Goal: Communication & Community: Answer question/provide support

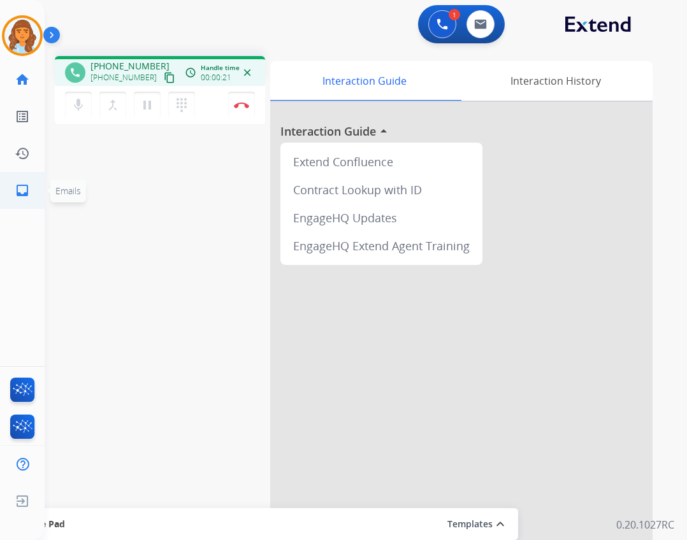
click at [13, 193] on link "inbox Emails" at bounding box center [22, 191] width 36 height 36
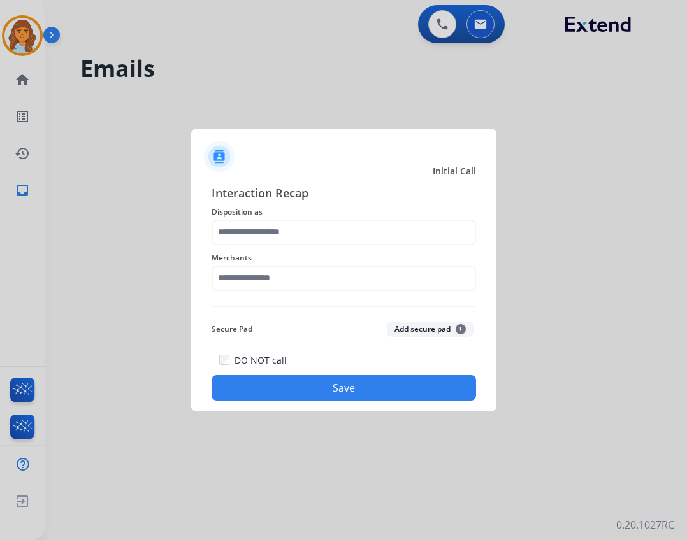
click at [350, 264] on span "Merchants" at bounding box center [343, 257] width 264 height 15
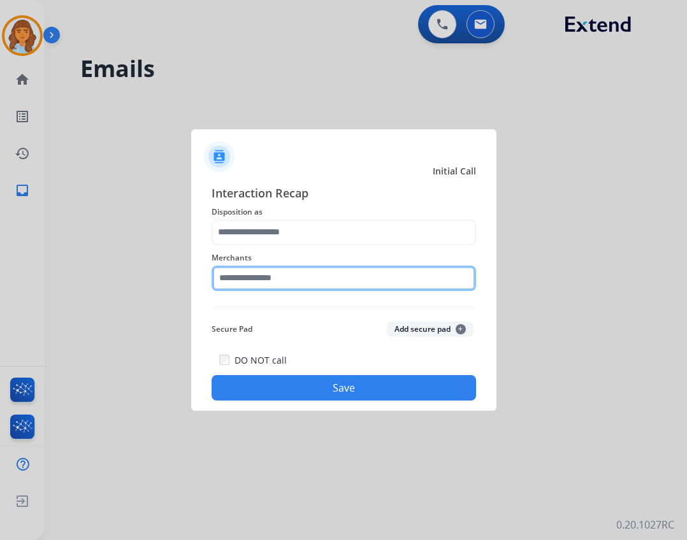
click at [341, 278] on input "text" at bounding box center [343, 278] width 264 height 25
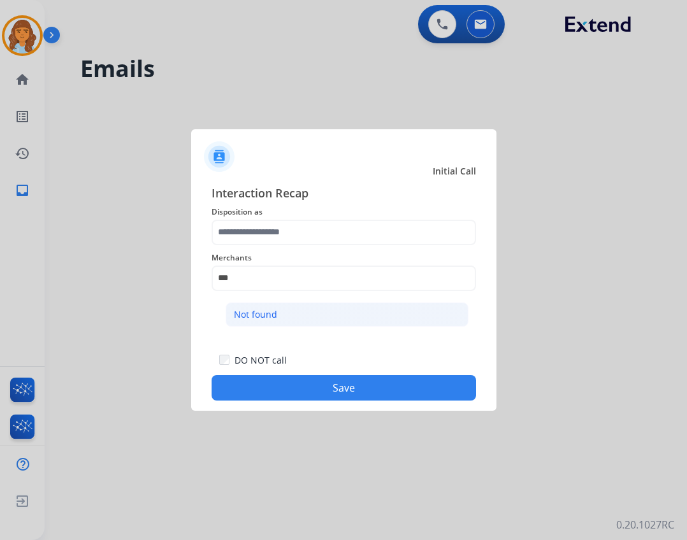
click at [285, 319] on li "Not found" at bounding box center [346, 315] width 243 height 24
type input "*********"
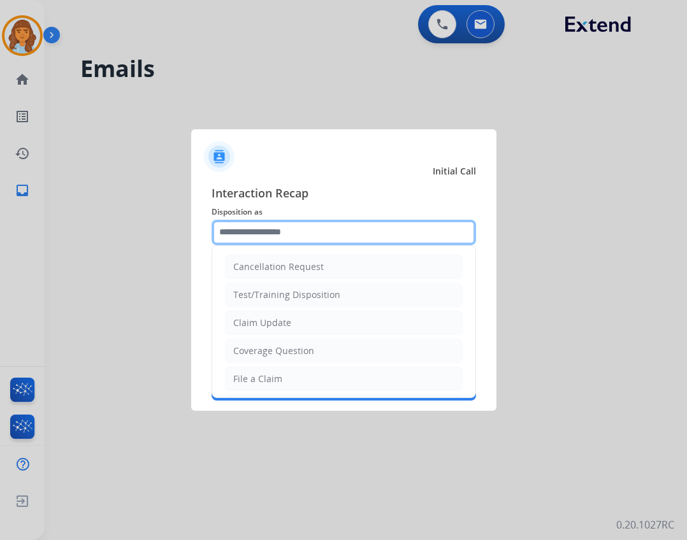
click at [269, 234] on input "text" at bounding box center [343, 232] width 264 height 25
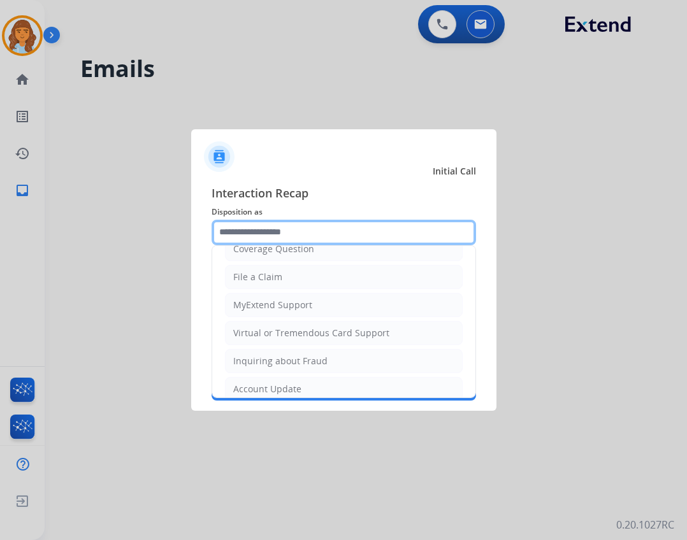
scroll to position [199, 0]
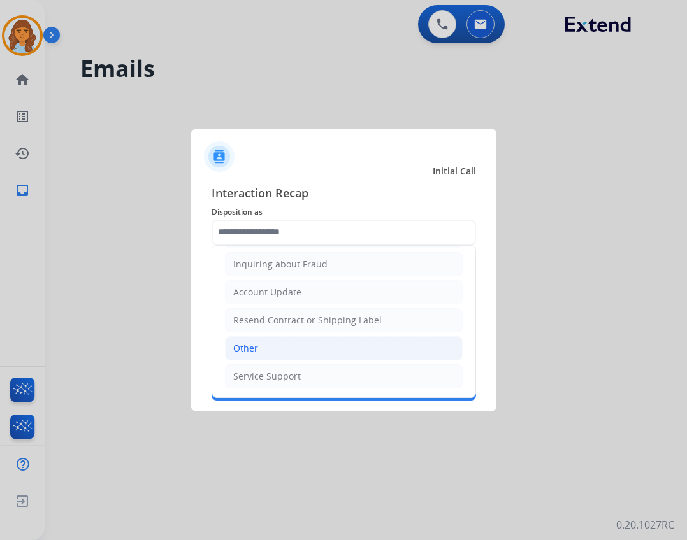
click at [285, 350] on li "Other" at bounding box center [344, 348] width 238 height 24
type input "*****"
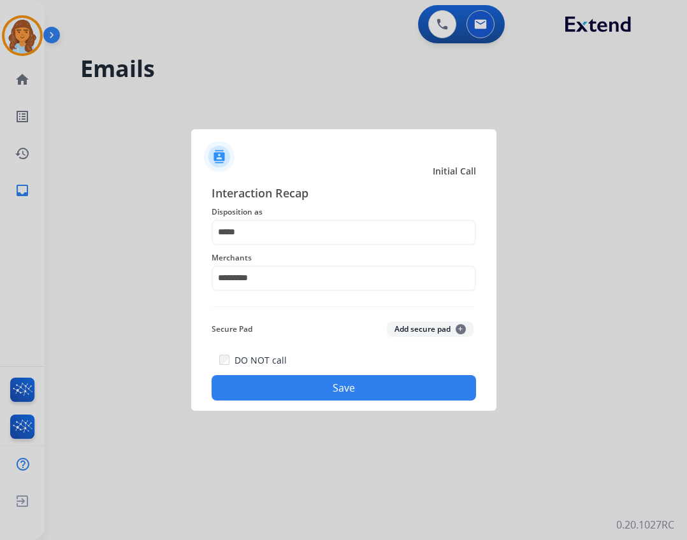
click at [368, 412] on div at bounding box center [343, 270] width 687 height 540
click at [366, 398] on button "Save" at bounding box center [343, 387] width 264 height 25
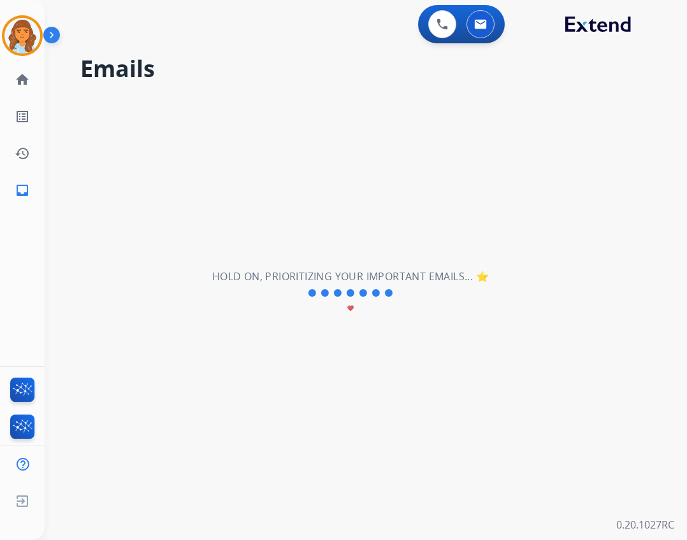
click at [371, 398] on div "**********" at bounding box center [351, 293] width 612 height 494
click at [36, 43] on img at bounding box center [22, 36] width 36 height 36
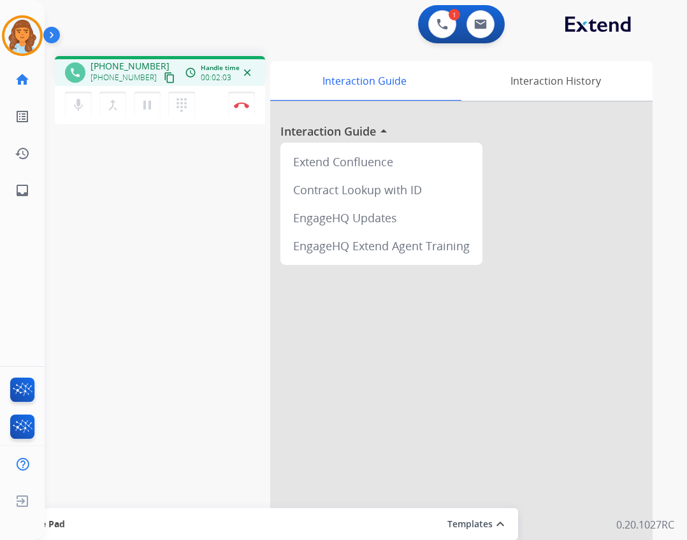
click at [164, 80] on mat-icon "content_copy" at bounding box center [169, 77] width 11 height 11
click at [240, 106] on img at bounding box center [241, 105] width 15 height 6
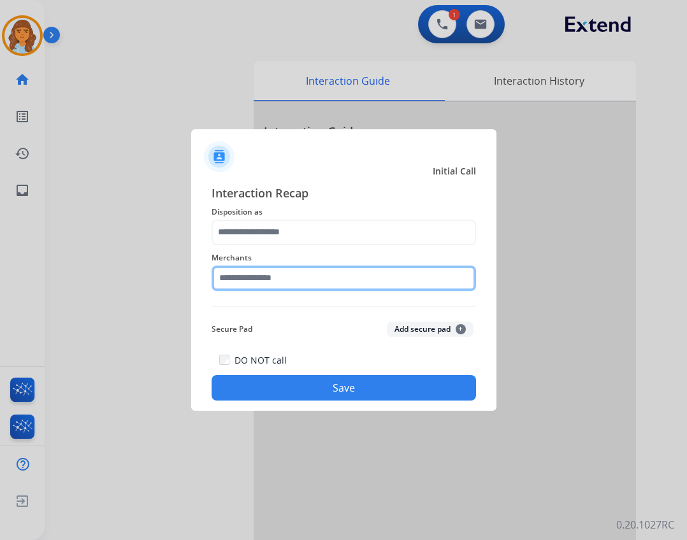
click at [246, 285] on input "text" at bounding box center [343, 278] width 264 height 25
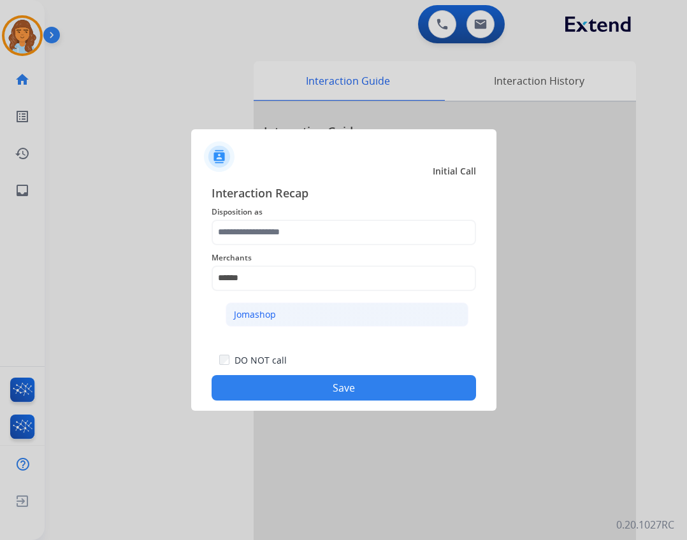
click at [361, 310] on li "Jomashop" at bounding box center [346, 315] width 243 height 24
type input "********"
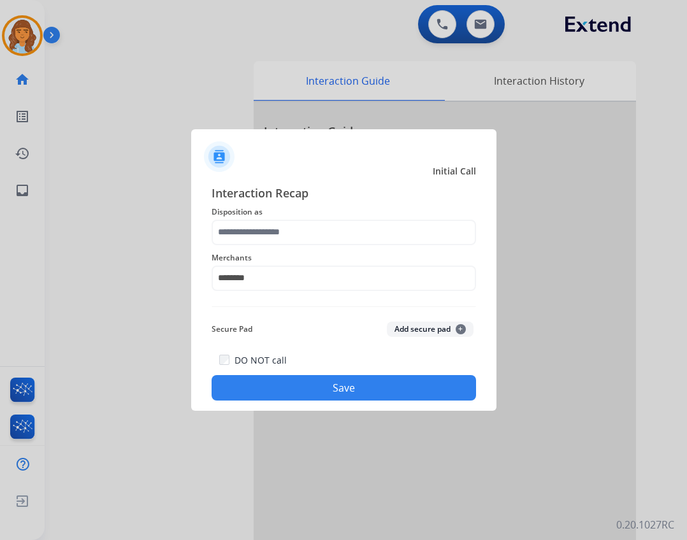
click at [340, 247] on div "Merchants ********" at bounding box center [343, 270] width 264 height 51
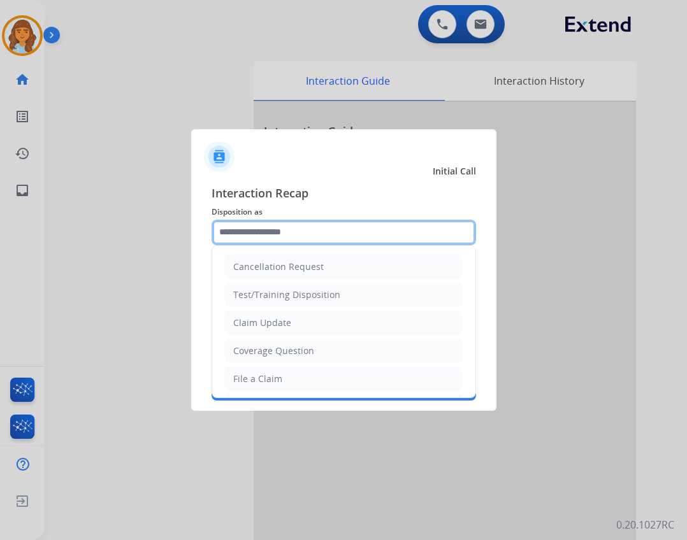
click at [340, 234] on input "text" at bounding box center [343, 232] width 264 height 25
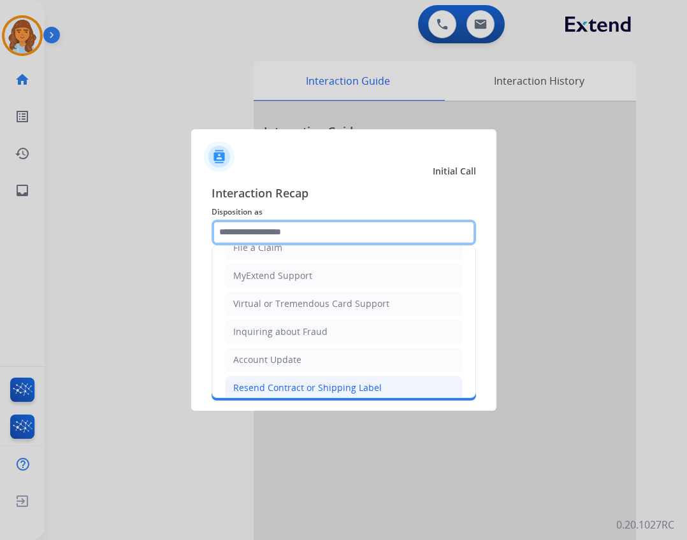
scroll to position [8, 0]
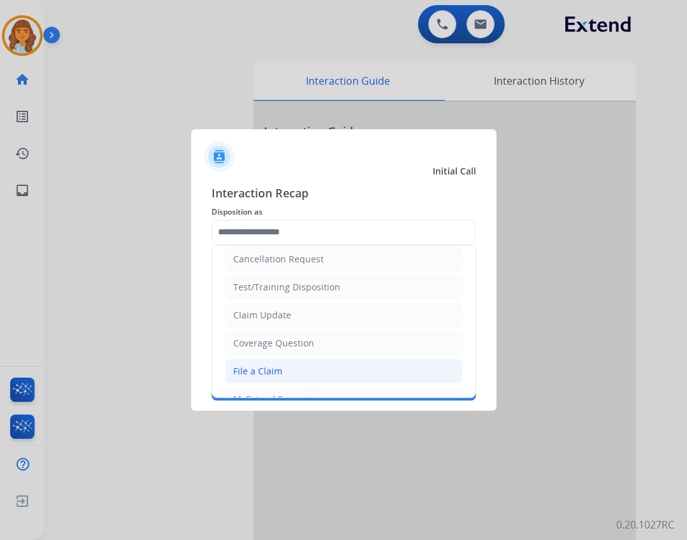
click at [305, 366] on li "File a Claim" at bounding box center [344, 371] width 238 height 24
type input "**********"
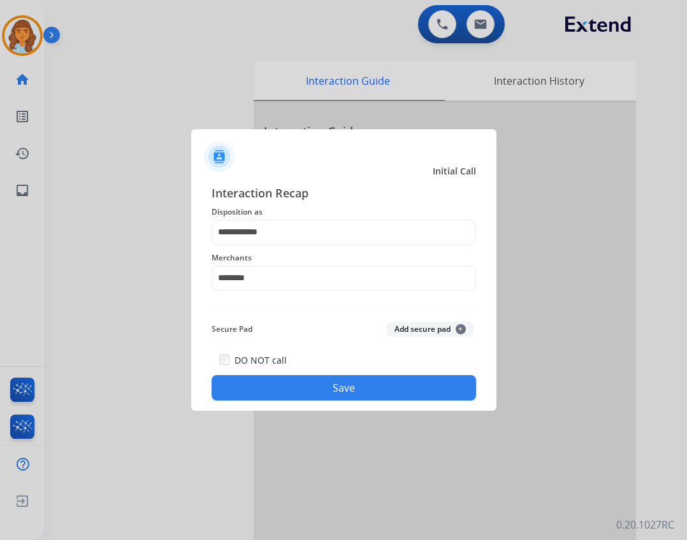
click at [307, 401] on div "DO NOT call Save" at bounding box center [343, 376] width 264 height 48
click at [335, 396] on button "Save" at bounding box center [343, 387] width 264 height 25
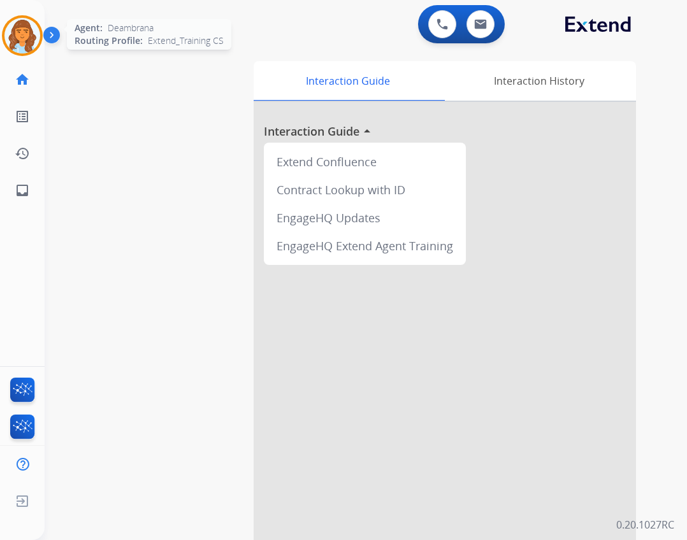
drag, startPoint x: 34, startPoint y: 39, endPoint x: 39, endPoint y: 44, distance: 6.8
click at [34, 39] on img at bounding box center [22, 36] width 36 height 36
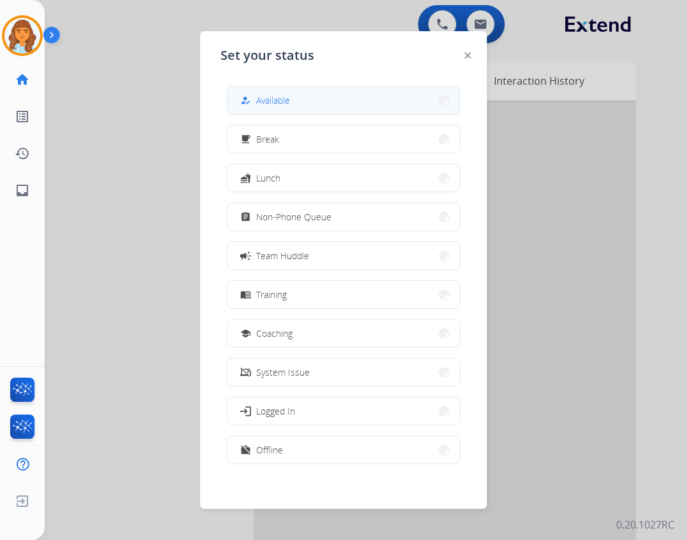
click at [338, 99] on button "how_to_reg Available" at bounding box center [343, 100] width 232 height 27
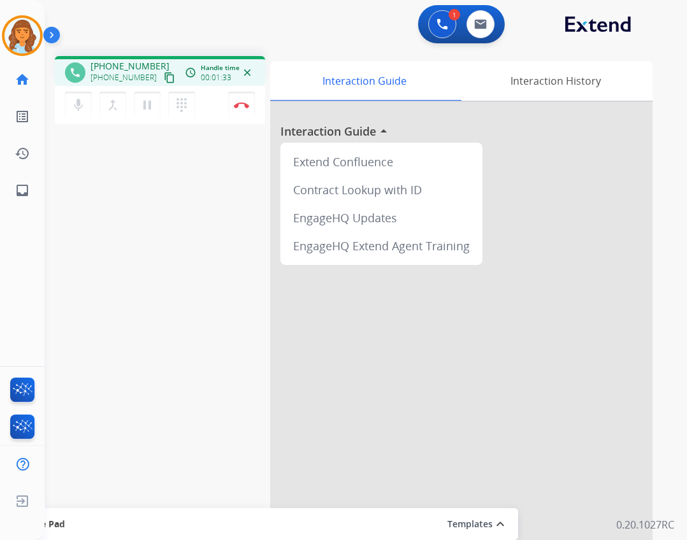
click at [164, 76] on mat-icon "content_copy" at bounding box center [169, 77] width 11 height 11
click at [164, 80] on mat-icon "content_copy" at bounding box center [169, 77] width 11 height 11
click at [187, 98] on mat-icon "dialpad" at bounding box center [181, 104] width 15 height 15
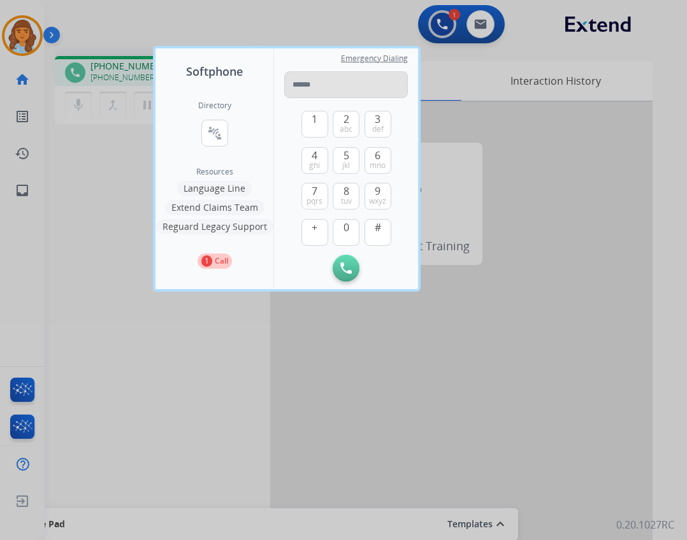
click at [291, 84] on input "tel" at bounding box center [346, 84] width 124 height 27
drag, startPoint x: 281, startPoint y: 78, endPoint x: 297, endPoint y: 76, distance: 16.0
click at [297, 76] on input "tel" at bounding box center [346, 84] width 124 height 27
type input "**********"
click at [351, 272] on button "Initiate Call" at bounding box center [346, 268] width 27 height 27
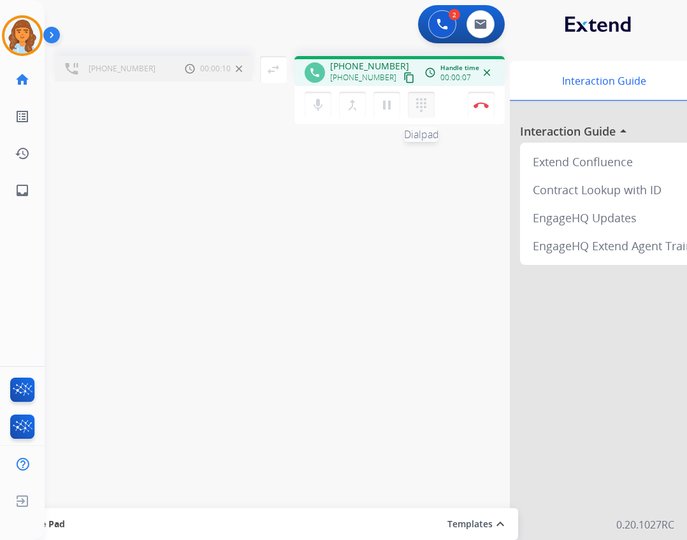
click at [417, 104] on mat-icon "dialpad" at bounding box center [420, 104] width 15 height 15
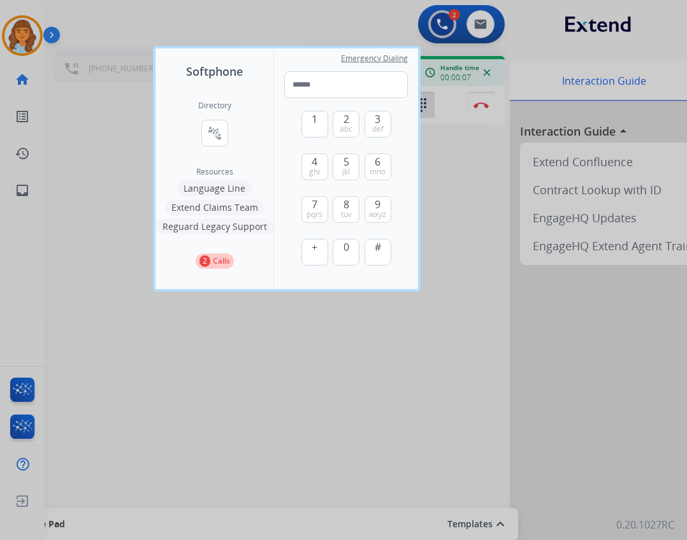
click at [329, 126] on div "1 2 abc 3 def 4 ghi 5 jkl 6 mno 7 pqrs 8 tuv 9 wxyz + 0 #" at bounding box center [346, 189] width 90 height 183
click at [321, 128] on button "1" at bounding box center [314, 124] width 27 height 27
type input "*"
click at [417, 260] on div "Emergency Dialing * 1 2 abc 3 def 4 ghi 5 jkl 6 mno 7 pqrs 8 tuv 9 wxyz + 0 # R…" at bounding box center [346, 168] width 144 height 241
click at [425, 178] on div at bounding box center [343, 270] width 687 height 540
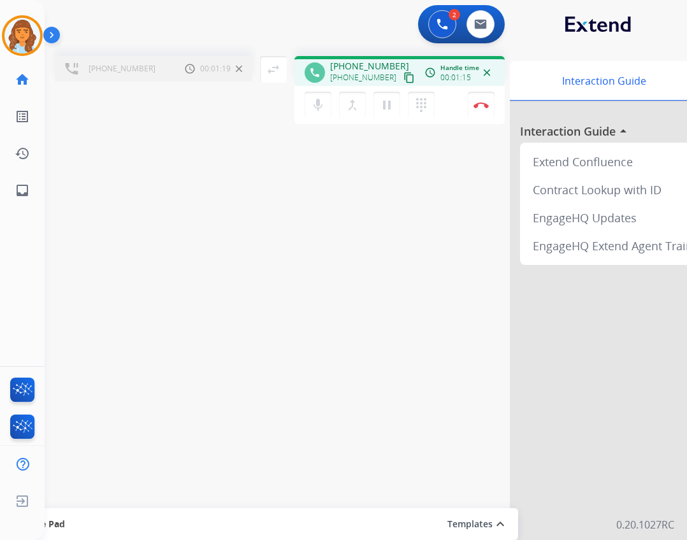
click at [452, 106] on div "mic Mute merge_type Bridge pause Hold dialpad Dialpad Disconnect" at bounding box center [399, 105] width 210 height 38
click at [471, 98] on button "Disconnect" at bounding box center [481, 105] width 27 height 27
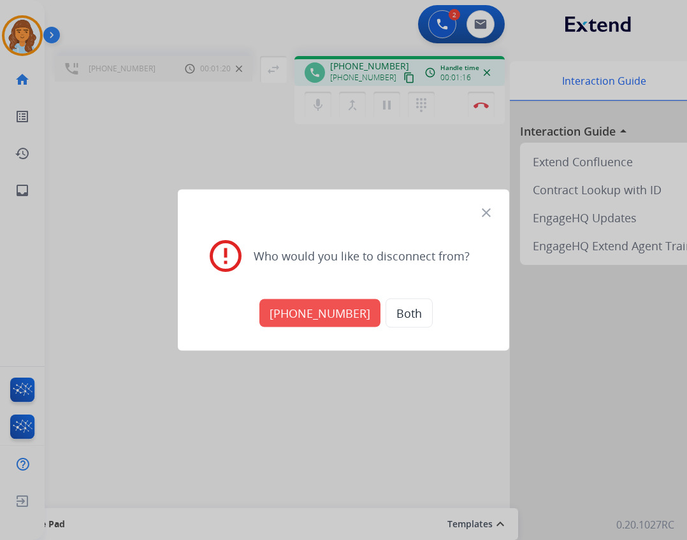
click at [328, 315] on button "+16315850003" at bounding box center [319, 313] width 121 height 28
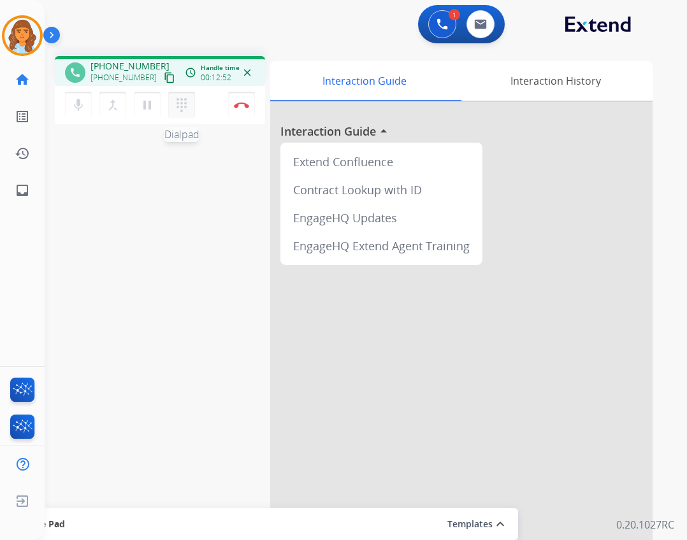
click at [192, 110] on button "dialpad Dialpad" at bounding box center [181, 105] width 27 height 27
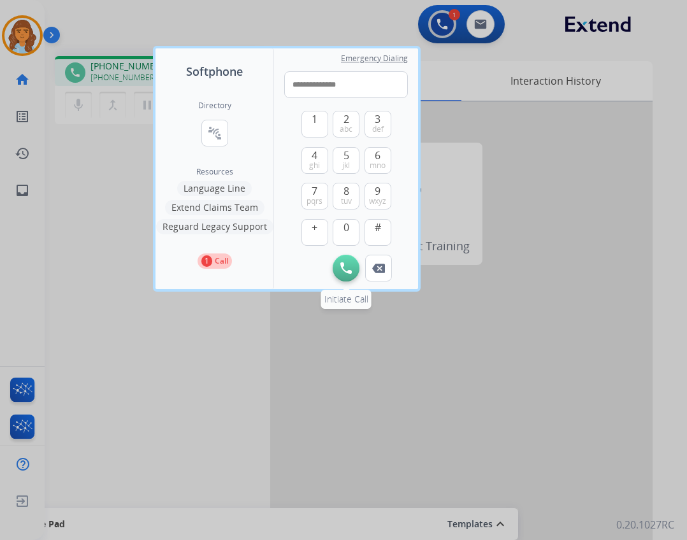
type input "**********"
click at [352, 269] on button "Initiate Call" at bounding box center [346, 268] width 27 height 27
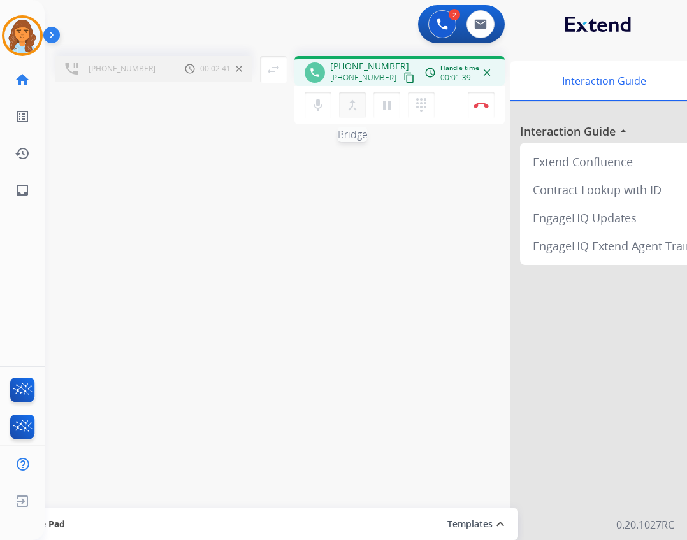
drag, startPoint x: 353, startPoint y: 115, endPoint x: 340, endPoint y: 103, distance: 17.6
click at [354, 116] on button "merge_type Bridge" at bounding box center [352, 105] width 27 height 27
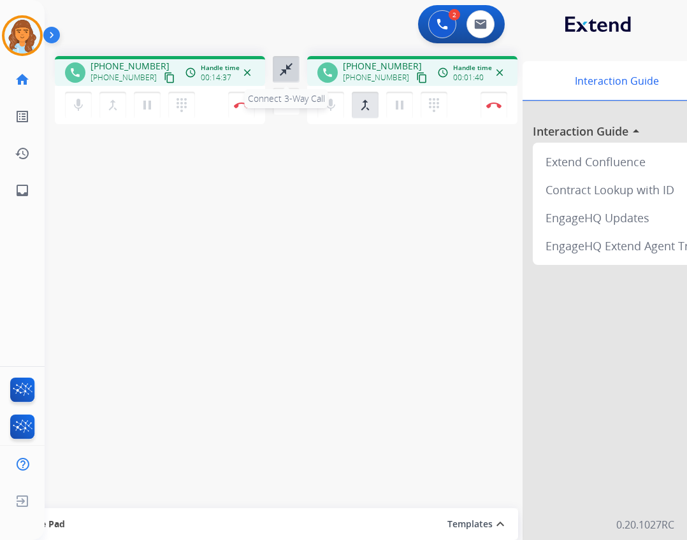
click at [276, 76] on button "close_fullscreen Connect 3-Way Call" at bounding box center [286, 69] width 27 height 27
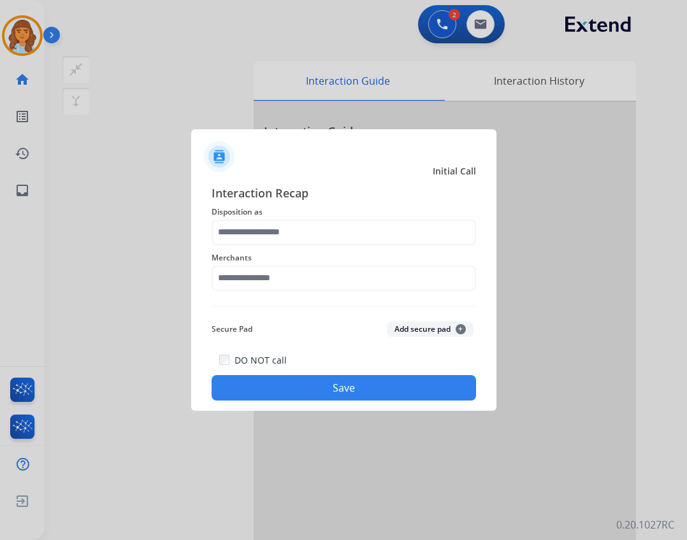
click at [318, 291] on div "Merchants" at bounding box center [343, 270] width 264 height 51
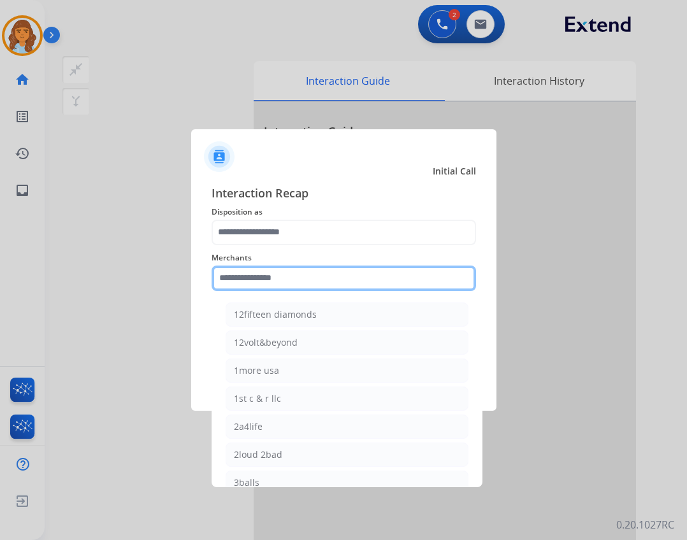
click at [312, 272] on input "text" at bounding box center [343, 278] width 264 height 25
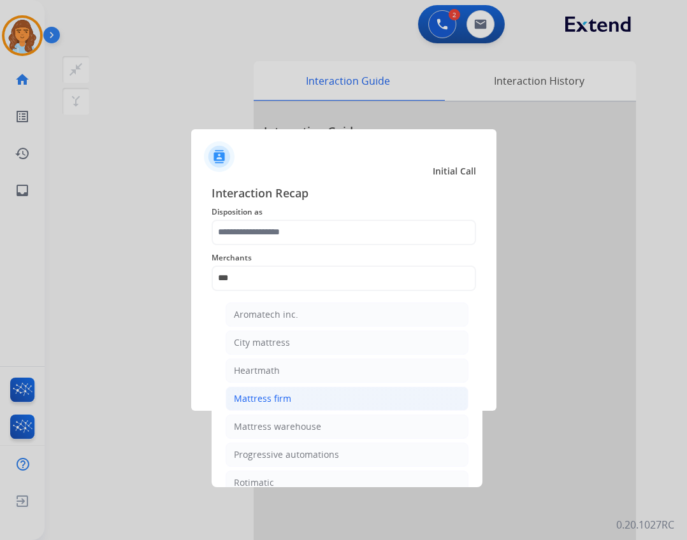
click at [240, 393] on div "Mattress firm" at bounding box center [262, 398] width 57 height 13
type input "**********"
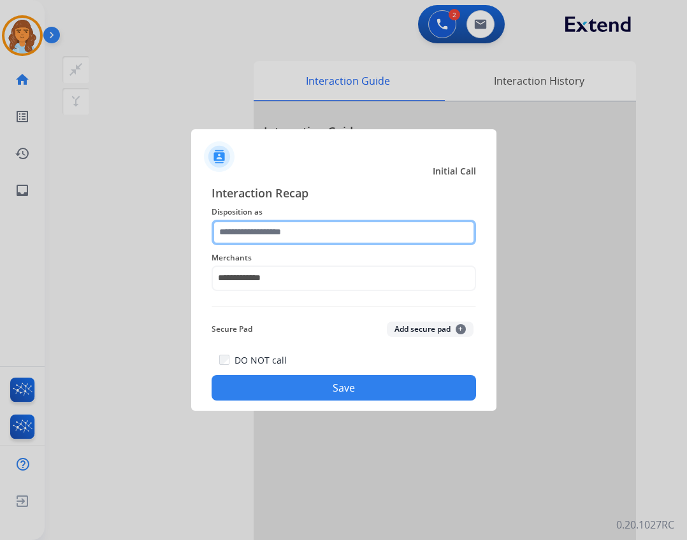
click at [225, 234] on input "text" at bounding box center [343, 232] width 264 height 25
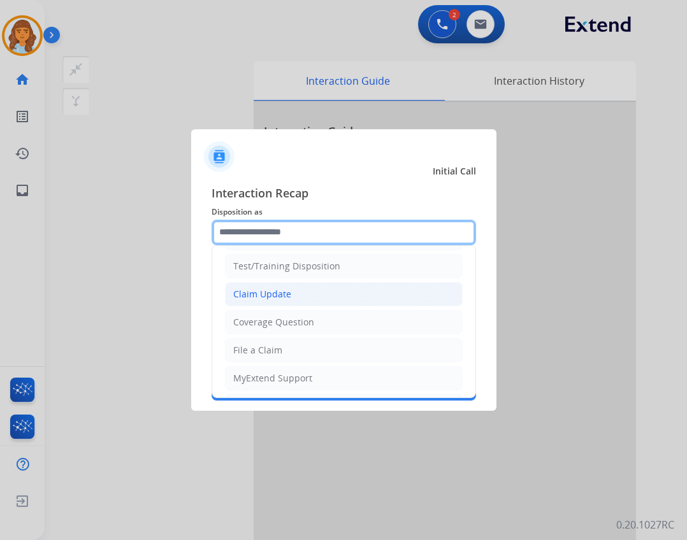
scroll to position [0, 0]
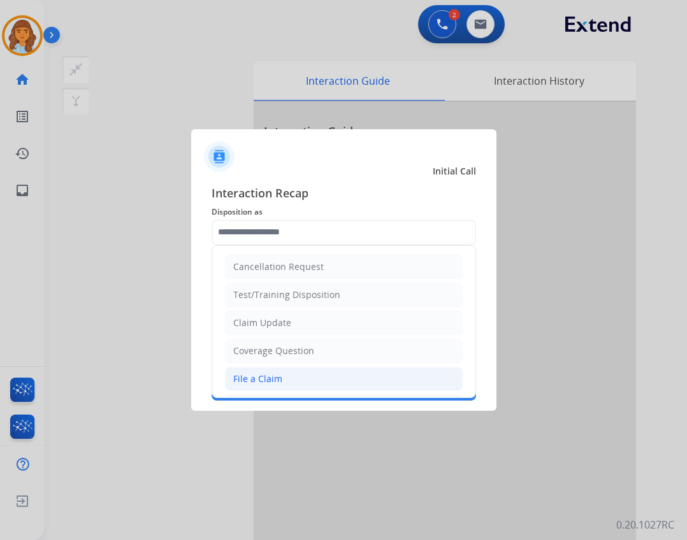
click at [324, 386] on li "File a Claim" at bounding box center [344, 379] width 238 height 24
type input "**********"
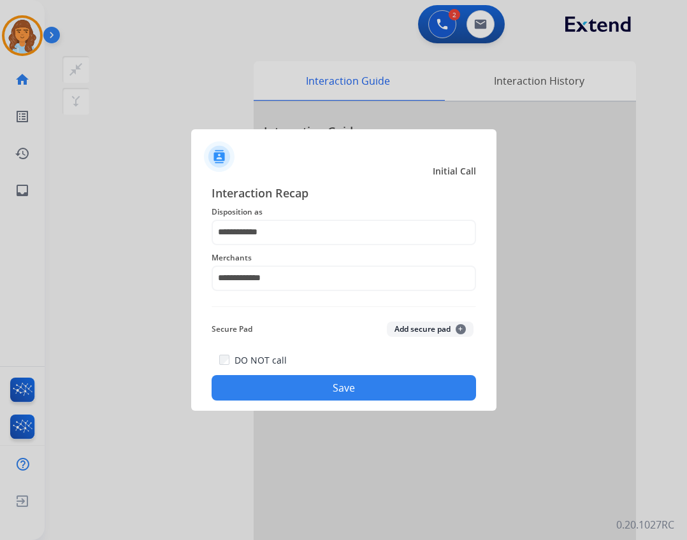
click at [309, 394] on button "Save" at bounding box center [343, 387] width 264 height 25
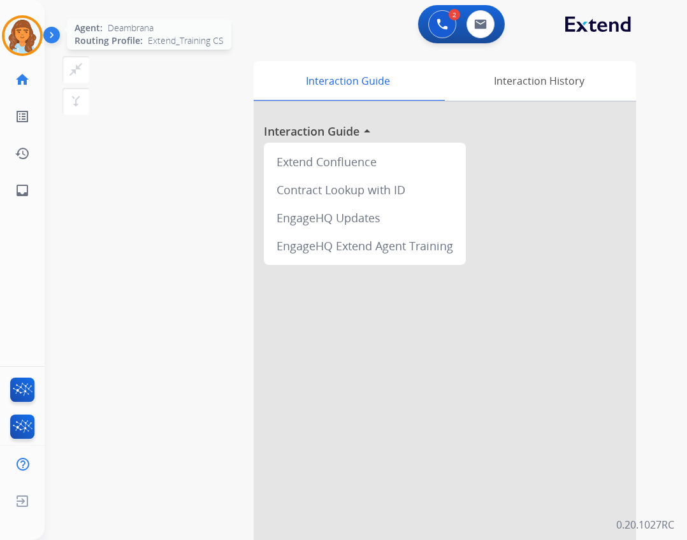
click at [29, 45] on img at bounding box center [22, 36] width 36 height 36
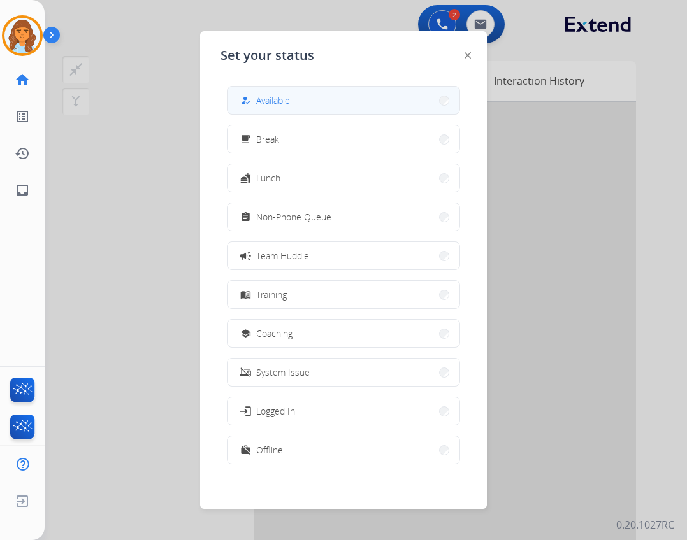
click at [306, 91] on button "how_to_reg Available" at bounding box center [343, 100] width 232 height 27
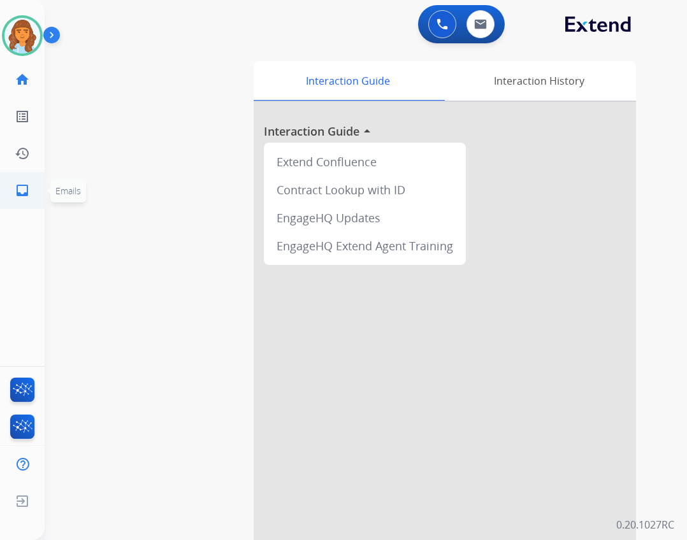
click at [10, 185] on link "inbox Emails" at bounding box center [22, 191] width 36 height 36
select select "**********"
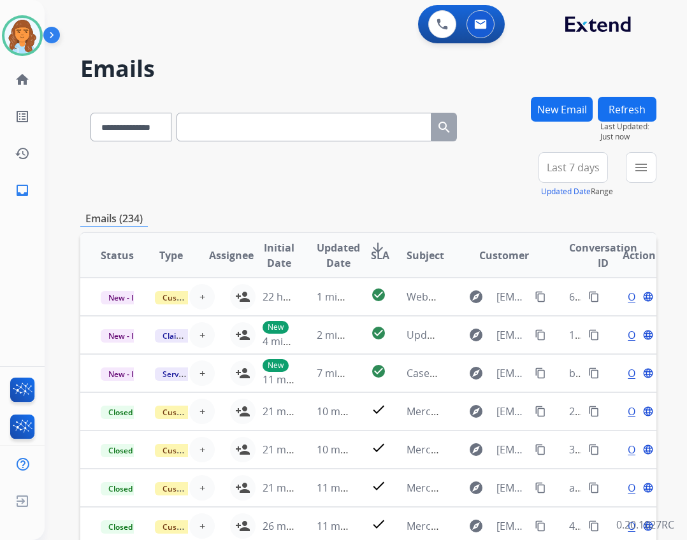
click at [631, 160] on button "menu" at bounding box center [641, 167] width 31 height 31
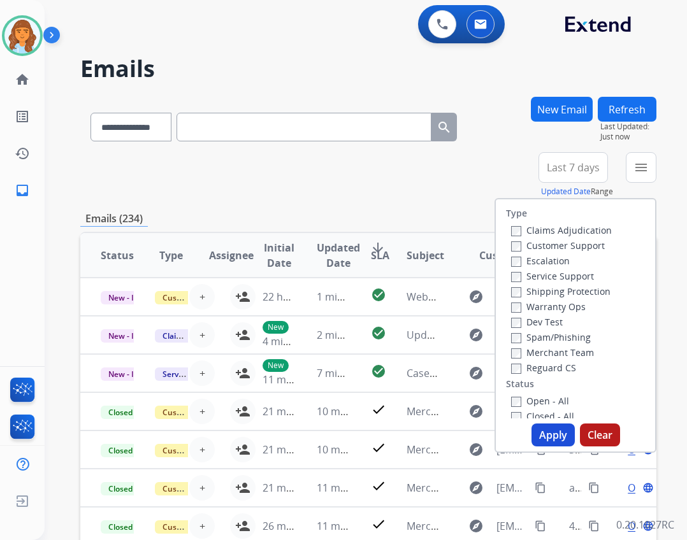
click at [513, 396] on label "Open - All" at bounding box center [540, 401] width 58 height 12
click at [520, 369] on label "Reguard CS" at bounding box center [543, 368] width 65 height 12
click at [539, 291] on label "Shipping Protection" at bounding box center [560, 291] width 99 height 12
click at [543, 247] on label "Customer Support" at bounding box center [558, 246] width 94 height 12
click at [548, 426] on button "Apply" at bounding box center [552, 435] width 43 height 23
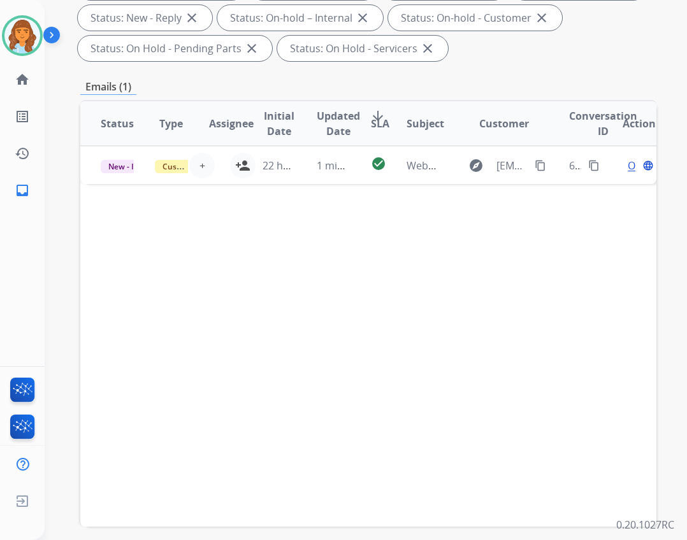
scroll to position [255, 0]
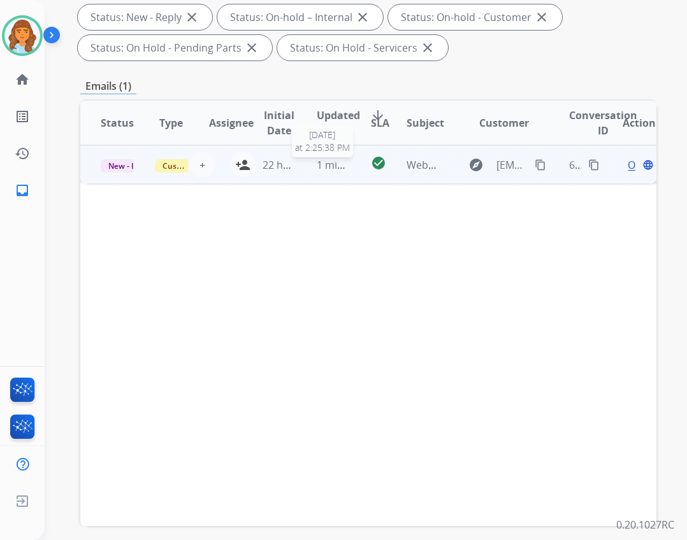
click at [331, 171] on span "1 minute ago" at bounding box center [348, 165] width 63 height 14
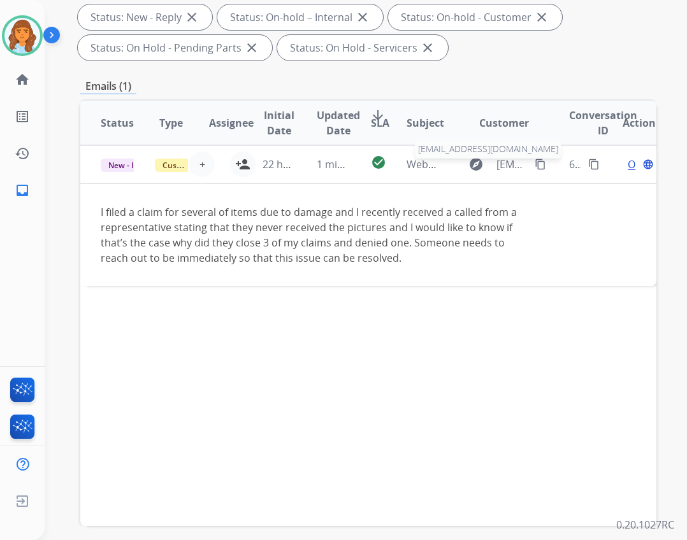
drag, startPoint x: 516, startPoint y: 167, endPoint x: 510, endPoint y: 164, distance: 6.6
click at [512, 166] on span "edvettd@gmail.com" at bounding box center [511, 164] width 31 height 15
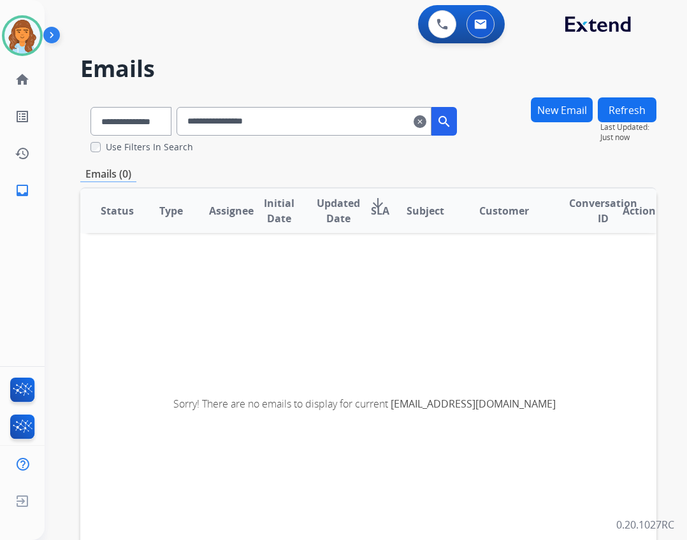
click at [426, 123] on mat-icon "clear" at bounding box center [419, 121] width 13 height 15
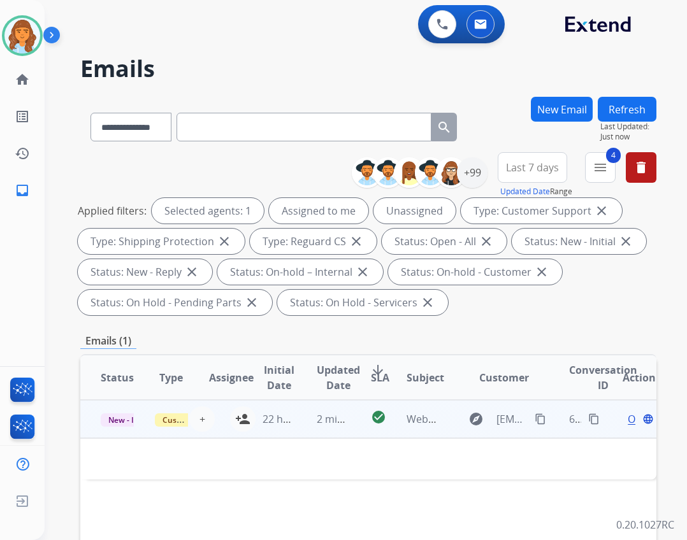
click at [534, 420] on mat-icon "content_copy" at bounding box center [539, 418] width 11 height 11
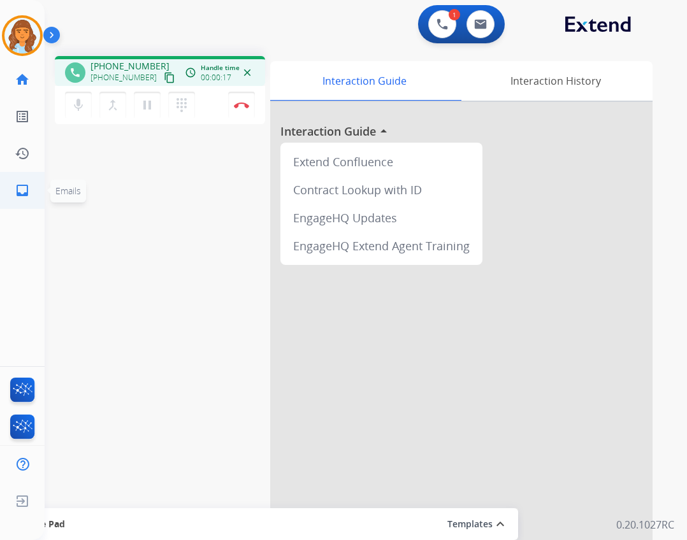
click at [18, 188] on mat-icon "inbox" at bounding box center [22, 190] width 15 height 15
select select "**********"
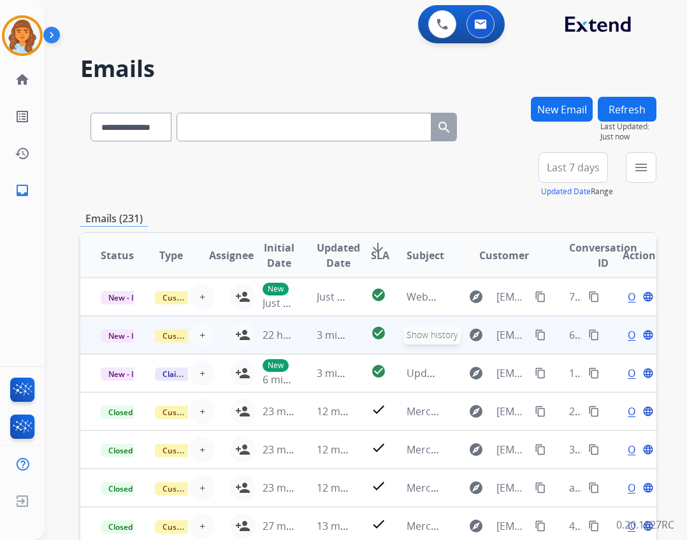
click at [473, 329] on mat-icon "explore" at bounding box center [475, 334] width 15 height 15
type input "**********"
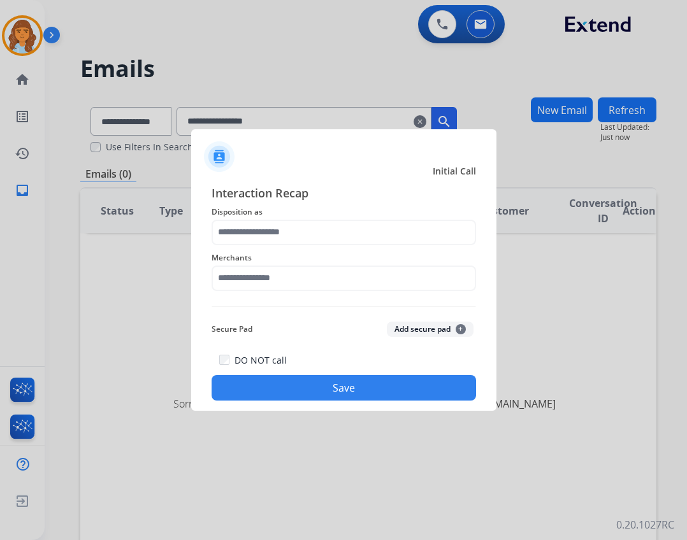
click at [433, 126] on div at bounding box center [343, 270] width 687 height 540
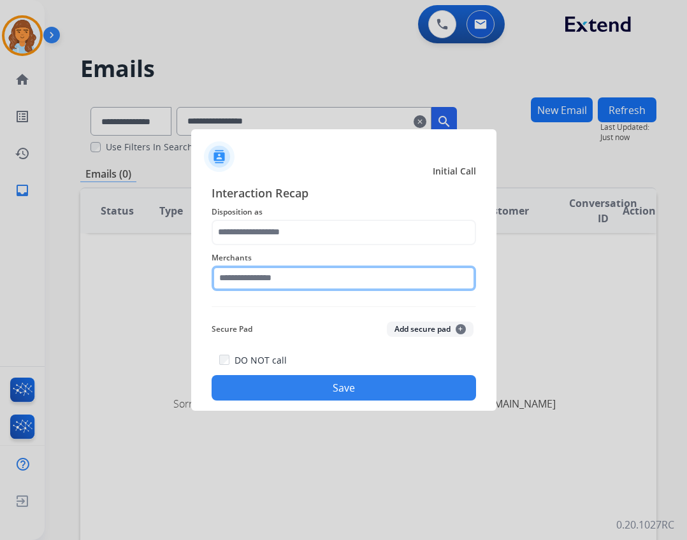
click at [285, 288] on input "text" at bounding box center [343, 278] width 264 height 25
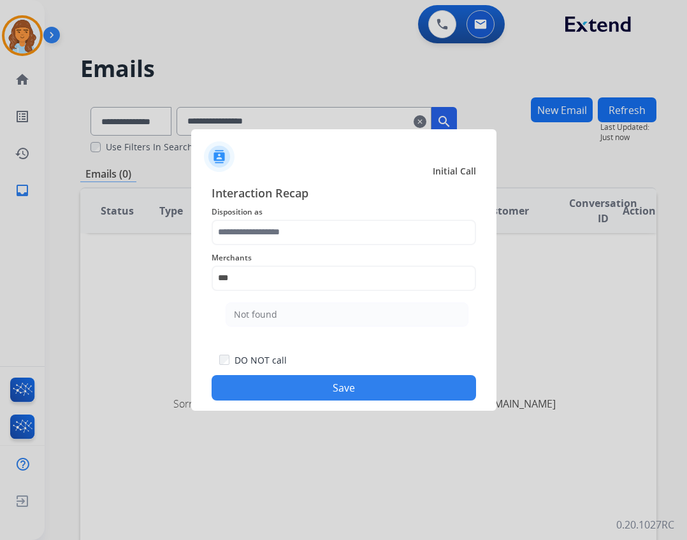
click at [254, 304] on li "Not found" at bounding box center [346, 315] width 243 height 24
type input "*********"
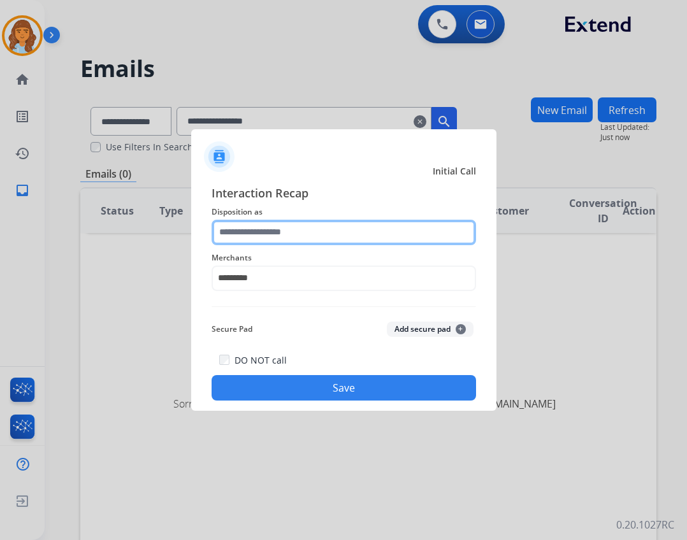
click at [264, 241] on input "text" at bounding box center [343, 232] width 264 height 25
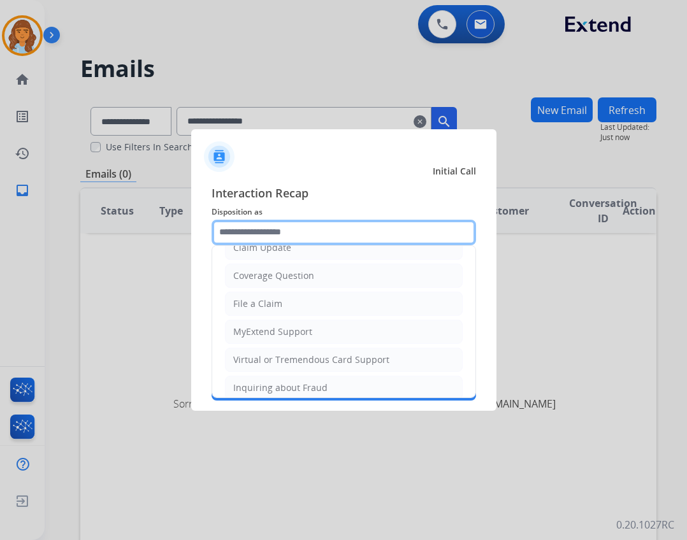
scroll to position [199, 0]
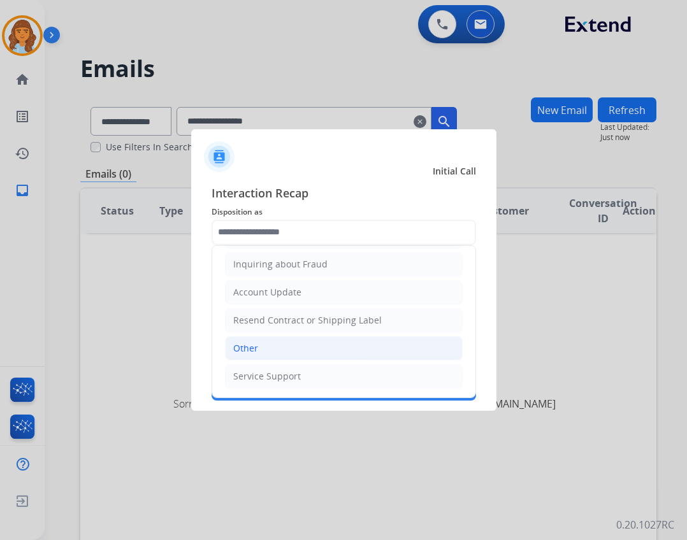
click at [343, 350] on li "Other" at bounding box center [344, 348] width 238 height 24
type input "*****"
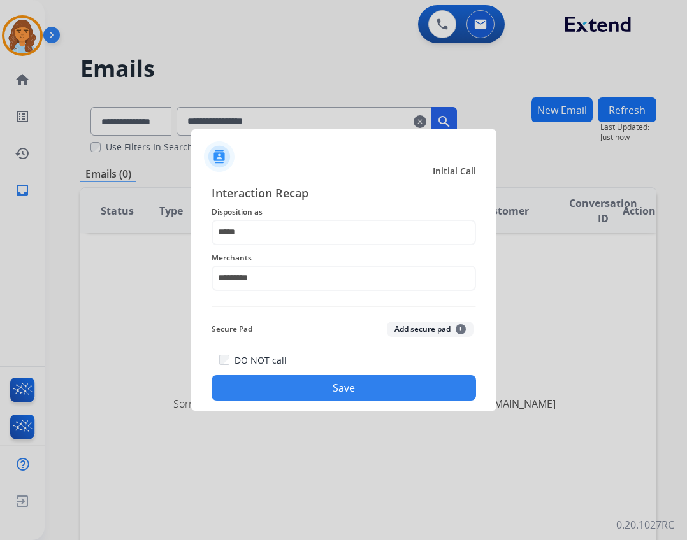
click at [347, 386] on button "Save" at bounding box center [343, 387] width 264 height 25
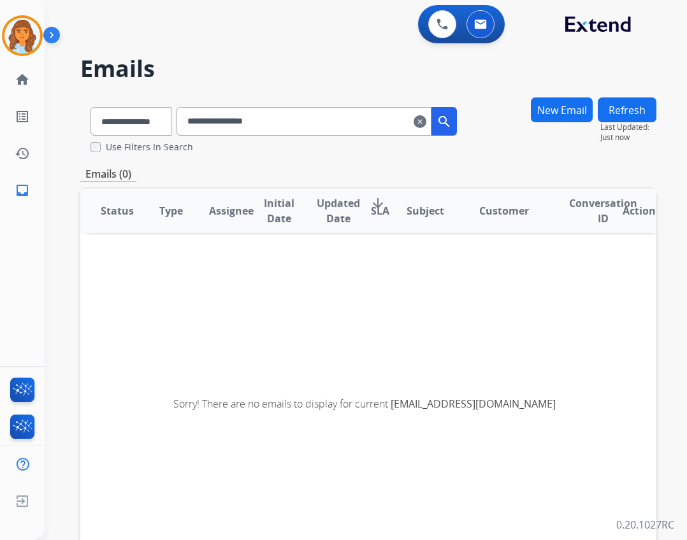
click at [452, 115] on mat-icon "search" at bounding box center [443, 121] width 15 height 15
click at [32, 45] on img at bounding box center [22, 36] width 36 height 36
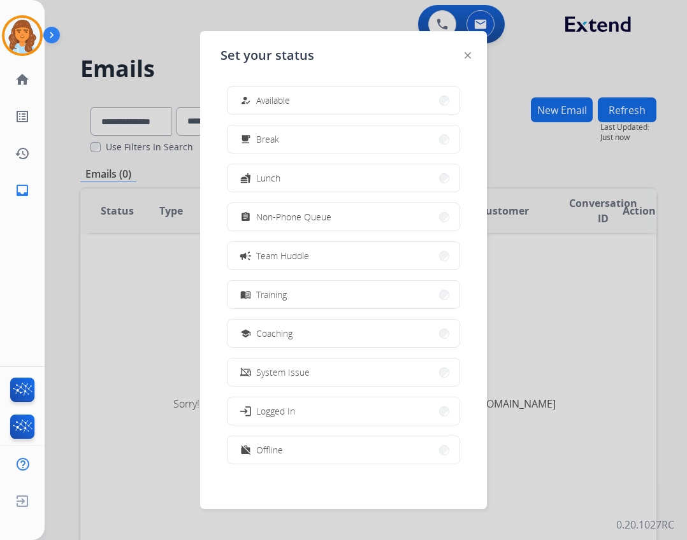
click at [282, 78] on div "how_to_reg Available free_breakfast Break fastfood Lunch assignment Non-Phone Q…" at bounding box center [343, 276] width 246 height 401
click at [282, 85] on div "how_to_reg Available free_breakfast Break fastfood Lunch assignment Non-Phone Q…" at bounding box center [343, 276] width 246 height 401
click at [275, 98] on span "Available" at bounding box center [273, 100] width 34 height 13
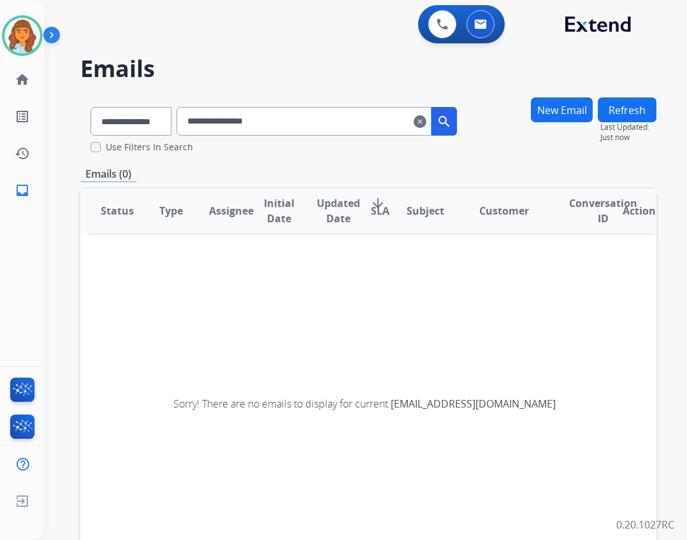
click at [426, 123] on mat-icon "clear" at bounding box center [419, 121] width 13 height 15
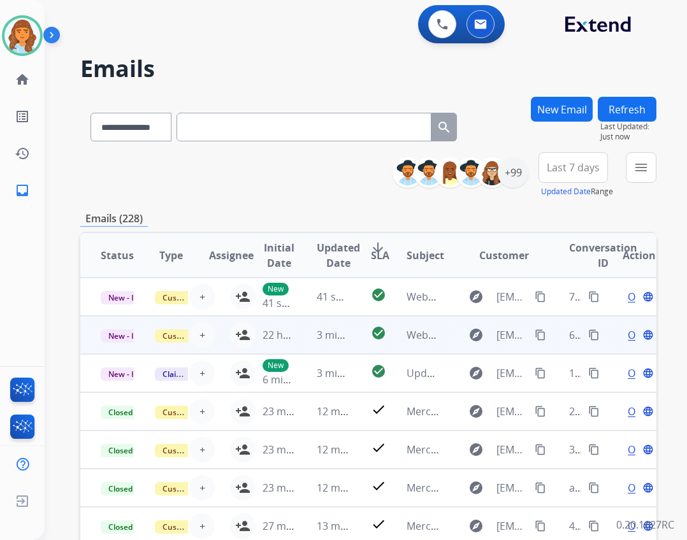
click at [440, 327] on td "explore edvettd@gmail.com content_copy" at bounding box center [494, 335] width 108 height 38
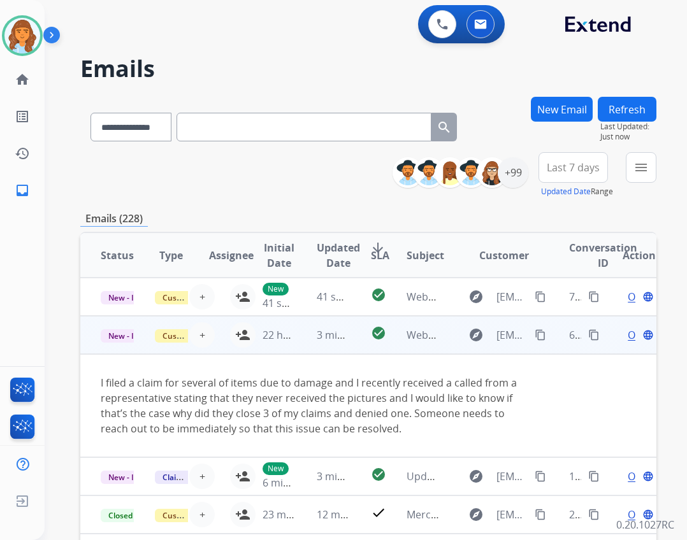
scroll to position [38, 0]
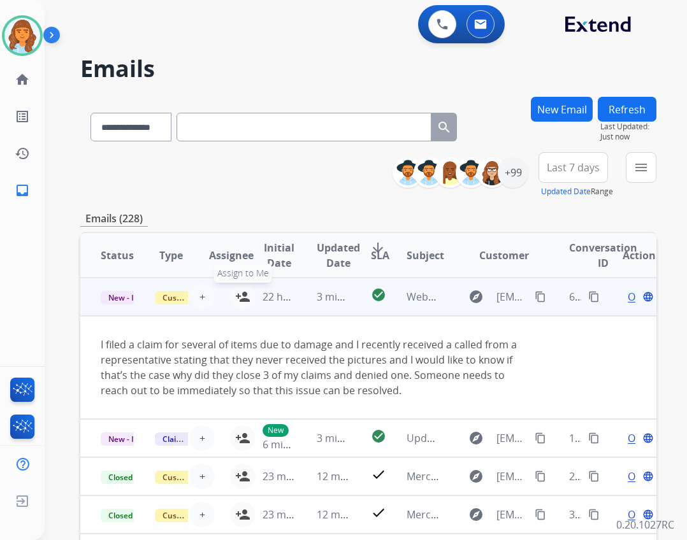
click at [235, 298] on mat-icon "person_add" at bounding box center [242, 296] width 15 height 15
click at [622, 300] on div "Open language" at bounding box center [638, 296] width 33 height 15
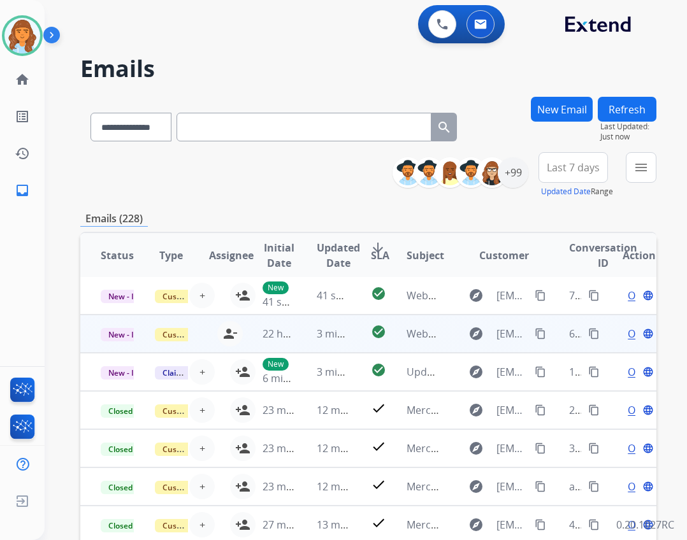
scroll to position [1, 0]
click at [627, 332] on span "Open" at bounding box center [640, 333] width 26 height 15
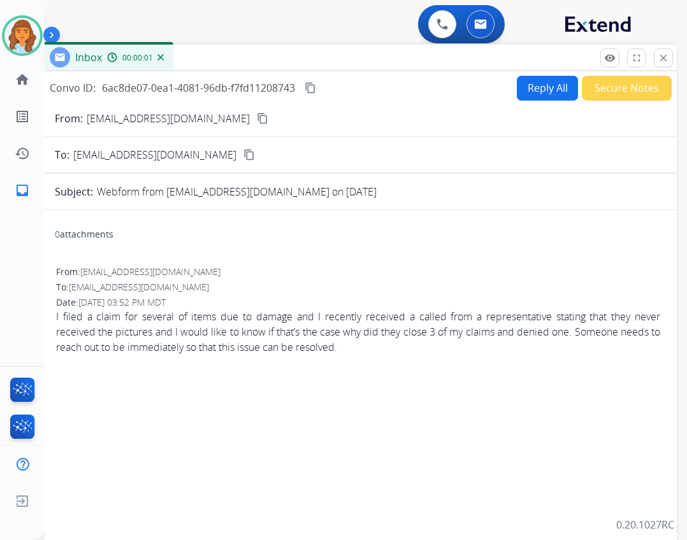
drag, startPoint x: 219, startPoint y: 80, endPoint x: 243, endPoint y: 36, distance: 49.9
click at [243, 45] on div "Inbox 00:00:01" at bounding box center [357, 58] width 637 height 27
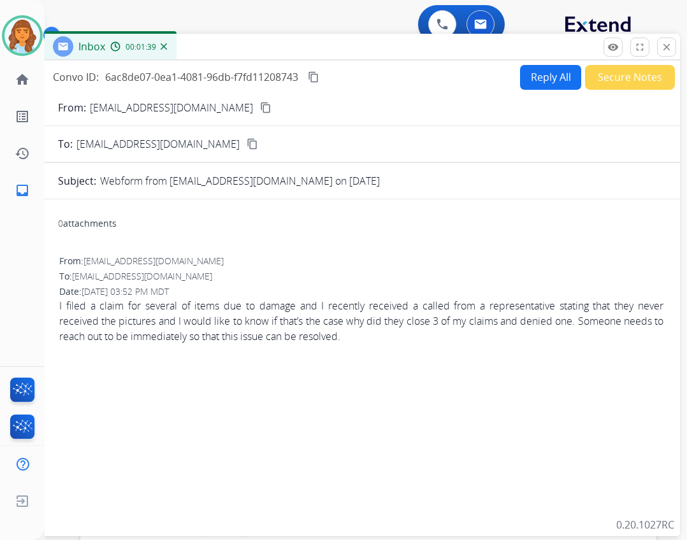
click at [527, 80] on button "Reply All" at bounding box center [550, 77] width 61 height 25
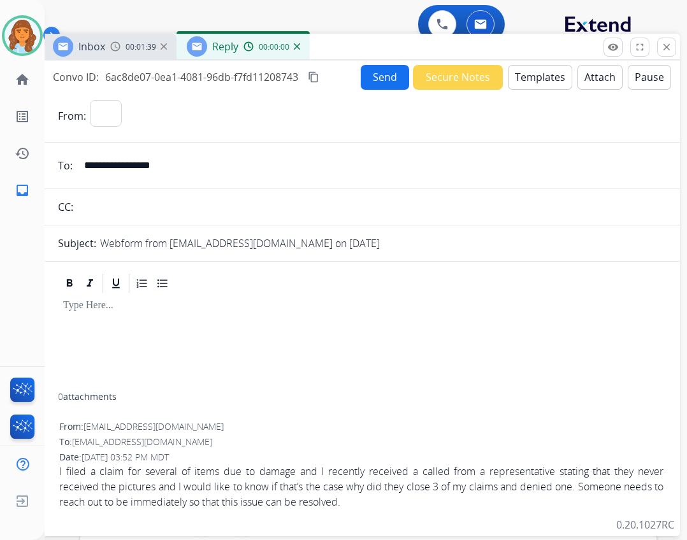
select select "**********"
click at [514, 79] on button "Templates" at bounding box center [540, 77] width 64 height 25
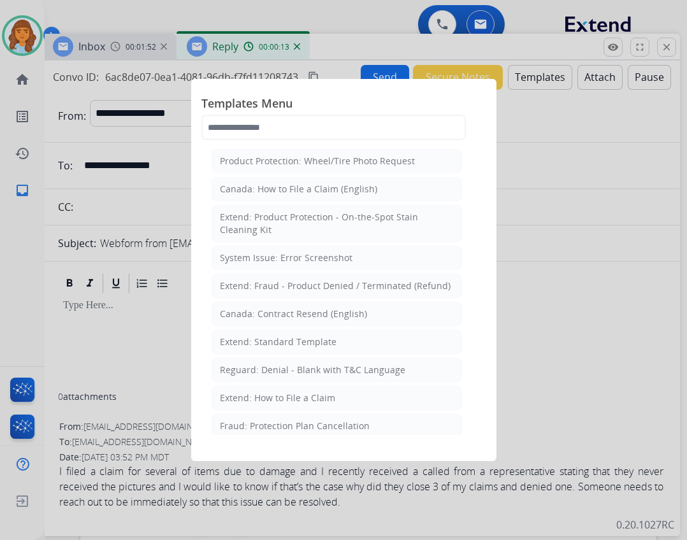
click at [326, 336] on div "Extend: Standard Template" at bounding box center [278, 342] width 117 height 13
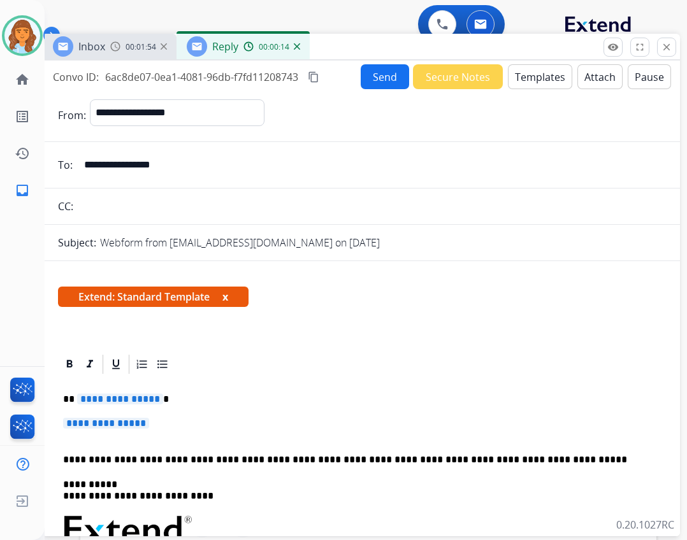
click at [97, 397] on span "**********" at bounding box center [120, 399] width 86 height 11
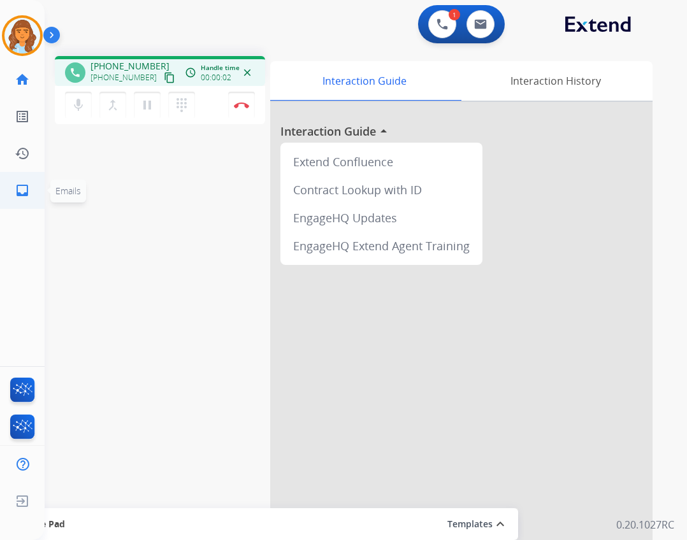
click at [12, 185] on link "inbox Emails" at bounding box center [22, 191] width 36 height 36
select select "**********"
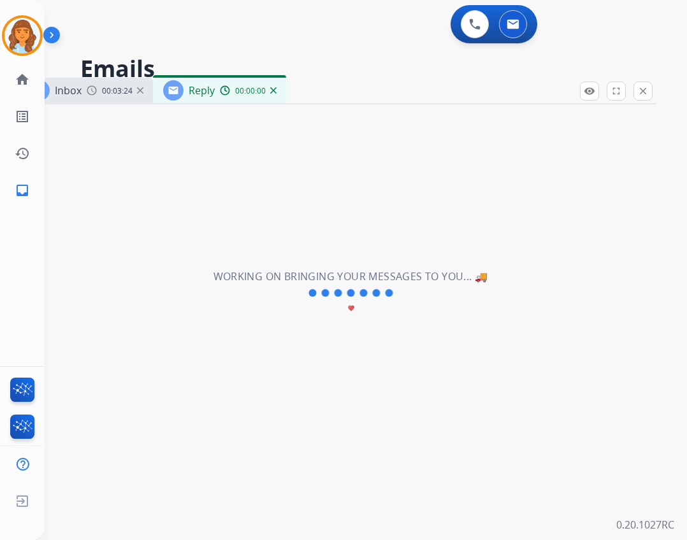
select select "**********"
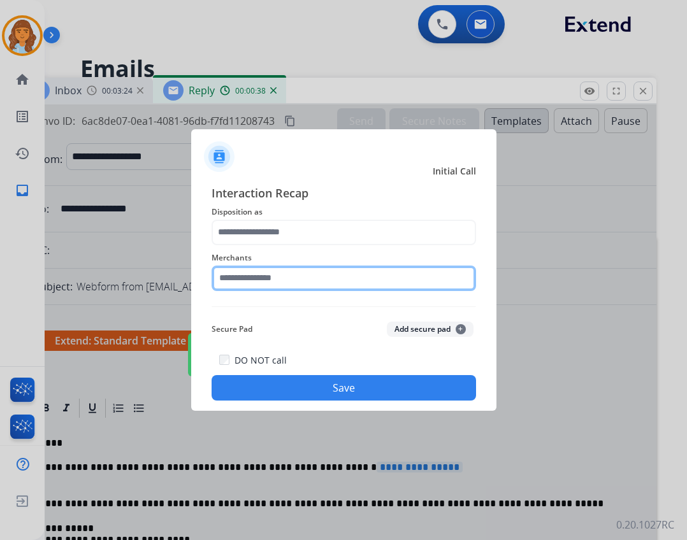
click at [234, 269] on input "text" at bounding box center [343, 278] width 264 height 25
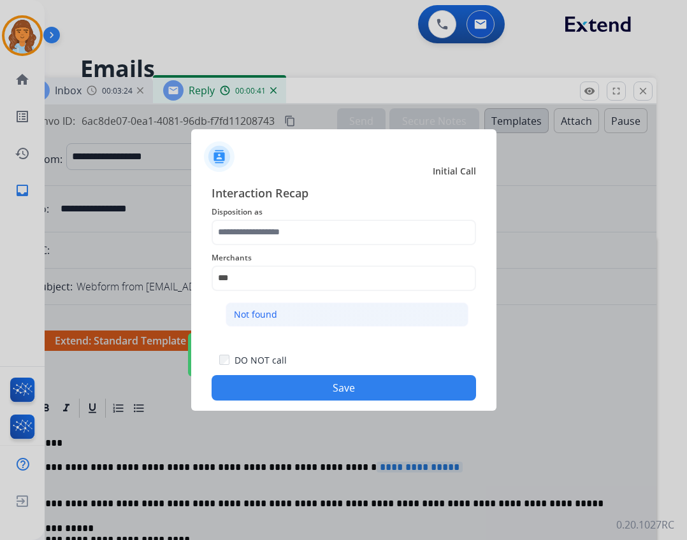
click at [318, 318] on li "Not found" at bounding box center [346, 315] width 243 height 24
type input "*********"
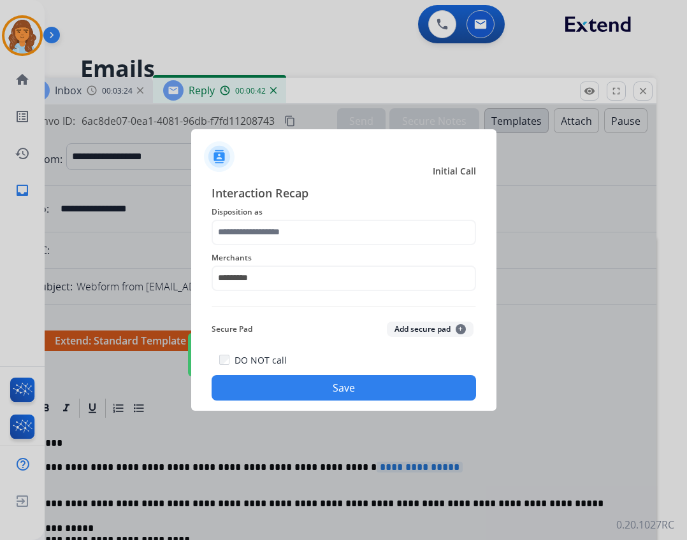
drag, startPoint x: 304, startPoint y: 247, endPoint x: 301, endPoint y: 234, distance: 13.0
click at [303, 244] on div "Interaction Recap Disposition as Merchants ********* Secure Pad Add secure pad …" at bounding box center [343, 292] width 264 height 217
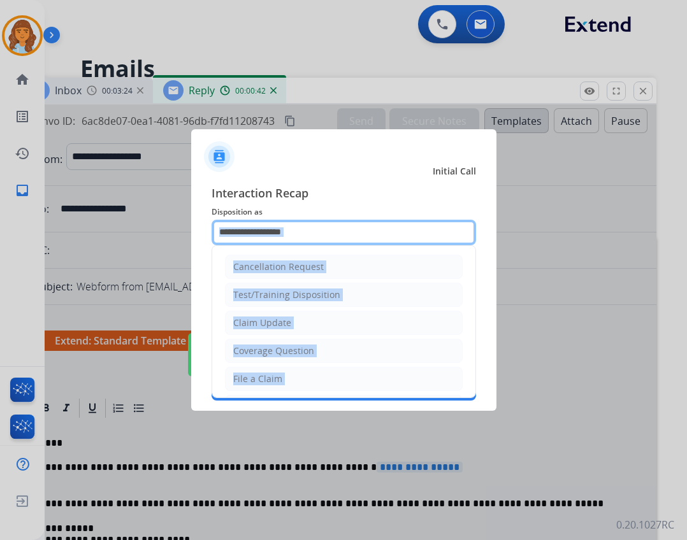
click at [301, 234] on input "text" at bounding box center [343, 232] width 264 height 25
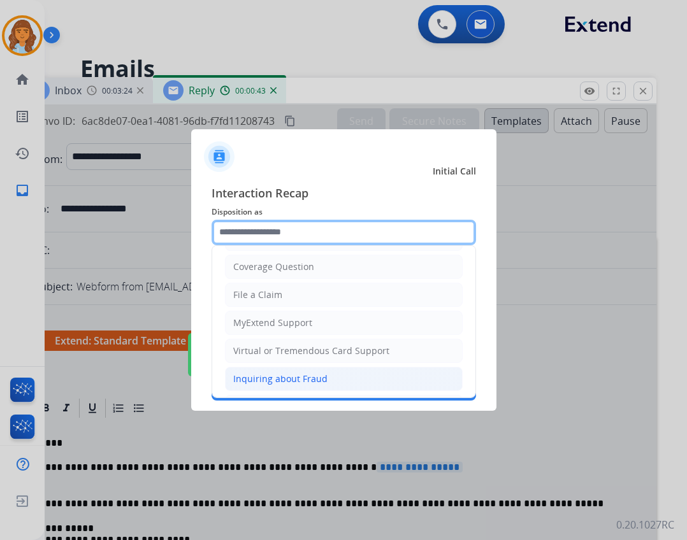
scroll to position [199, 0]
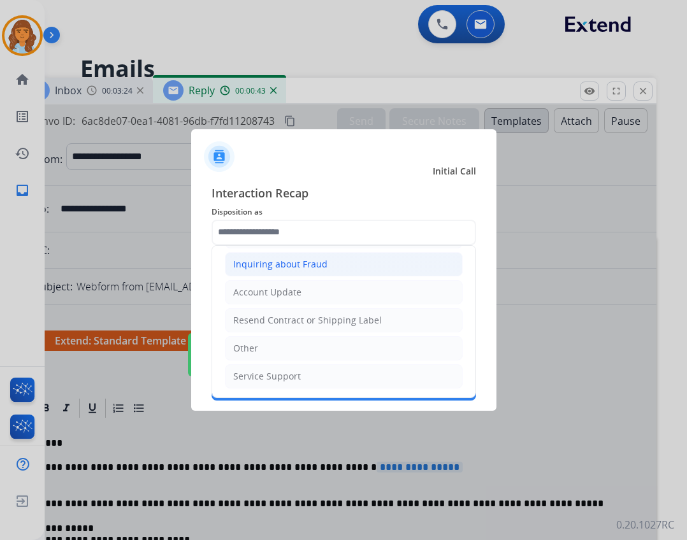
click at [291, 352] on li "Other" at bounding box center [344, 348] width 238 height 24
type input "*****"
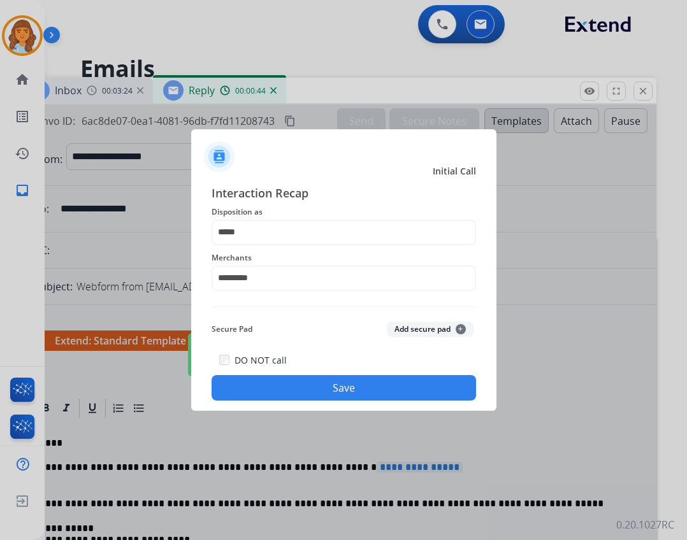
click at [316, 398] on button "Save" at bounding box center [343, 387] width 264 height 25
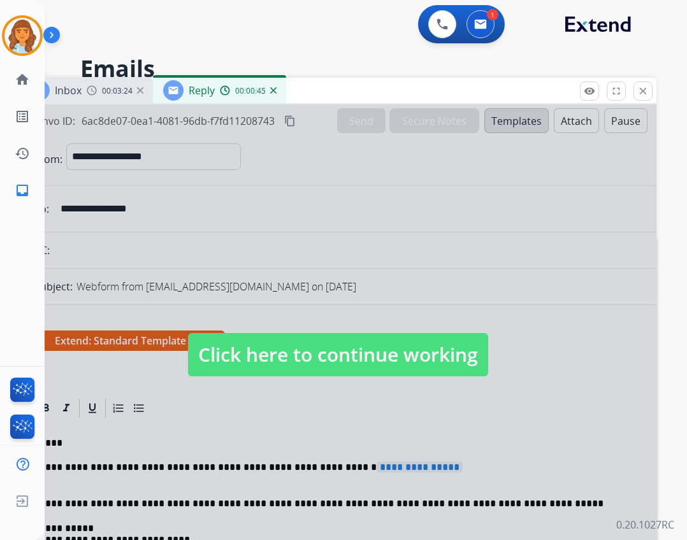
click at [333, 362] on span "Click here to continue working" at bounding box center [338, 354] width 300 height 43
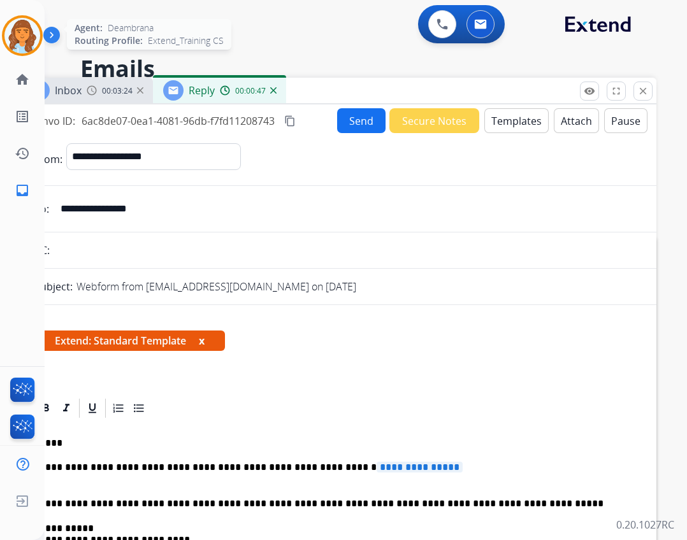
click at [33, 44] on img at bounding box center [22, 36] width 36 height 36
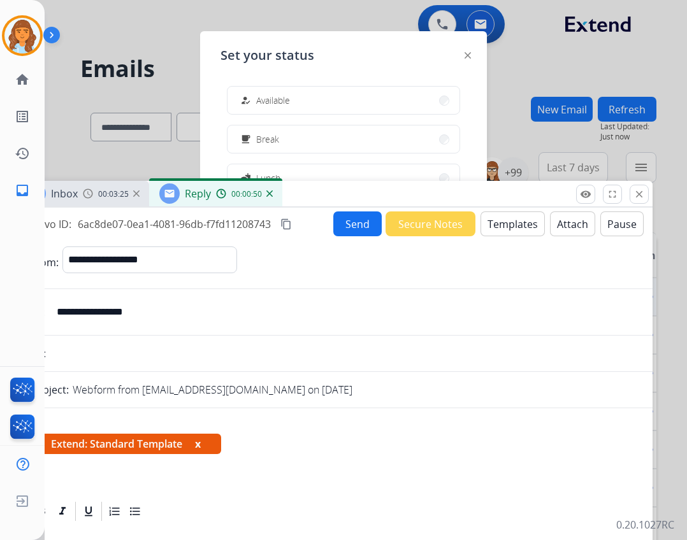
drag, startPoint x: 404, startPoint y: 104, endPoint x: 399, endPoint y: 195, distance: 90.6
click at [399, 195] on div "Inbox 00:03:25 Reply 00:00:50" at bounding box center [333, 194] width 637 height 27
click at [350, 90] on button "how_to_reg Available" at bounding box center [343, 100] width 232 height 27
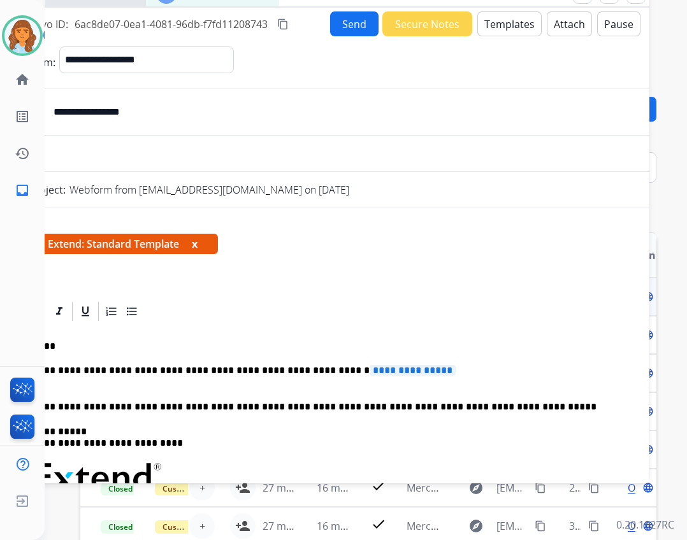
drag, startPoint x: 368, startPoint y: 202, endPoint x: 364, endPoint y: 2, distance: 200.0
drag, startPoint x: 301, startPoint y: 22, endPoint x: 317, endPoint y: 31, distance: 18.8
click at [317, 31] on div "Convo ID: 6ac8de07-0ea1-4081-96db-f7fd11208743 content_copy Send Secure Notes T…" at bounding box center [330, 23] width 637 height 25
drag, startPoint x: 310, startPoint y: 16, endPoint x: 321, endPoint y: 19, distance: 11.3
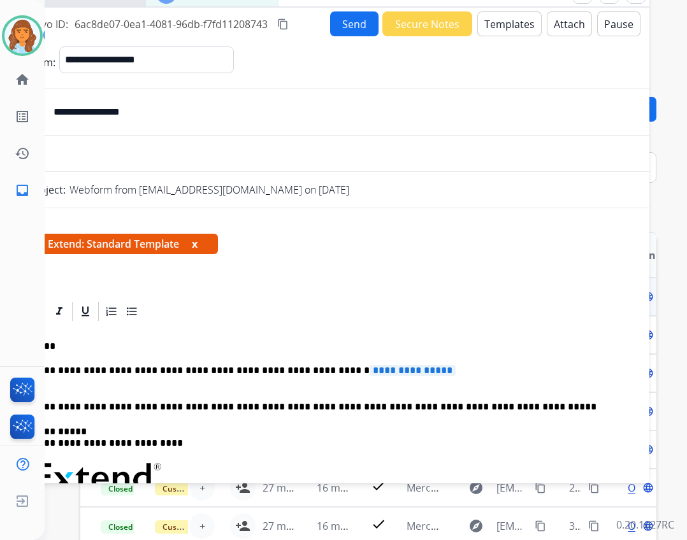
click at [321, 19] on div "Convo ID: 6ac8de07-0ea1-4081-96db-f7fd11208743 content_copy Send Secure Notes T…" at bounding box center [330, 23] width 637 height 25
click at [306, 15] on div "Convo ID: 6ac8de07-0ea1-4081-96db-f7fd11208743 content_copy Send Secure Notes T…" at bounding box center [330, 23] width 637 height 25
click at [310, 12] on div "Convo ID: 6ac8de07-0ea1-4081-96db-f7fd11208743 content_copy Send Secure Notes T…" at bounding box center [330, 23] width 637 height 25
drag, startPoint x: 308, startPoint y: 17, endPoint x: 311, endPoint y: 9, distance: 8.3
click at [311, 9] on div "**********" at bounding box center [330, 243] width 637 height 471
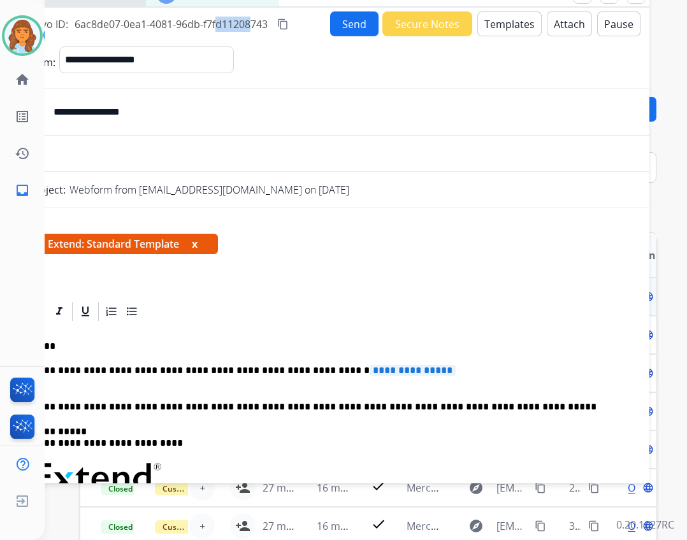
drag, startPoint x: 210, startPoint y: 13, endPoint x: 246, endPoint y: 23, distance: 37.1
click at [246, 23] on div "Convo ID: 6ac8de07-0ea1-4081-96db-f7fd11208743 content_copy Send Secure Notes T…" at bounding box center [330, 23] width 637 height 25
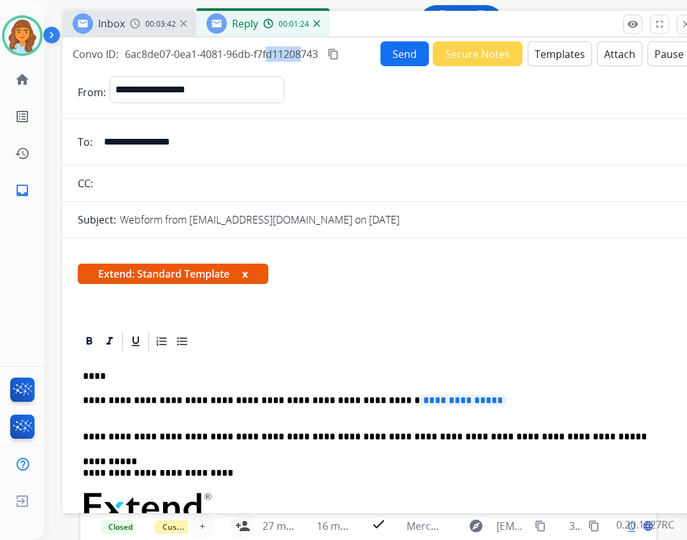
drag, startPoint x: 636, startPoint y: 4, endPoint x: 687, endPoint y: 34, distance: 58.6
click at [686, 34] on html "**********" at bounding box center [343, 270] width 687 height 540
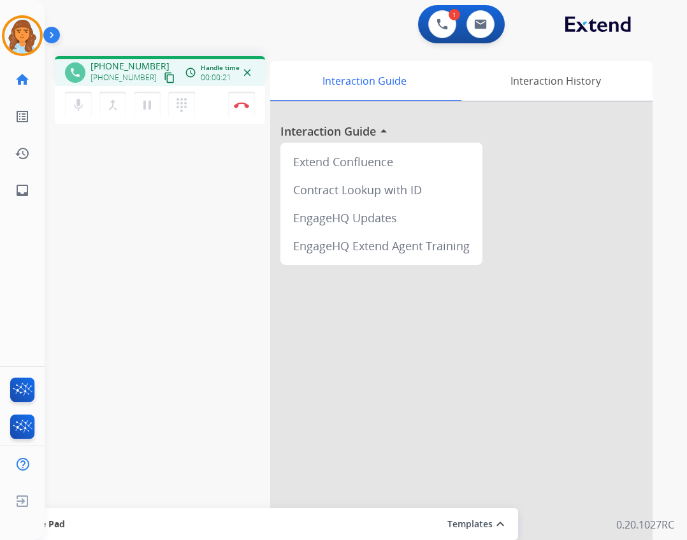
click at [164, 82] on div "phone +16614176627 +16614176627 content_copy access_time Call metrics Queue 00:…" at bounding box center [160, 71] width 210 height 30
click at [164, 78] on mat-icon "content_copy" at bounding box center [169, 77] width 11 height 11
click at [248, 103] on img at bounding box center [241, 105] width 15 height 6
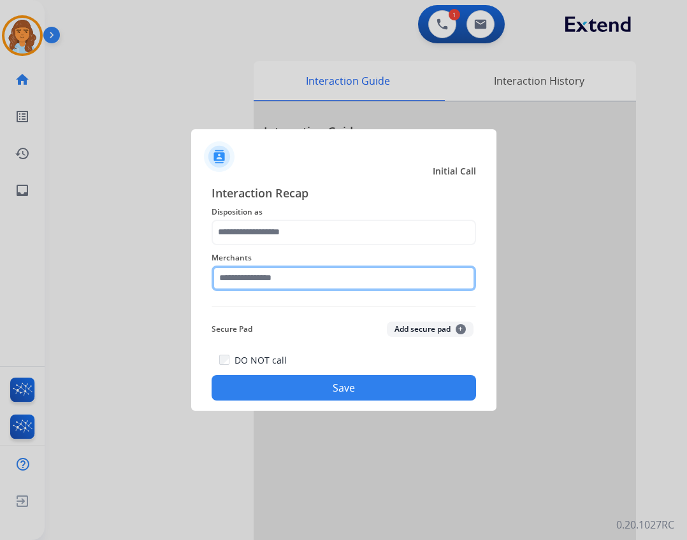
click at [268, 278] on input "text" at bounding box center [343, 278] width 264 height 25
type input "***"
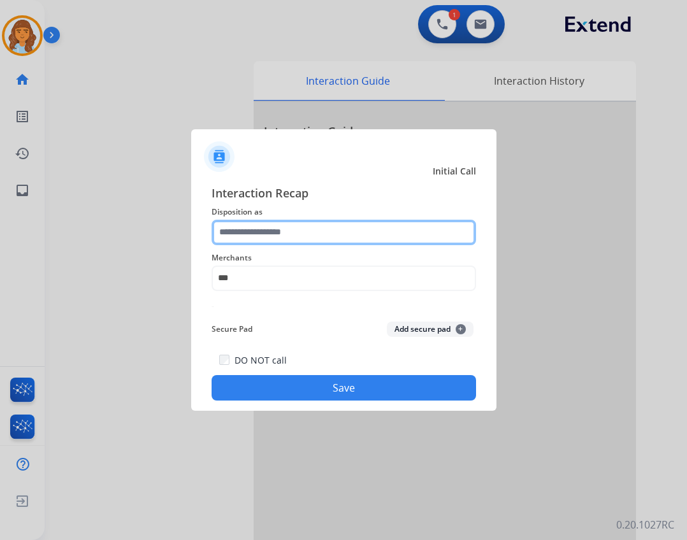
click at [306, 233] on input "text" at bounding box center [343, 232] width 264 height 25
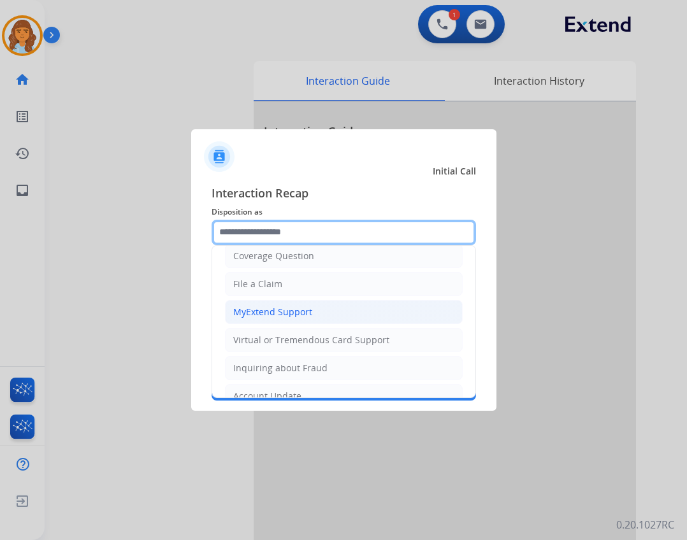
scroll to position [64, 0]
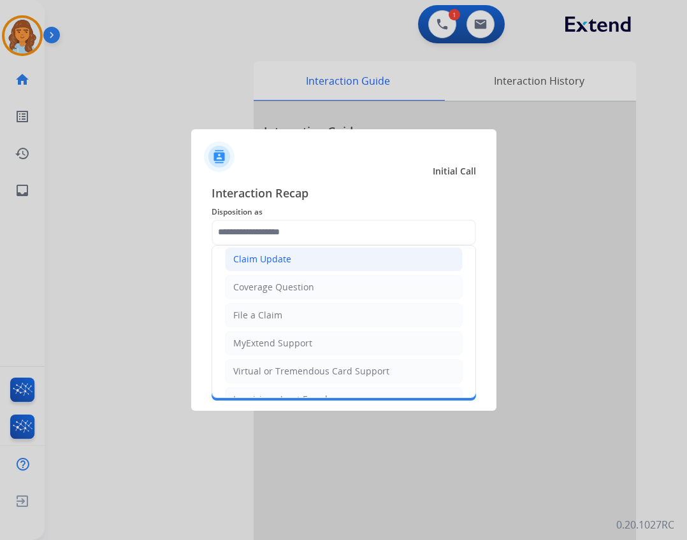
click at [300, 255] on li "Claim Update" at bounding box center [344, 259] width 238 height 24
type input "**********"
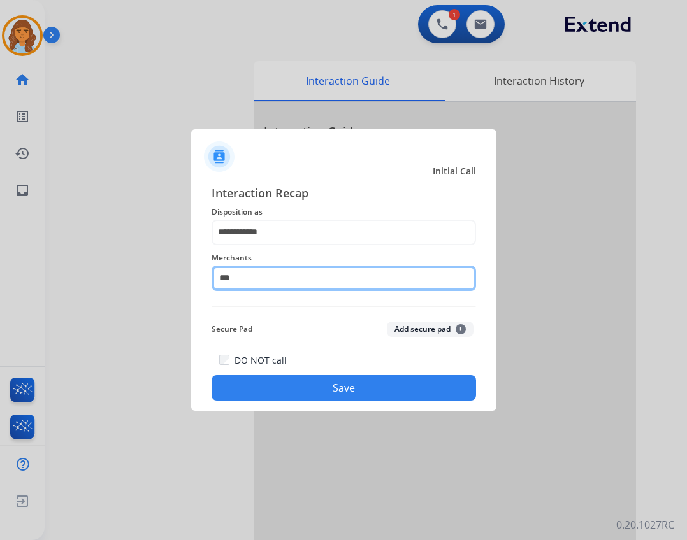
click at [318, 287] on input "***" at bounding box center [343, 278] width 264 height 25
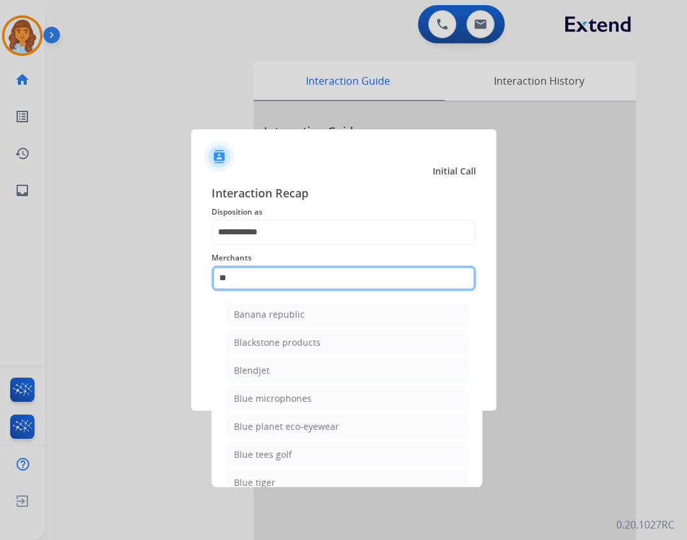
type input "*"
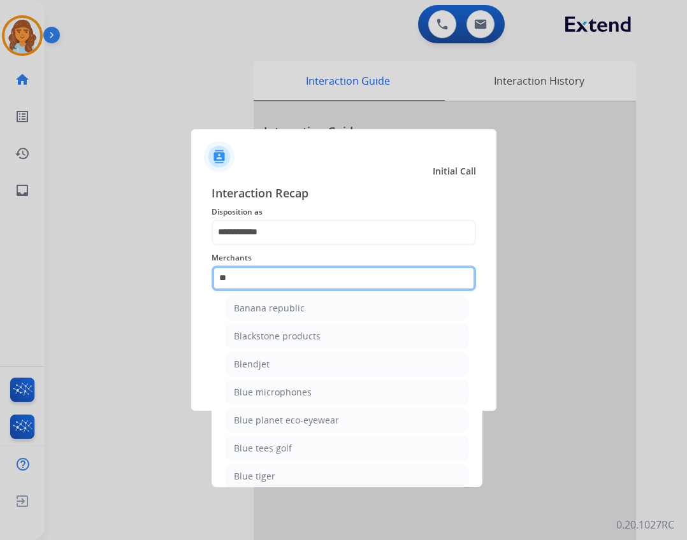
scroll to position [0, 0]
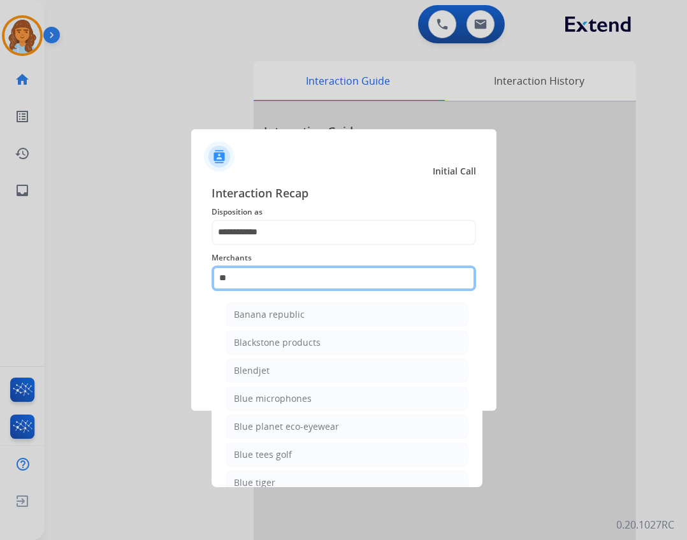
type input "**"
drag, startPoint x: 324, startPoint y: 278, endPoint x: 78, endPoint y: 286, distance: 246.0
click at [0, 286] on app-contact-recap-modal "**********" at bounding box center [0, 270] width 0 height 540
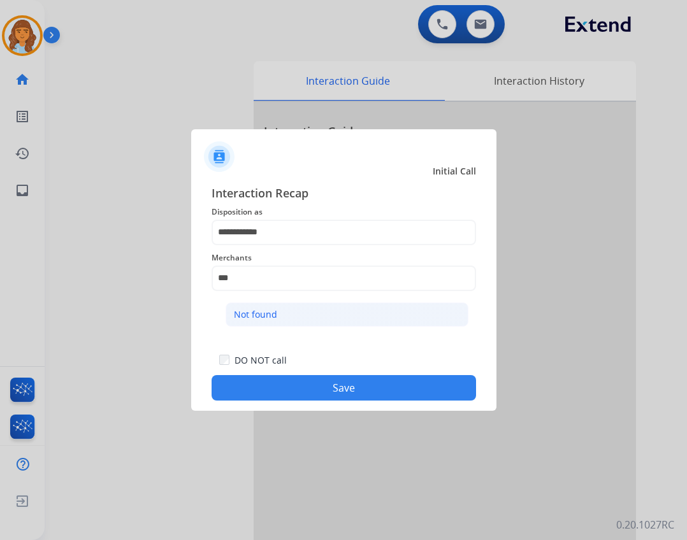
click at [348, 314] on li "Not found" at bounding box center [346, 315] width 243 height 24
type input "*********"
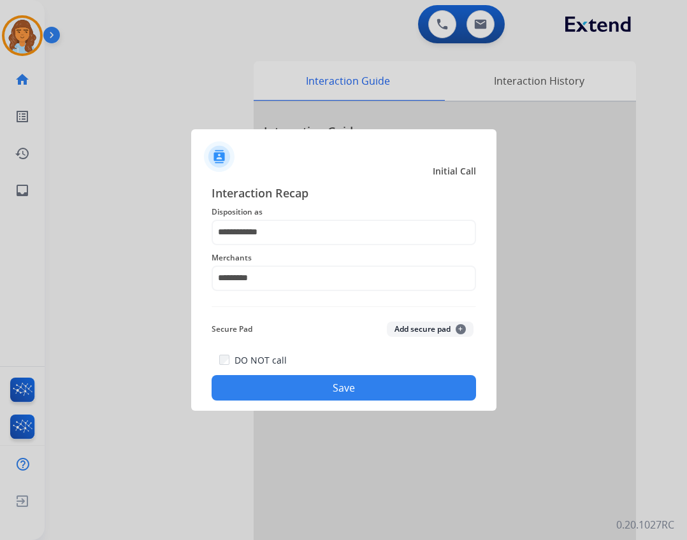
click at [372, 401] on div "DO NOT call Save" at bounding box center [343, 376] width 264 height 48
click at [372, 399] on button "Save" at bounding box center [343, 387] width 264 height 25
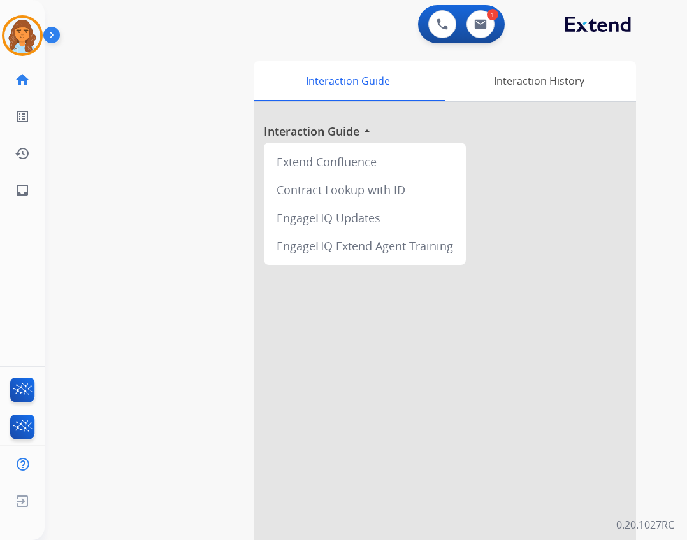
click at [374, 383] on div at bounding box center [445, 339] width 382 height 475
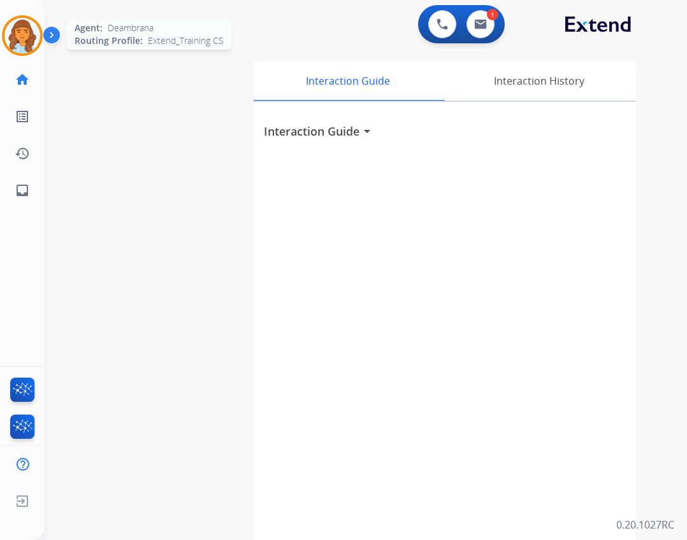
click at [31, 24] on img at bounding box center [22, 36] width 36 height 36
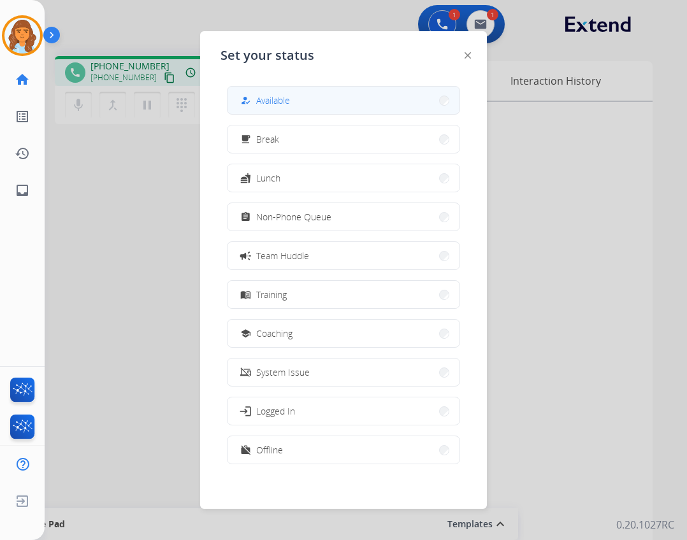
click at [284, 109] on button "how_to_reg Available" at bounding box center [343, 100] width 232 height 27
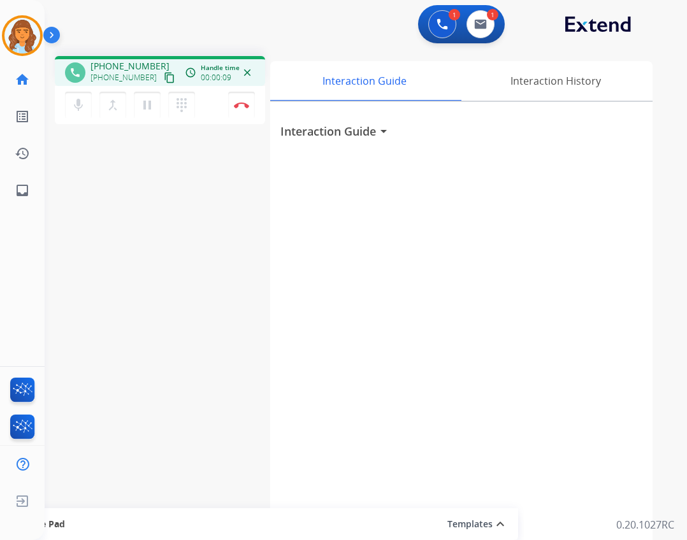
drag, startPoint x: 89, startPoint y: 225, endPoint x: 19, endPoint y: 235, distance: 70.1
click at [87, 227] on div "phone +13158320225 +13158320225 content_copy access_time Call metrics Queue 00:…" at bounding box center [351, 311] width 612 height 531
click at [164, 82] on mat-icon "content_copy" at bounding box center [169, 77] width 11 height 11
click at [164, 78] on mat-icon "content_copy" at bounding box center [169, 77] width 11 height 11
click at [245, 104] on img at bounding box center [241, 105] width 15 height 6
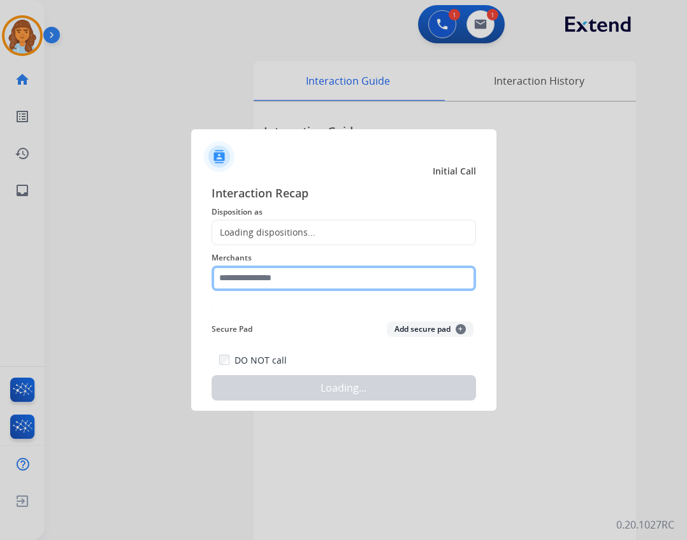
click at [247, 273] on input "text" at bounding box center [343, 278] width 264 height 25
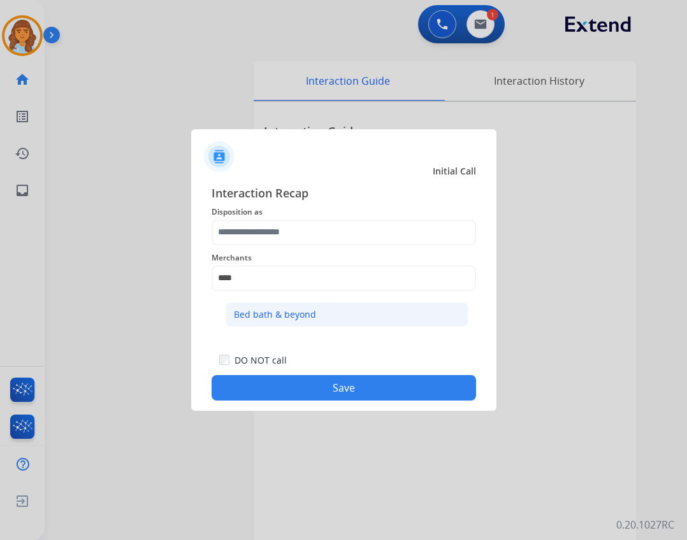
click at [404, 321] on li "Bed bath & beyond" at bounding box center [346, 315] width 243 height 24
type input "**********"
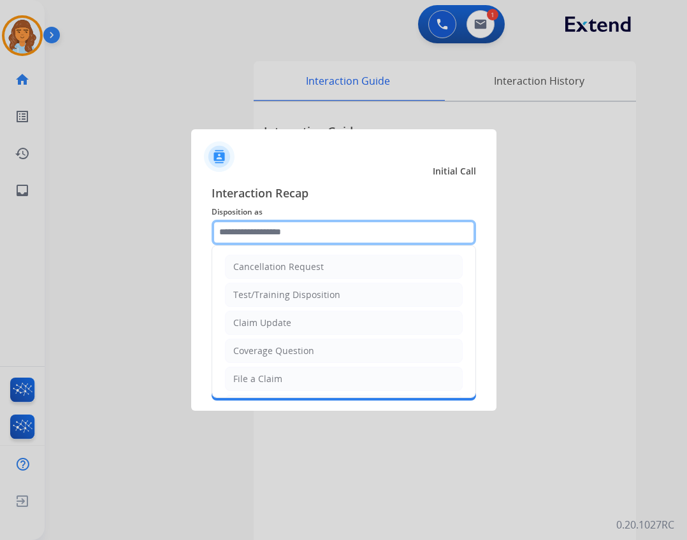
click at [276, 243] on input "text" at bounding box center [343, 232] width 264 height 25
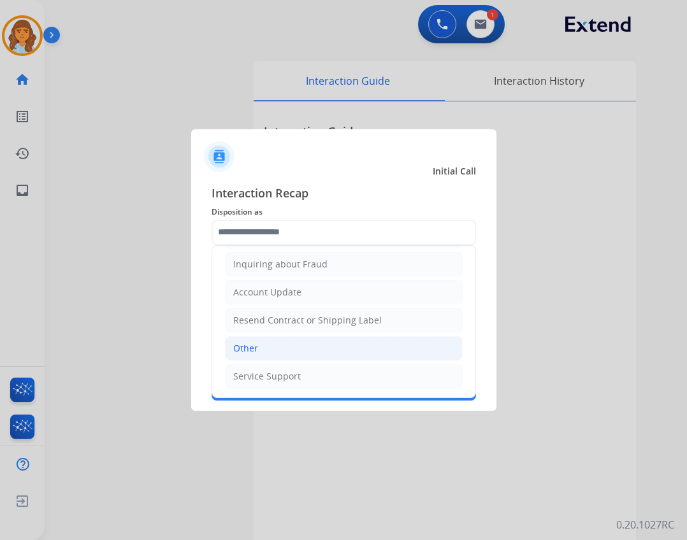
click at [296, 346] on li "Other" at bounding box center [344, 348] width 238 height 24
type input "*****"
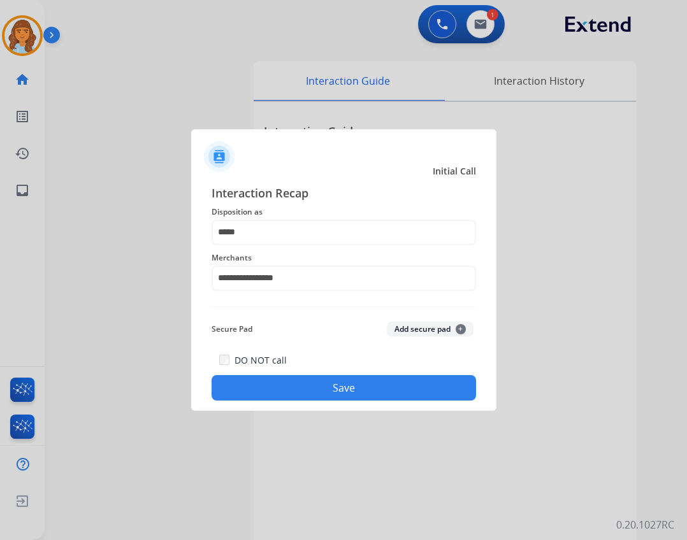
click at [308, 379] on div "DO NOT call Save" at bounding box center [343, 376] width 264 height 48
click at [316, 394] on button "Save" at bounding box center [343, 387] width 264 height 25
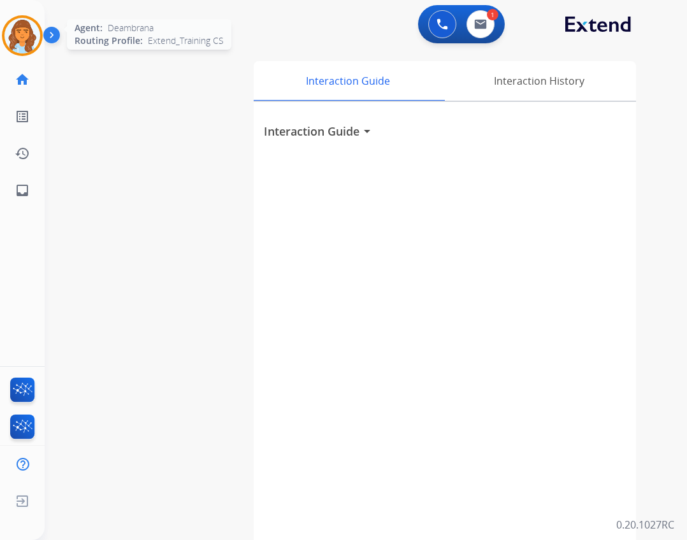
click at [14, 33] on img at bounding box center [22, 36] width 36 height 36
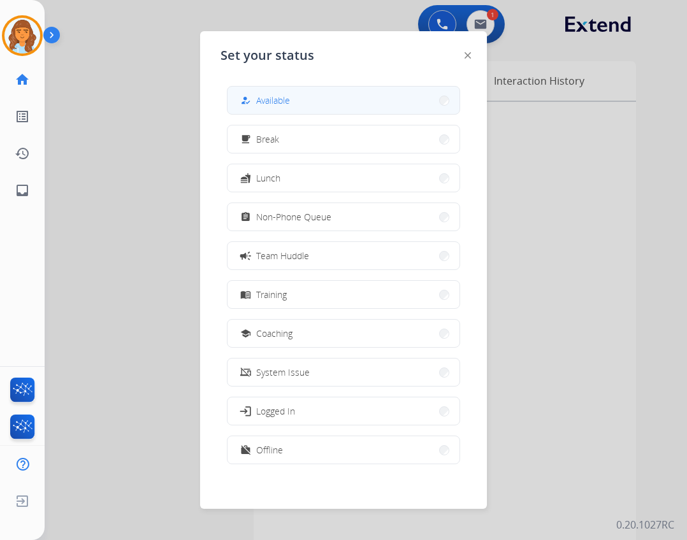
click at [341, 103] on button "how_to_reg Available" at bounding box center [343, 100] width 232 height 27
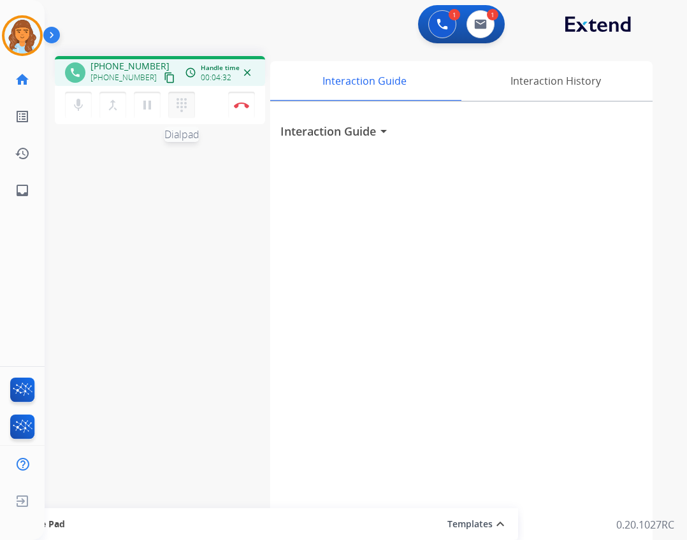
click at [190, 104] on button "dialpad Dialpad" at bounding box center [181, 105] width 27 height 27
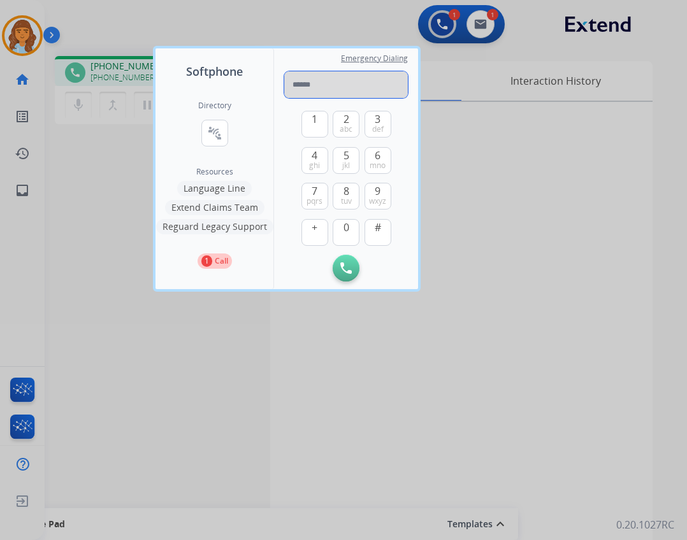
paste input "**********"
type input "**********"
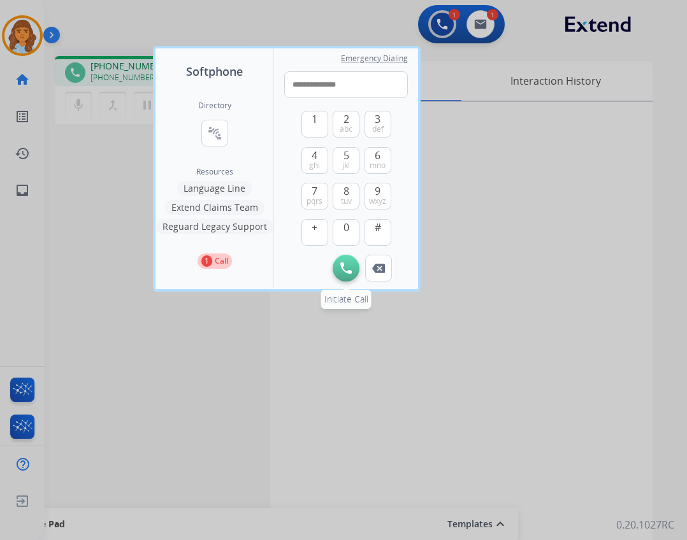
click at [350, 273] on img at bounding box center [345, 267] width 11 height 11
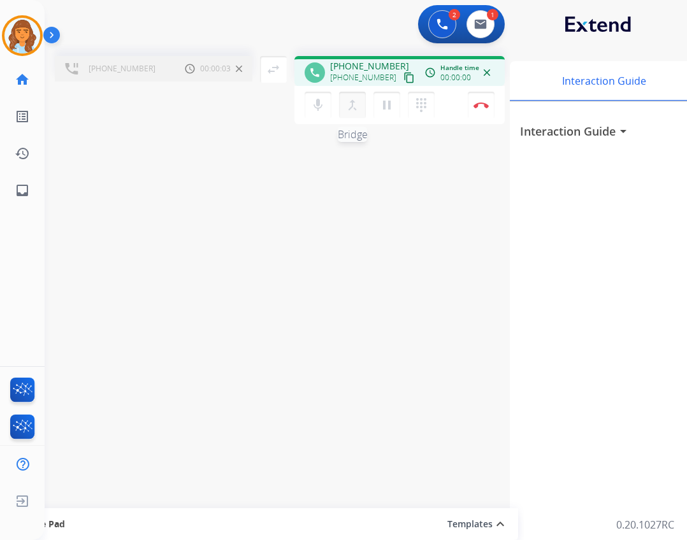
click at [347, 104] on mat-icon "merge_type" at bounding box center [352, 104] width 15 height 15
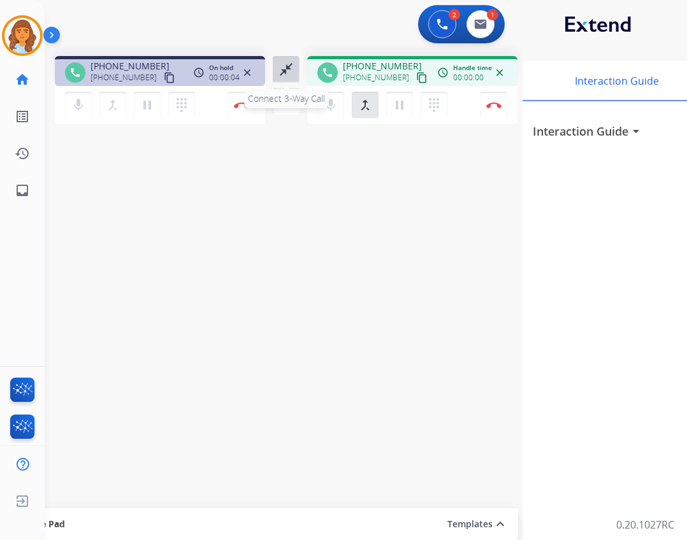
click at [291, 77] on button "close_fullscreen Connect 3-Way Call" at bounding box center [286, 69] width 27 height 27
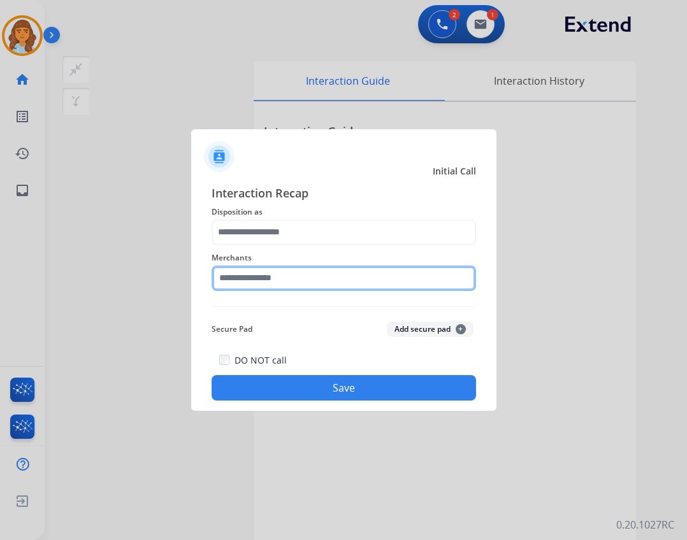
click at [311, 277] on input "text" at bounding box center [343, 278] width 264 height 25
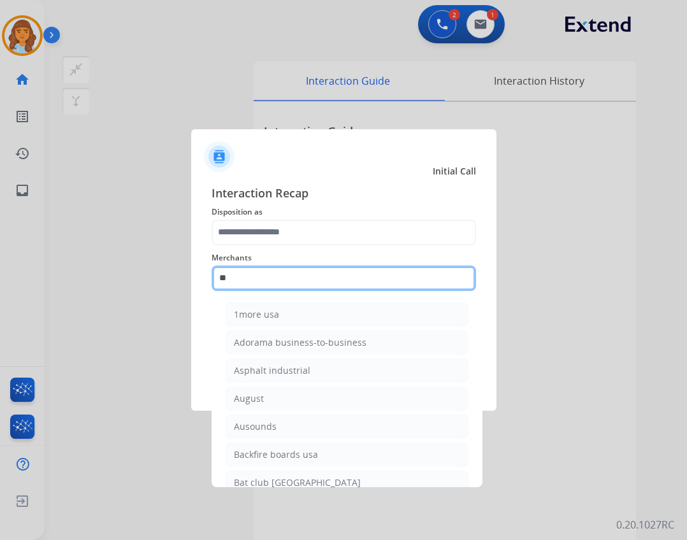
type input "*"
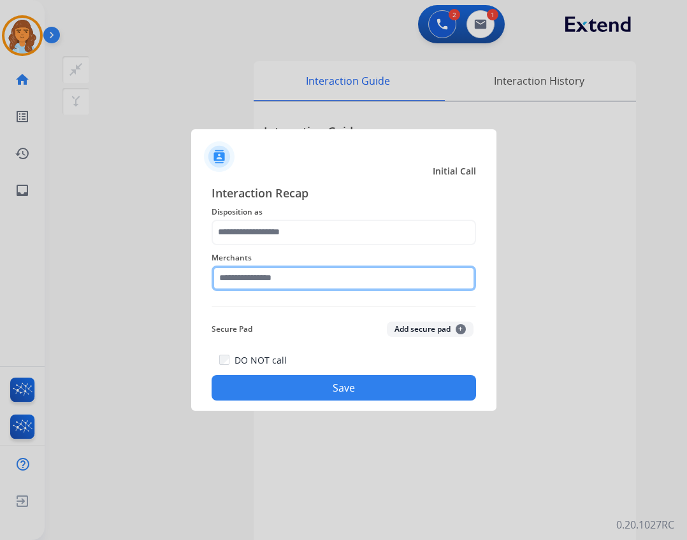
click at [282, 274] on input "text" at bounding box center [343, 278] width 264 height 25
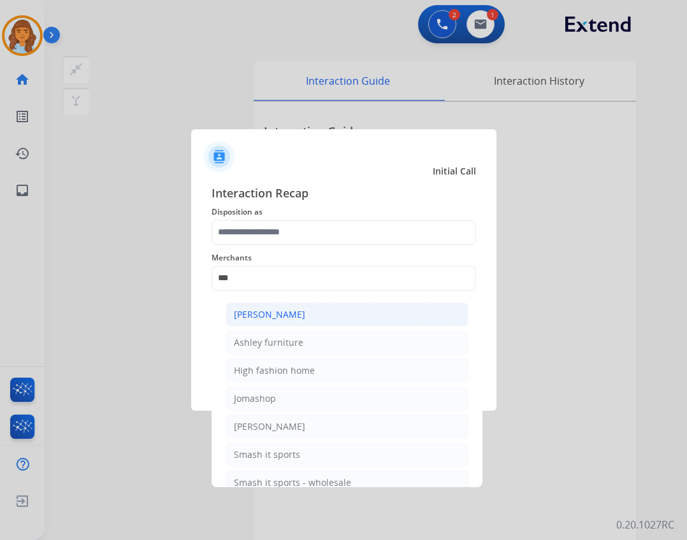
click at [281, 315] on div "Ashley - Reguard" at bounding box center [269, 314] width 71 height 13
type input "**********"
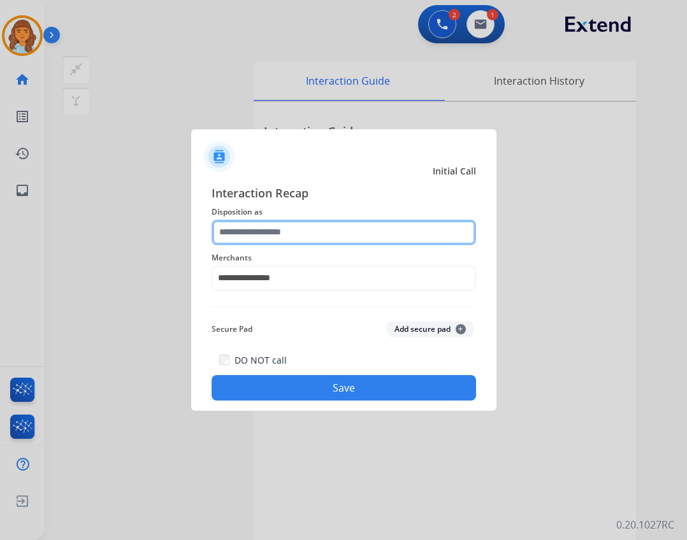
click at [311, 226] on input "text" at bounding box center [343, 232] width 264 height 25
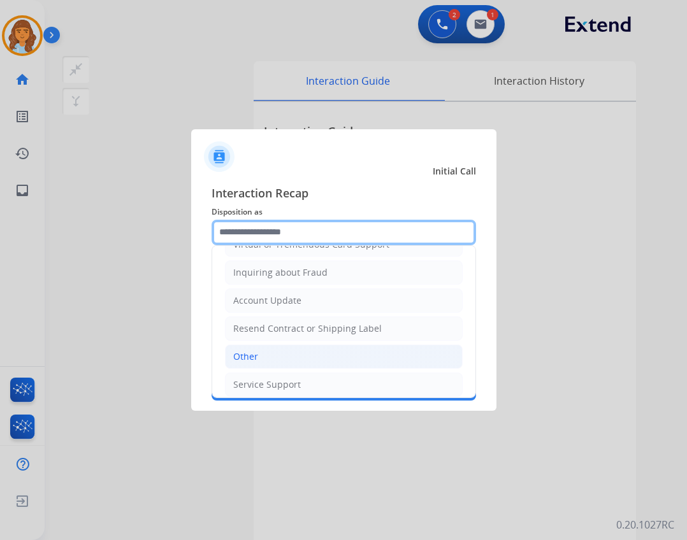
scroll to position [191, 0]
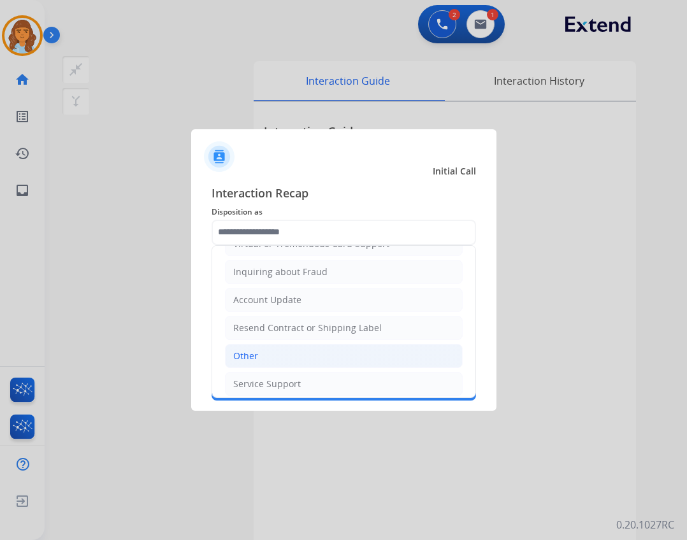
click at [371, 351] on li "Other" at bounding box center [344, 356] width 238 height 24
type input "*****"
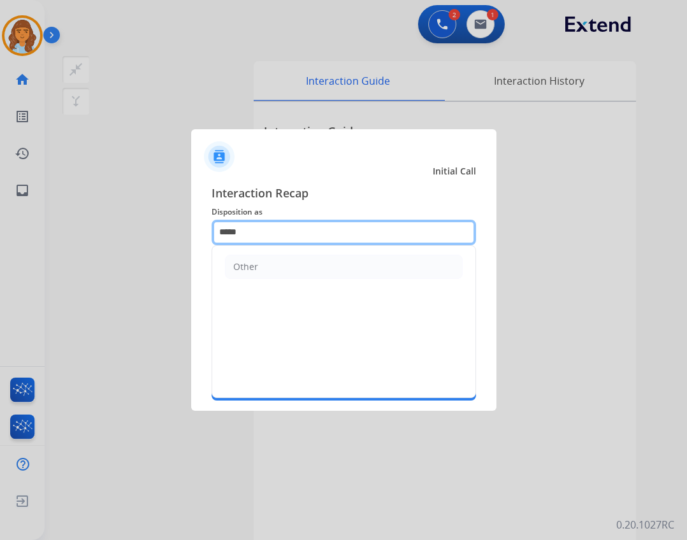
drag, startPoint x: 349, startPoint y: 238, endPoint x: 166, endPoint y: 218, distance: 183.9
click at [0, 215] on app-contact-recap-modal "**********" at bounding box center [0, 270] width 0 height 540
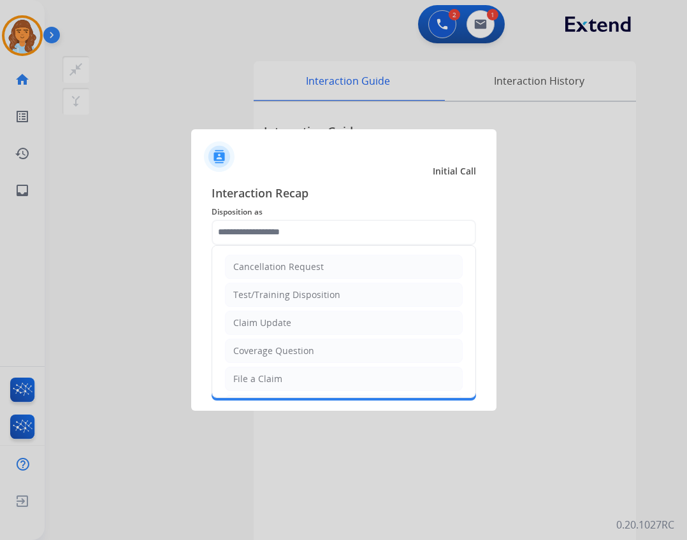
click at [314, 324] on li "Claim Update" at bounding box center [344, 323] width 238 height 24
type input "**********"
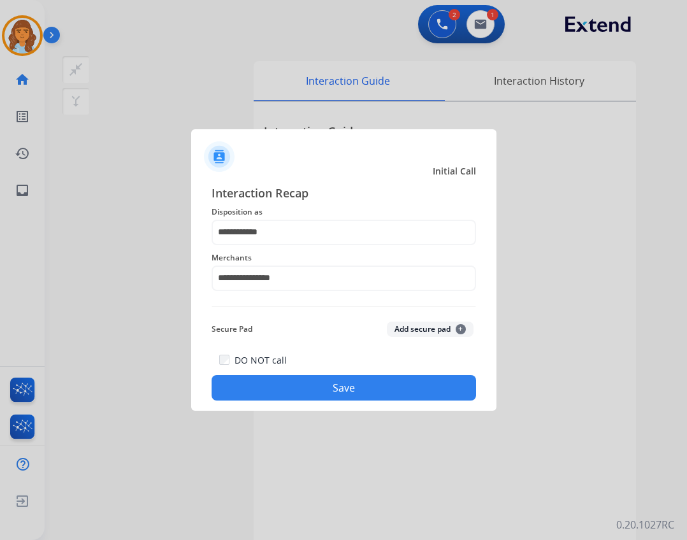
click at [373, 421] on div at bounding box center [343, 270] width 687 height 540
click at [370, 389] on button "Save" at bounding box center [343, 387] width 264 height 25
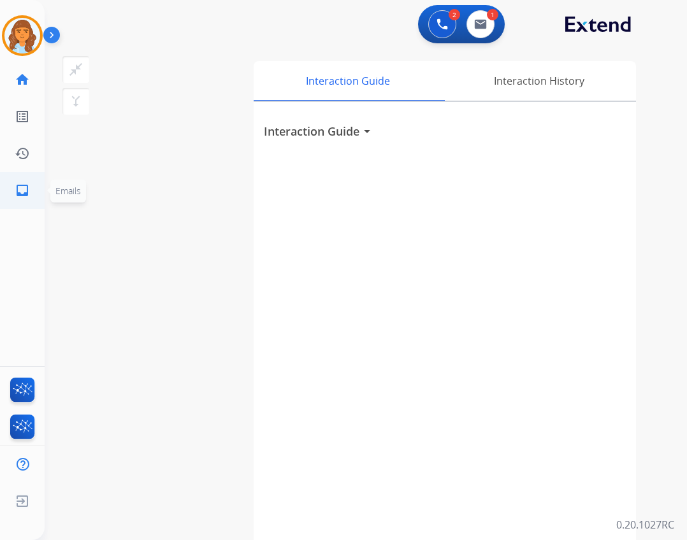
click at [18, 190] on mat-icon "inbox" at bounding box center [22, 190] width 15 height 15
select select "**********"
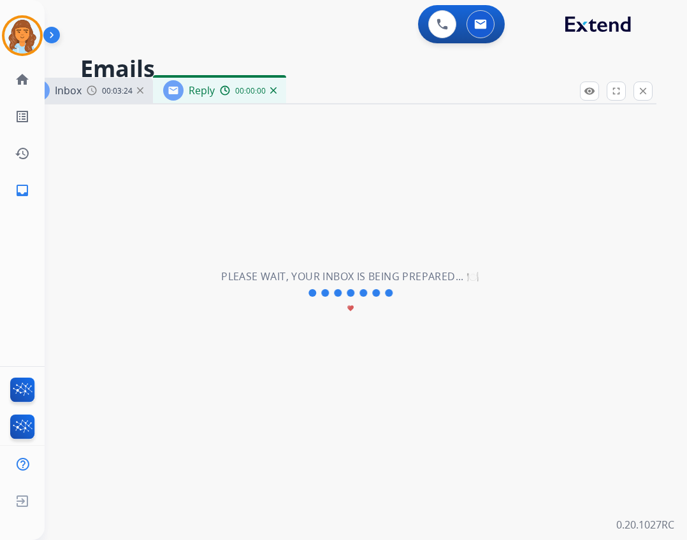
select select "**********"
click at [45, 39] on img at bounding box center [54, 37] width 22 height 24
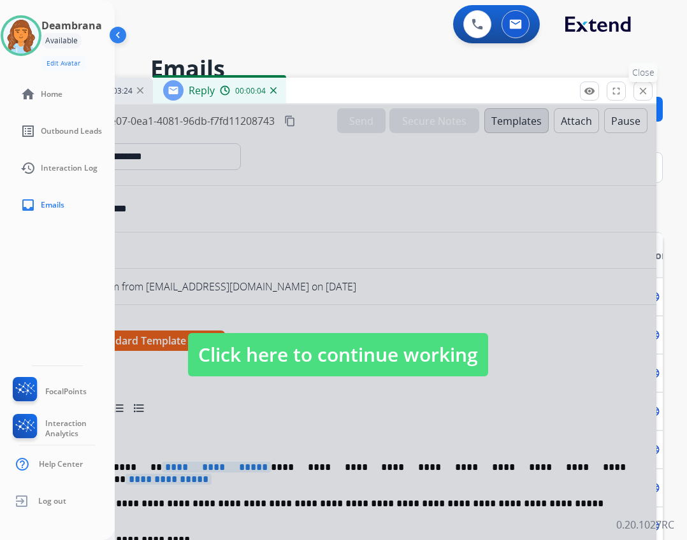
click at [638, 88] on mat-icon "close" at bounding box center [642, 90] width 11 height 11
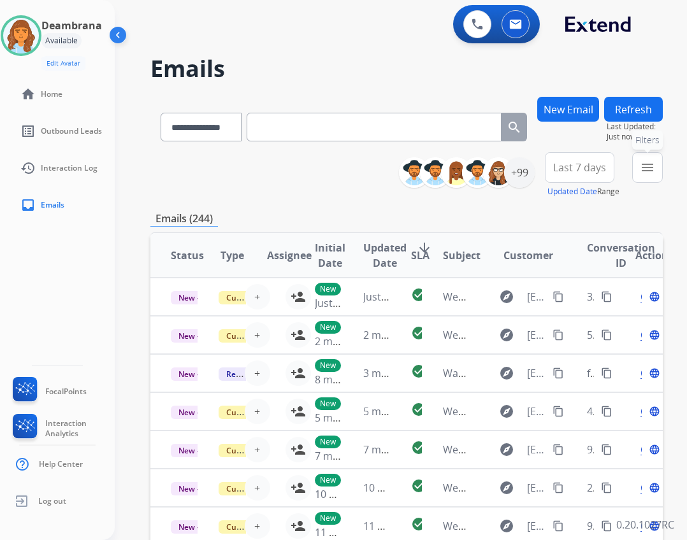
click at [655, 168] on mat-icon "menu" at bounding box center [647, 167] width 15 height 15
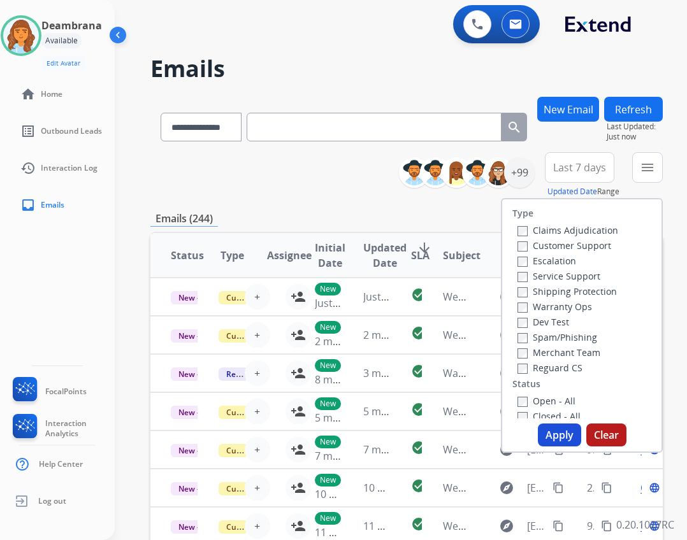
click at [555, 397] on label "Open - All" at bounding box center [546, 401] width 58 height 12
click at [555, 361] on div "Reguard CS" at bounding box center [567, 367] width 101 height 15
click at [555, 366] on label "Reguard CS" at bounding box center [549, 368] width 65 height 12
click at [598, 291] on label "Shipping Protection" at bounding box center [566, 291] width 99 height 12
click at [583, 242] on label "Customer Support" at bounding box center [564, 246] width 94 height 12
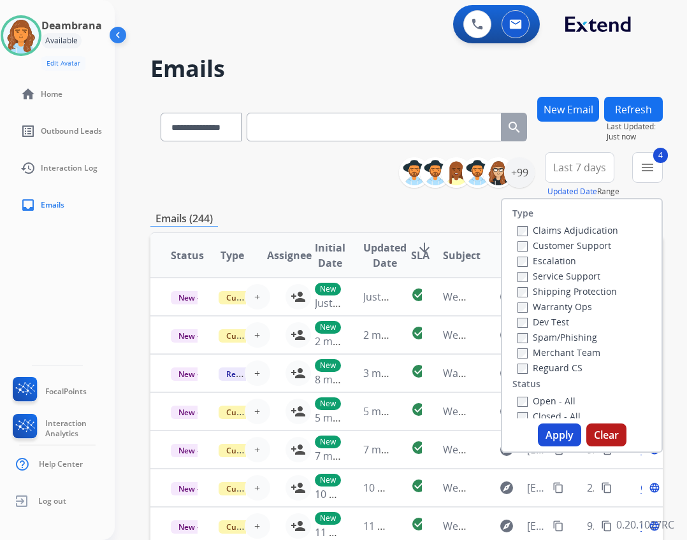
click at [580, 432] on button "Apply" at bounding box center [559, 435] width 43 height 23
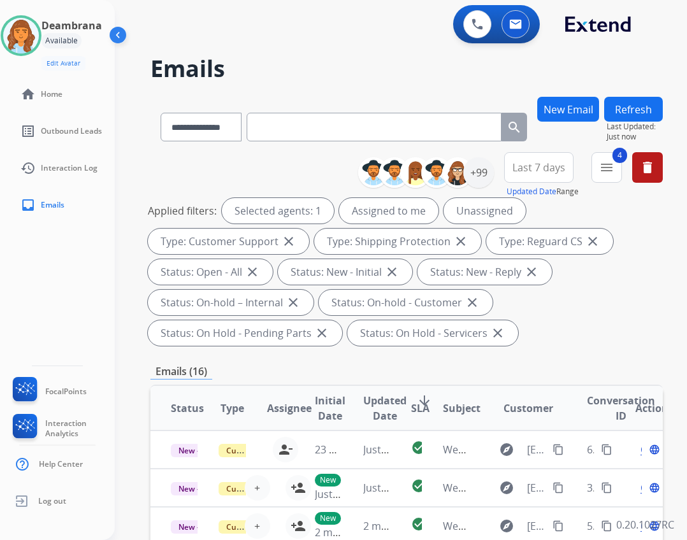
click at [113, 37] on img at bounding box center [119, 37] width 24 height 24
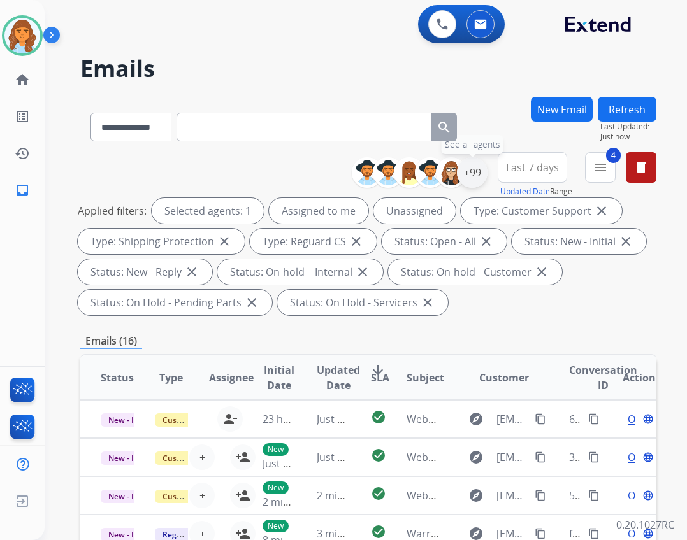
click at [466, 173] on div "+99" at bounding box center [472, 172] width 31 height 31
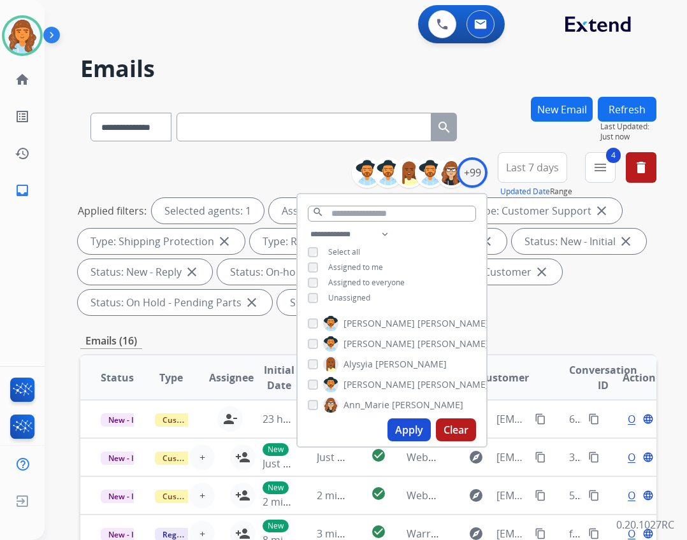
click at [349, 297] on span "Unassigned" at bounding box center [349, 297] width 42 height 11
click at [401, 427] on button "Apply" at bounding box center [408, 430] width 43 height 23
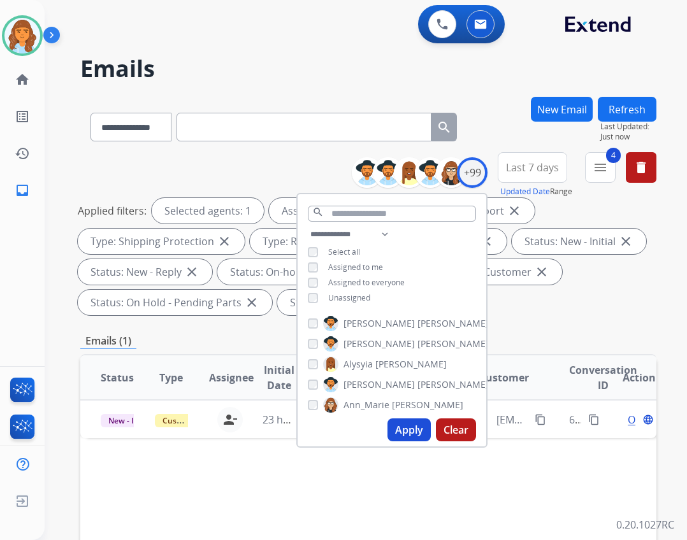
click at [533, 318] on div "**********" at bounding box center [368, 236] width 576 height 168
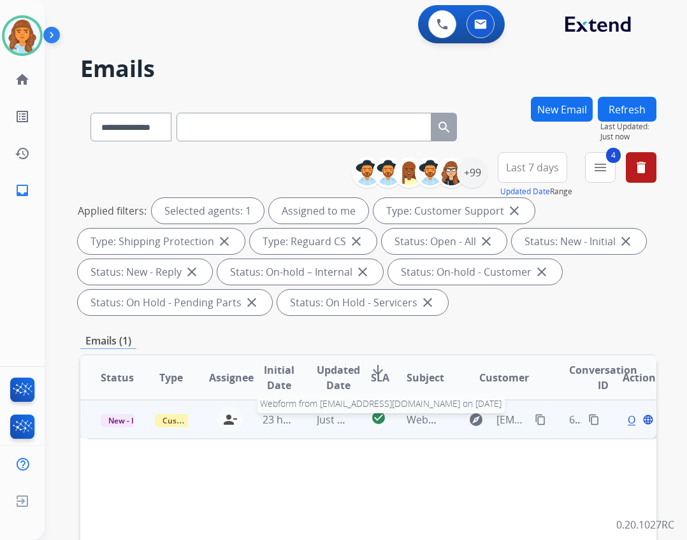
click at [415, 419] on span "Webform from edvettd@gmail.com on 09/21/2025" at bounding box center [550, 420] width 289 height 14
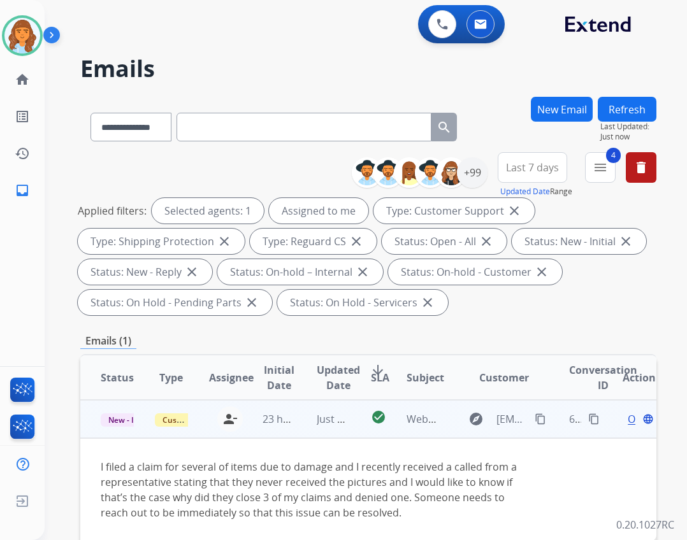
click at [622, 419] on div "Open language" at bounding box center [638, 419] width 33 height 15
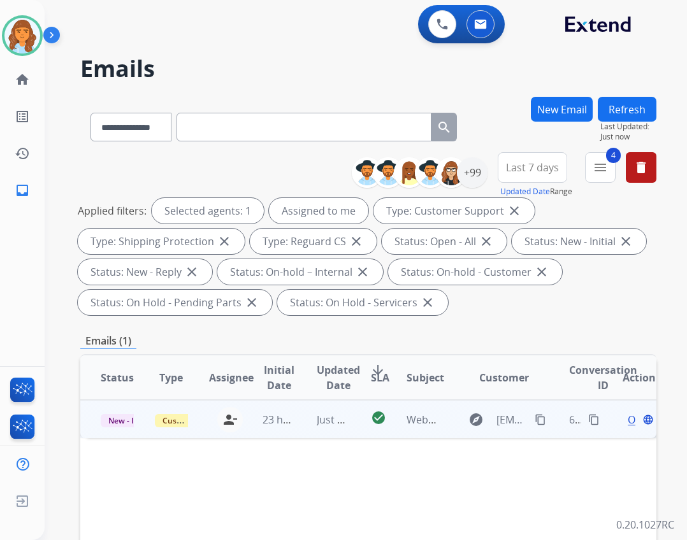
click at [627, 420] on span "Open" at bounding box center [640, 419] width 26 height 15
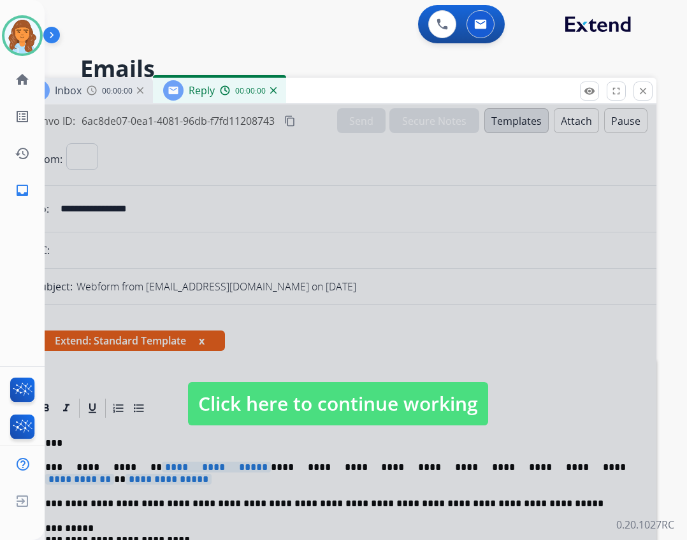
select select "**********"
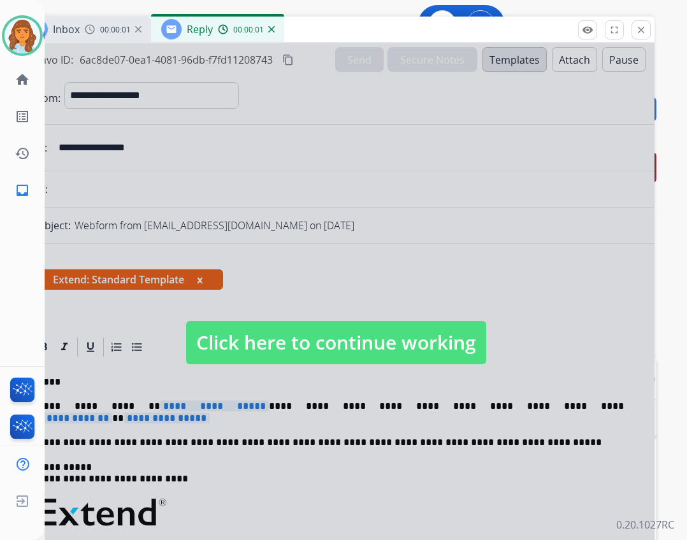
drag, startPoint x: 396, startPoint y: 88, endPoint x: 398, endPoint y: 28, distance: 59.9
click at [406, 25] on div "Inbox 00:00:01 Reply 00:00:01" at bounding box center [335, 30] width 637 height 27
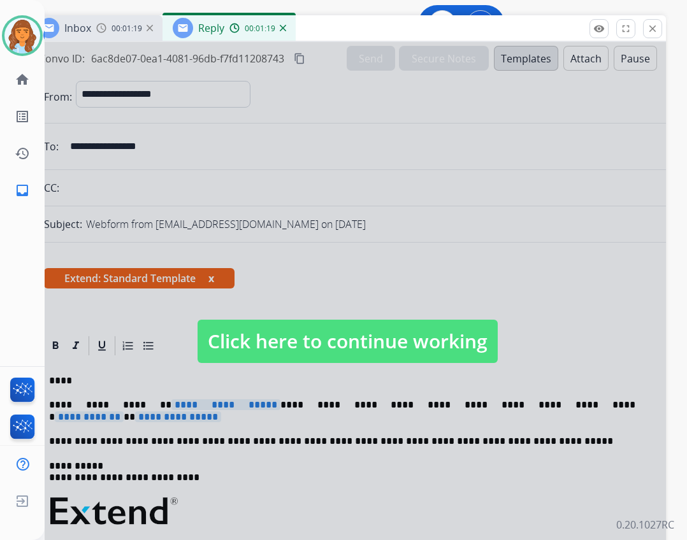
click at [301, 353] on span "Click here to continue working" at bounding box center [347, 341] width 300 height 43
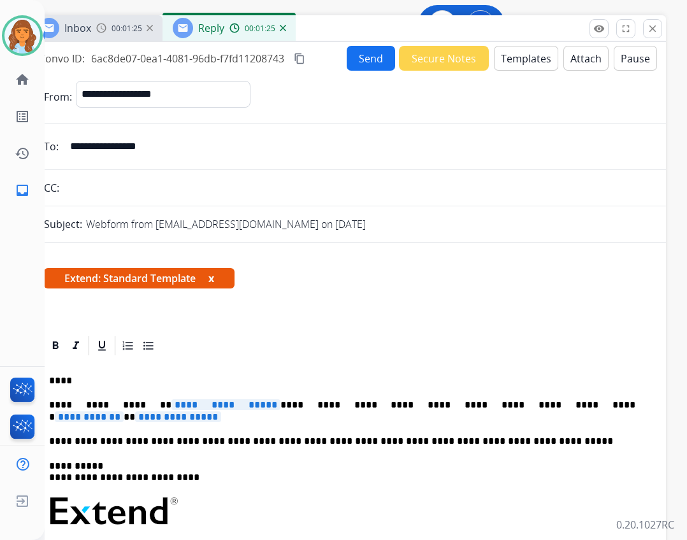
click at [636, 27] on div "remove_red_eye Logs fullscreen Expand close Close" at bounding box center [625, 28] width 73 height 19
click at [645, 30] on button "close Close" at bounding box center [652, 28] width 19 height 19
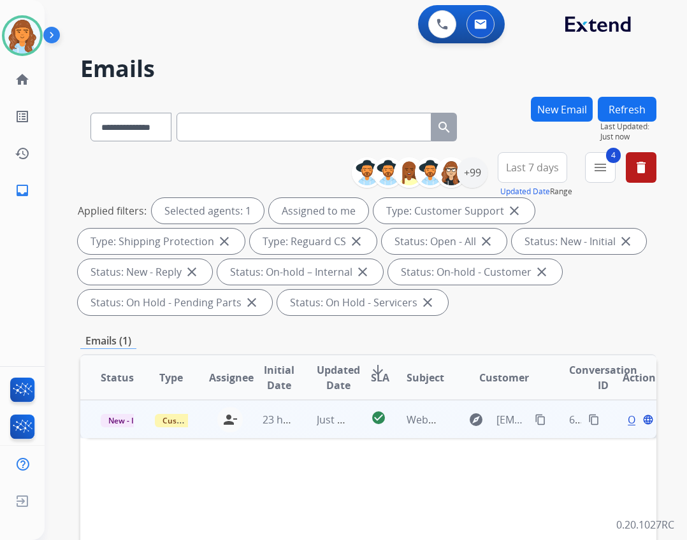
click at [627, 418] on span "Open" at bounding box center [640, 419] width 26 height 15
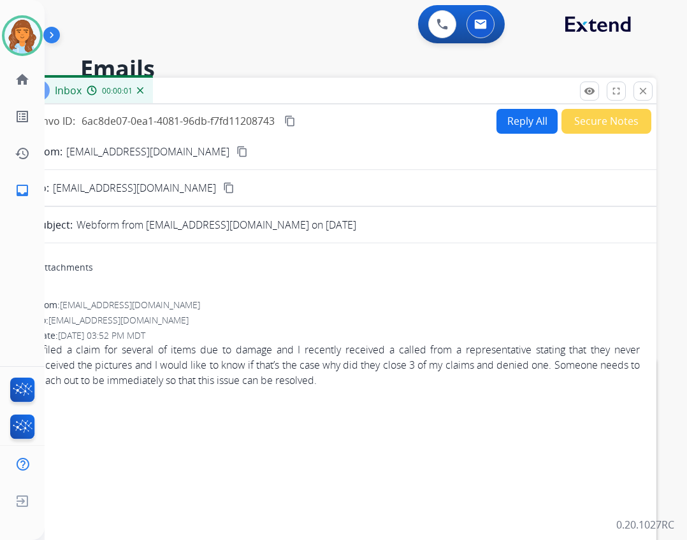
click at [511, 127] on button "Reply All" at bounding box center [526, 121] width 61 height 25
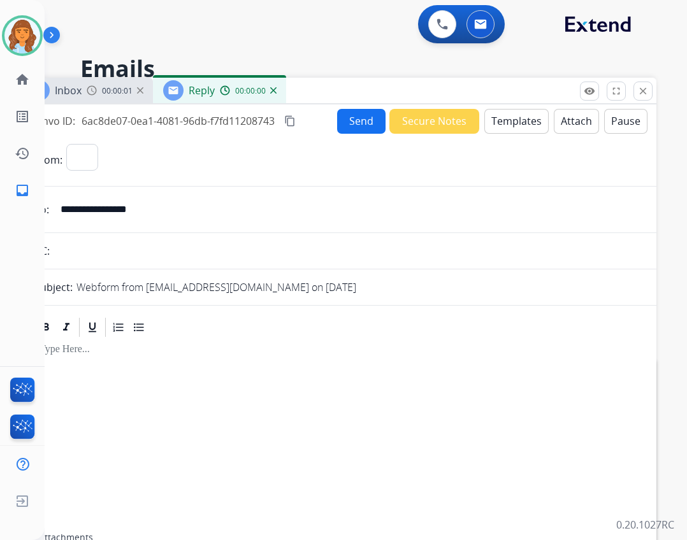
select select "**********"
click at [489, 127] on button "Templates" at bounding box center [516, 121] width 64 height 25
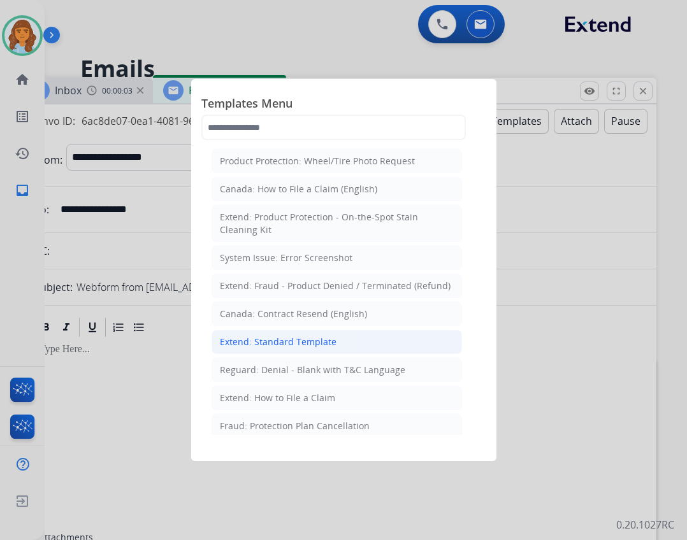
click at [250, 345] on div "Extend: Standard Template" at bounding box center [278, 342] width 117 height 13
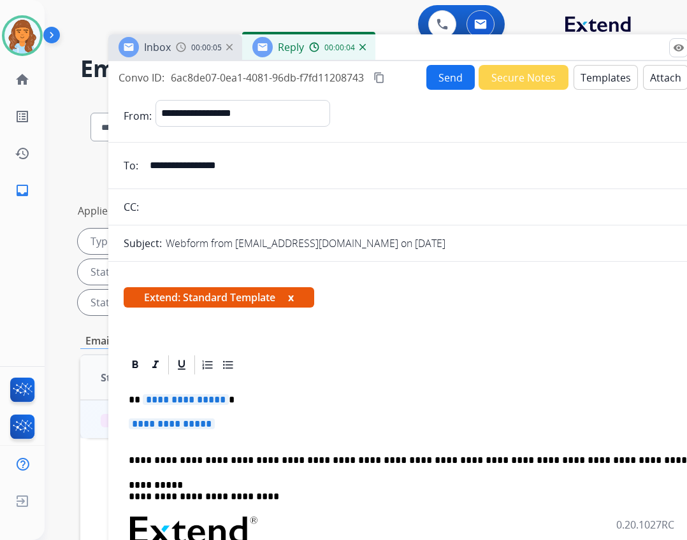
drag, startPoint x: 326, startPoint y: 85, endPoint x: 324, endPoint y: 151, distance: 66.3
click at [414, 41] on div "Inbox 00:00:05 Reply 00:00:04" at bounding box center [426, 47] width 637 height 27
click at [196, 400] on span "**********" at bounding box center [185, 399] width 86 height 11
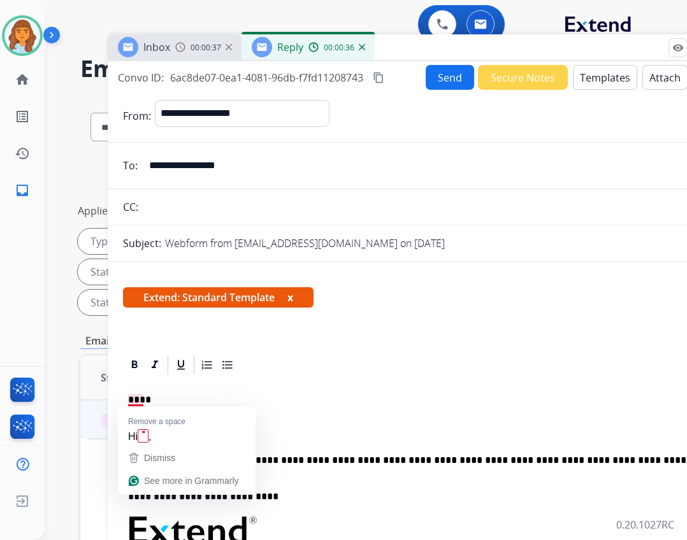
click at [143, 397] on p "****" at bounding box center [421, 399] width 586 height 11
click at [141, 403] on p "****" at bounding box center [421, 399] width 586 height 11
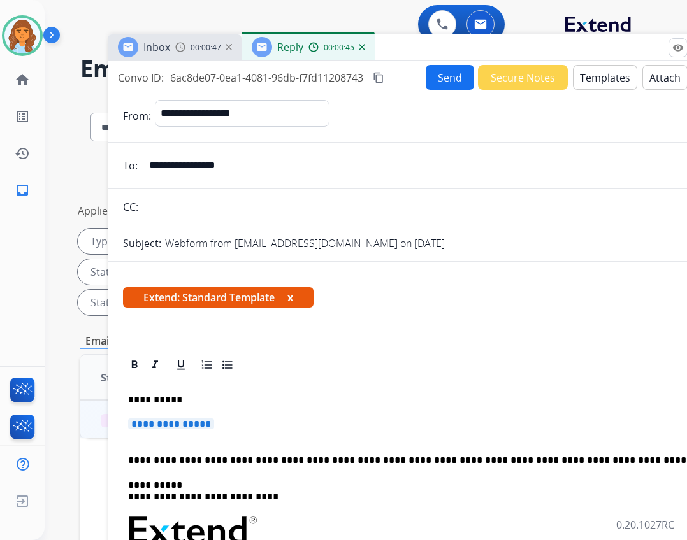
click at [190, 436] on p "**********" at bounding box center [426, 431] width 596 height 24
click at [203, 426] on span "**********" at bounding box center [171, 424] width 86 height 11
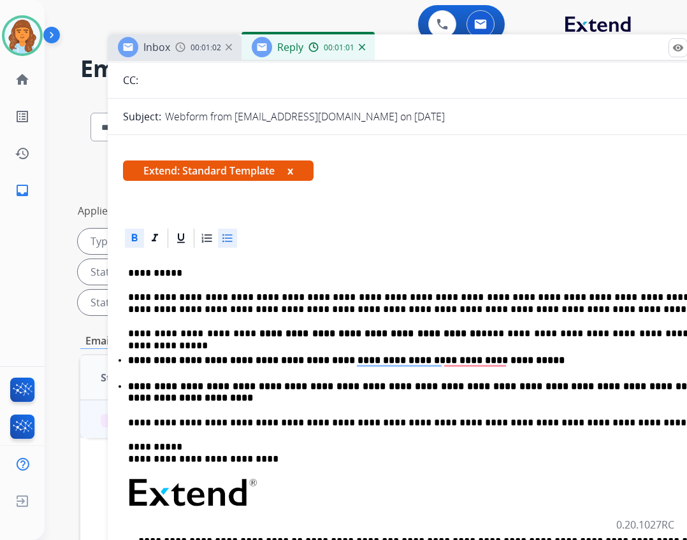
scroll to position [127, 0]
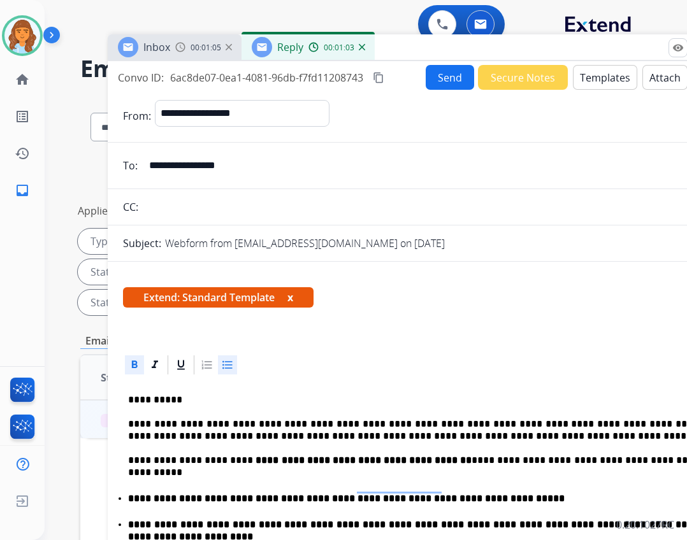
select select "**********"
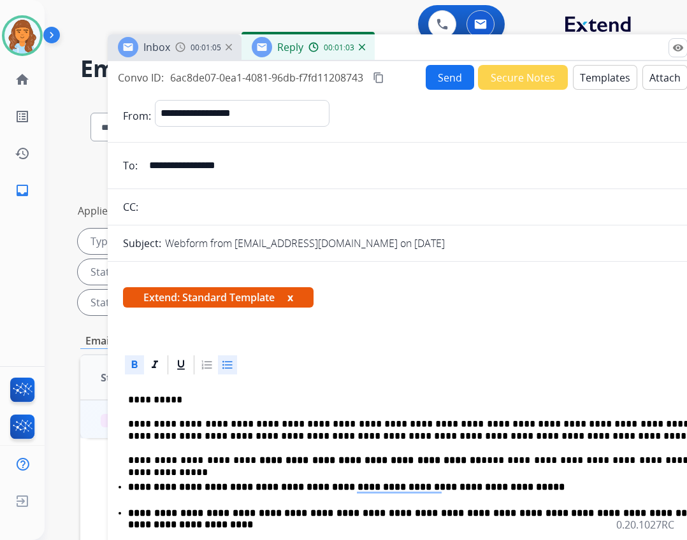
scroll to position [127, 0]
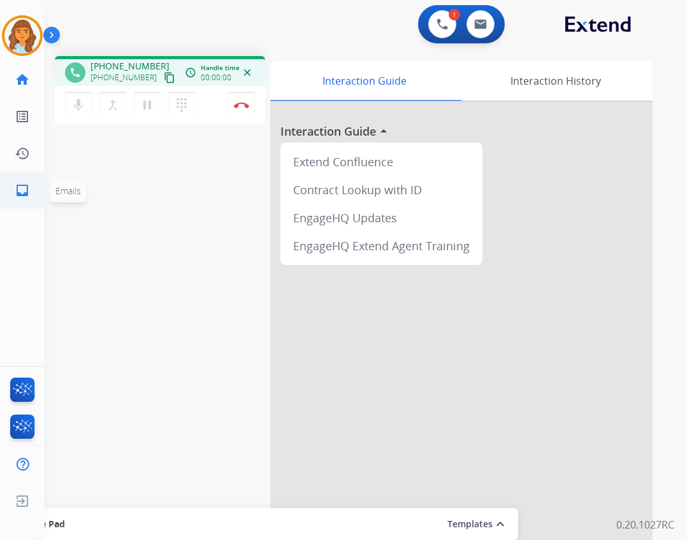
click at [17, 189] on mat-icon "inbox" at bounding box center [22, 190] width 15 height 15
select select "**********"
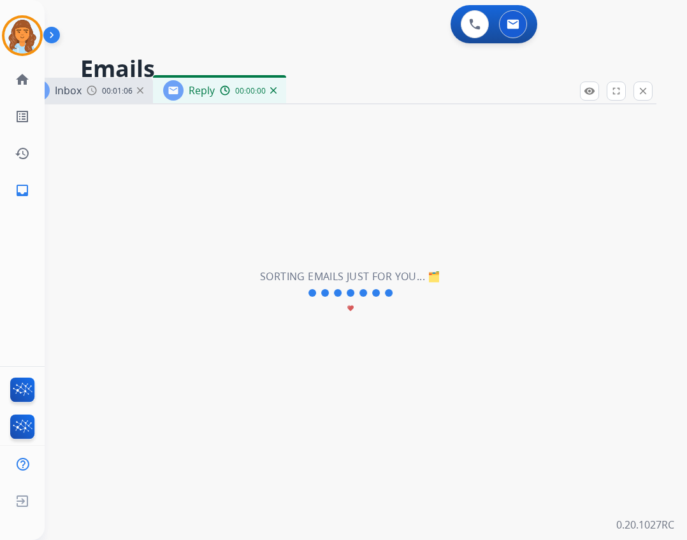
select select "**********"
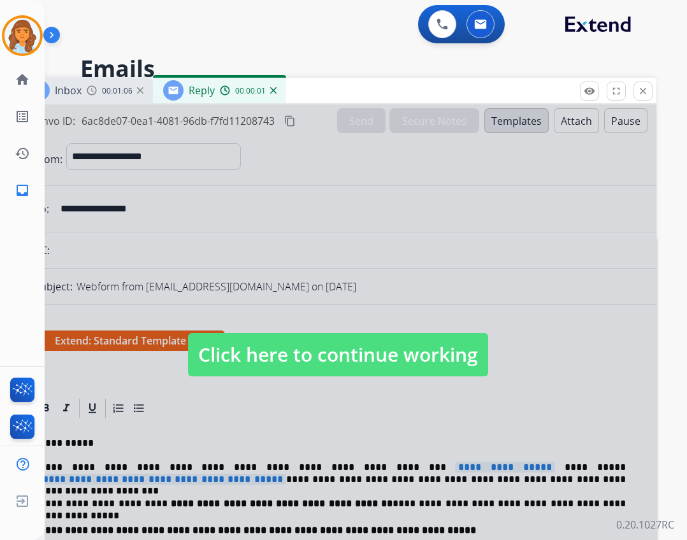
click at [367, 341] on span "Click here to continue working" at bounding box center [338, 354] width 300 height 43
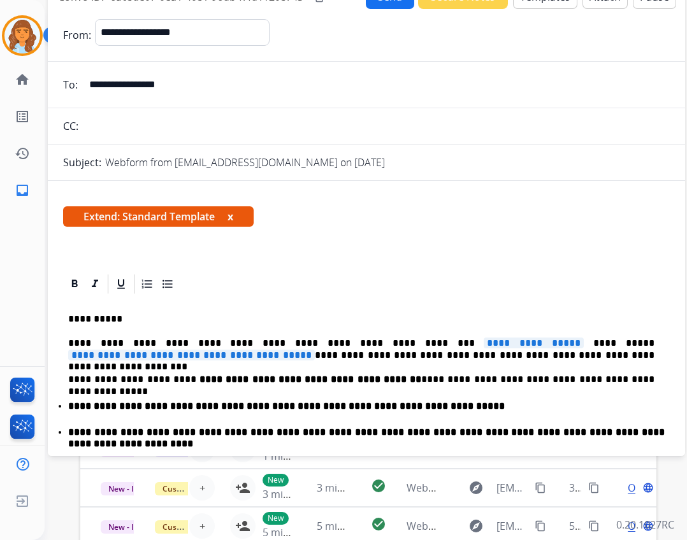
drag, startPoint x: 444, startPoint y: 87, endPoint x: 461, endPoint y: -27, distance: 114.7
click at [461, 0] on html "**********" at bounding box center [343, 270] width 687 height 540
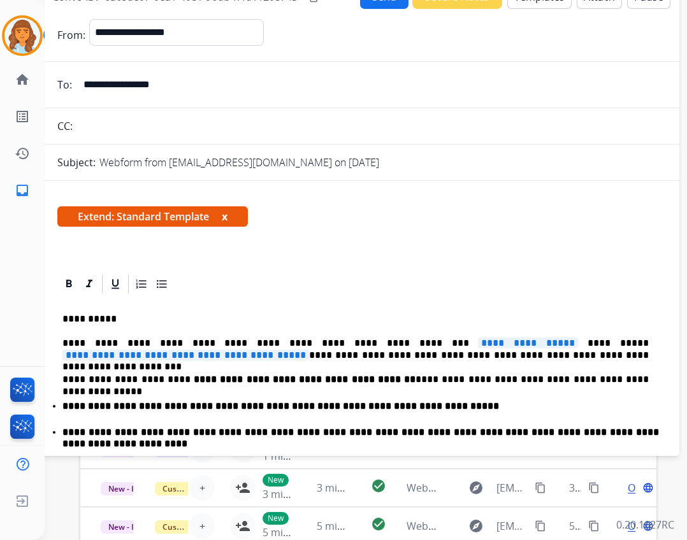
click at [478, 342] on span "**********" at bounding box center [528, 343] width 100 height 11
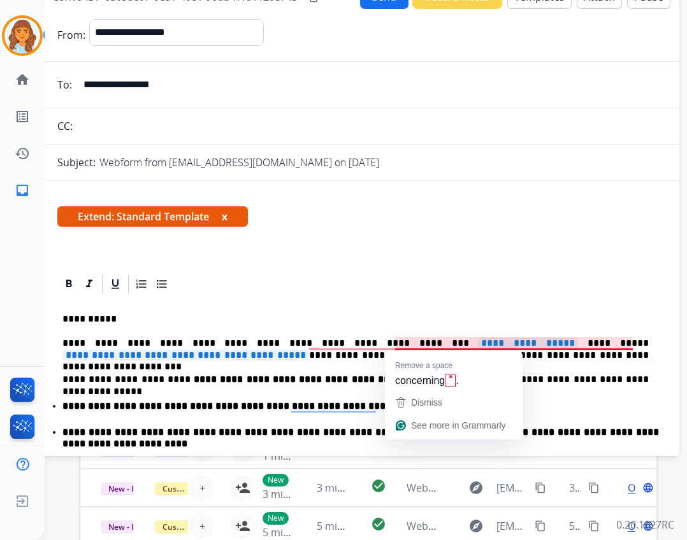
click at [309, 350] on span "**********" at bounding box center [185, 355] width 247 height 11
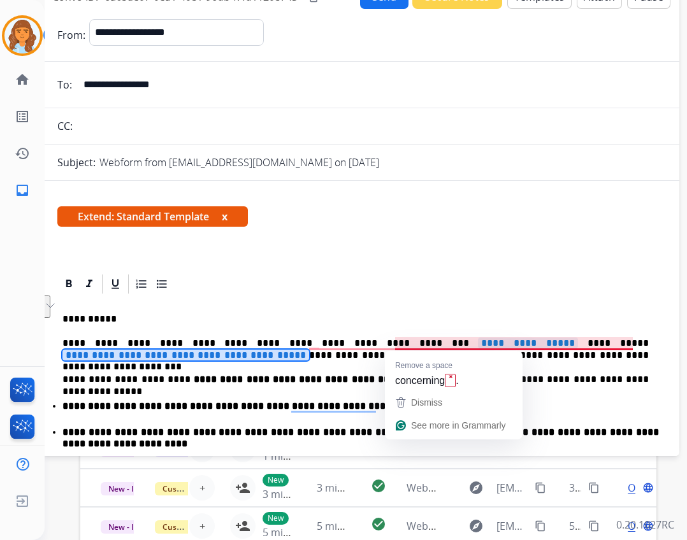
click at [309, 350] on span "**********" at bounding box center [185, 355] width 247 height 11
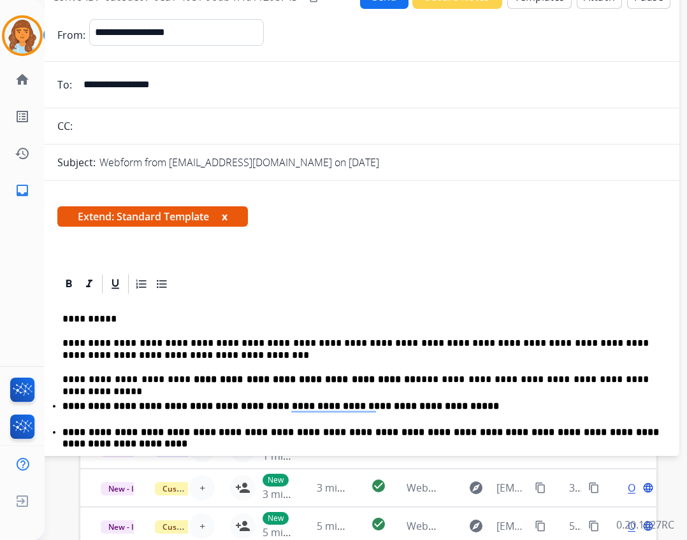
click at [162, 359] on p "**********" at bounding box center [355, 350] width 586 height 24
click at [648, 345] on p "**********" at bounding box center [355, 350] width 586 height 24
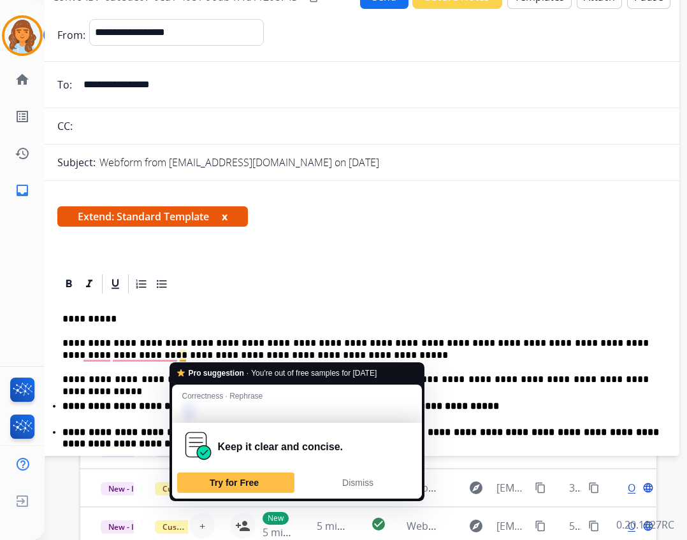
click at [186, 354] on p "**********" at bounding box center [355, 350] width 586 height 24
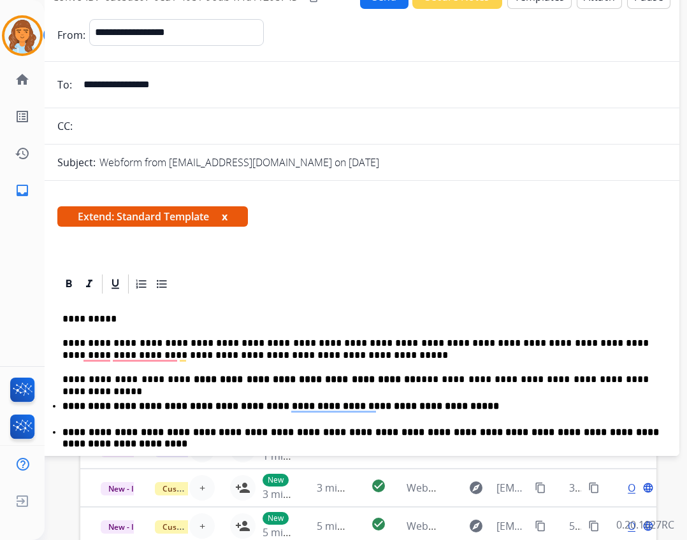
click at [189, 357] on p "**********" at bounding box center [355, 350] width 586 height 24
drag, startPoint x: 183, startPoint y: 360, endPoint x: 197, endPoint y: 361, distance: 14.1
drag, startPoint x: 197, startPoint y: 361, endPoint x: 187, endPoint y: 355, distance: 11.7
click at [187, 355] on p "**********" at bounding box center [355, 350] width 586 height 24
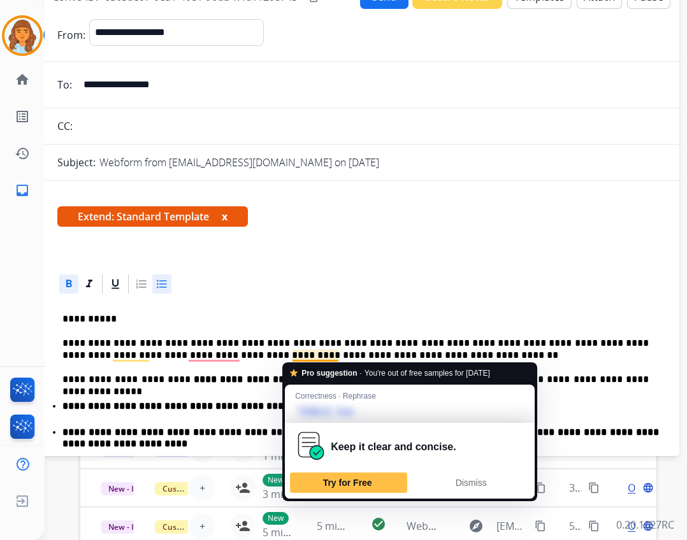
click at [326, 357] on p "**********" at bounding box center [355, 350] width 586 height 24
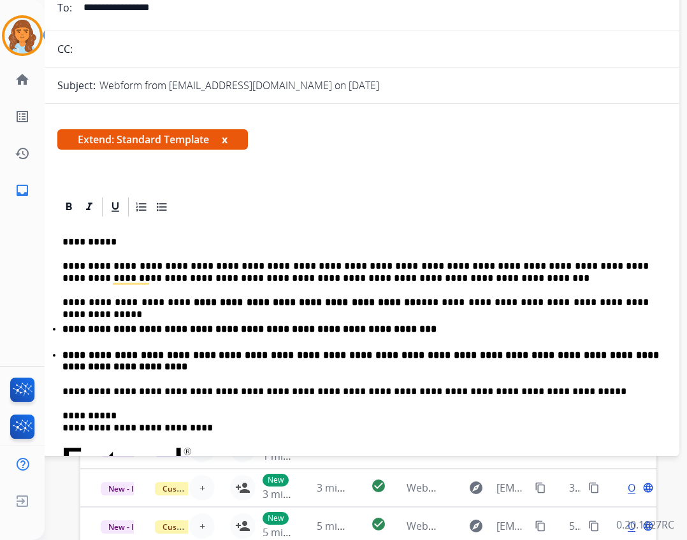
scroll to position [191, 0]
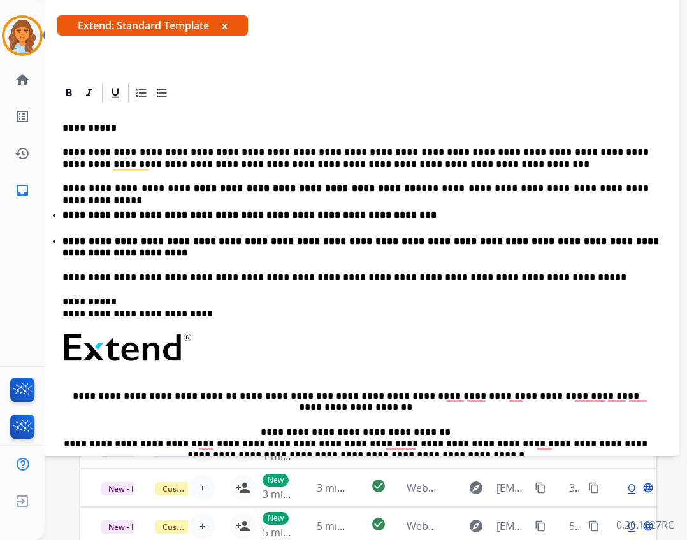
click at [154, 266] on div "**********" at bounding box center [360, 337] width 606 height 466
click at [137, 256] on p "**********" at bounding box center [360, 248] width 596 height 24
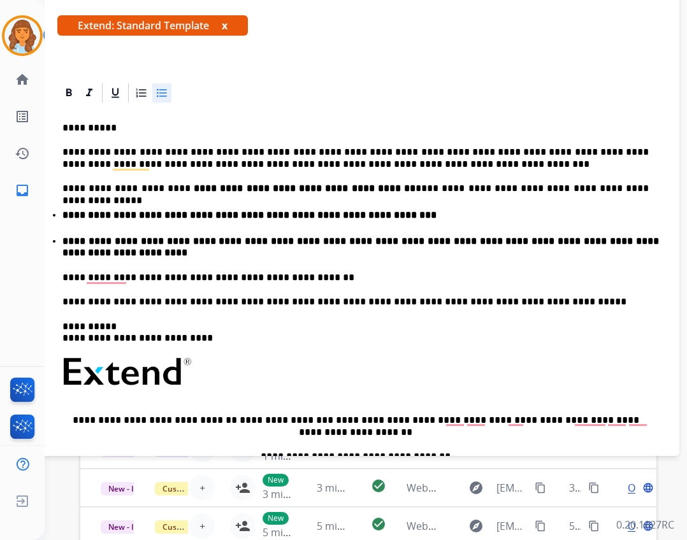
click at [329, 276] on p "**********" at bounding box center [355, 277] width 586 height 11
click at [432, 283] on p "**********" at bounding box center [355, 277] width 586 height 11
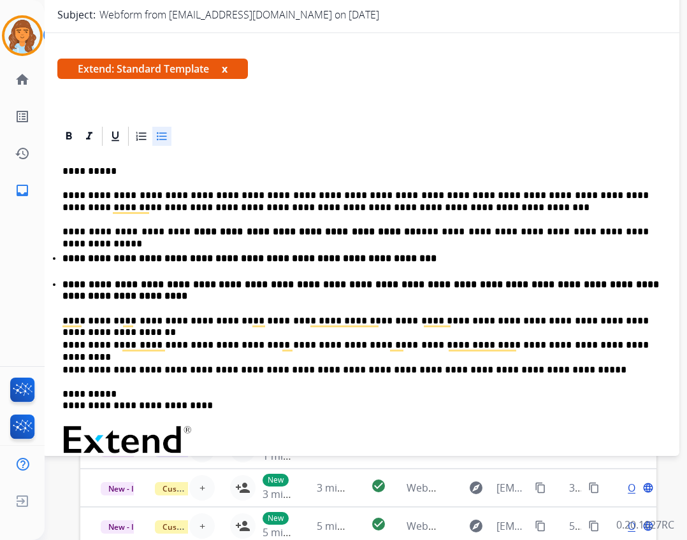
scroll to position [127, 0]
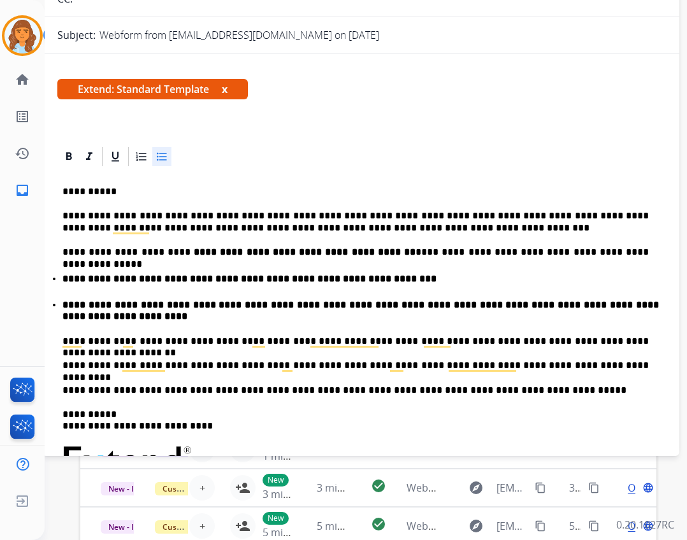
click at [568, 372] on div "**********" at bounding box center [360, 425] width 606 height 514
click at [571, 366] on p "**********" at bounding box center [355, 365] width 586 height 11
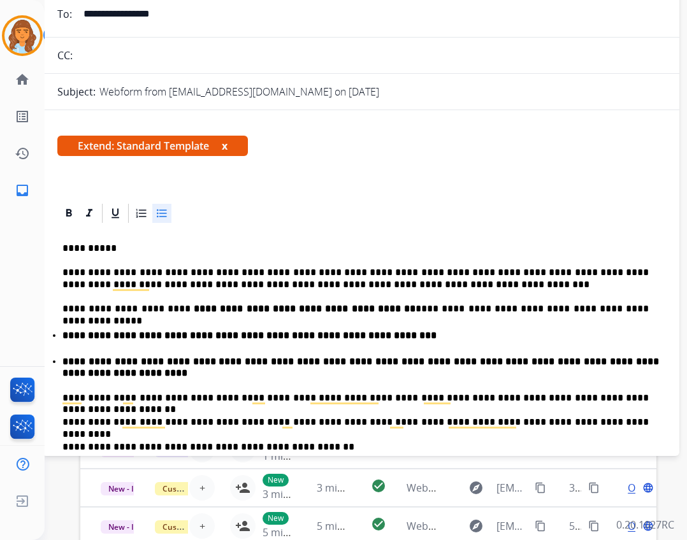
scroll to position [0, 0]
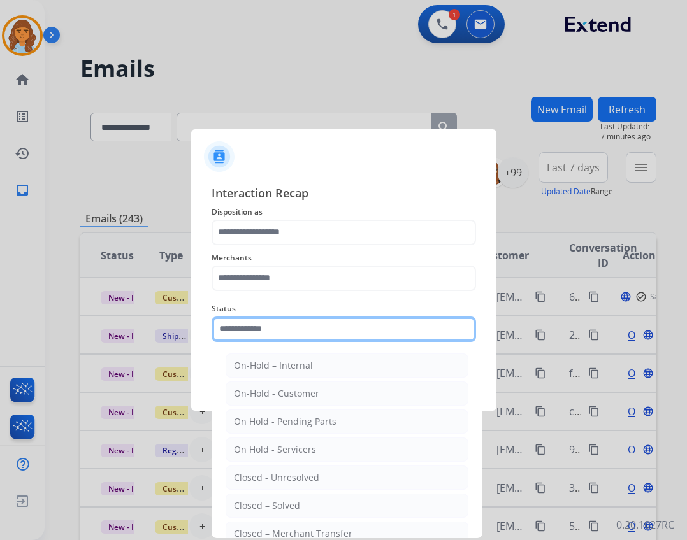
click at [333, 338] on input "text" at bounding box center [343, 329] width 264 height 25
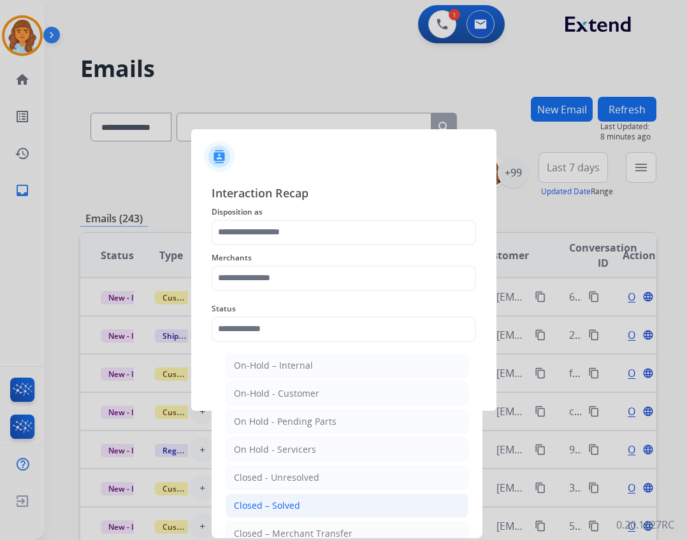
click at [282, 503] on div "Closed – Solved" at bounding box center [267, 505] width 66 height 13
type input "**********"
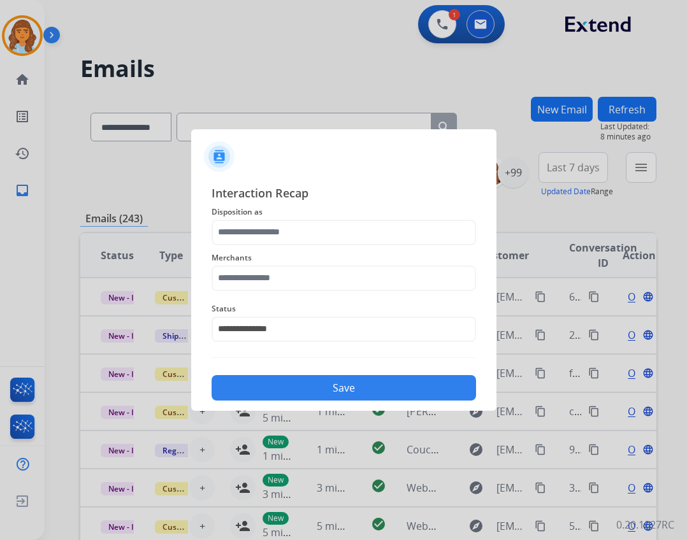
drag, startPoint x: 276, startPoint y: 304, endPoint x: 269, endPoint y: 282, distance: 23.4
click at [275, 302] on span "Status" at bounding box center [343, 308] width 264 height 15
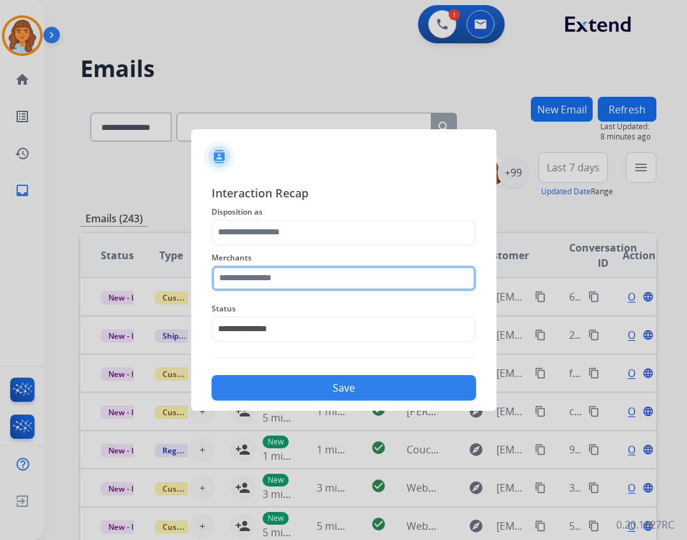
click at [269, 279] on input "text" at bounding box center [343, 278] width 264 height 25
click at [258, 275] on input "text" at bounding box center [343, 278] width 264 height 25
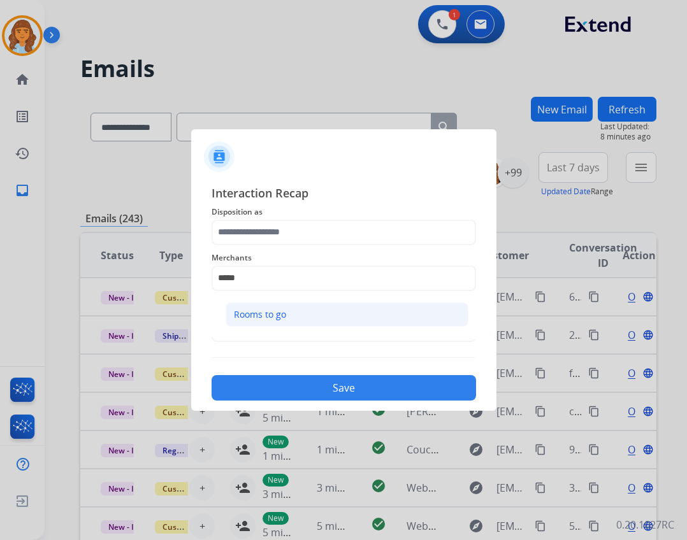
drag, startPoint x: 305, startPoint y: 327, endPoint x: 297, endPoint y: 311, distance: 17.9
click at [304, 321] on ul "Rooms to go" at bounding box center [347, 317] width 250 height 43
click at [285, 314] on div "Rooms to go" at bounding box center [260, 314] width 52 height 13
type input "**********"
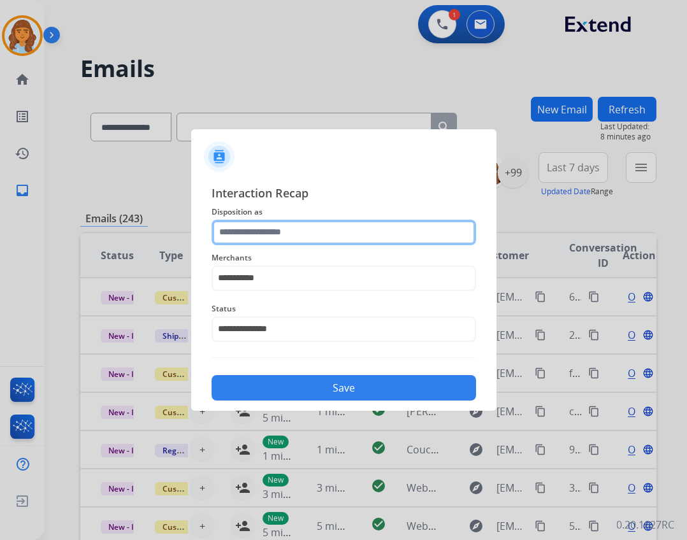
click at [248, 241] on input "text" at bounding box center [343, 232] width 264 height 25
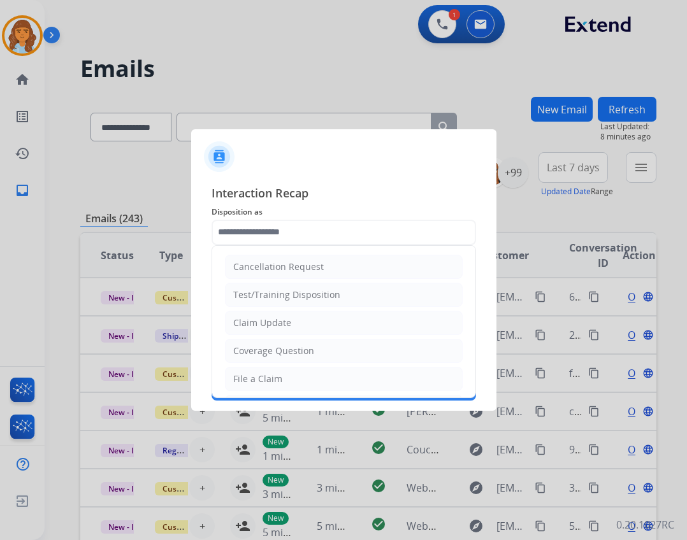
click at [272, 333] on li "Claim Update" at bounding box center [344, 323] width 238 height 24
type input "**********"
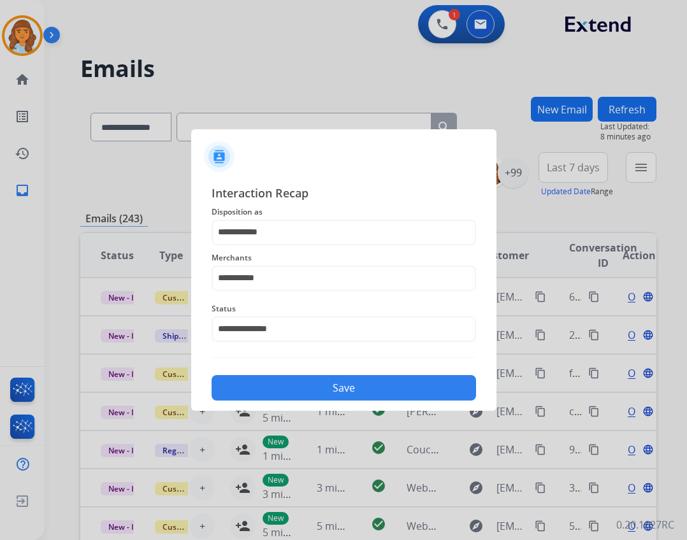
click at [328, 390] on button "Save" at bounding box center [343, 387] width 264 height 25
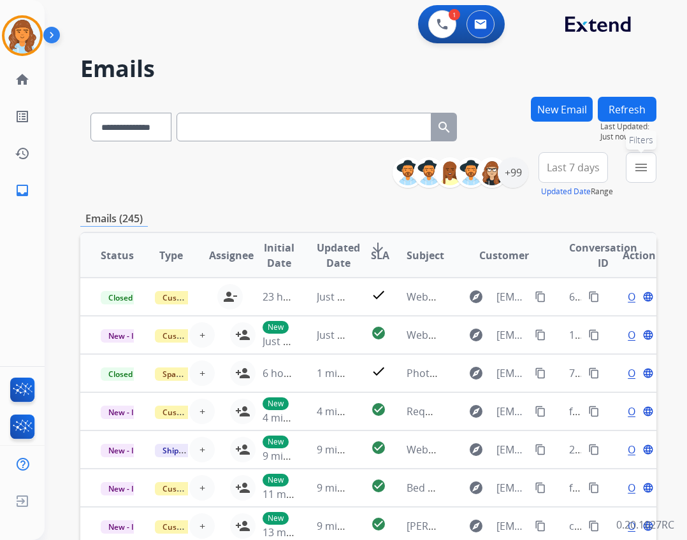
click at [641, 178] on button "menu Filters" at bounding box center [641, 167] width 31 height 31
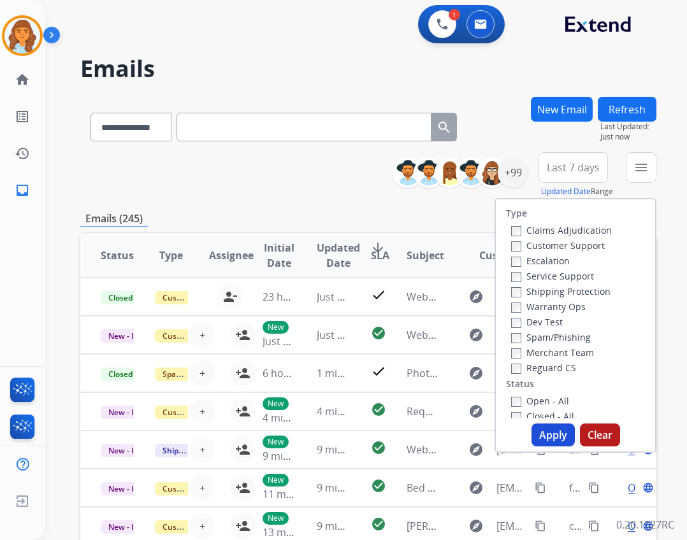
click at [572, 248] on label "Customer Support" at bounding box center [558, 246] width 94 height 12
click at [529, 396] on label "Open - All" at bounding box center [540, 401] width 58 height 12
click at [527, 370] on label "Reguard CS" at bounding box center [543, 368] width 65 height 12
click at [524, 290] on label "Shipping Protection" at bounding box center [560, 291] width 99 height 12
drag, startPoint x: 541, startPoint y: 438, endPoint x: 541, endPoint y: 424, distance: 14.0
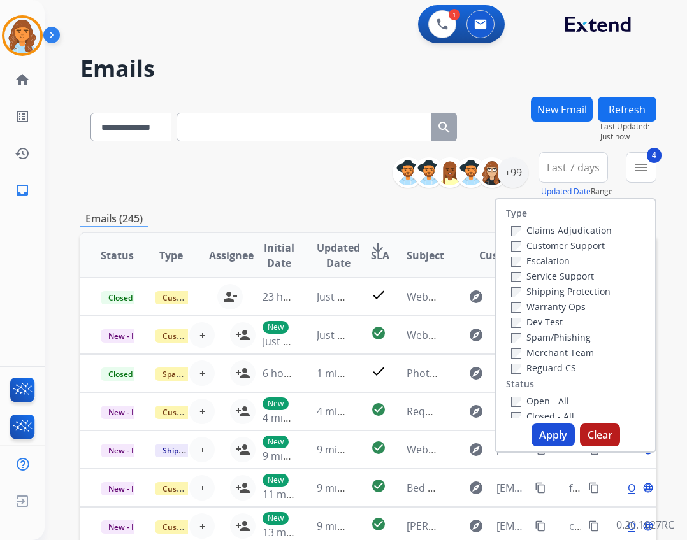
click at [541, 434] on button "Apply" at bounding box center [552, 435] width 43 height 23
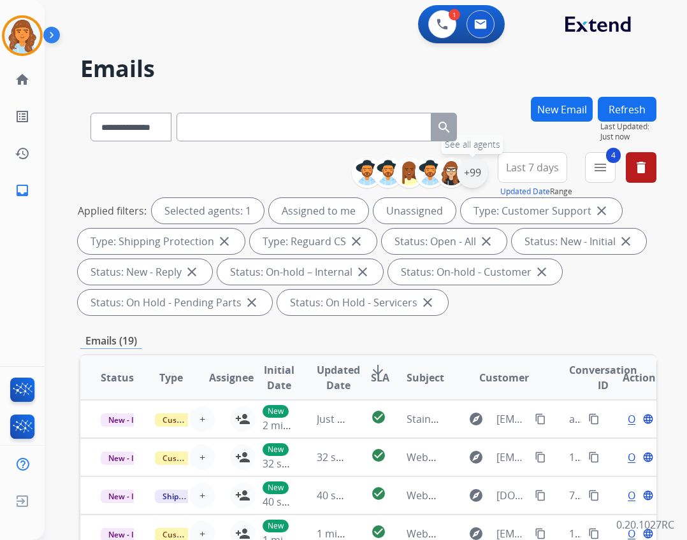
click at [471, 180] on div "+99" at bounding box center [472, 172] width 31 height 31
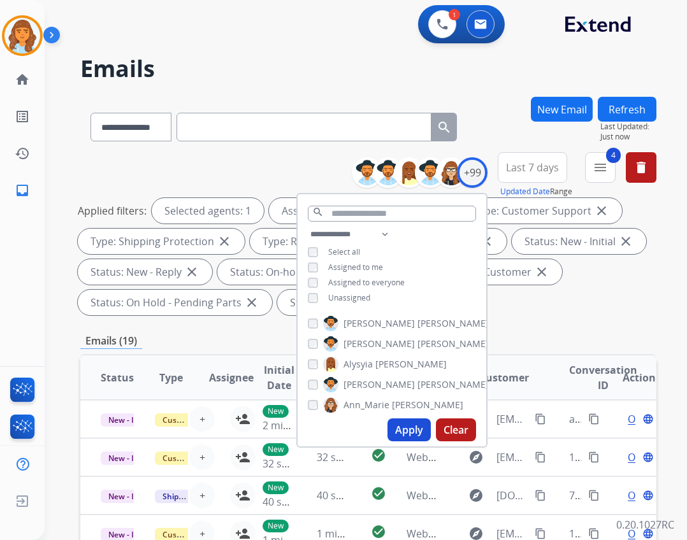
click at [350, 298] on span "Unassigned" at bounding box center [349, 297] width 42 height 11
click at [396, 426] on button "Apply" at bounding box center [408, 430] width 43 height 23
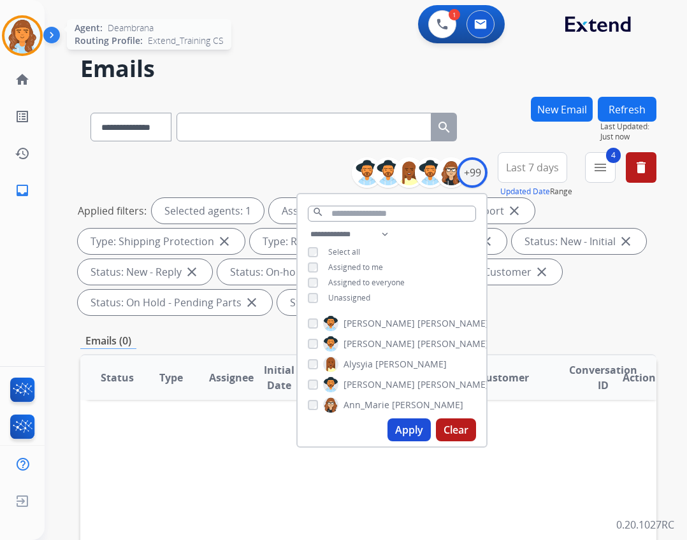
click at [32, 38] on img at bounding box center [22, 36] width 36 height 36
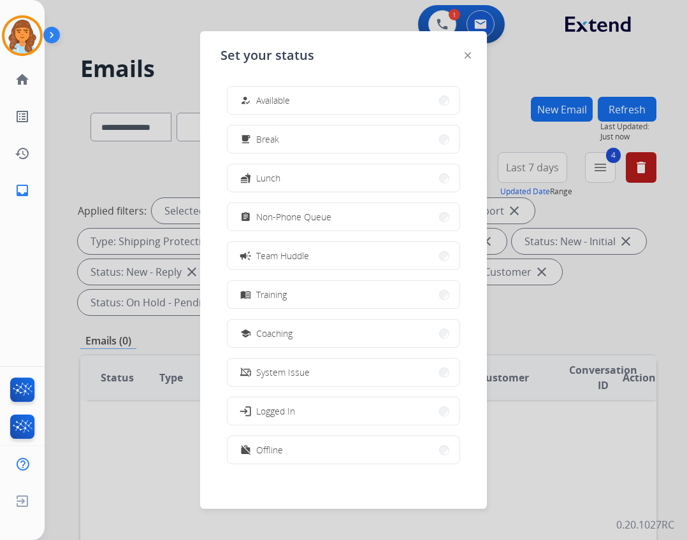
drag, startPoint x: 247, startPoint y: 103, endPoint x: 232, endPoint y: 103, distance: 14.7
click at [244, 104] on div "how_to_reg" at bounding box center [247, 100] width 18 height 15
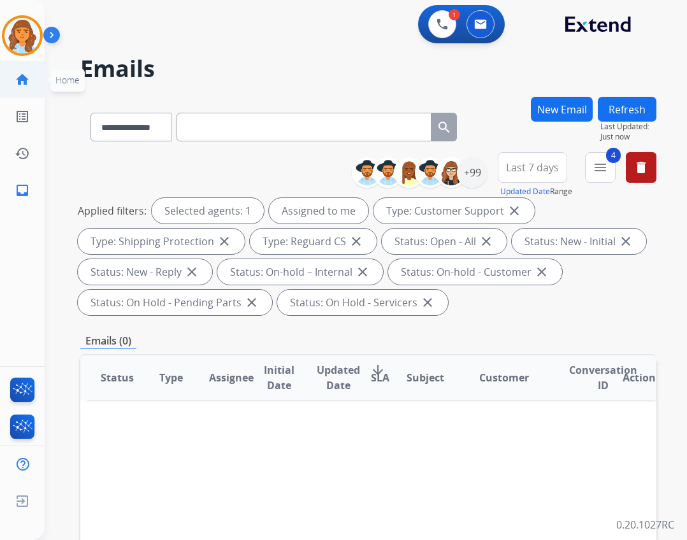
click at [24, 78] on mat-icon "home" at bounding box center [22, 79] width 15 height 15
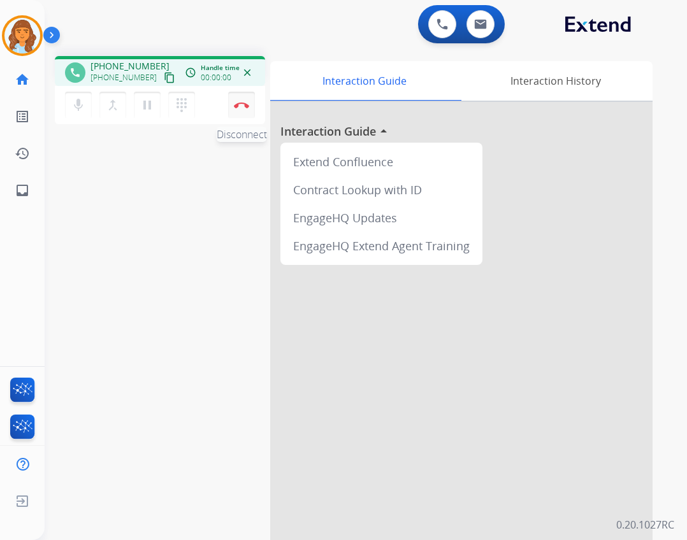
click at [241, 102] on img at bounding box center [241, 105] width 15 height 6
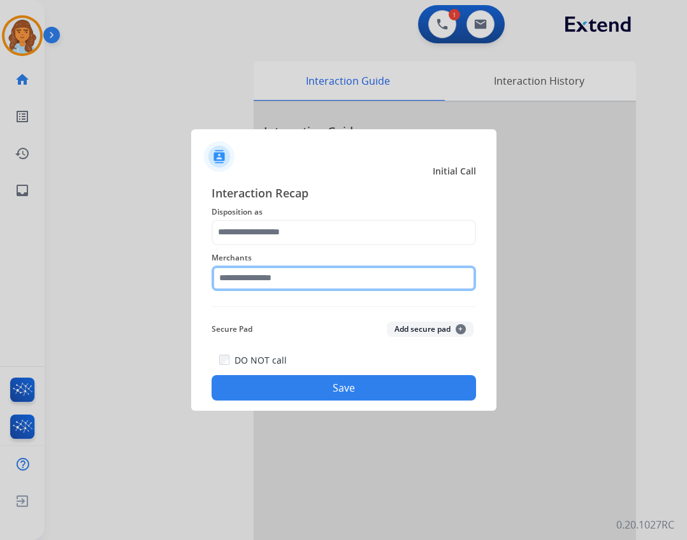
click at [306, 282] on input "text" at bounding box center [343, 278] width 264 height 25
type input "*"
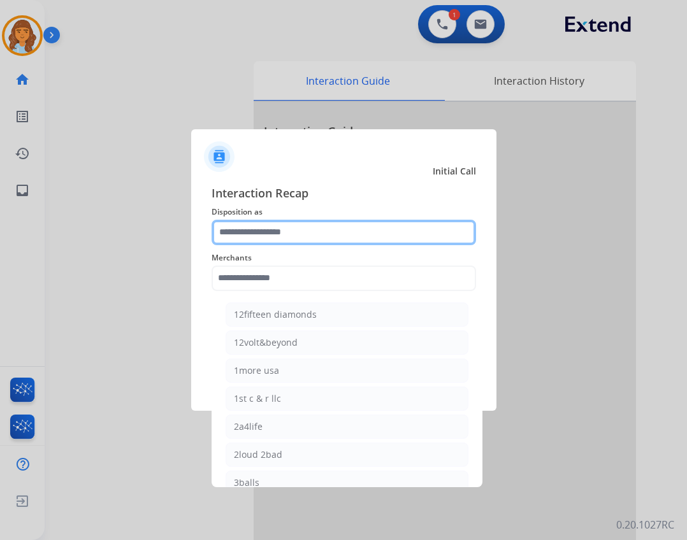
click at [320, 232] on input "text" at bounding box center [343, 232] width 264 height 25
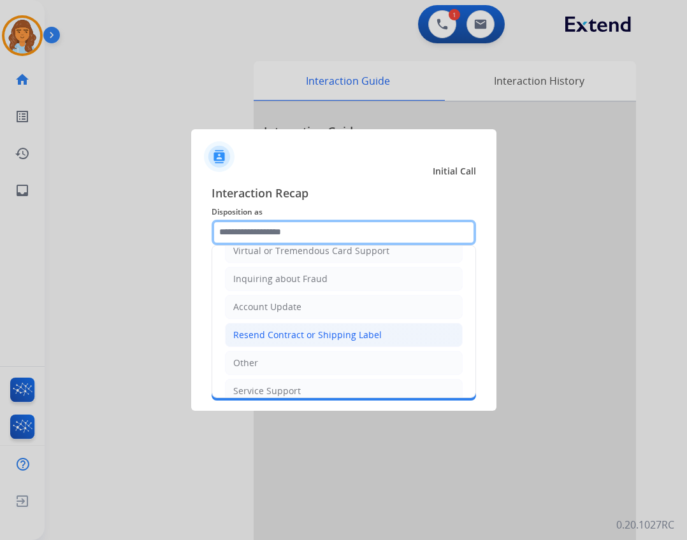
scroll to position [191, 0]
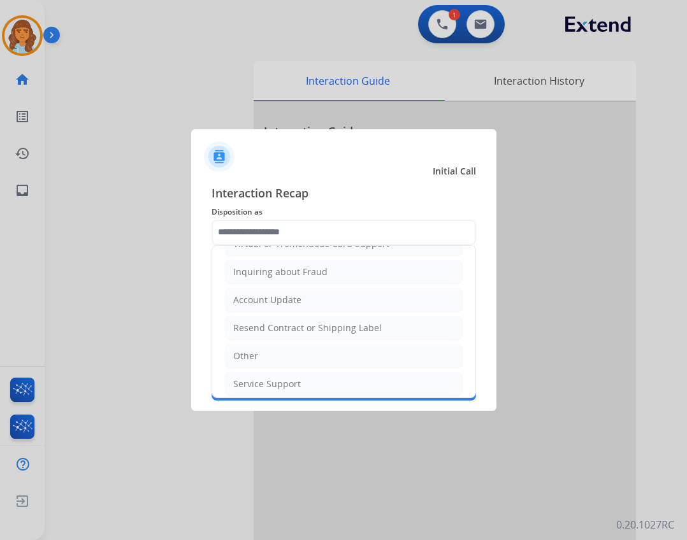
click at [348, 344] on li "Other" at bounding box center [344, 356] width 238 height 24
type input "*****"
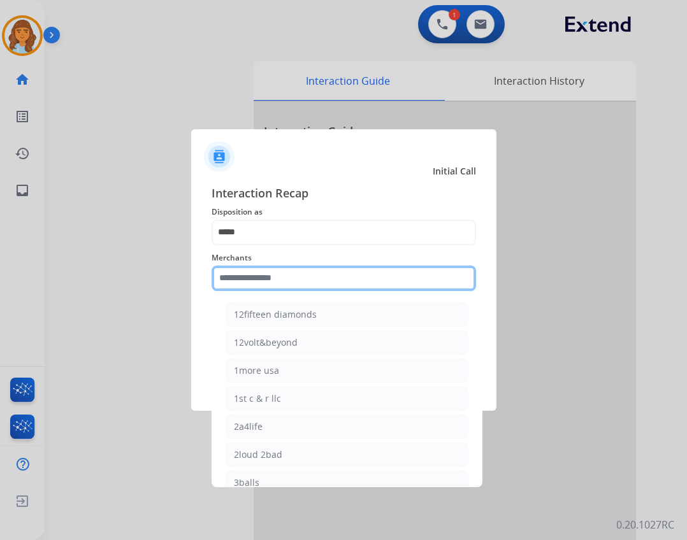
click at [329, 286] on input "text" at bounding box center [343, 278] width 264 height 25
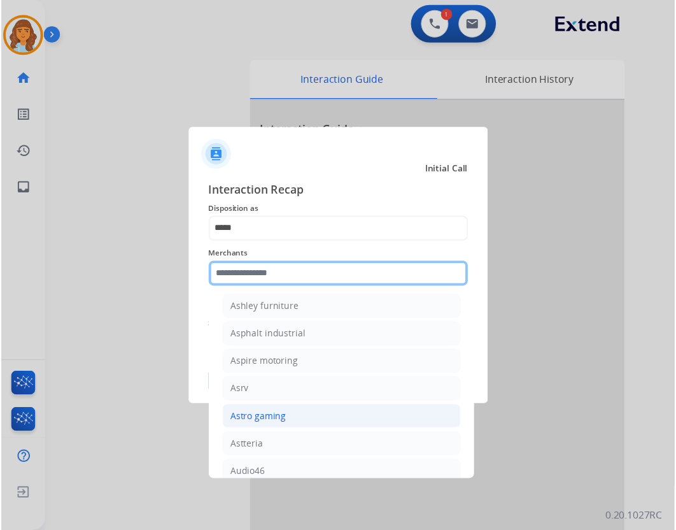
scroll to position [1911, 0]
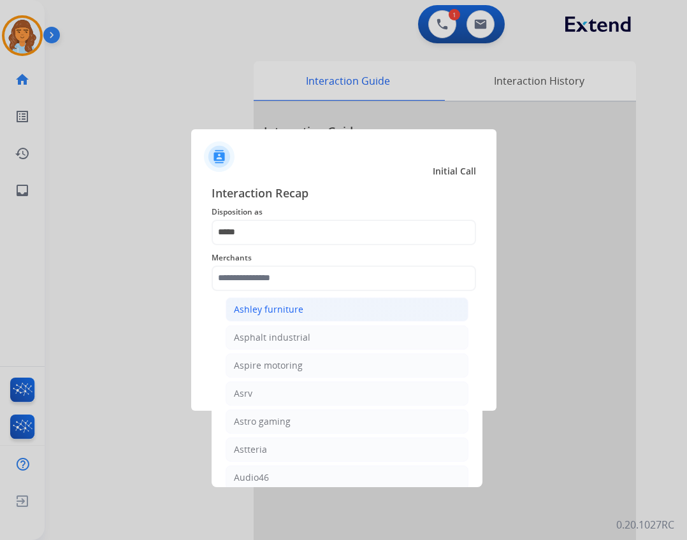
click at [313, 320] on li "Ashley furniture" at bounding box center [346, 309] width 243 height 24
type input "**********"
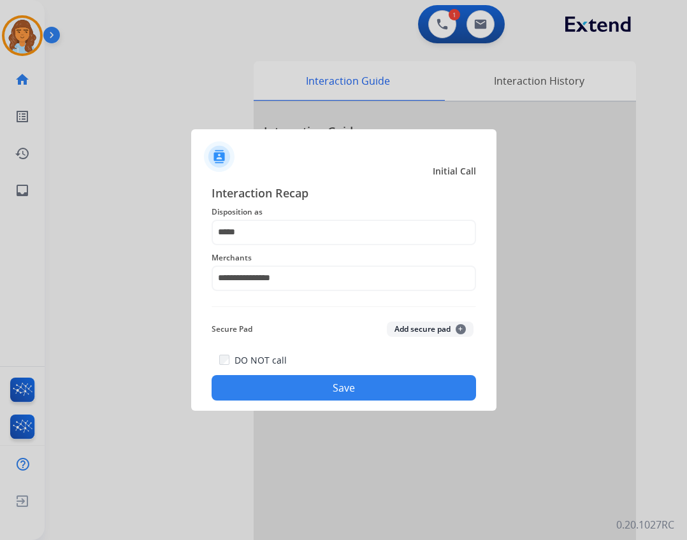
click at [330, 376] on button "Save" at bounding box center [343, 387] width 264 height 25
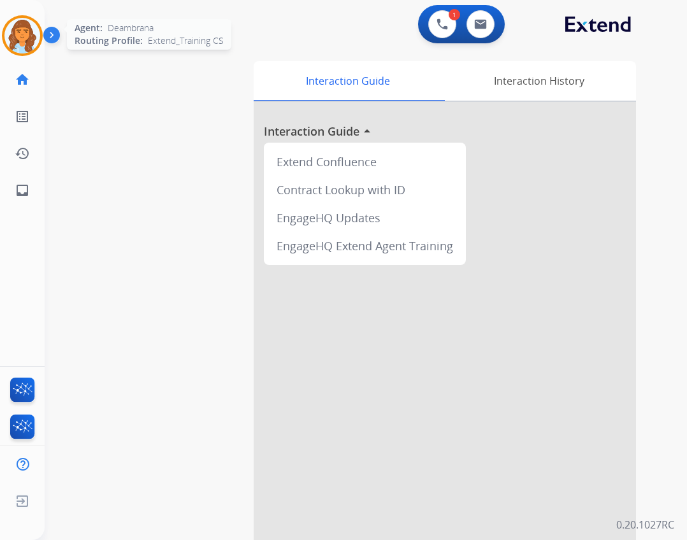
drag, startPoint x: 34, startPoint y: 35, endPoint x: 54, endPoint y: 41, distance: 20.7
click at [34, 35] on img at bounding box center [22, 36] width 36 height 36
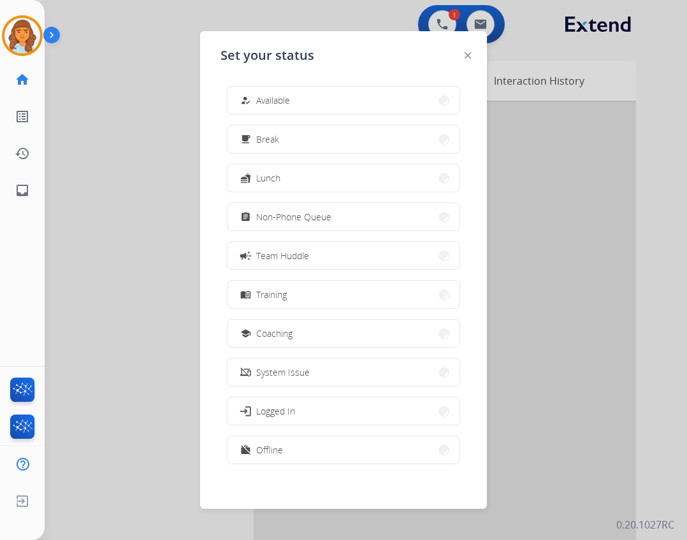
drag, startPoint x: 351, startPoint y: 102, endPoint x: 350, endPoint y: 109, distance: 7.0
click at [350, 103] on button "how_to_reg Available" at bounding box center [343, 100] width 232 height 27
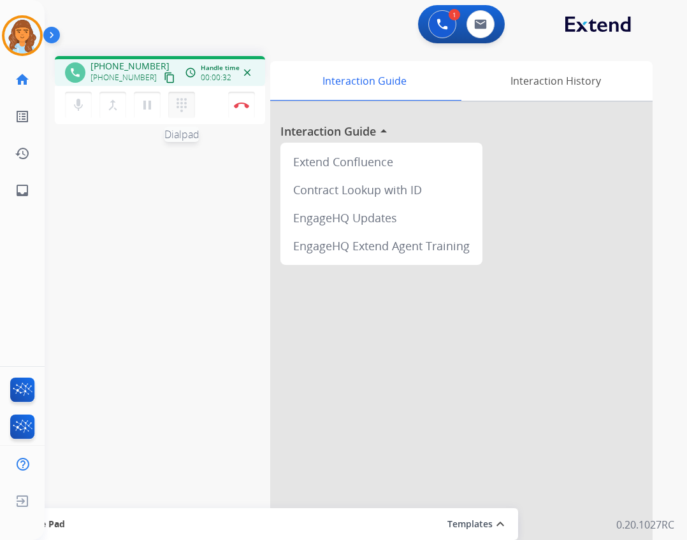
click at [176, 99] on mat-icon "dialpad" at bounding box center [181, 104] width 15 height 15
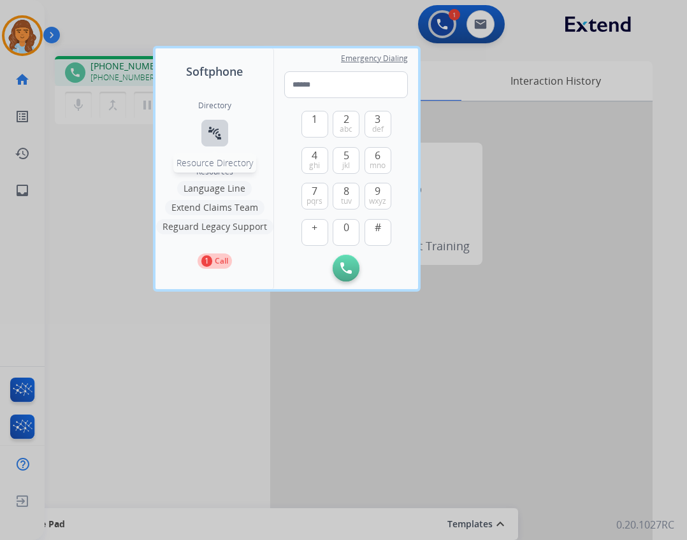
click at [222, 131] on mat-icon "connect_without_contact" at bounding box center [214, 132] width 15 height 15
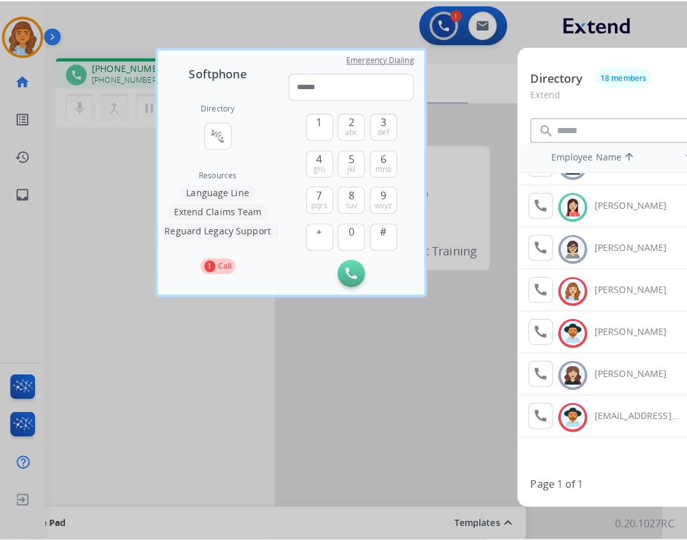
scroll to position [422, 0]
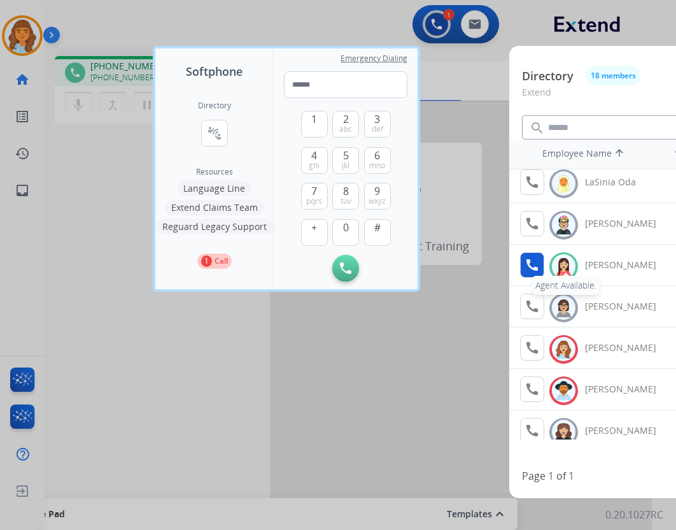
click at [538, 267] on mat-icon "call" at bounding box center [532, 264] width 15 height 15
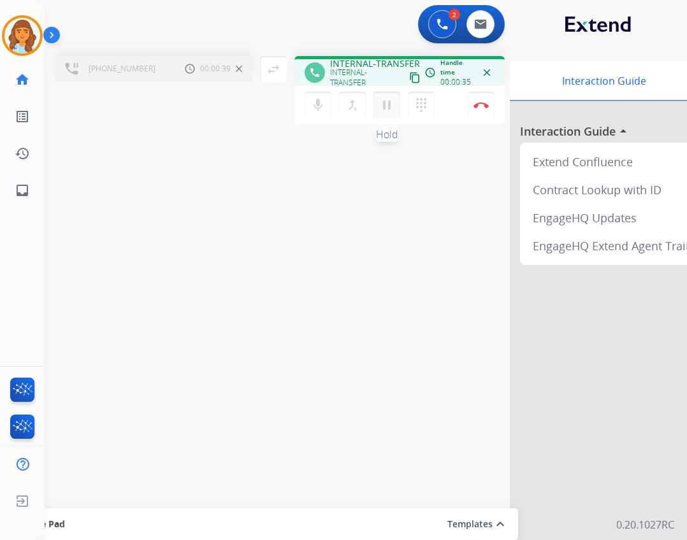
click at [380, 109] on mat-icon "pause" at bounding box center [386, 104] width 15 height 15
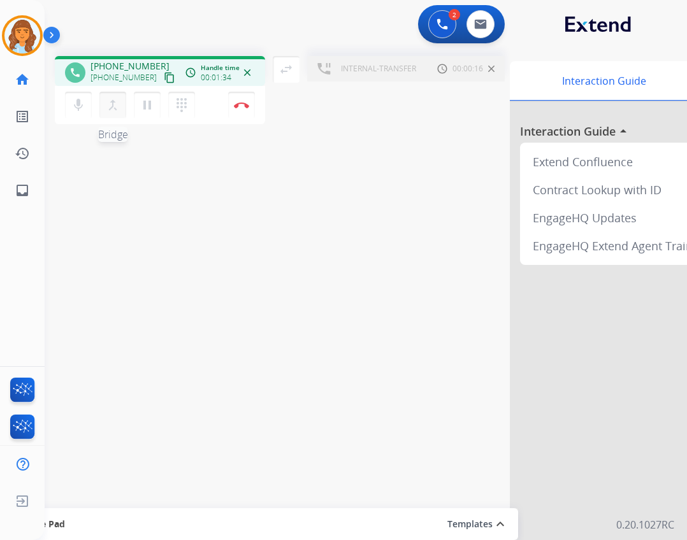
click at [116, 101] on mat-icon "merge_type" at bounding box center [112, 104] width 15 height 15
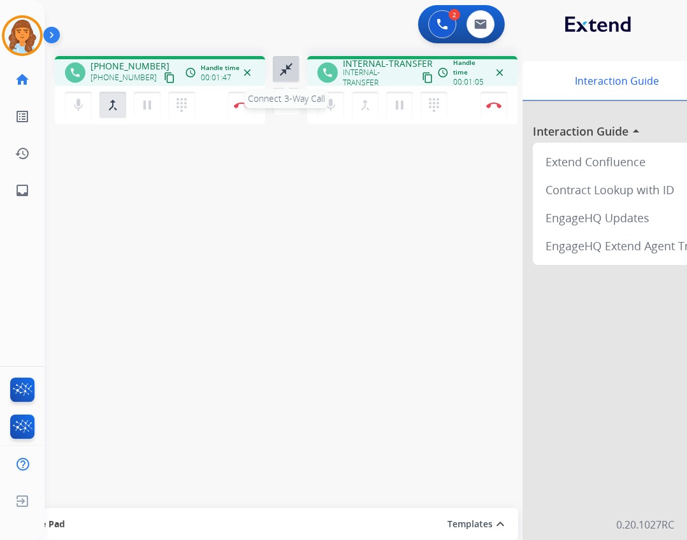
click at [287, 72] on mat-icon "close_fullscreen" at bounding box center [285, 69] width 15 height 15
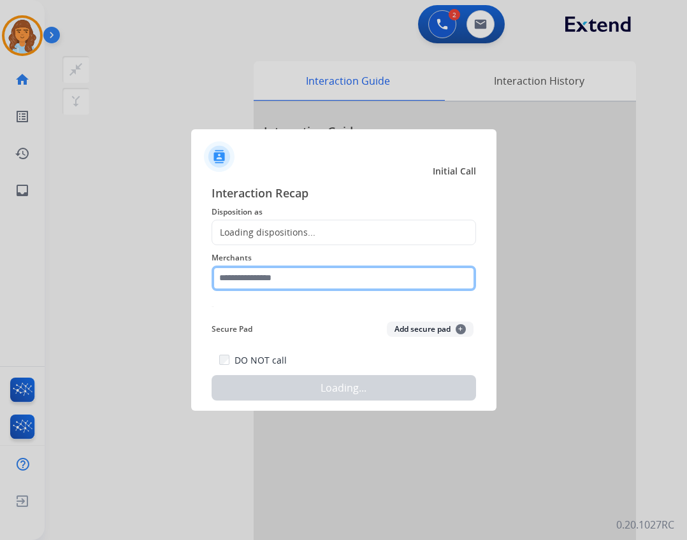
click at [301, 277] on input "text" at bounding box center [343, 278] width 264 height 25
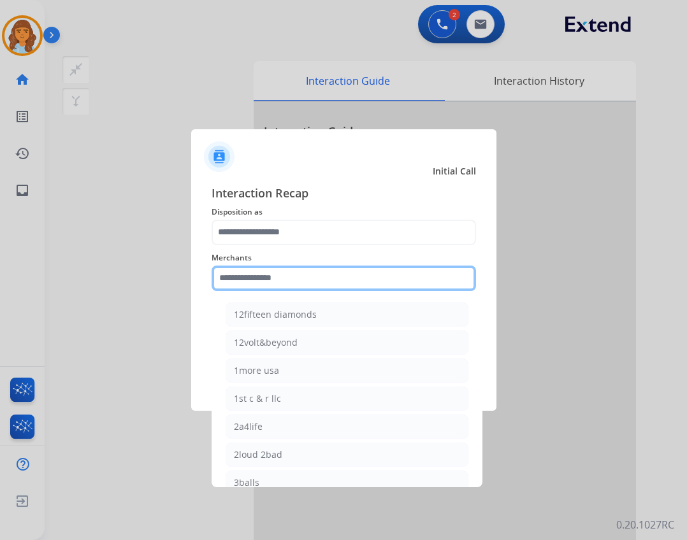
click at [243, 283] on input "text" at bounding box center [343, 278] width 264 height 25
drag, startPoint x: 287, startPoint y: 282, endPoint x: 142, endPoint y: 269, distance: 145.8
click at [287, 280] on input "text" at bounding box center [343, 278] width 264 height 25
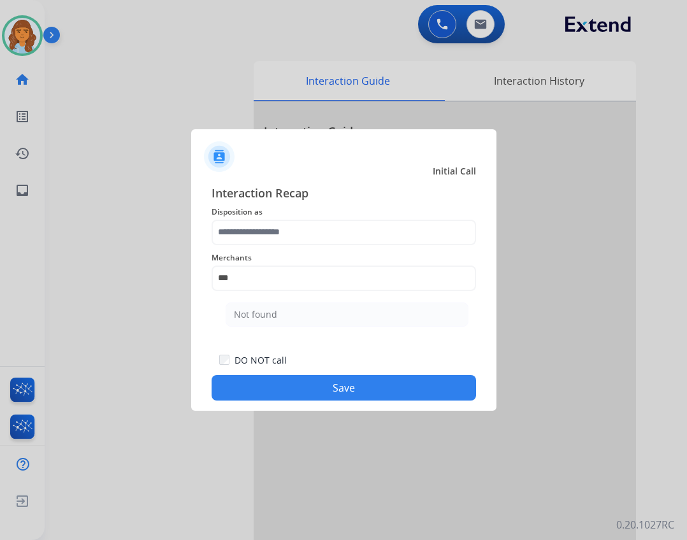
click at [327, 303] on li "Not found" at bounding box center [346, 315] width 243 height 24
type input "*********"
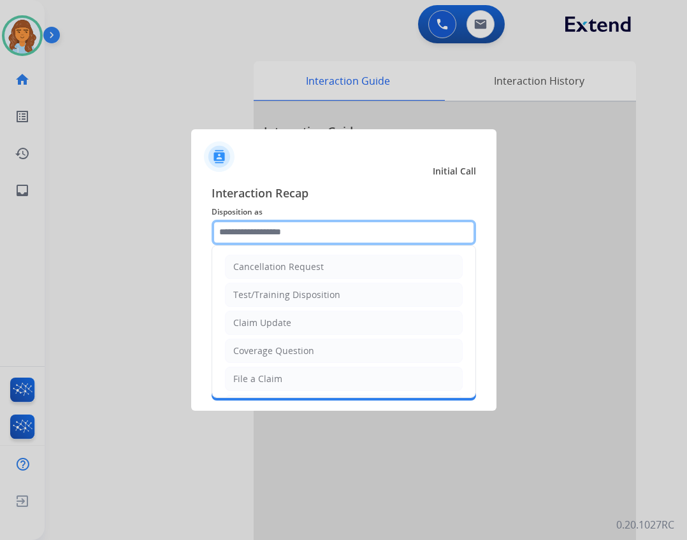
click at [327, 240] on input "text" at bounding box center [343, 232] width 264 height 25
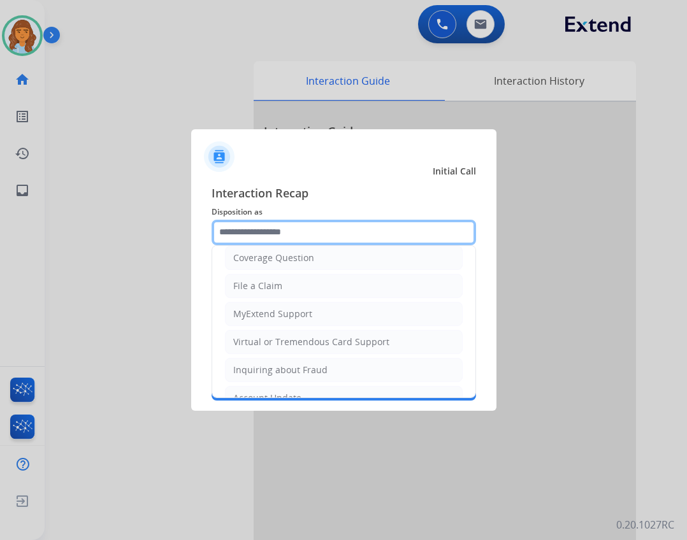
scroll to position [191, 0]
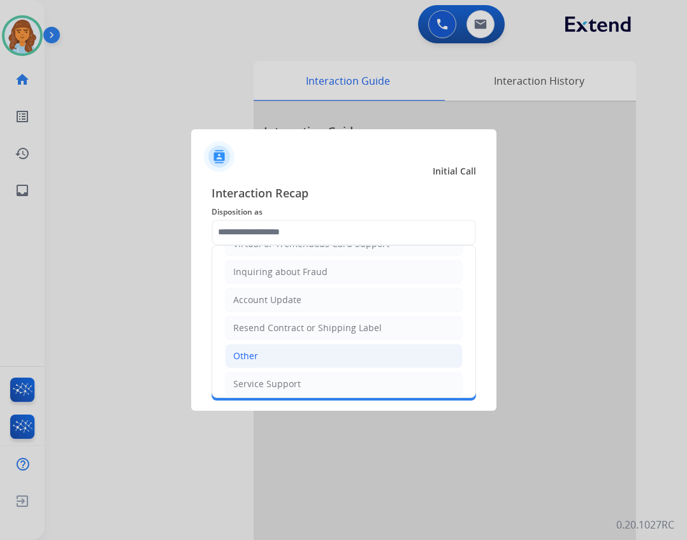
click at [363, 354] on li "Other" at bounding box center [344, 356] width 238 height 24
type input "*****"
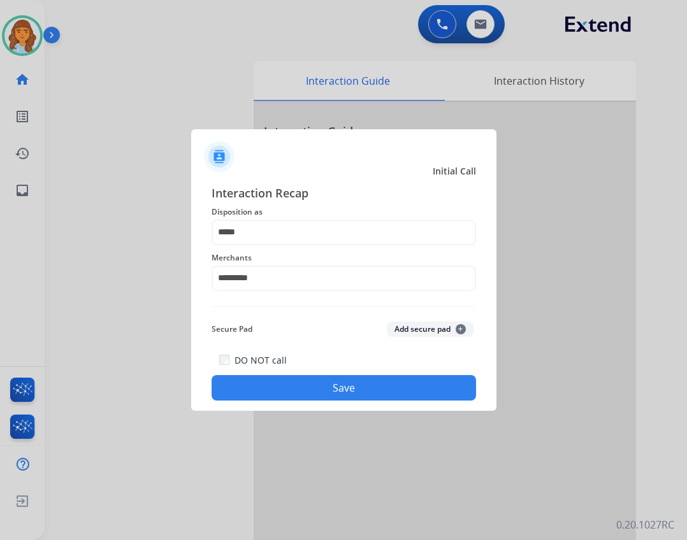
click at [389, 387] on button "Save" at bounding box center [343, 387] width 264 height 25
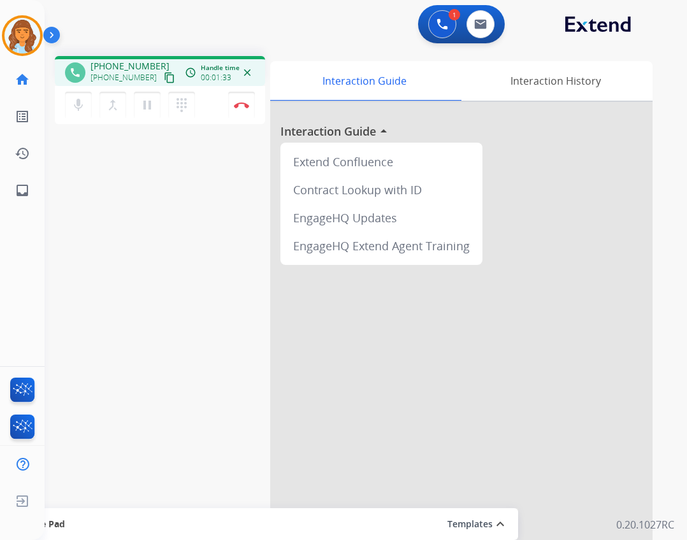
click at [164, 83] on mat-icon "content_copy" at bounding box center [169, 77] width 11 height 11
click at [171, 94] on button "dialpad Dialpad" at bounding box center [181, 105] width 27 height 27
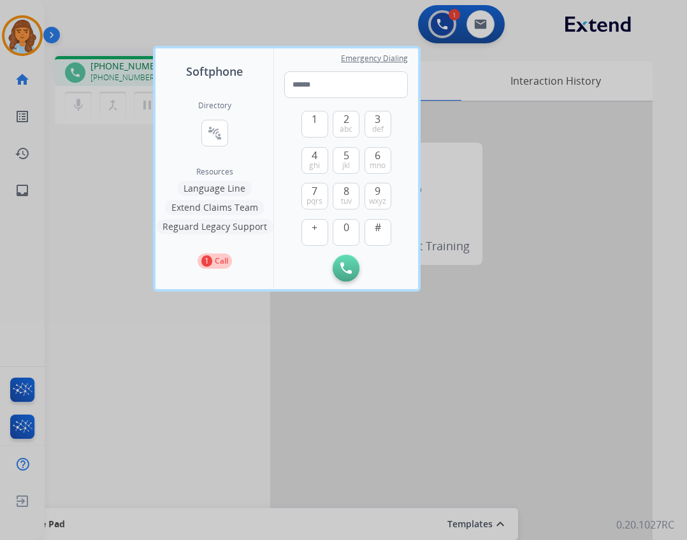
click at [233, 209] on button "Extend Claims Team" at bounding box center [214, 207] width 99 height 15
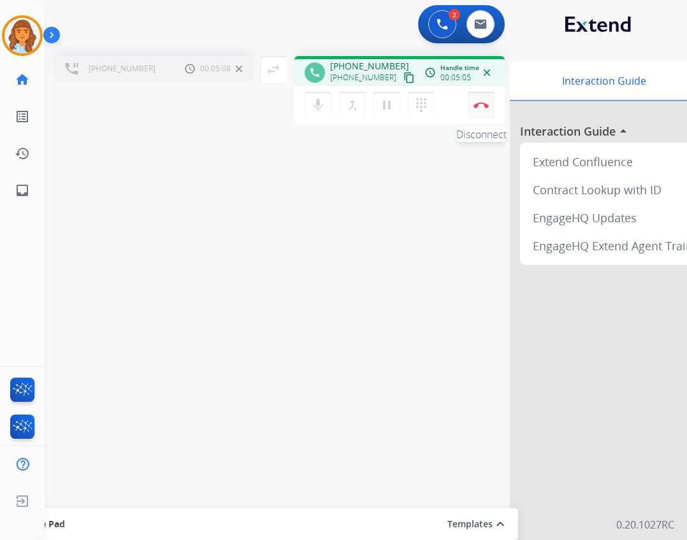
click at [485, 104] on img at bounding box center [480, 105] width 15 height 6
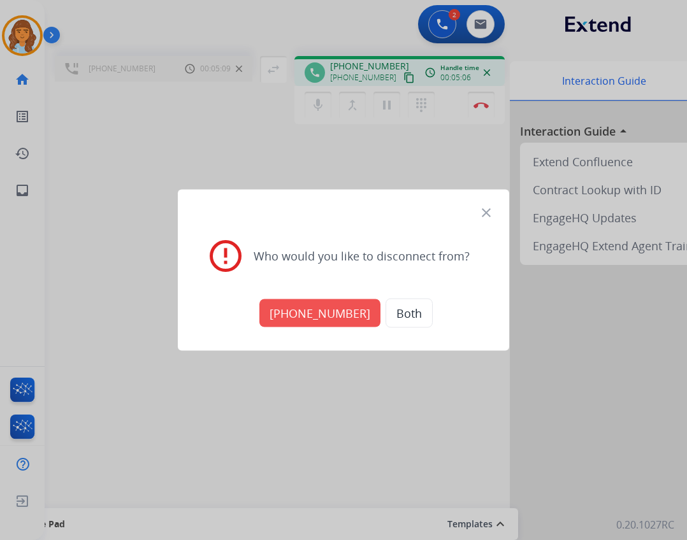
click at [348, 311] on button "+17134291060" at bounding box center [319, 313] width 121 height 28
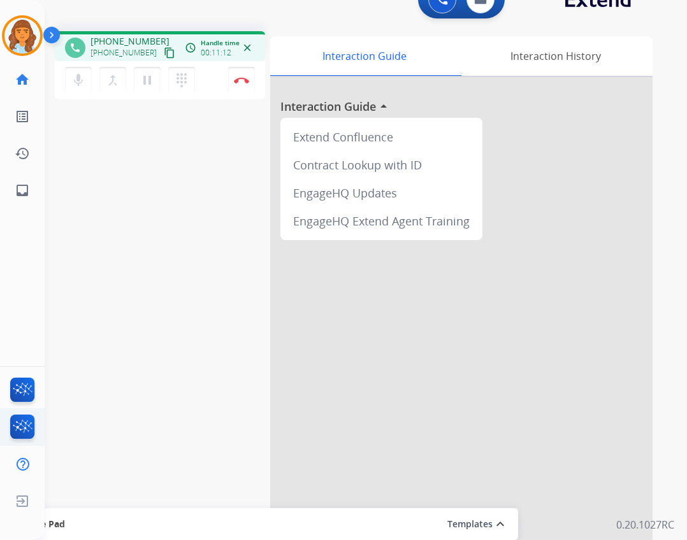
scroll to position [37, 0]
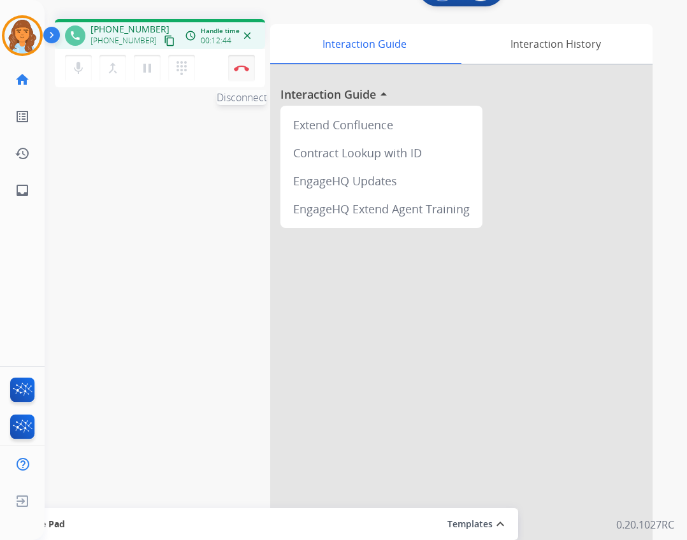
click at [232, 60] on button "Disconnect" at bounding box center [241, 68] width 27 height 27
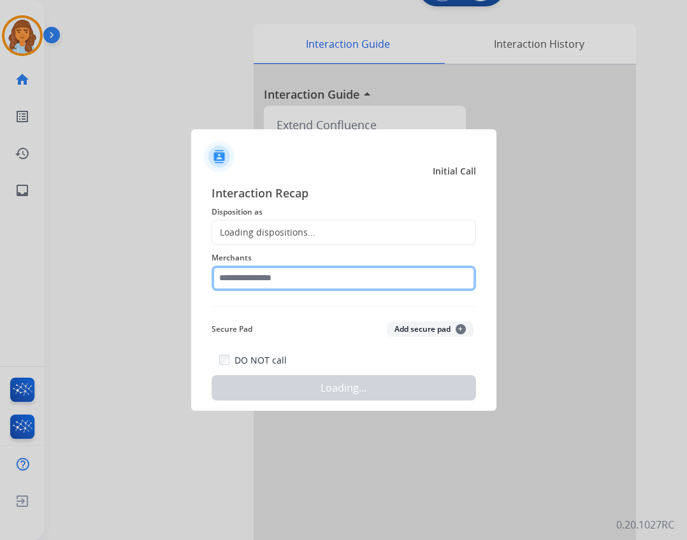
click at [273, 272] on input "text" at bounding box center [343, 278] width 264 height 25
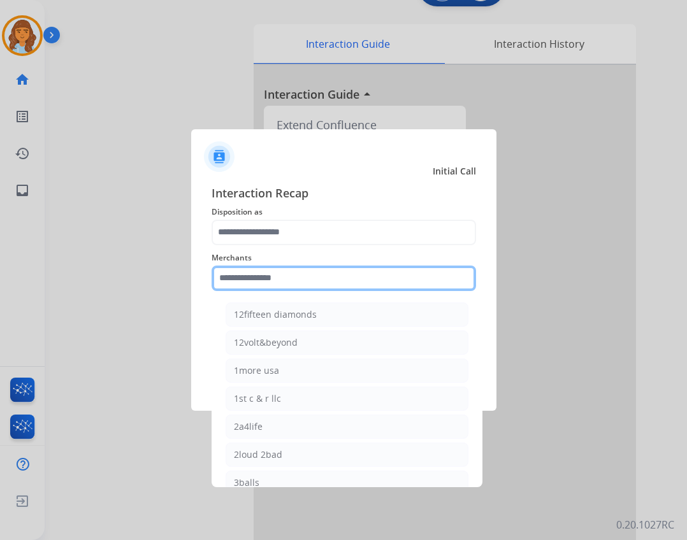
type input "*"
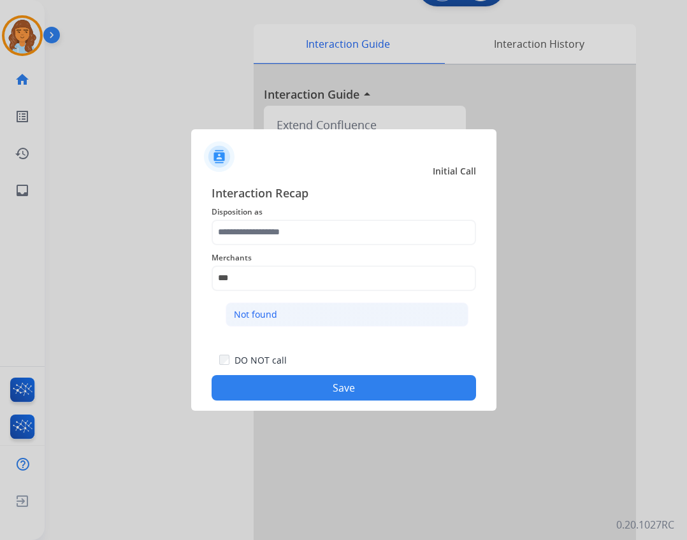
click at [280, 312] on li "Not found" at bounding box center [346, 315] width 243 height 24
type input "*********"
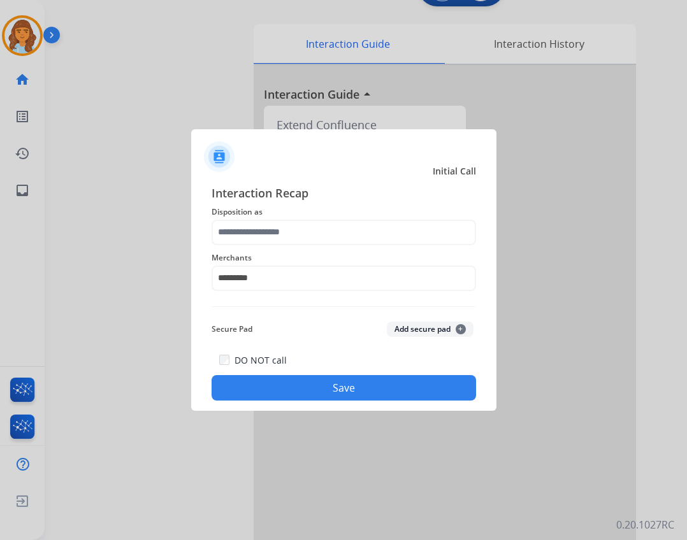
click at [403, 212] on span "Disposition as" at bounding box center [343, 211] width 264 height 15
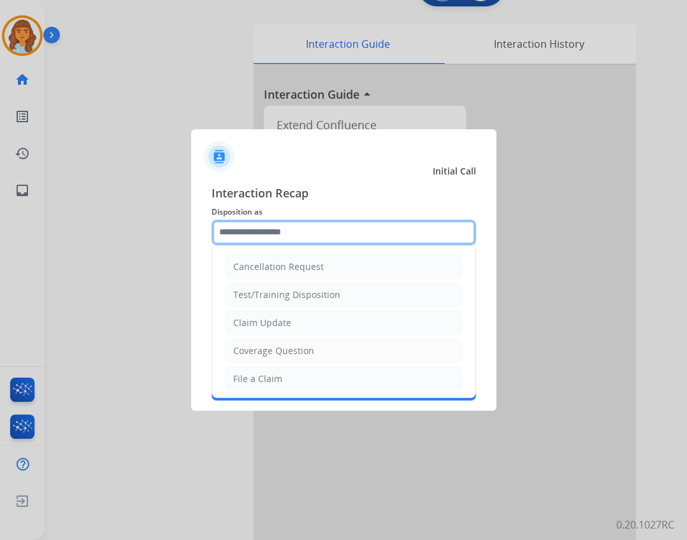
click at [403, 228] on input "text" at bounding box center [343, 232] width 264 height 25
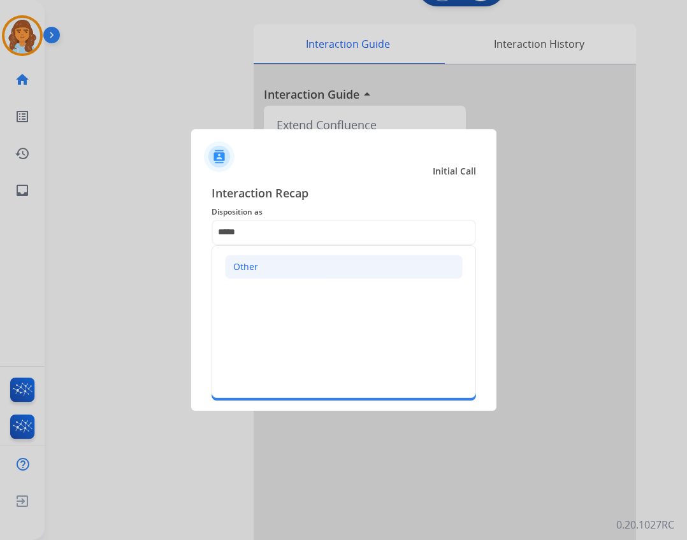
click at [320, 269] on li "Other" at bounding box center [344, 267] width 238 height 24
type input "*****"
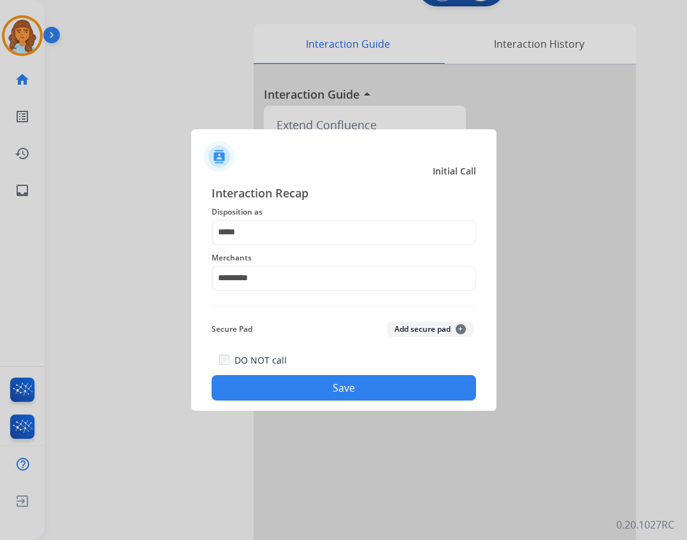
click at [417, 389] on button "Save" at bounding box center [343, 387] width 264 height 25
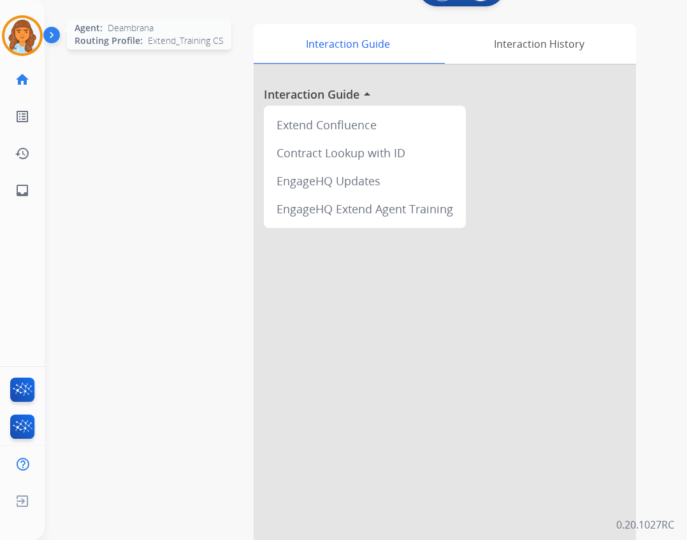
click at [39, 32] on img at bounding box center [22, 36] width 36 height 36
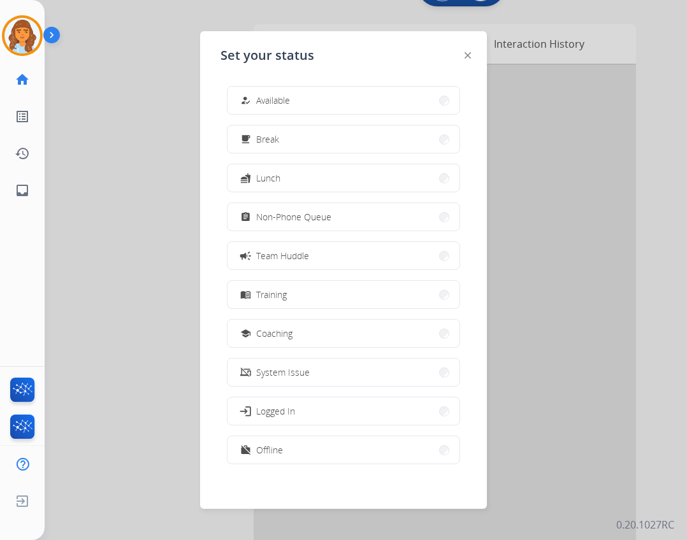
click at [338, 216] on button "assignment Non-Phone Queue" at bounding box center [343, 216] width 232 height 27
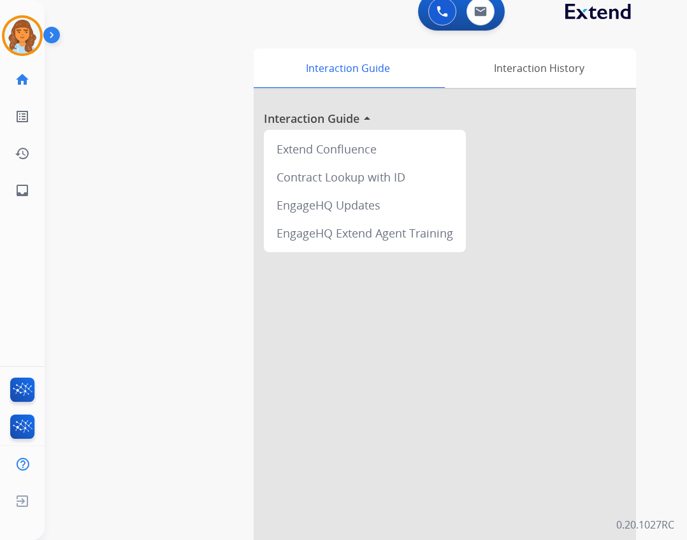
scroll to position [0, 0]
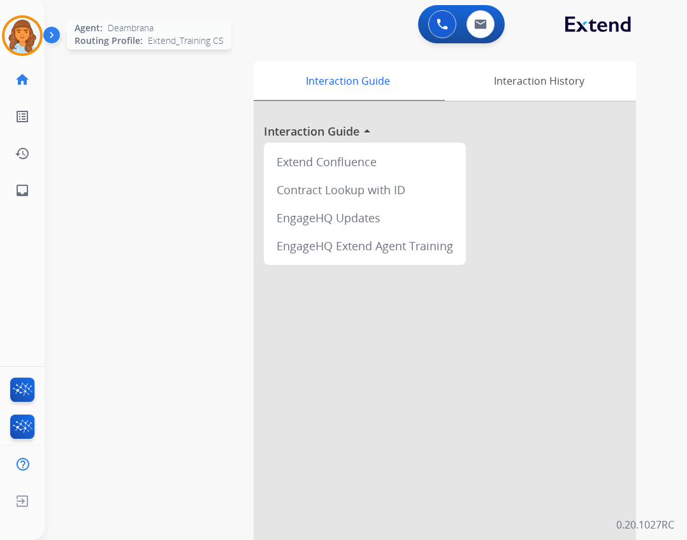
click at [15, 27] on img at bounding box center [22, 36] width 36 height 36
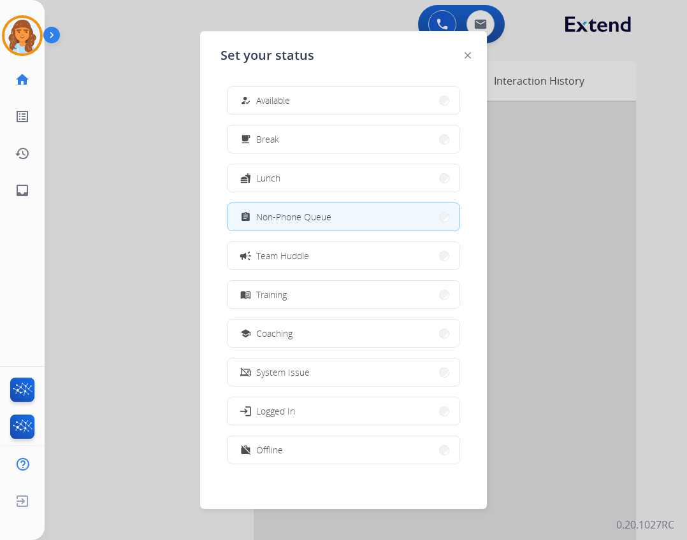
click at [153, 123] on div at bounding box center [343, 270] width 687 height 540
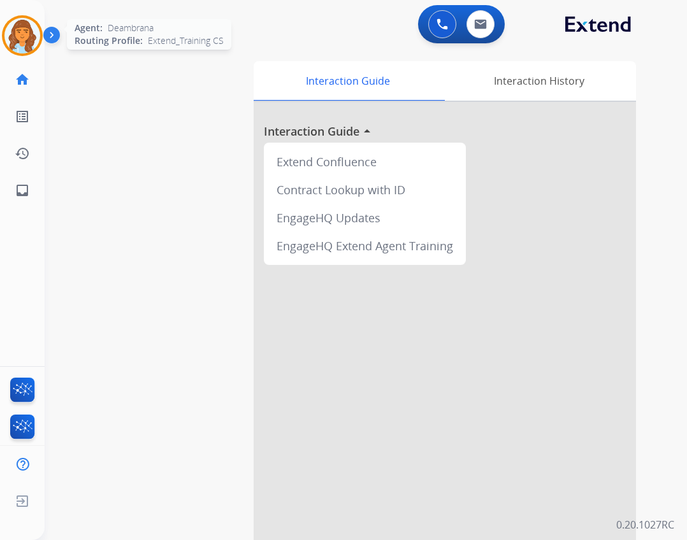
click at [40, 43] on div at bounding box center [22, 35] width 41 height 41
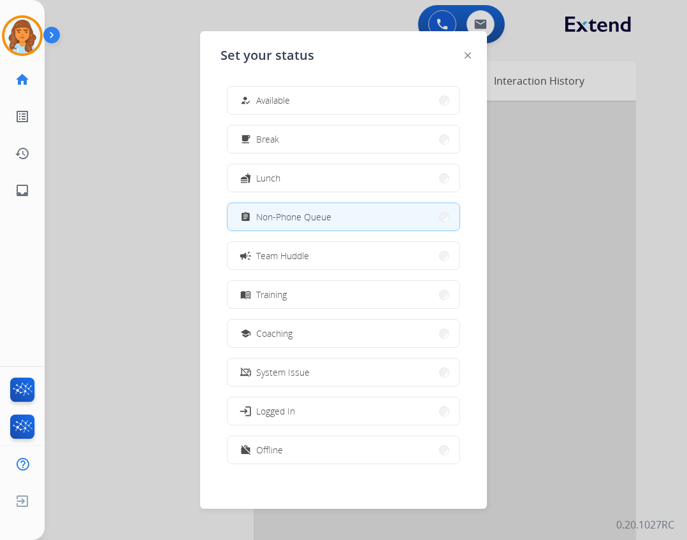
click at [141, 188] on div at bounding box center [343, 270] width 687 height 540
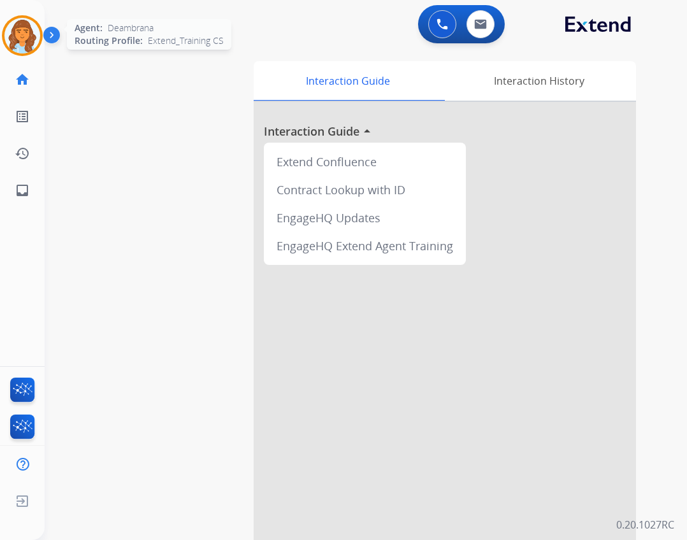
click at [24, 36] on img at bounding box center [22, 36] width 36 height 36
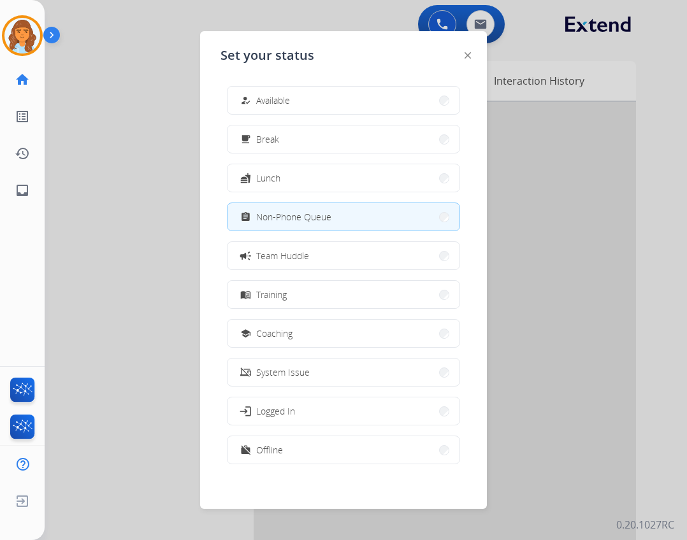
click at [118, 159] on div at bounding box center [343, 270] width 687 height 540
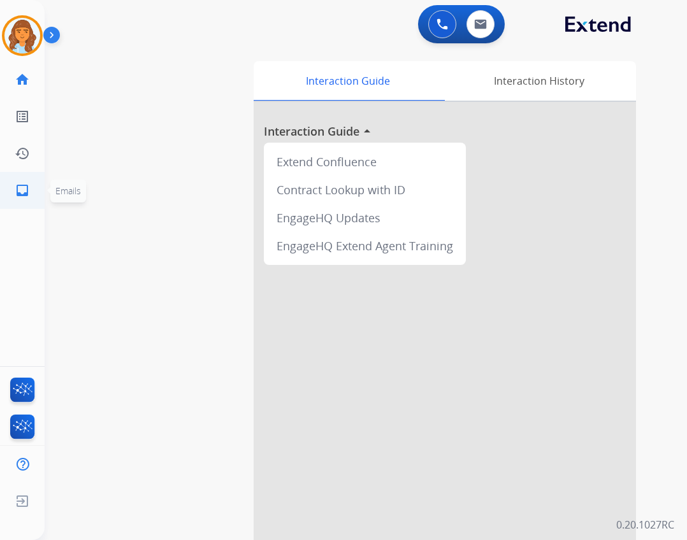
drag, startPoint x: 27, startPoint y: 185, endPoint x: 33, endPoint y: 185, distance: 6.4
click at [33, 185] on link "inbox Emails" at bounding box center [22, 191] width 36 height 36
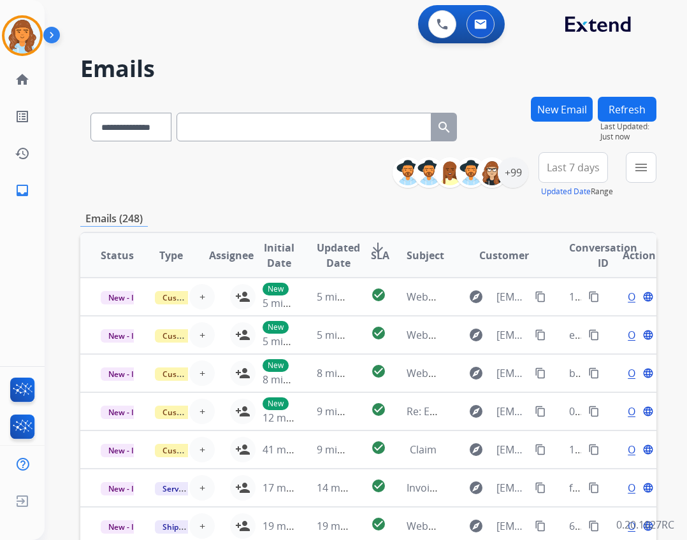
drag, startPoint x: 621, startPoint y: 157, endPoint x: 629, endPoint y: 158, distance: 7.7
click at [629, 158] on div "**********" at bounding box center [529, 175] width 254 height 46
click at [629, 158] on button "menu Filters" at bounding box center [641, 167] width 31 height 31
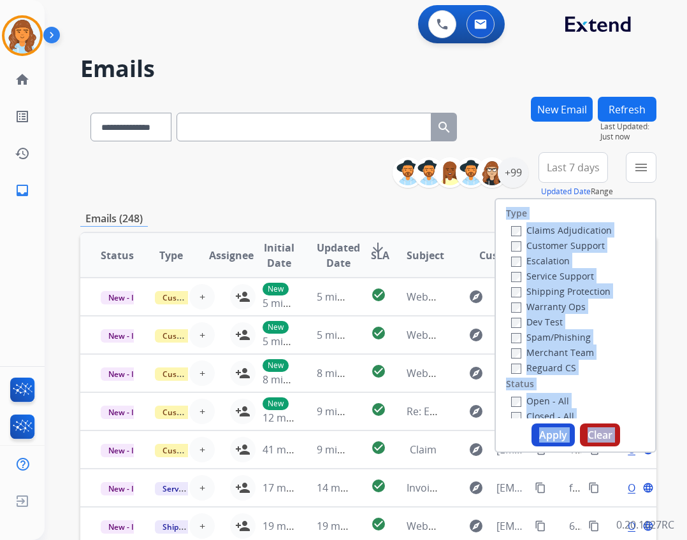
click at [515, 399] on label "Open - All" at bounding box center [540, 401] width 58 height 12
click at [526, 373] on div "Reguard CS" at bounding box center [561, 367] width 101 height 15
click at [527, 368] on label "Reguard CS" at bounding box center [543, 368] width 65 height 12
click at [538, 292] on label "Shipping Protection" at bounding box center [560, 291] width 99 height 12
click at [528, 245] on label "Customer Support" at bounding box center [558, 246] width 94 height 12
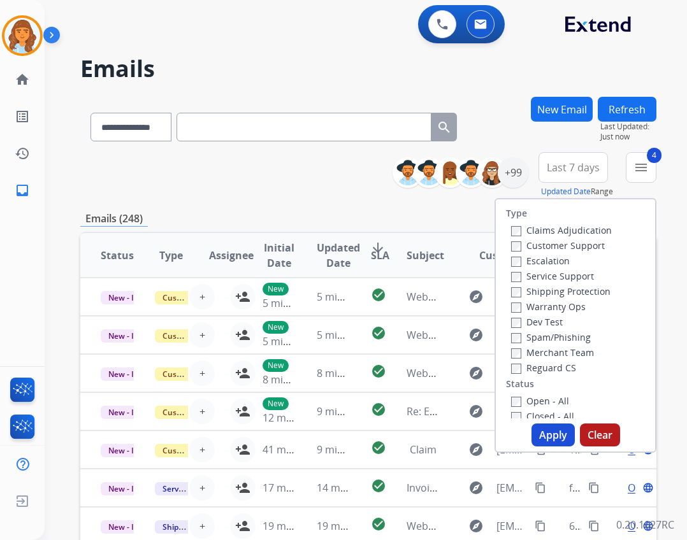
click at [556, 433] on button "Apply" at bounding box center [552, 435] width 43 height 23
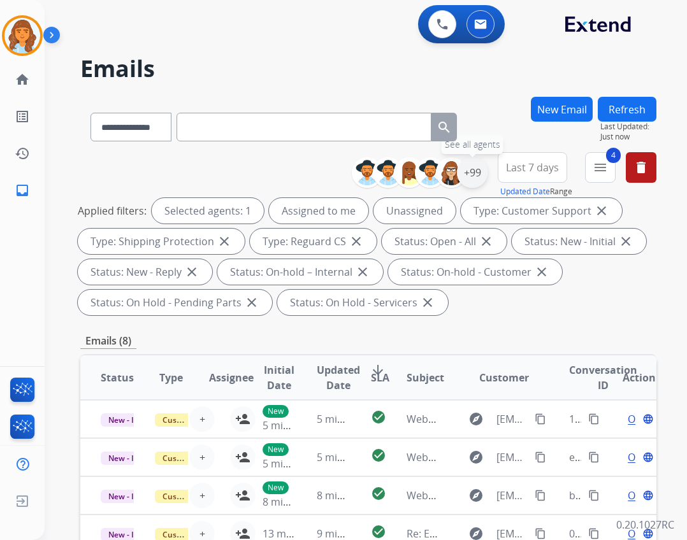
click at [480, 172] on div "+99" at bounding box center [472, 172] width 31 height 31
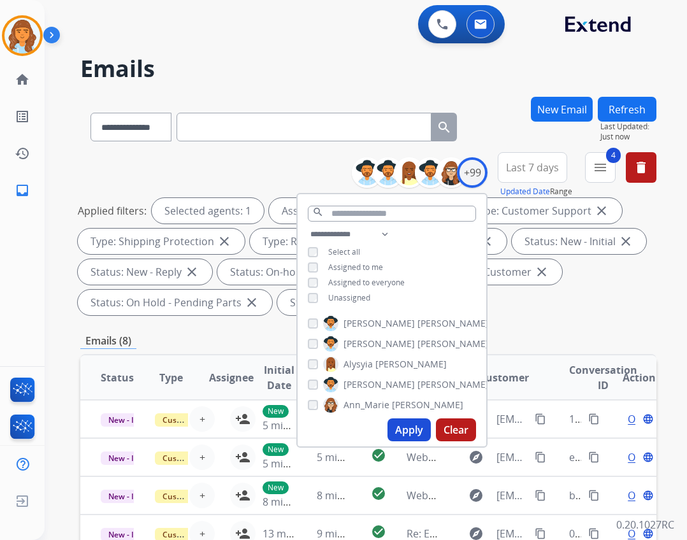
drag, startPoint x: 308, startPoint y: 290, endPoint x: 329, endPoint y: 303, distance: 24.0
click at [308, 291] on div "**********" at bounding box center [391, 268] width 189 height 82
click at [329, 304] on div "**********" at bounding box center [391, 268] width 189 height 82
click at [328, 300] on span "Unassigned" at bounding box center [349, 297] width 42 height 11
drag, startPoint x: 398, startPoint y: 427, endPoint x: 408, endPoint y: 427, distance: 9.6
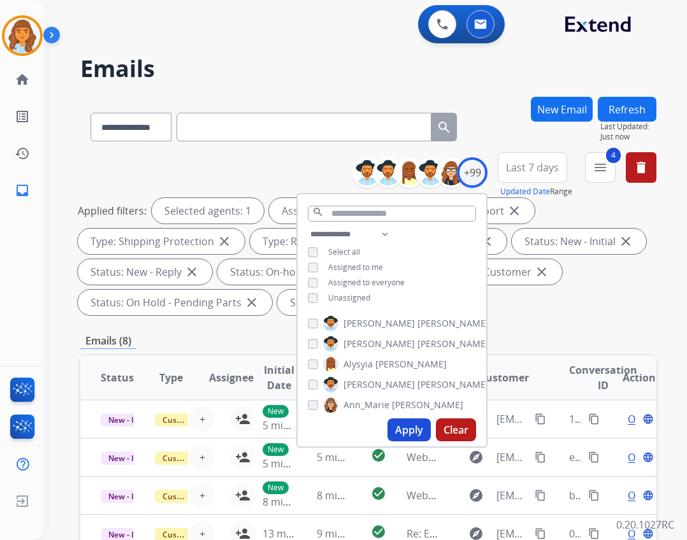
click at [399, 427] on button "Apply" at bounding box center [408, 430] width 43 height 23
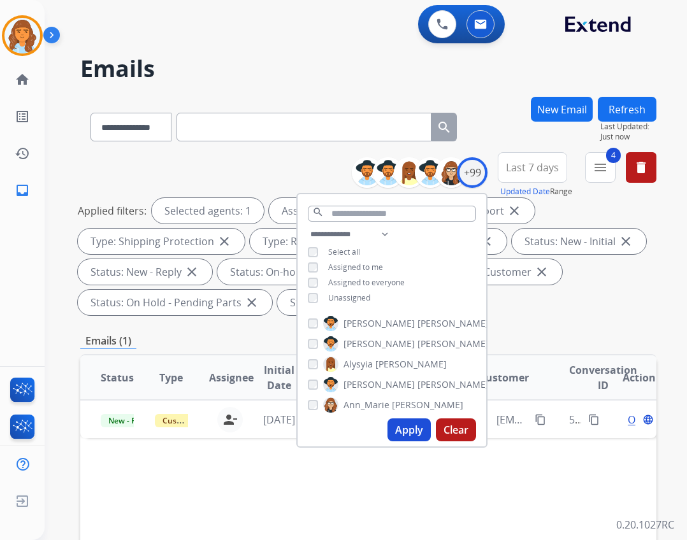
click at [535, 338] on div "Emails (1)" at bounding box center [368, 341] width 576 height 16
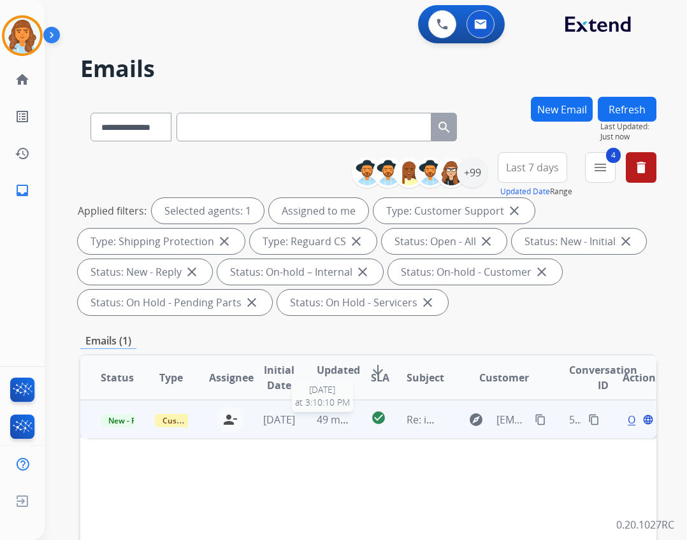
click at [331, 413] on span "49 minutes ago" at bounding box center [354, 420] width 74 height 14
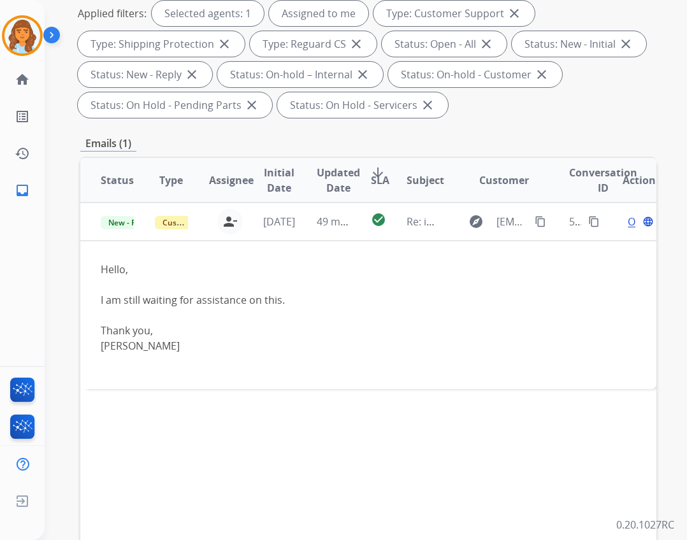
scroll to position [255, 0]
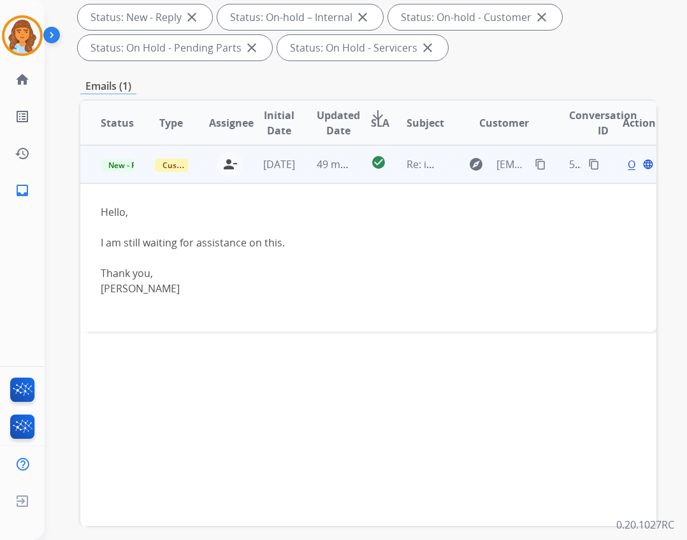
click at [534, 166] on mat-icon "content_copy" at bounding box center [539, 164] width 11 height 11
click at [627, 163] on span "Open" at bounding box center [640, 164] width 26 height 15
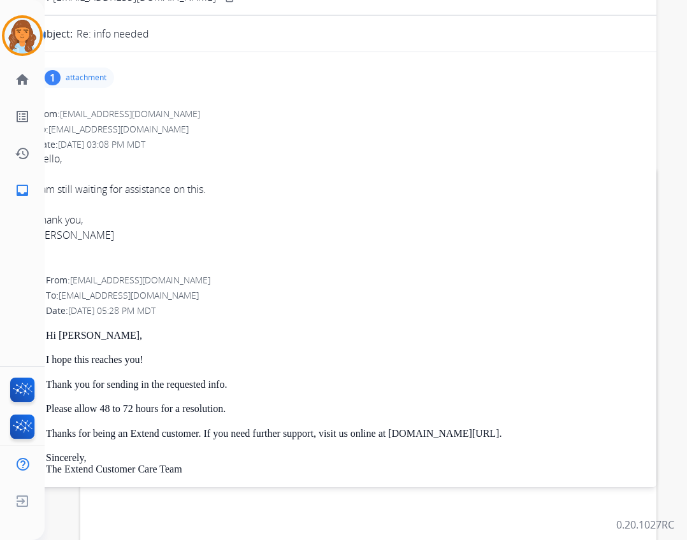
scroll to position [0, 0]
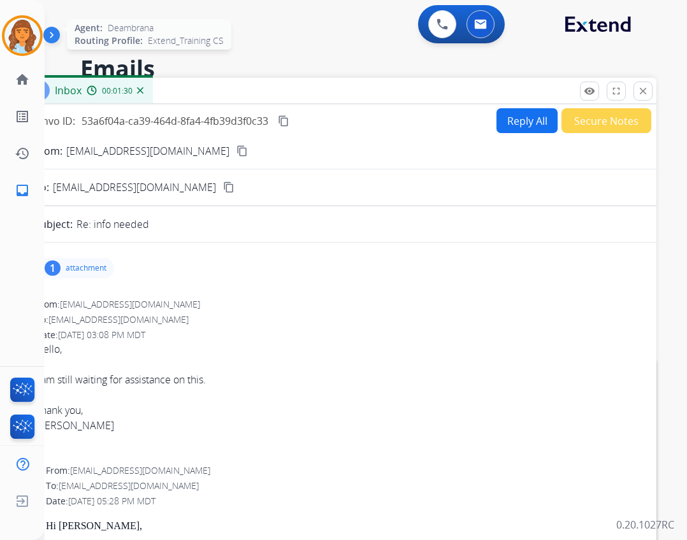
click at [20, 42] on img at bounding box center [22, 36] width 36 height 36
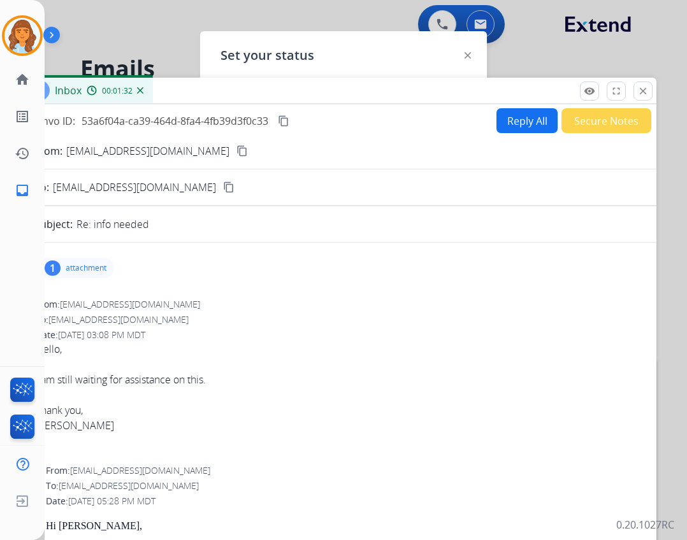
click at [362, 57] on div "Set your status how_to_reg Available free_breakfast Break fastfood Lunch assign…" at bounding box center [343, 270] width 287 height 478
click at [644, 90] on mat-icon "close" at bounding box center [642, 90] width 11 height 11
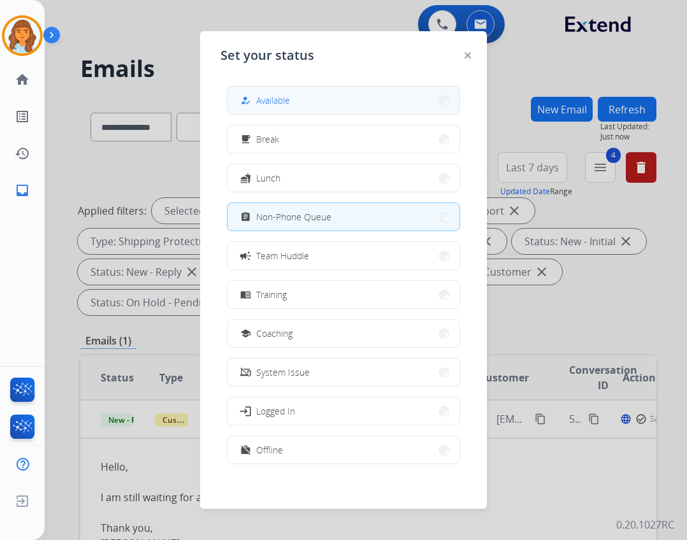
click at [387, 111] on button "how_to_reg Available" at bounding box center [343, 100] width 232 height 27
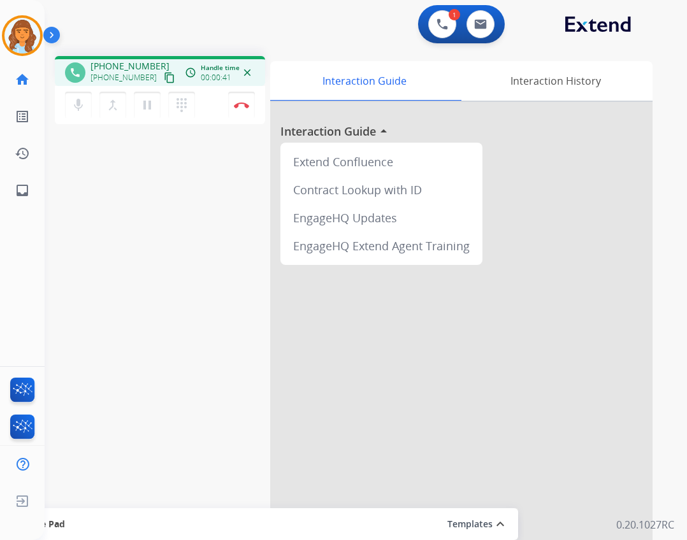
click at [164, 73] on mat-icon "content_copy" at bounding box center [169, 77] width 11 height 11
click at [164, 77] on mat-icon "content_copy" at bounding box center [169, 77] width 11 height 11
click at [164, 75] on mat-icon "content_copy" at bounding box center [169, 77] width 11 height 11
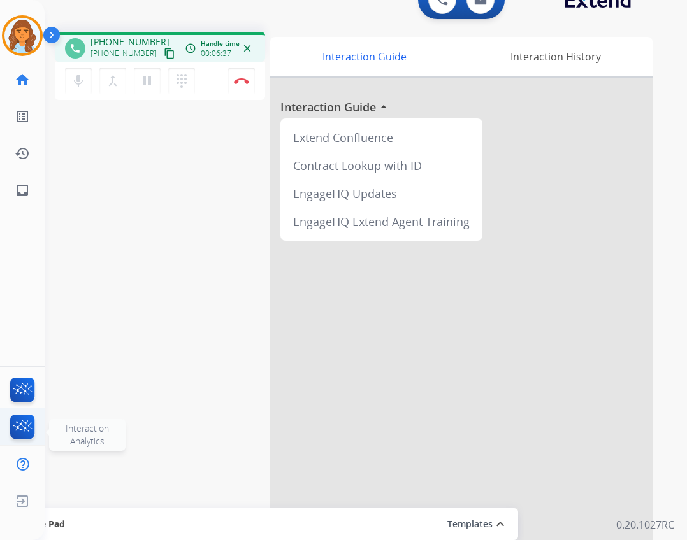
scroll to position [37, 0]
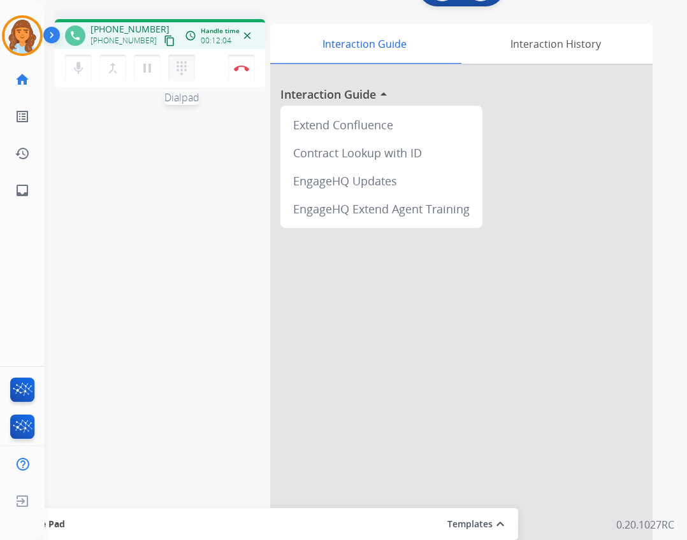
click at [177, 63] on mat-icon "dialpad" at bounding box center [181, 68] width 15 height 15
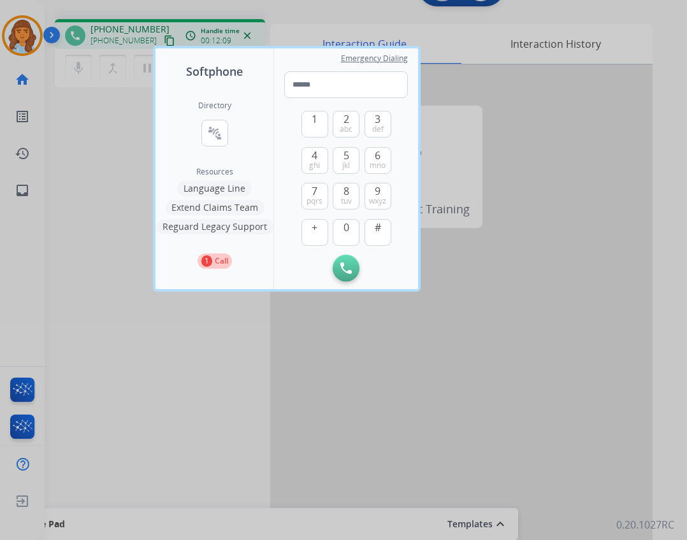
drag, startPoint x: 208, startPoint y: 199, endPoint x: 204, endPoint y: 206, distance: 7.4
click at [206, 203] on div "Directory connect_without_contact Resource Directory Resources Language Line Ex…" at bounding box center [214, 184] width 118 height 209
click at [204, 206] on button "Extend Claims Team" at bounding box center [214, 207] width 99 height 15
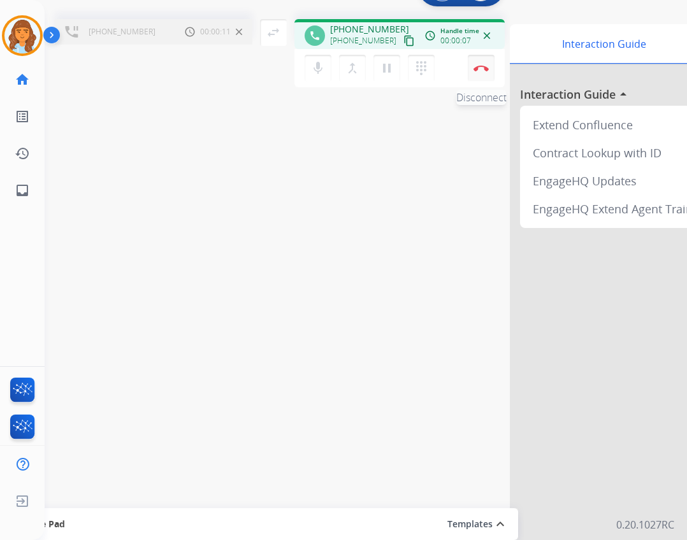
click at [479, 76] on button "Disconnect" at bounding box center [481, 68] width 27 height 27
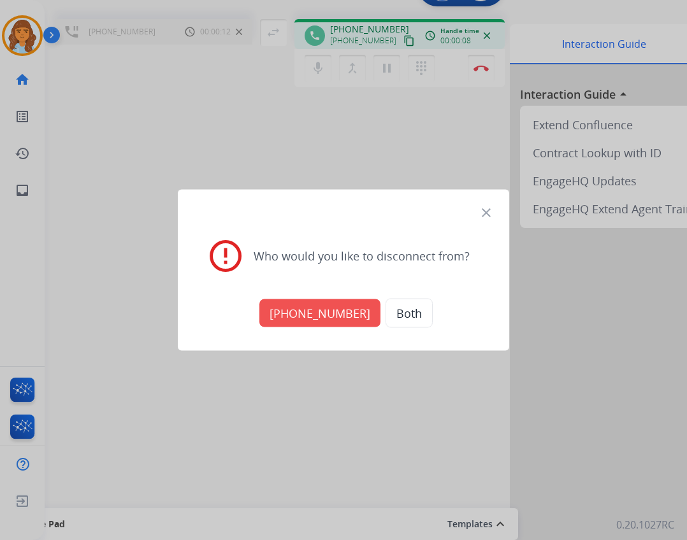
drag, startPoint x: 296, startPoint y: 311, endPoint x: 290, endPoint y: 304, distance: 8.7
click at [297, 310] on button "+17134291060" at bounding box center [319, 313] width 121 height 28
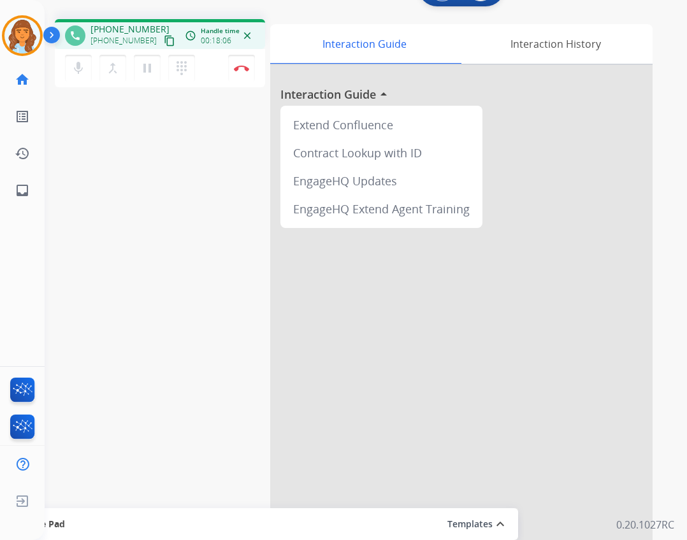
click at [261, 73] on div "mic Mute merge_type Bridge pause Hold dialpad Dialpad Disconnect" at bounding box center [160, 68] width 210 height 38
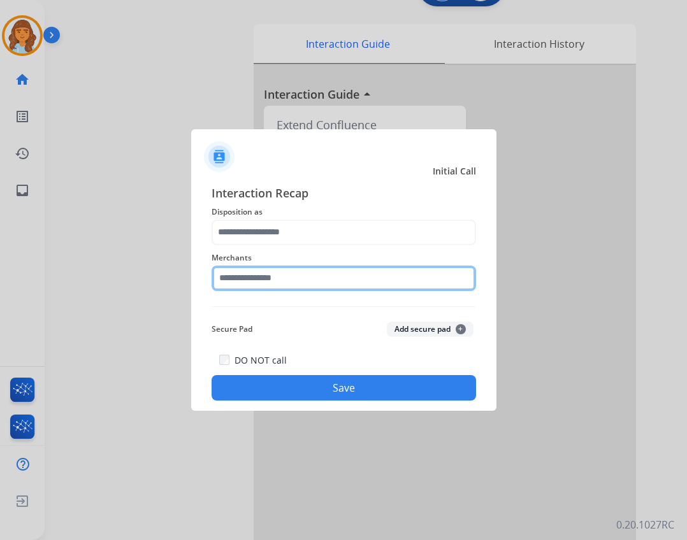
click at [303, 276] on input "text" at bounding box center [343, 278] width 264 height 25
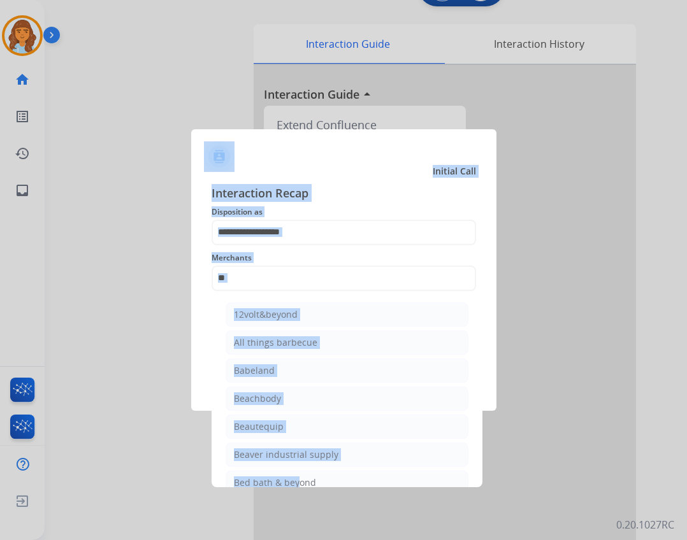
drag, startPoint x: 294, startPoint y: 485, endPoint x: 289, endPoint y: 493, distance: 9.4
click at [0, 492] on app-contact-recap-modal "Initial Call Interaction Recap Disposition as Merchants ** 12volt&beyond All th…" at bounding box center [0, 270] width 0 height 540
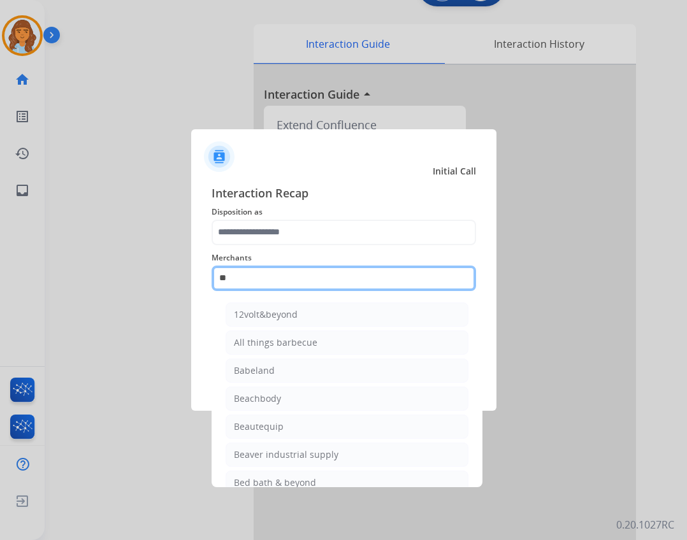
click at [282, 289] on input "**" at bounding box center [343, 278] width 264 height 25
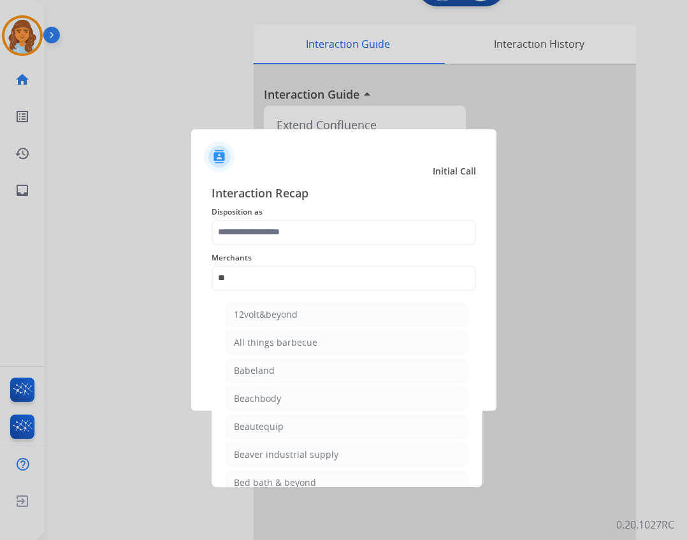
drag, startPoint x: 270, startPoint y: 478, endPoint x: 271, endPoint y: 446, distance: 31.9
click at [269, 478] on div "Bed bath & beyond" at bounding box center [275, 482] width 82 height 13
type input "**********"
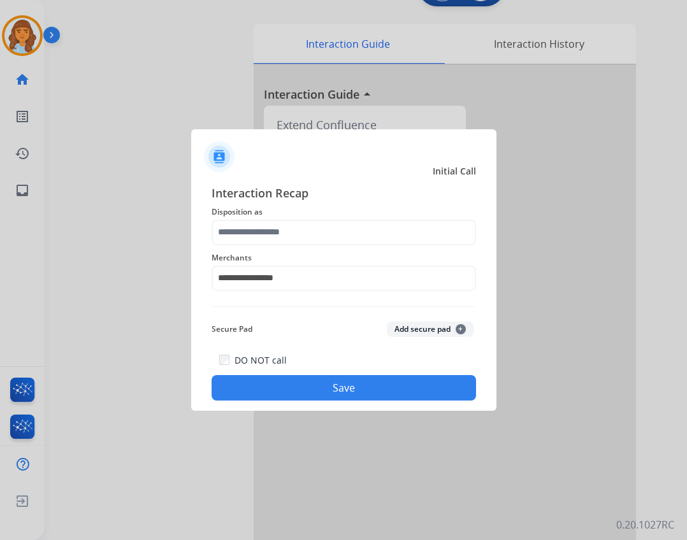
click at [272, 247] on div "**********" at bounding box center [343, 270] width 264 height 51
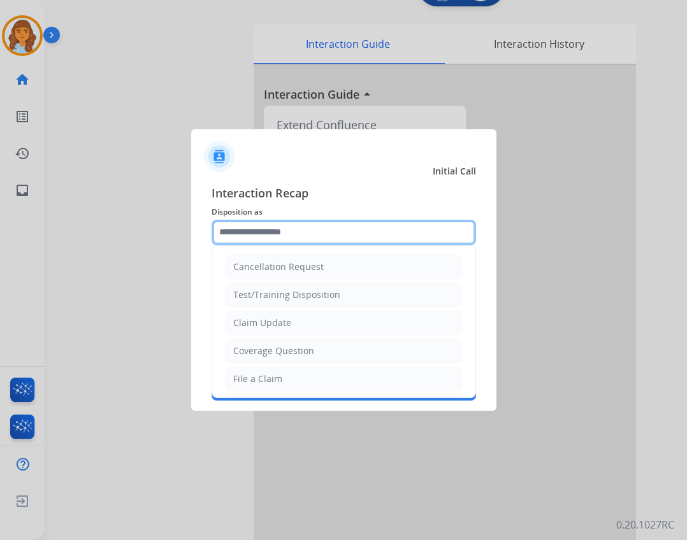
click at [272, 233] on input "text" at bounding box center [343, 232] width 264 height 25
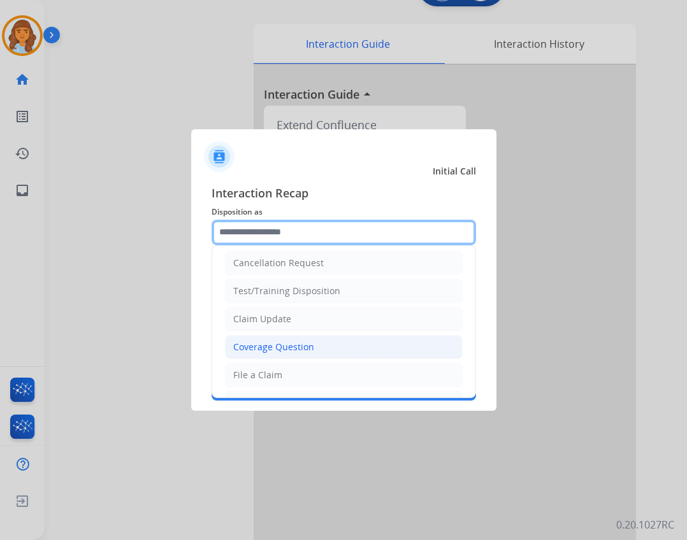
scroll to position [0, 0]
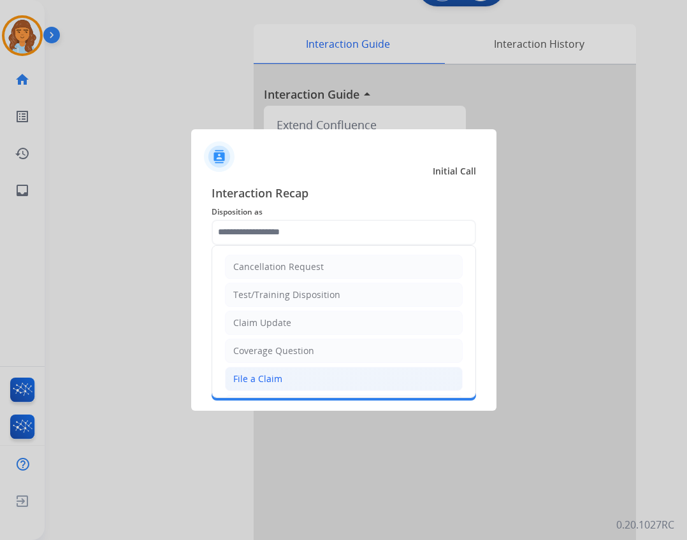
click at [295, 370] on li "File a Claim" at bounding box center [344, 379] width 238 height 24
type input "**********"
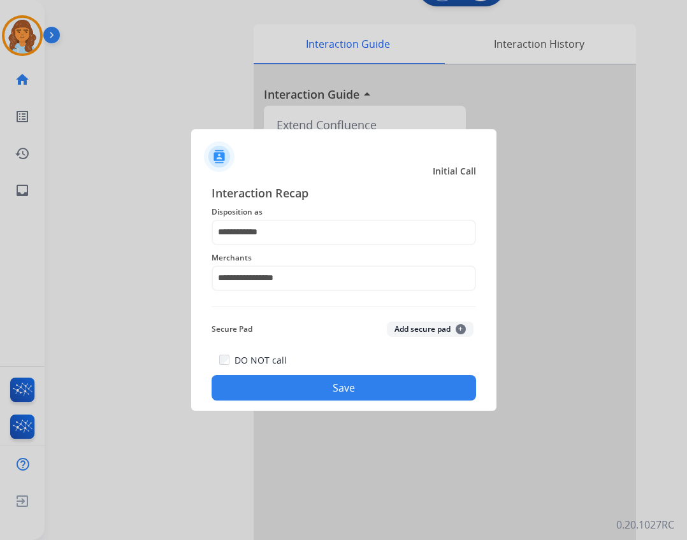
click at [297, 392] on button "Save" at bounding box center [343, 387] width 264 height 25
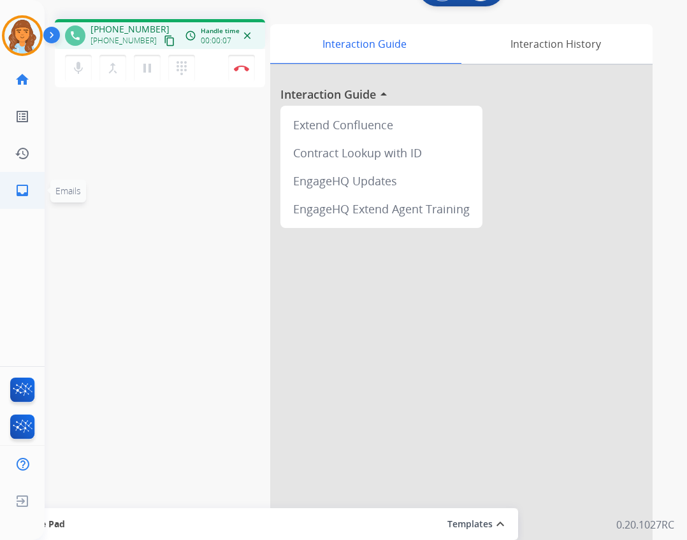
click at [21, 185] on mat-icon "inbox" at bounding box center [22, 190] width 15 height 15
select select "**********"
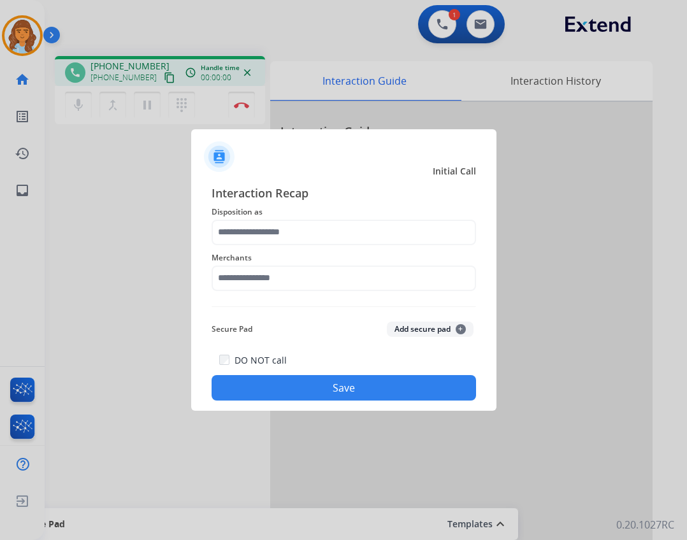
click at [382, 296] on div "Merchants" at bounding box center [343, 270] width 264 height 51
click at [382, 292] on div "Merchants" at bounding box center [343, 270] width 264 height 51
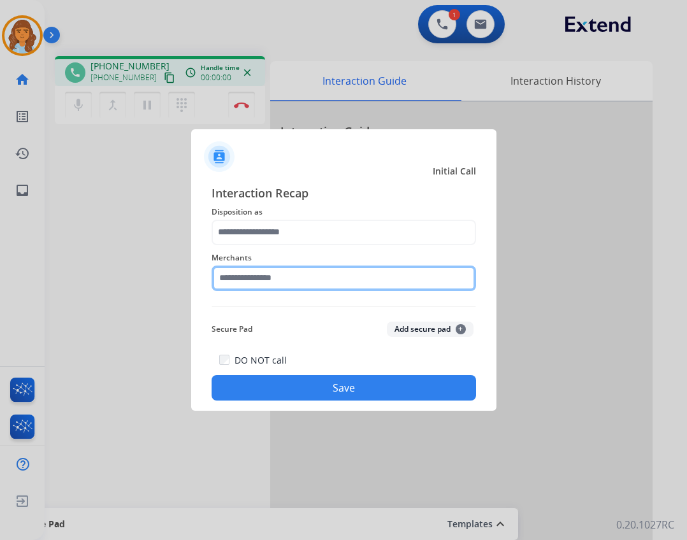
click at [382, 284] on input "text" at bounding box center [343, 278] width 264 height 25
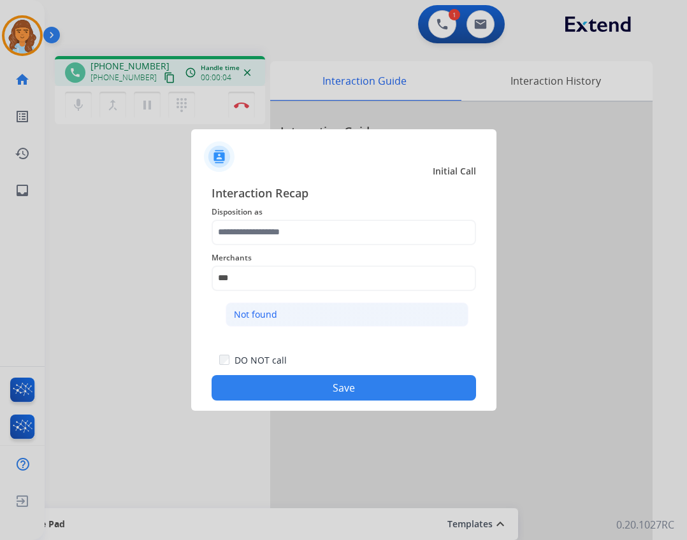
click at [310, 305] on li "Not found" at bounding box center [346, 315] width 243 height 24
type input "*********"
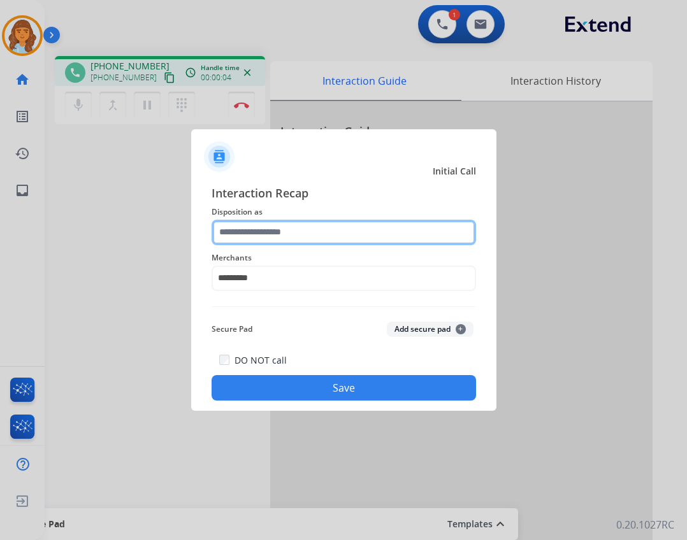
click at [308, 243] on input "text" at bounding box center [343, 232] width 264 height 25
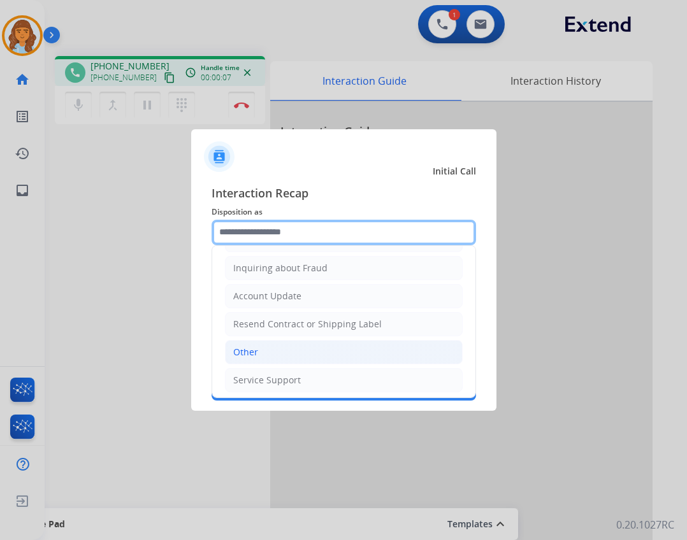
scroll to position [199, 0]
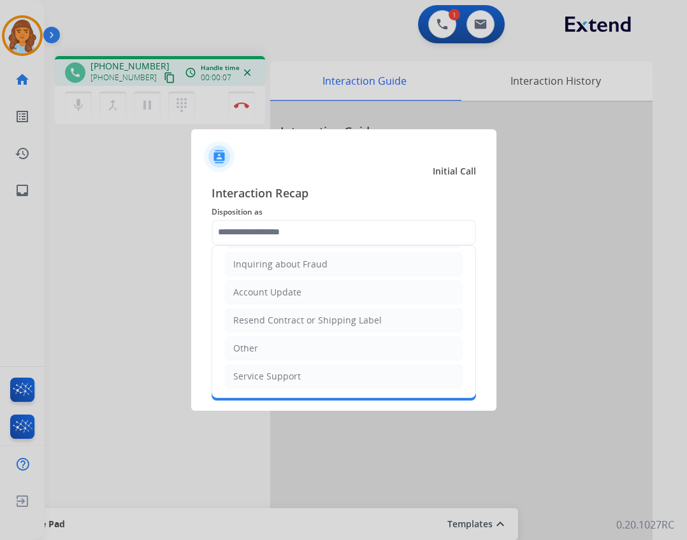
drag, startPoint x: 271, startPoint y: 345, endPoint x: 265, endPoint y: 350, distance: 8.1
click at [266, 349] on li "Other" at bounding box center [344, 348] width 238 height 24
type input "*****"
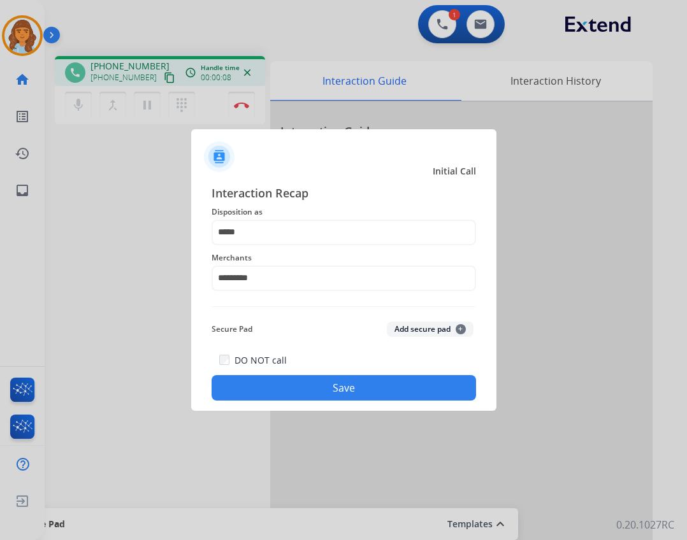
click at [275, 382] on button "Save" at bounding box center [343, 387] width 264 height 25
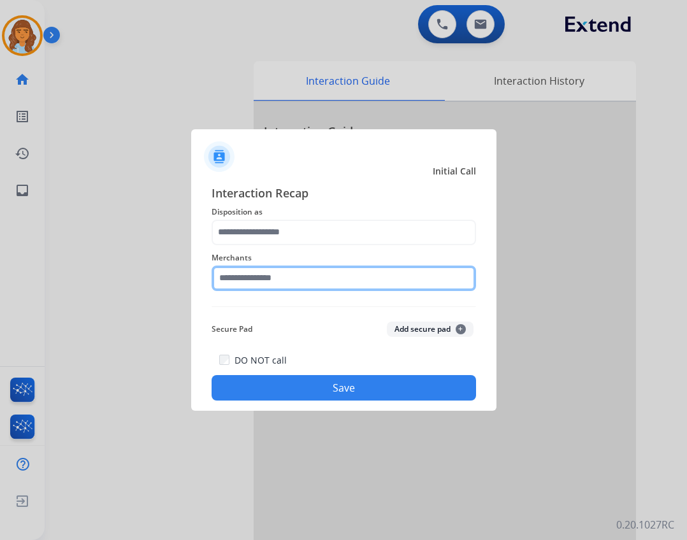
click at [337, 270] on input "text" at bounding box center [343, 278] width 264 height 25
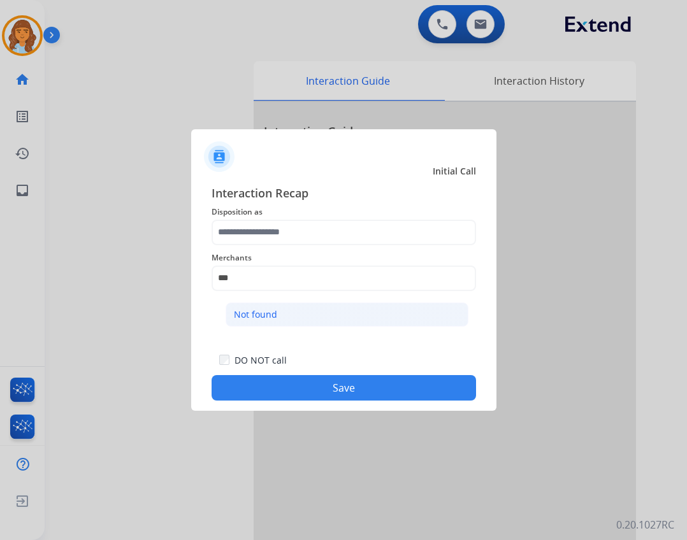
drag, startPoint x: 326, startPoint y: 327, endPoint x: 327, endPoint y: 314, distance: 13.4
click at [326, 322] on ul "Not found" at bounding box center [347, 317] width 250 height 43
click at [327, 314] on li "Not found" at bounding box center [346, 315] width 243 height 24
type input "*********"
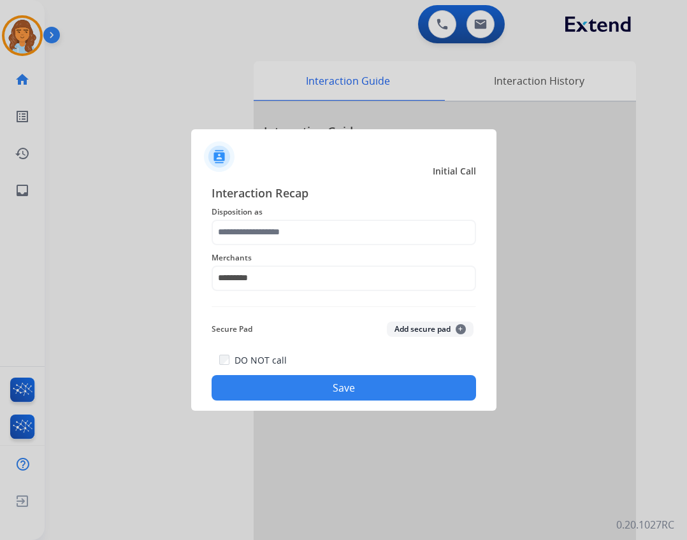
click at [337, 213] on span "Disposition as" at bounding box center [343, 211] width 264 height 15
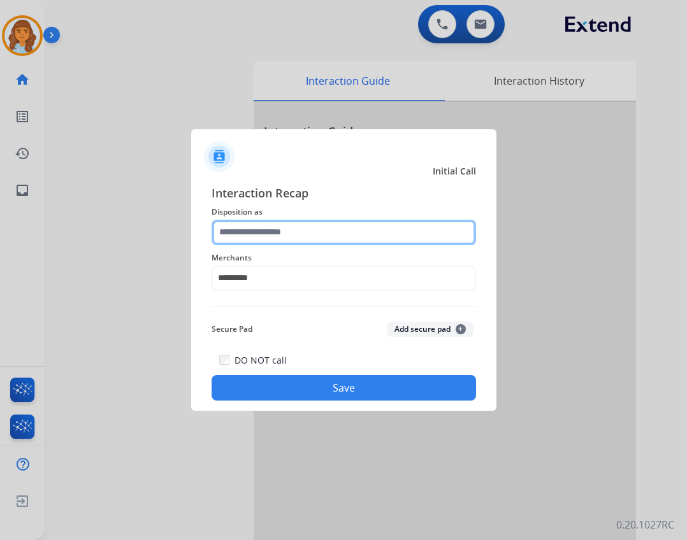
click at [336, 226] on input "text" at bounding box center [343, 232] width 264 height 25
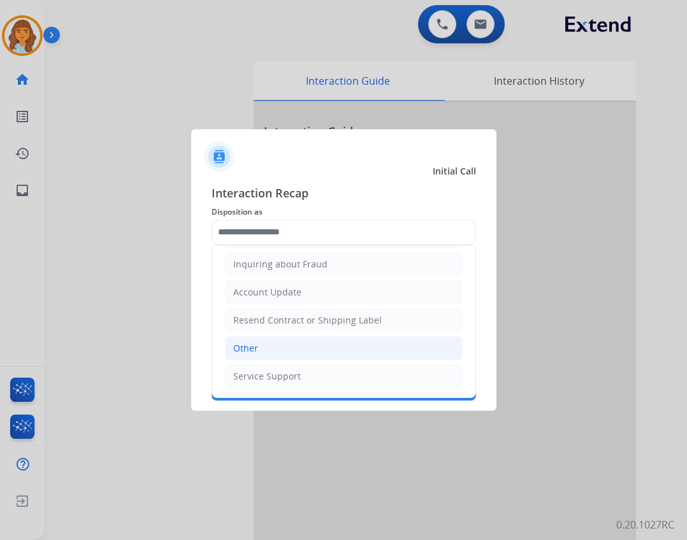
click at [330, 349] on li "Other" at bounding box center [344, 348] width 238 height 24
type input "*****"
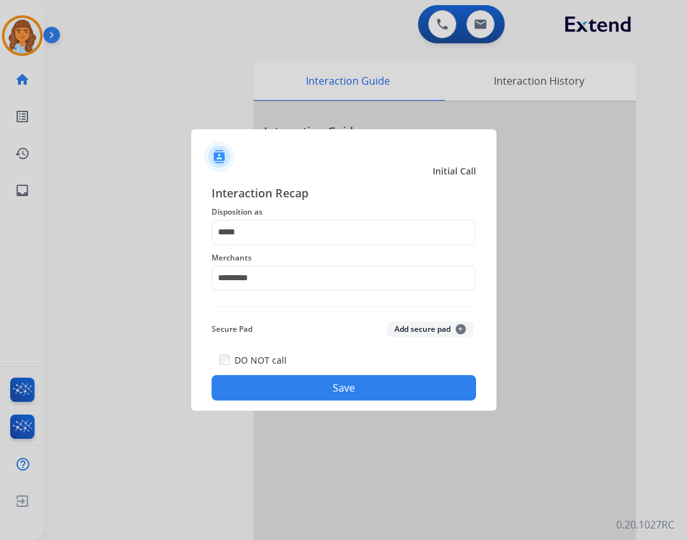
drag, startPoint x: 330, startPoint y: 378, endPoint x: 331, endPoint y: 387, distance: 8.9
click at [330, 382] on button "Save" at bounding box center [343, 387] width 264 height 25
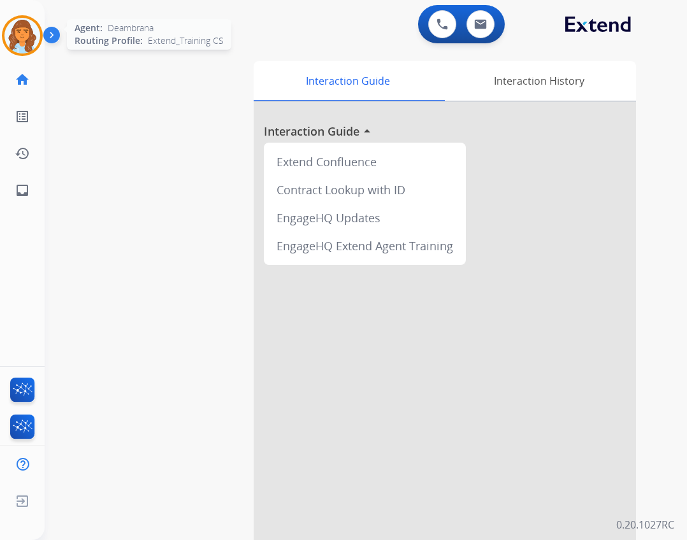
click at [39, 42] on img at bounding box center [22, 36] width 36 height 36
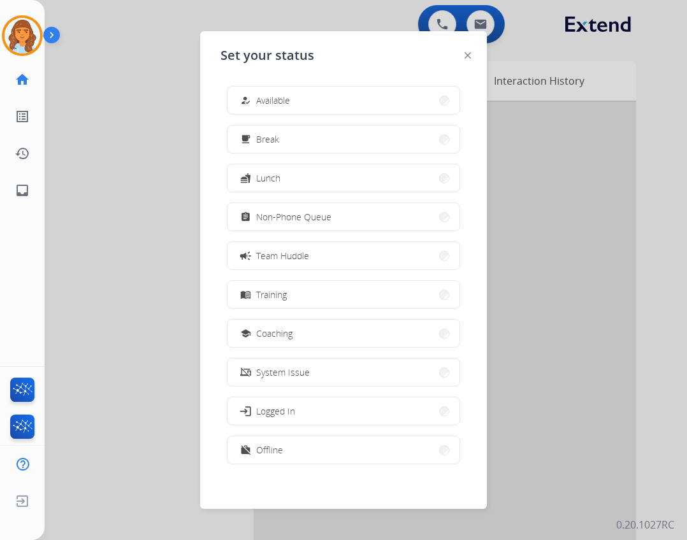
click at [243, 95] on div "how_to_reg" at bounding box center [247, 100] width 18 height 15
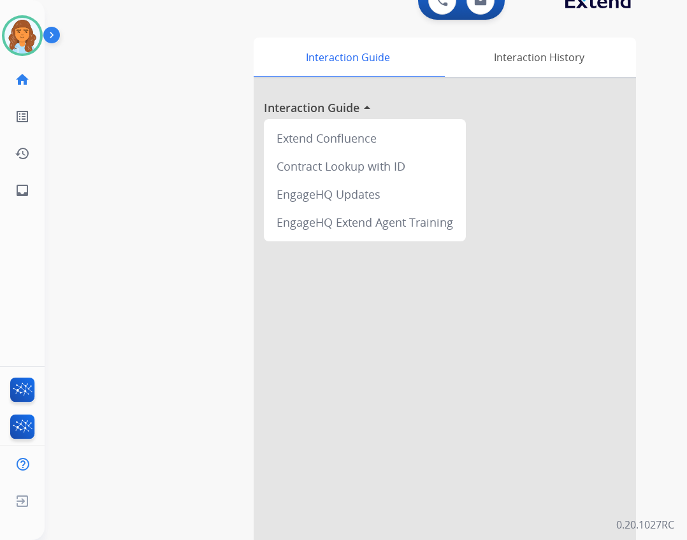
scroll to position [37, 0]
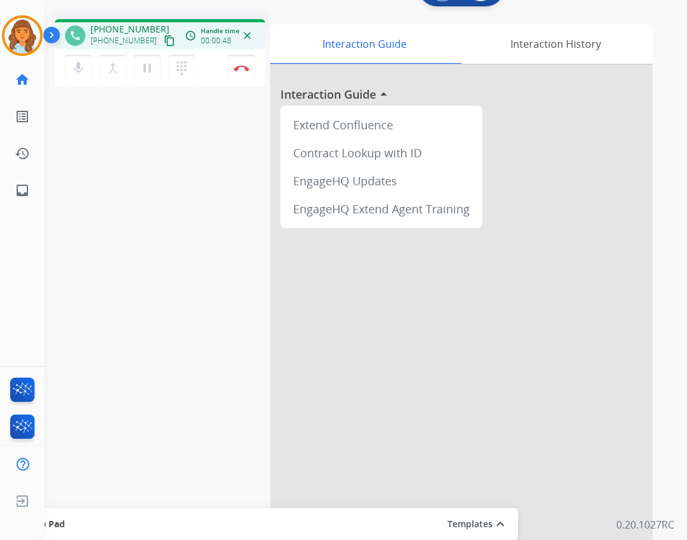
click at [164, 41] on mat-icon "content_copy" at bounding box center [169, 40] width 11 height 11
click at [246, 77] on button "Disconnect" at bounding box center [241, 68] width 27 height 27
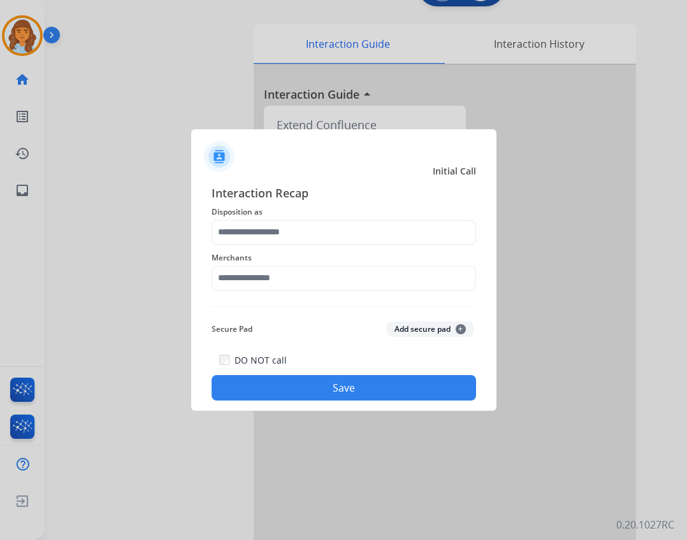
drag, startPoint x: 237, startPoint y: 294, endPoint x: 241, endPoint y: 285, distance: 10.0
click at [238, 292] on div "Merchants" at bounding box center [343, 270] width 264 height 51
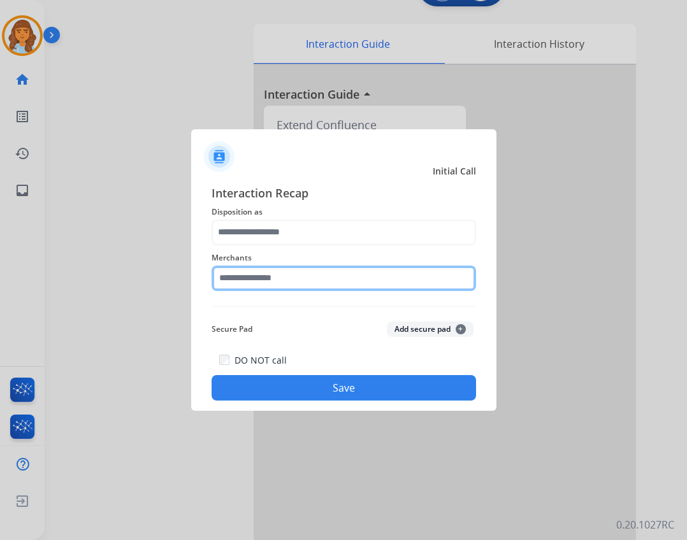
click at [247, 279] on input "text" at bounding box center [343, 278] width 264 height 25
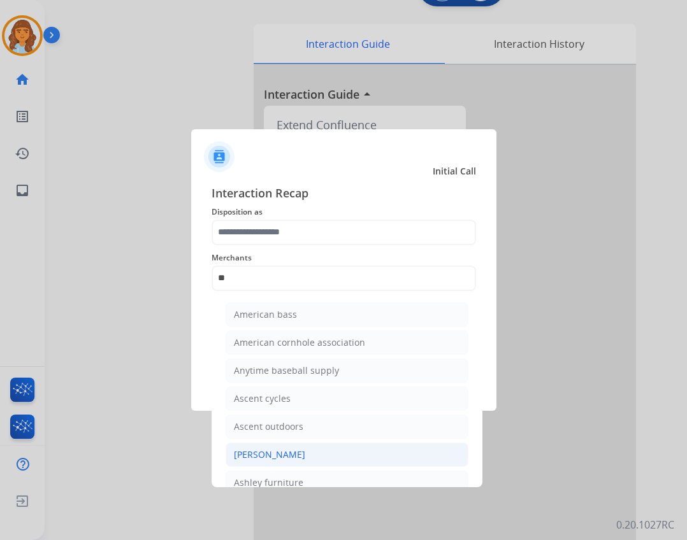
drag, startPoint x: 302, startPoint y: 452, endPoint x: 312, endPoint y: 418, distance: 35.9
click at [302, 450] on div "Ashley - Reguard" at bounding box center [269, 454] width 71 height 13
type input "**********"
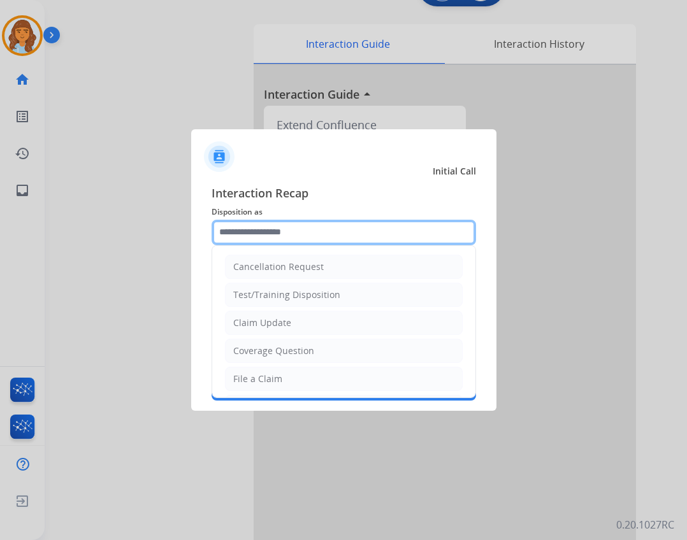
click at [319, 235] on input "text" at bounding box center [343, 232] width 264 height 25
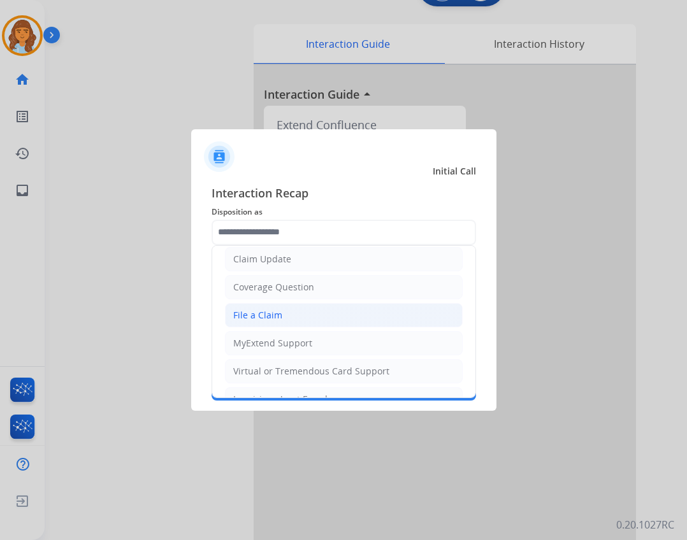
click at [257, 311] on div "File a Claim" at bounding box center [257, 315] width 49 height 13
type input "**********"
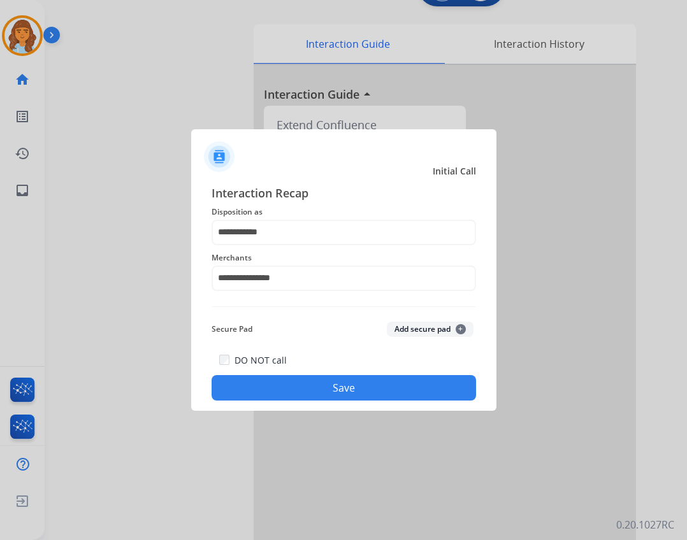
click at [338, 390] on button "Save" at bounding box center [343, 387] width 264 height 25
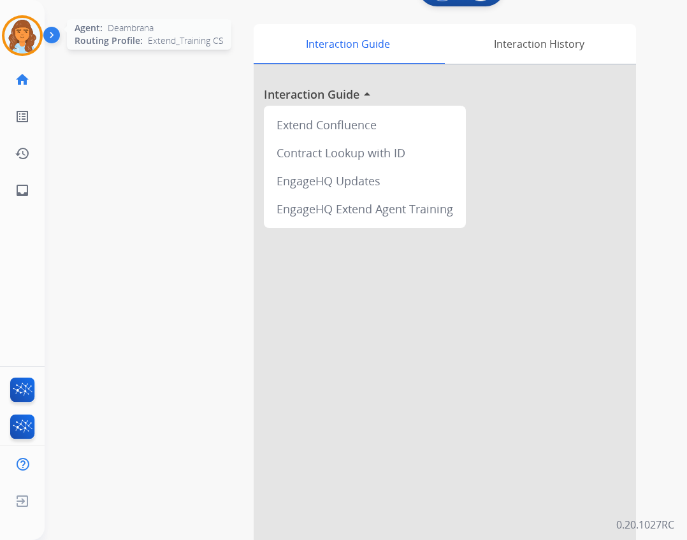
click at [35, 40] on img at bounding box center [22, 36] width 36 height 36
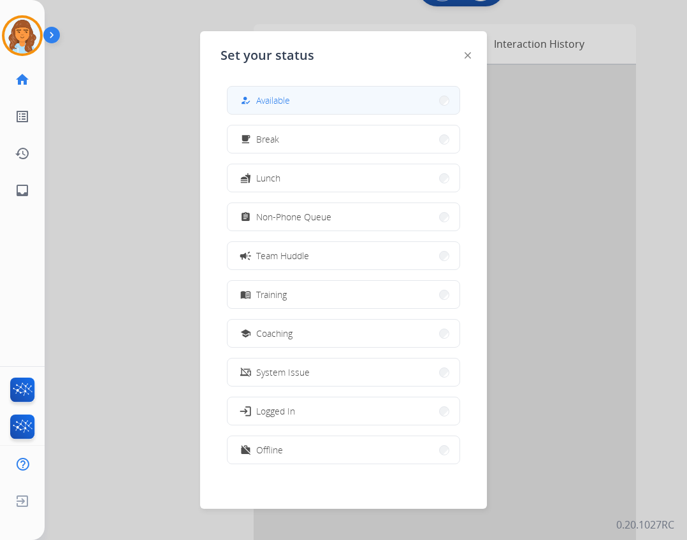
click at [257, 112] on button "how_to_reg Available" at bounding box center [343, 100] width 232 height 27
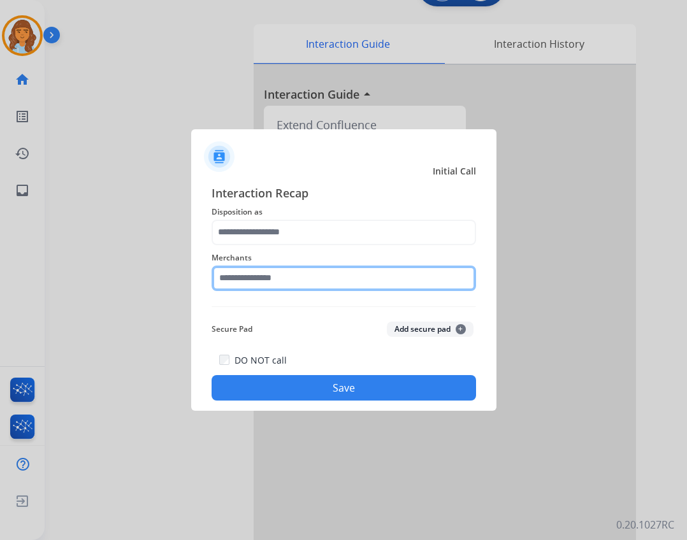
click at [251, 268] on input "text" at bounding box center [343, 278] width 264 height 25
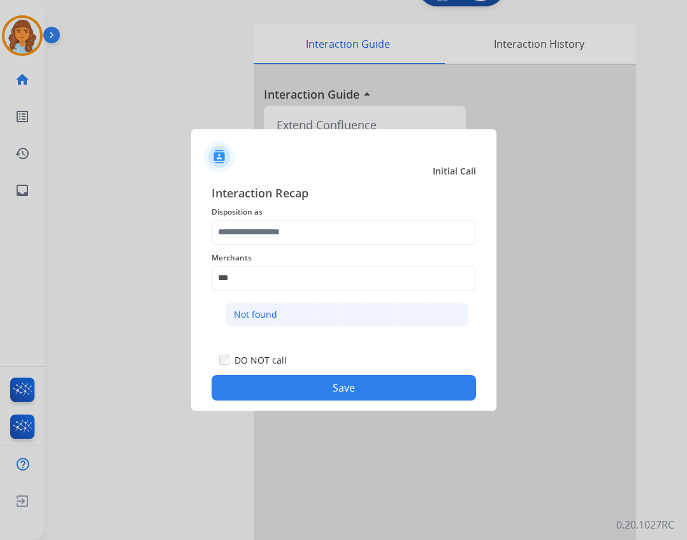
click at [376, 313] on li "Not found" at bounding box center [346, 315] width 243 height 24
type input "*********"
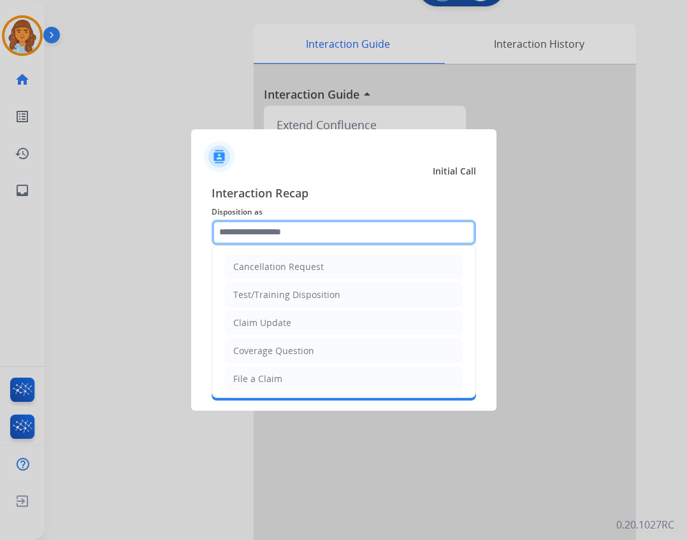
click at [357, 229] on input "text" at bounding box center [343, 232] width 264 height 25
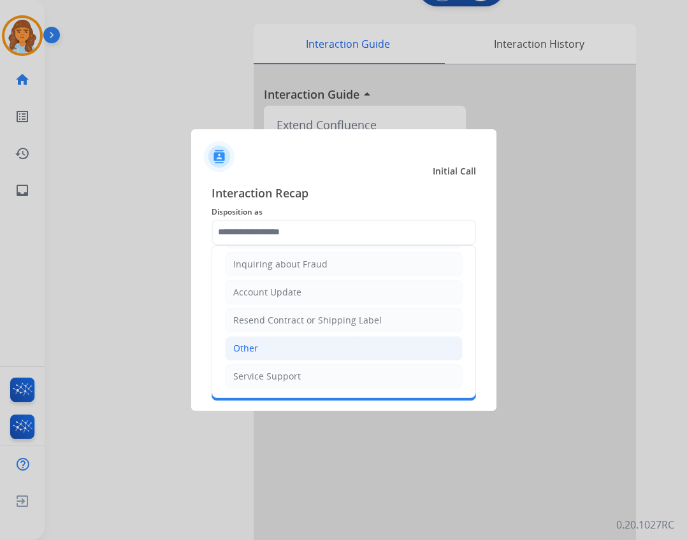
click at [328, 348] on li "Other" at bounding box center [344, 348] width 238 height 24
type input "*****"
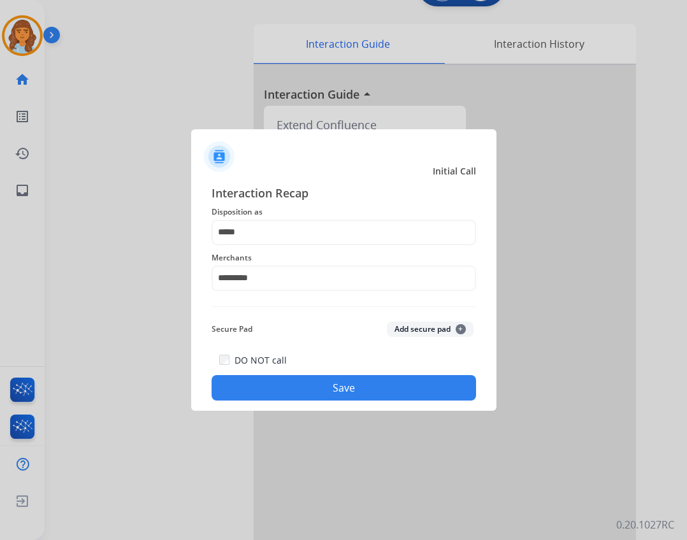
click at [340, 387] on button "Save" at bounding box center [343, 387] width 264 height 25
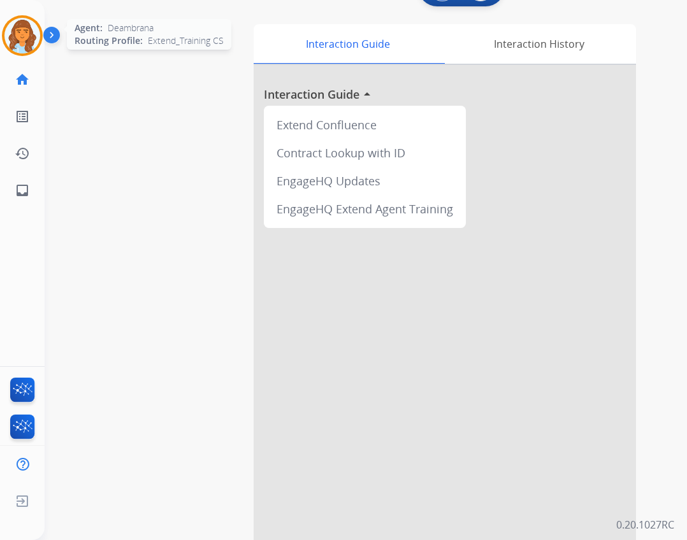
click at [18, 28] on img at bounding box center [22, 36] width 36 height 36
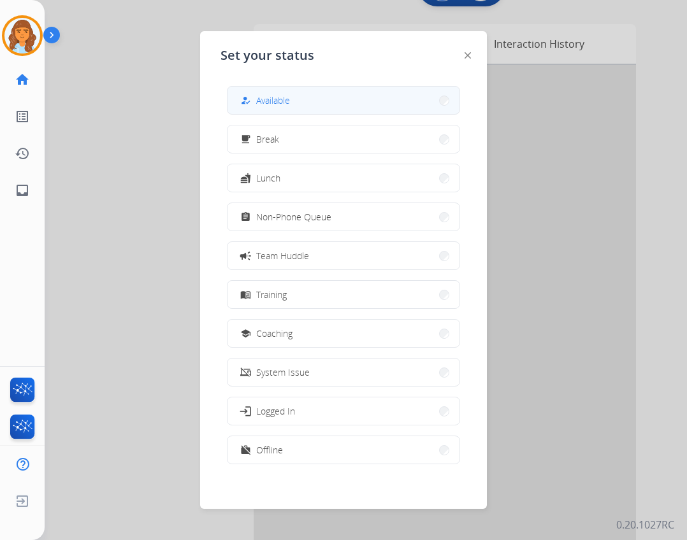
click at [375, 104] on button "how_to_reg Available" at bounding box center [343, 100] width 232 height 27
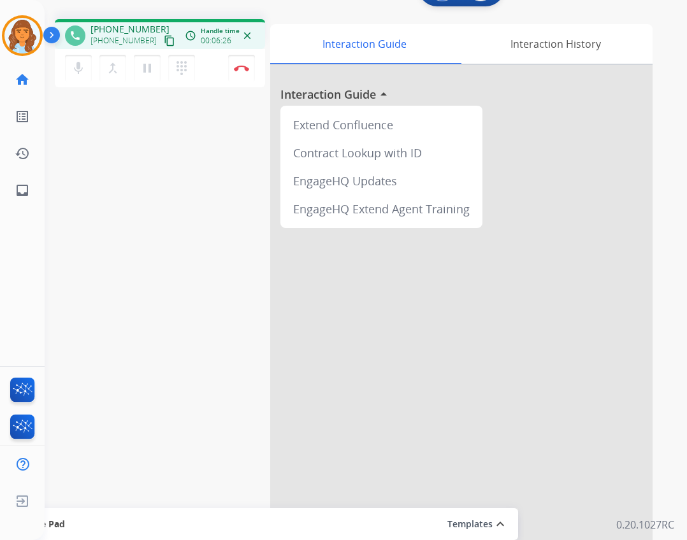
drag, startPoint x: 233, startPoint y: 62, endPoint x: 223, endPoint y: 65, distance: 10.5
click at [233, 64] on button "Disconnect" at bounding box center [241, 68] width 27 height 27
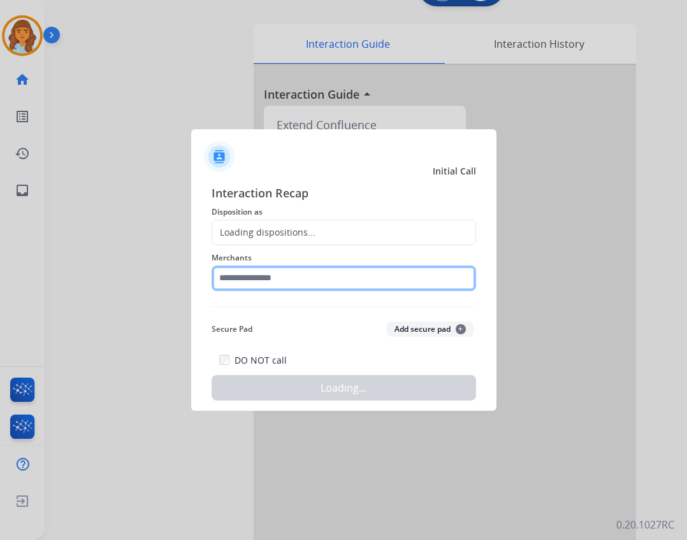
click at [260, 285] on input "text" at bounding box center [343, 278] width 264 height 25
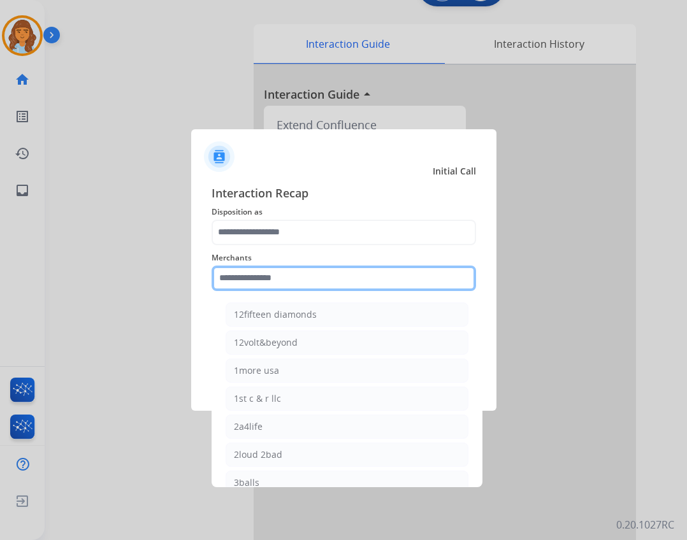
click at [221, 275] on input "text" at bounding box center [343, 278] width 264 height 25
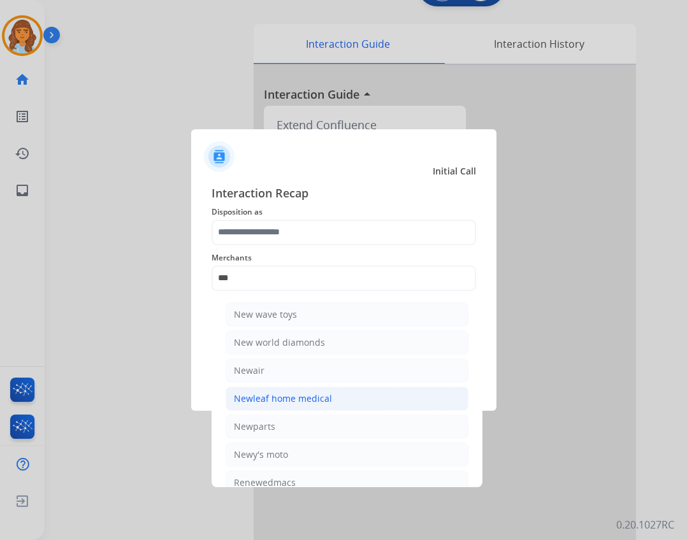
click at [322, 401] on div "Newleaf home medical" at bounding box center [283, 398] width 98 height 13
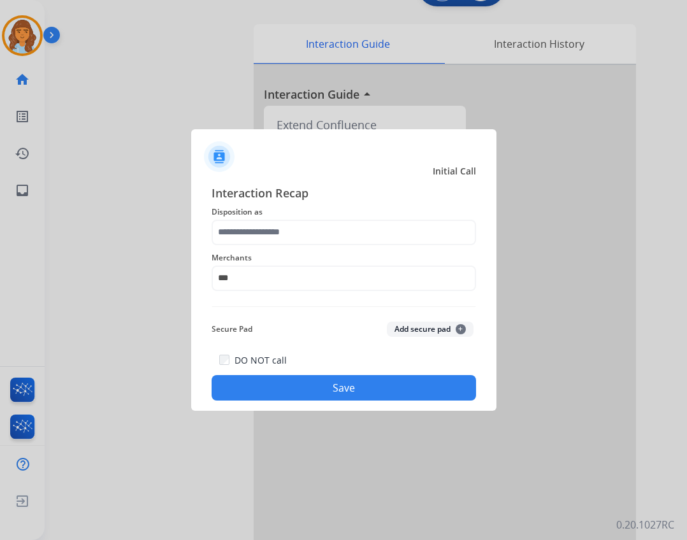
type input "**********"
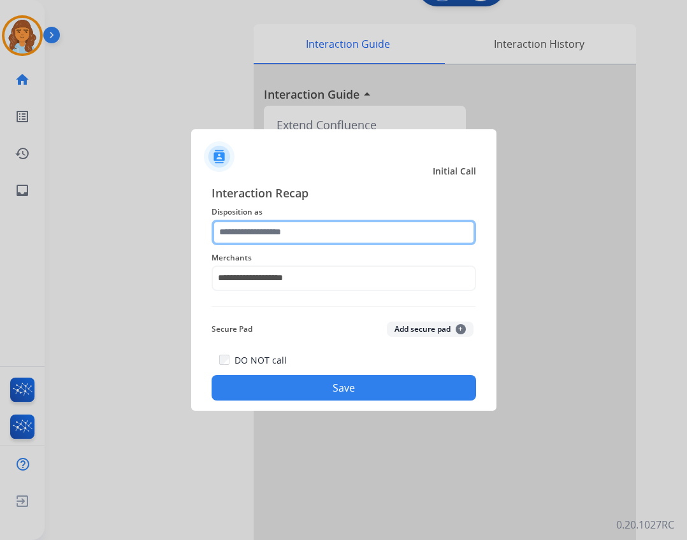
click at [275, 232] on input "text" at bounding box center [343, 232] width 264 height 25
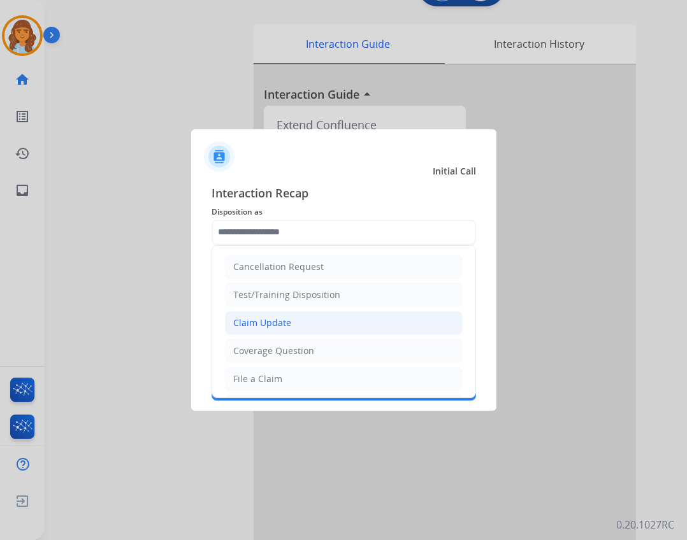
click at [289, 325] on div "Claim Update" at bounding box center [262, 323] width 58 height 13
type input "**********"
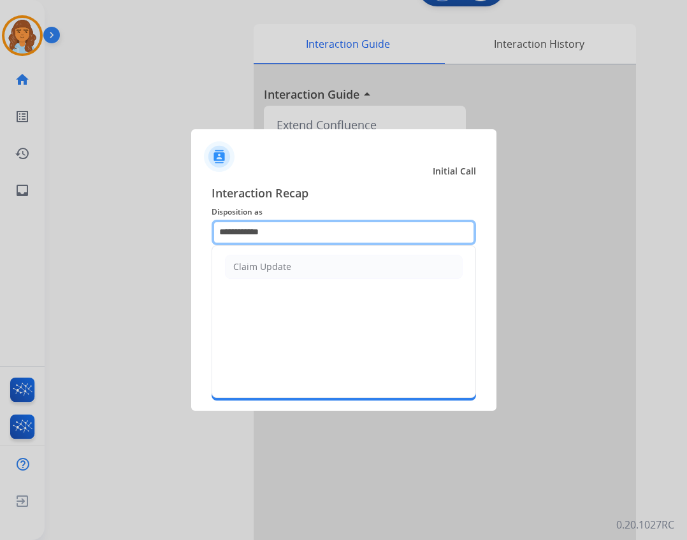
drag, startPoint x: 314, startPoint y: 225, endPoint x: 145, endPoint y: 207, distance: 170.4
click at [0, 207] on app-contact-recap-modal "**********" at bounding box center [0, 270] width 0 height 540
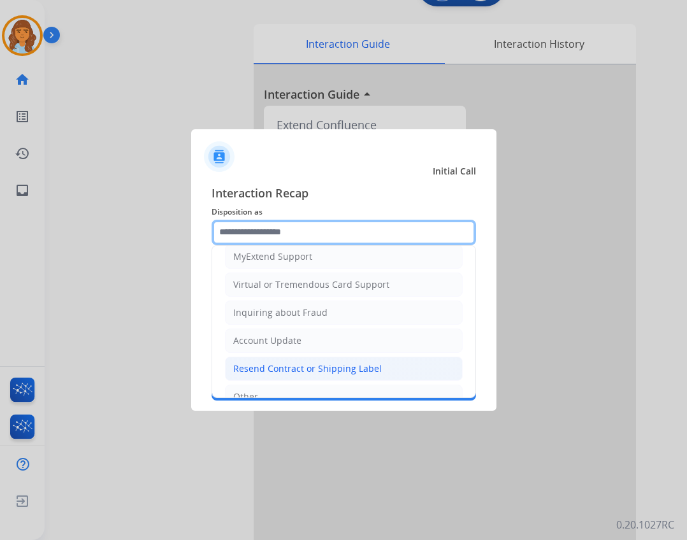
scroll to position [71, 0]
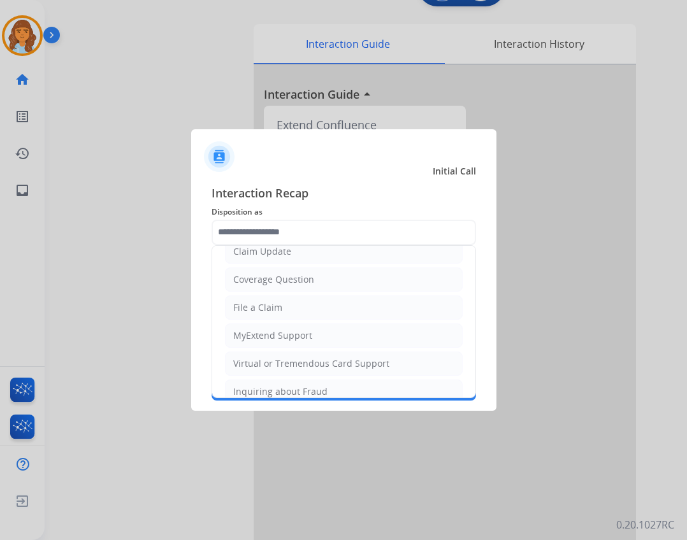
click at [335, 360] on div "Virtual or Tremendous Card Support" at bounding box center [311, 363] width 156 height 13
type input "**********"
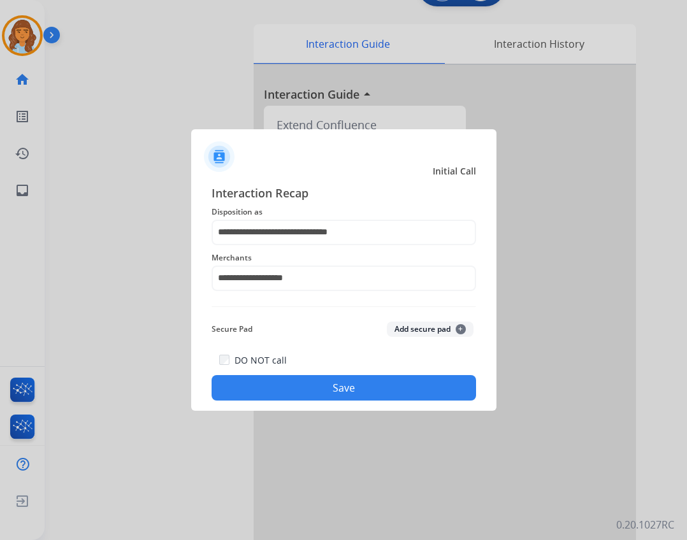
click at [335, 382] on button "Save" at bounding box center [343, 387] width 264 height 25
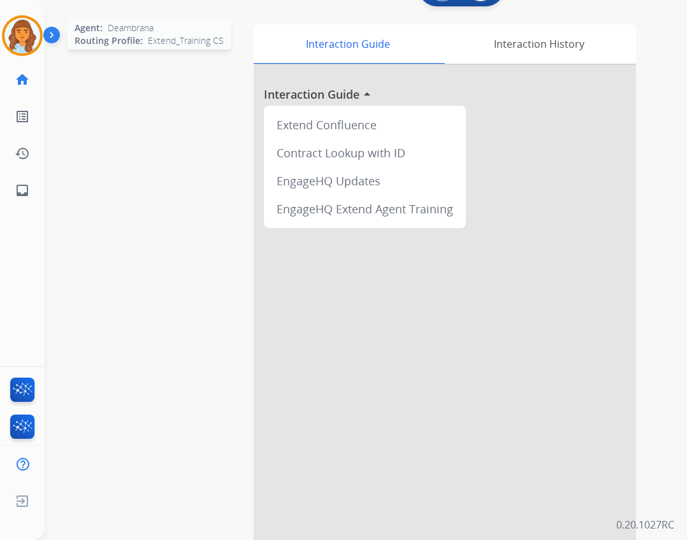
click at [17, 43] on img at bounding box center [22, 36] width 36 height 36
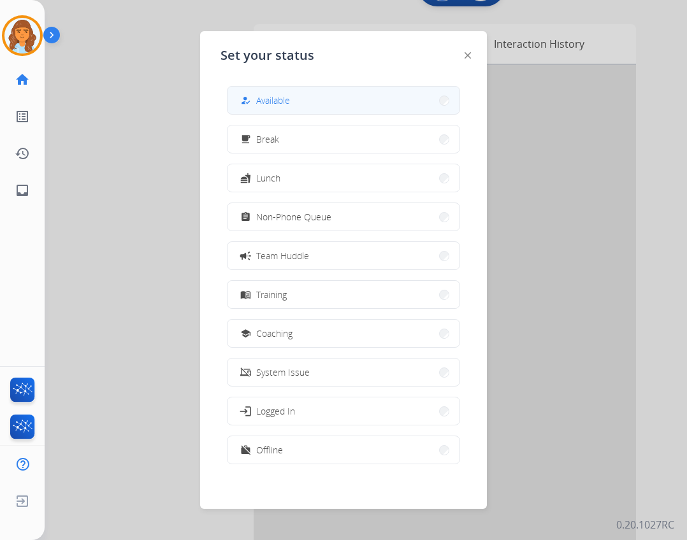
click at [267, 99] on span "Available" at bounding box center [273, 100] width 34 height 13
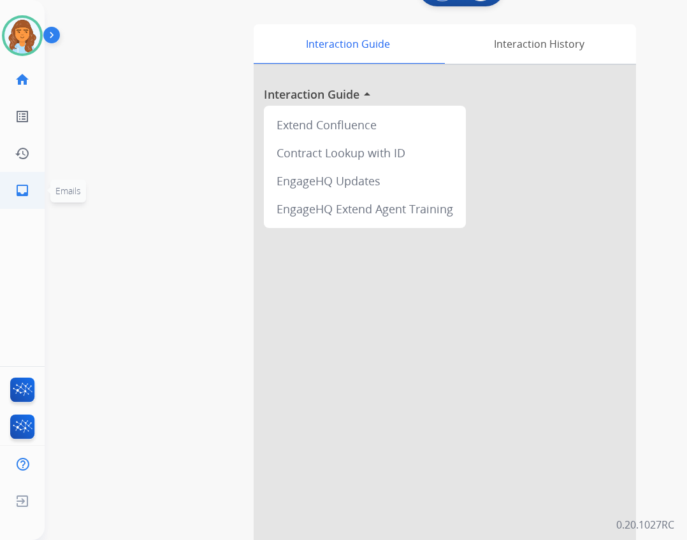
click at [32, 198] on link "inbox Emails" at bounding box center [22, 191] width 36 height 36
select select "**********"
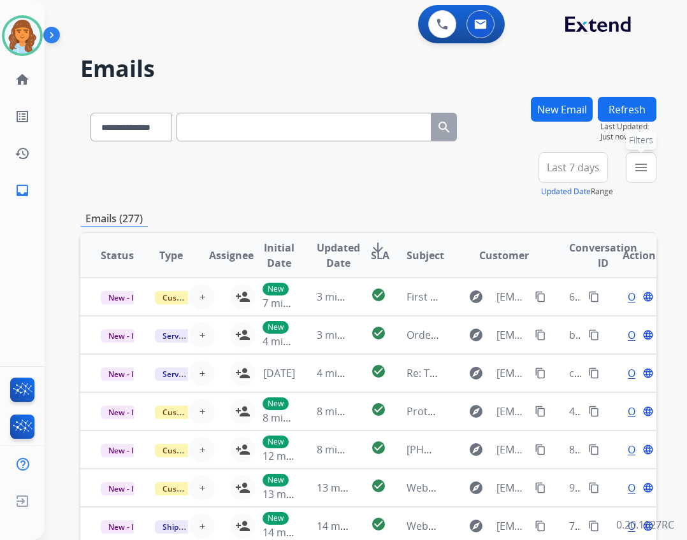
click at [641, 169] on mat-icon "menu" at bounding box center [640, 167] width 15 height 15
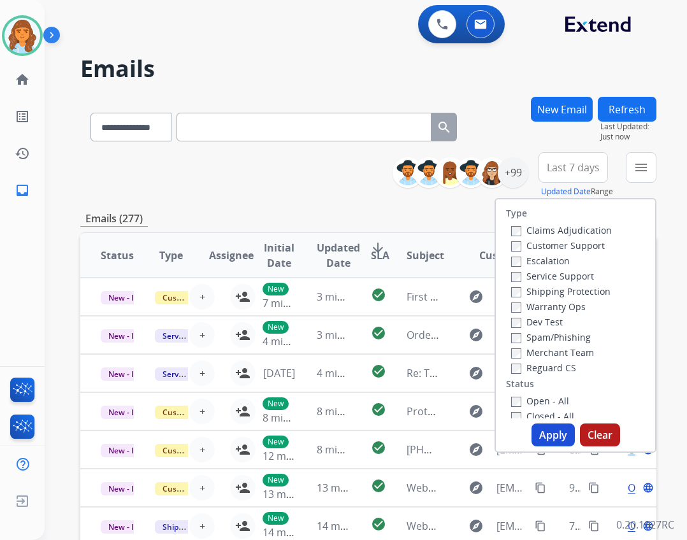
click at [556, 366] on label "Reguard CS" at bounding box center [543, 368] width 65 height 12
click at [547, 289] on label "Shipping Protection" at bounding box center [560, 291] width 99 height 12
click at [562, 243] on label "Customer Support" at bounding box center [558, 246] width 94 height 12
click at [562, 426] on button "Apply" at bounding box center [552, 435] width 43 height 23
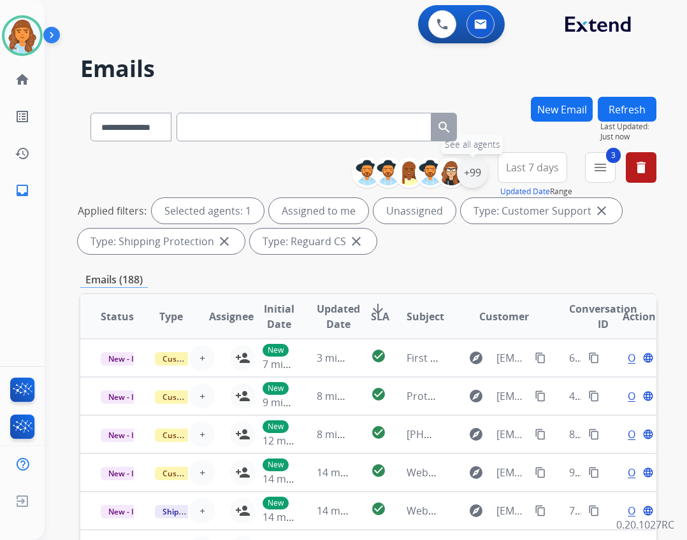
click at [459, 175] on div "+99" at bounding box center [472, 172] width 31 height 31
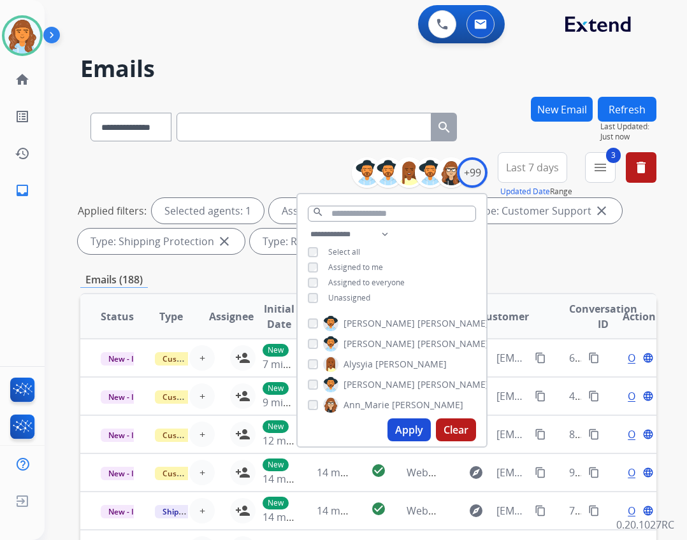
click at [331, 297] on span "Unassigned" at bounding box center [349, 297] width 42 height 11
click at [606, 166] on mat-icon "menu" at bounding box center [599, 167] width 15 height 15
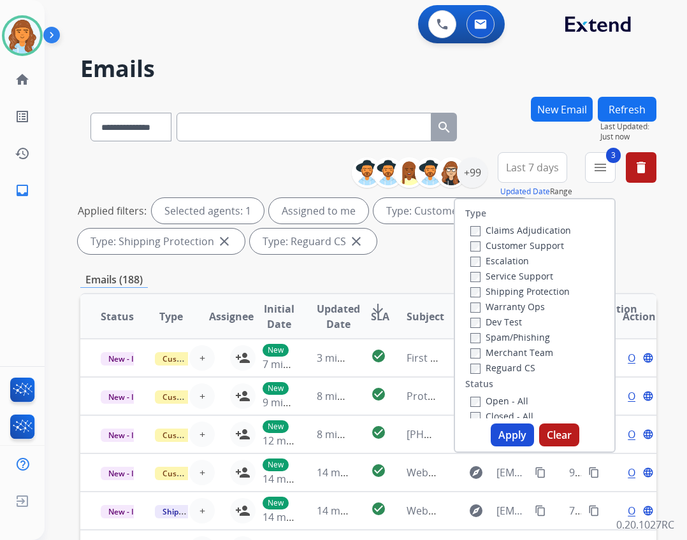
drag, startPoint x: 513, startPoint y: 399, endPoint x: 488, endPoint y: 431, distance: 40.8
click at [512, 400] on label "Open - All" at bounding box center [499, 401] width 58 height 12
click at [494, 433] on button "Apply" at bounding box center [511, 435] width 43 height 23
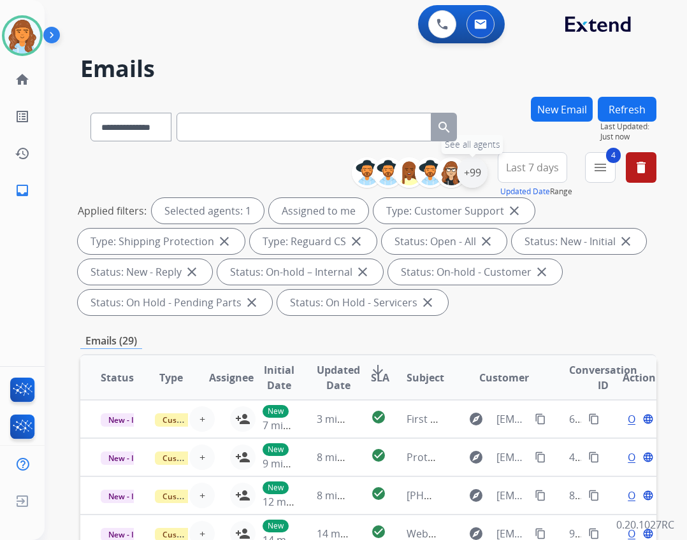
click at [479, 176] on div "+99" at bounding box center [472, 172] width 31 height 31
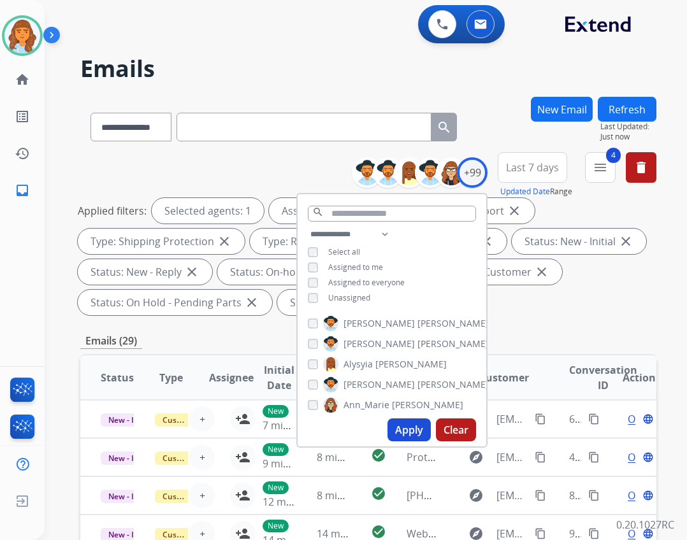
click at [352, 301] on span "Unassigned" at bounding box center [349, 297] width 42 height 11
click at [357, 297] on span "Unassigned" at bounding box center [349, 297] width 42 height 11
click at [412, 436] on button "Apply" at bounding box center [408, 430] width 43 height 23
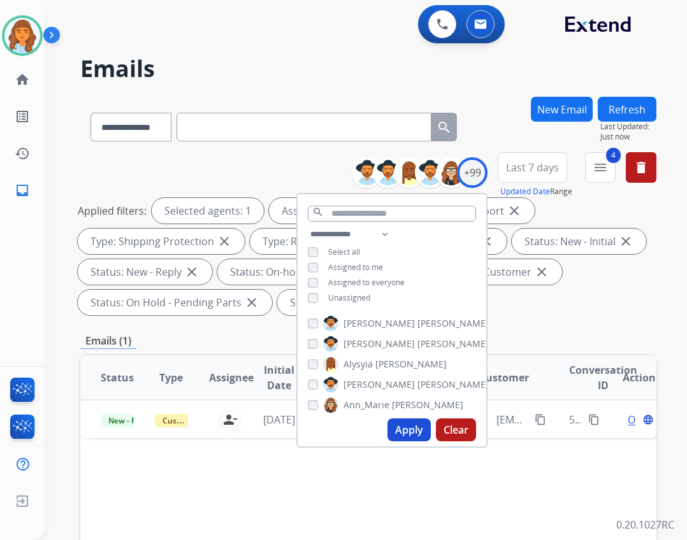
click at [499, 319] on div "**********" at bounding box center [368, 236] width 576 height 168
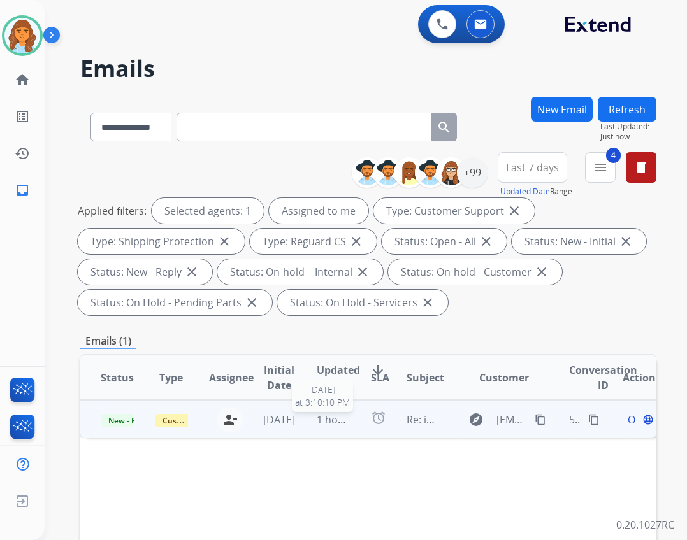
click at [337, 415] on span "1 hour ago" at bounding box center [343, 420] width 52 height 14
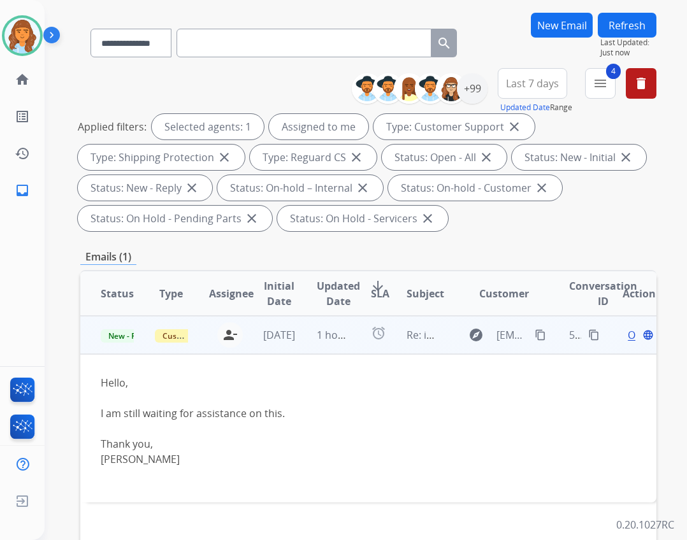
scroll to position [127, 0]
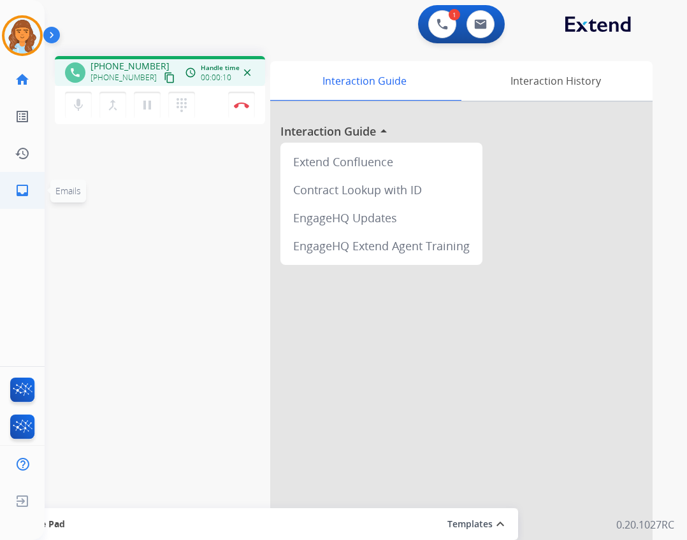
click at [25, 191] on mat-icon "inbox" at bounding box center [22, 190] width 15 height 15
select select "**********"
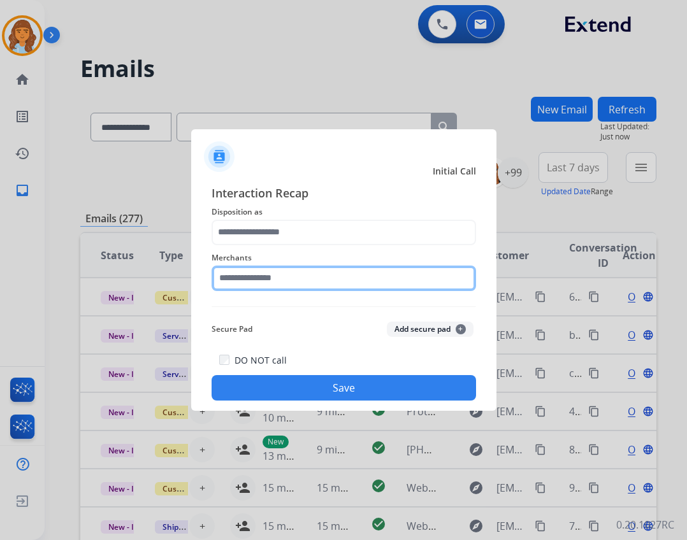
drag, startPoint x: 366, startPoint y: 285, endPoint x: 356, endPoint y: 288, distance: 9.9
click at [360, 287] on input "text" at bounding box center [343, 278] width 264 height 25
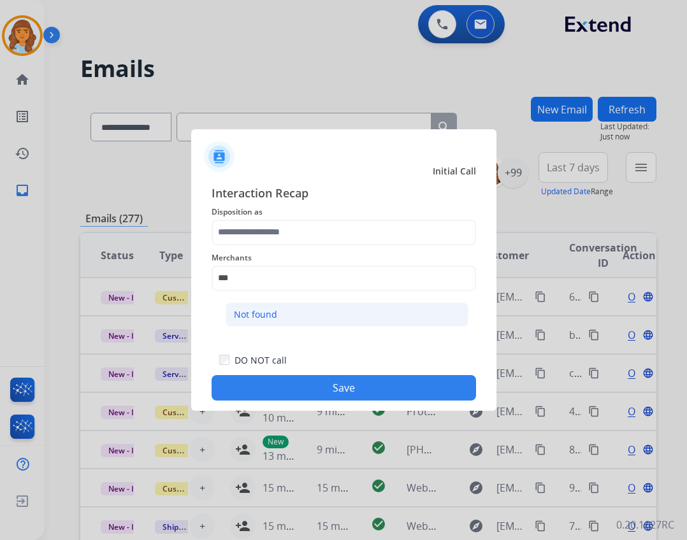
drag, startPoint x: 337, startPoint y: 315, endPoint x: 329, endPoint y: 272, distance: 44.0
click at [336, 315] on li "Not found" at bounding box center [346, 315] width 243 height 24
type input "*********"
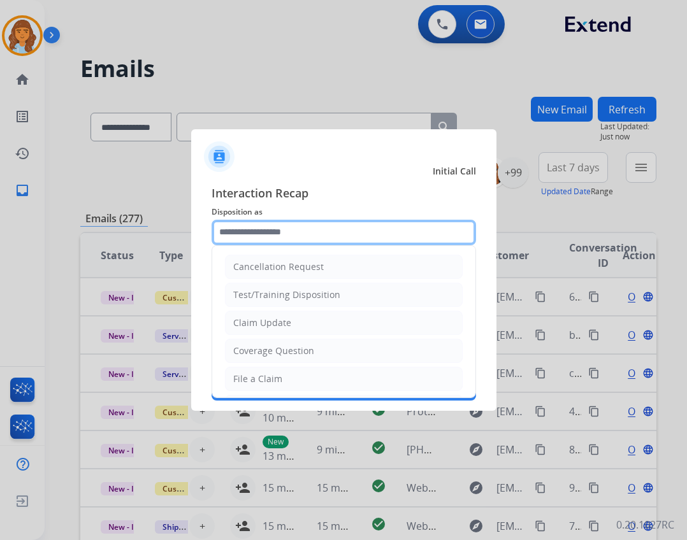
click at [326, 241] on input "text" at bounding box center [343, 232] width 264 height 25
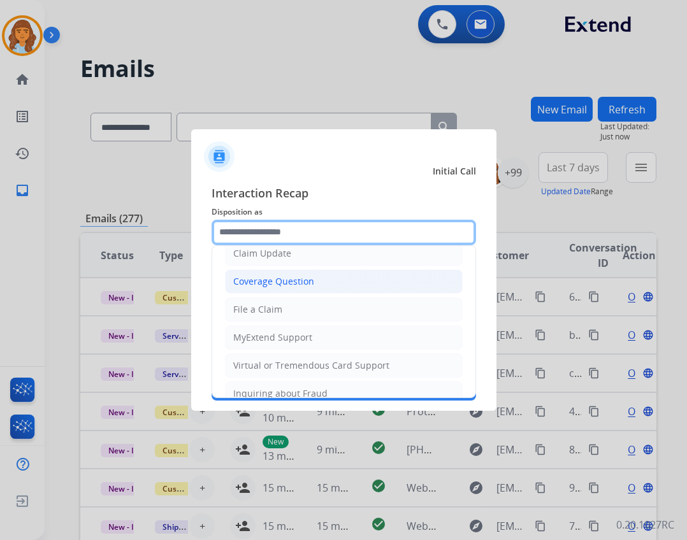
scroll to position [199, 0]
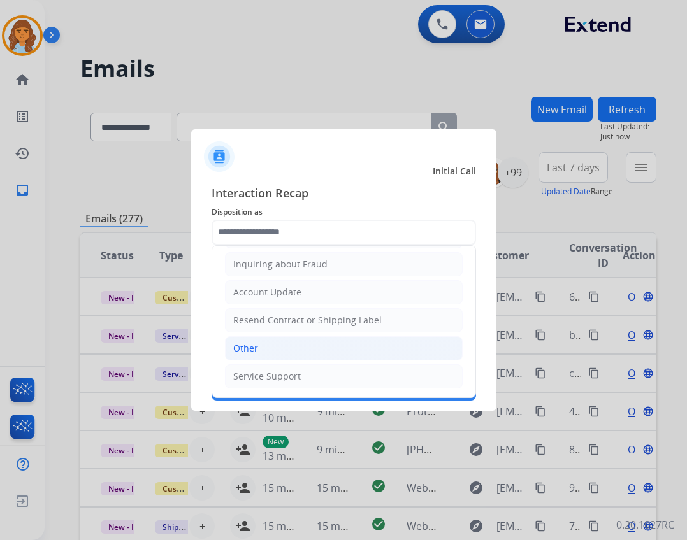
click at [309, 346] on li "Other" at bounding box center [344, 348] width 238 height 24
type input "*****"
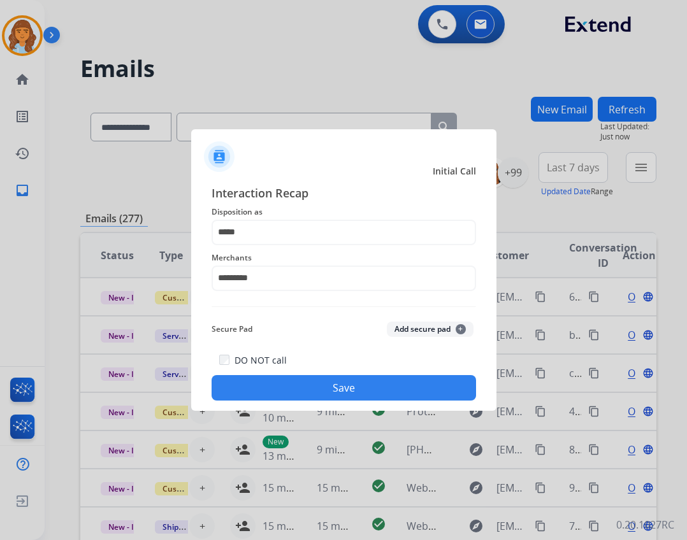
click at [336, 390] on button "Save" at bounding box center [343, 387] width 264 height 25
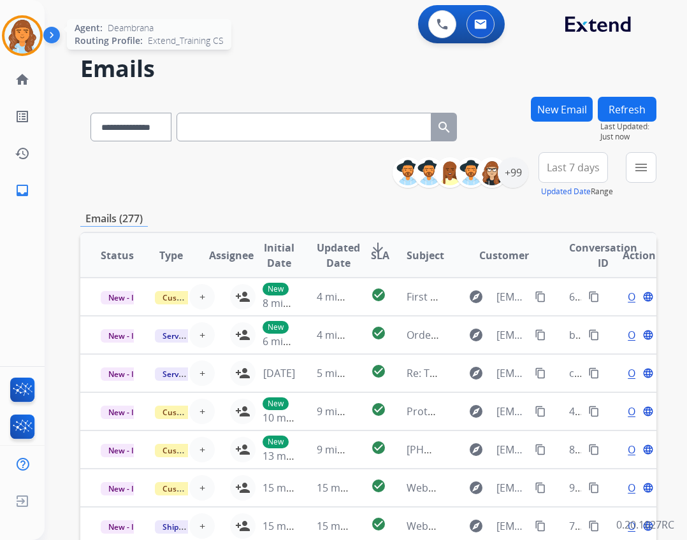
click at [21, 43] on img at bounding box center [22, 36] width 36 height 36
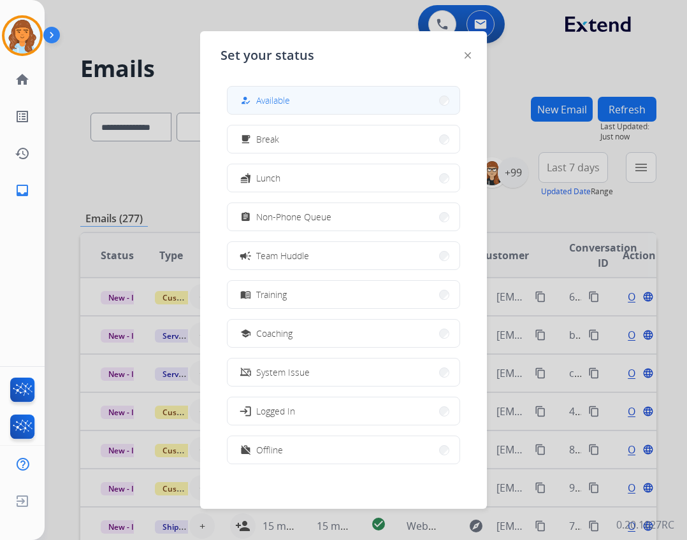
click at [272, 94] on span "Available" at bounding box center [273, 100] width 34 height 13
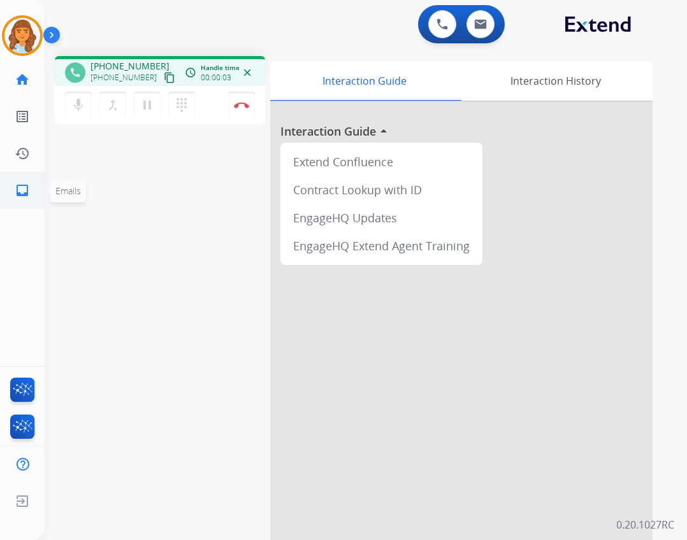
click at [25, 193] on mat-icon "inbox" at bounding box center [22, 190] width 15 height 15
select select "**********"
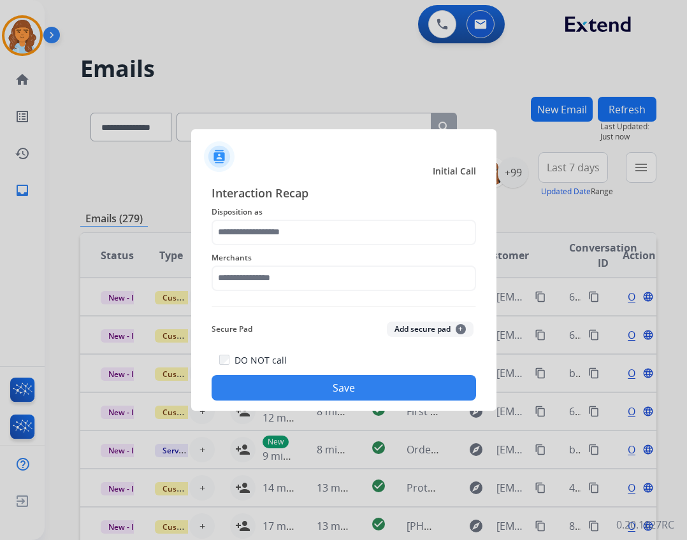
select select "**********"
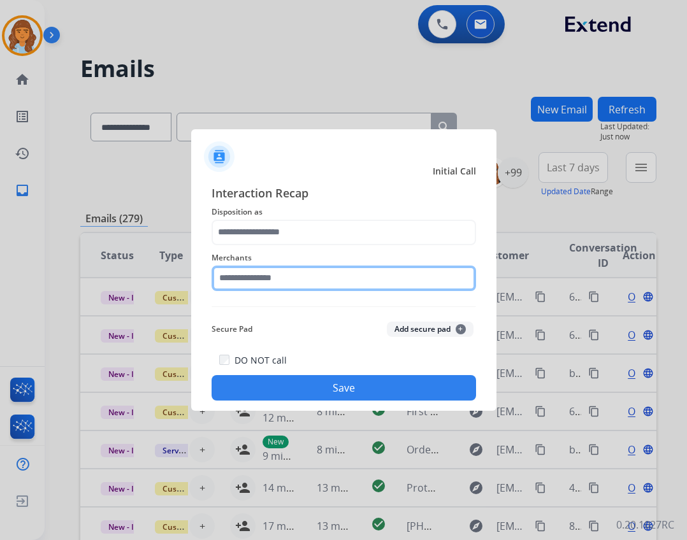
click at [241, 279] on input "text" at bounding box center [343, 278] width 264 height 25
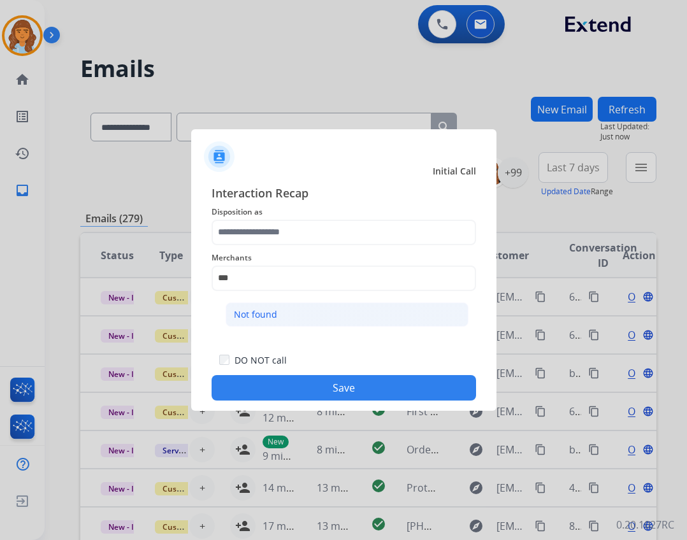
click at [270, 306] on li "Not found" at bounding box center [346, 315] width 243 height 24
type input "*********"
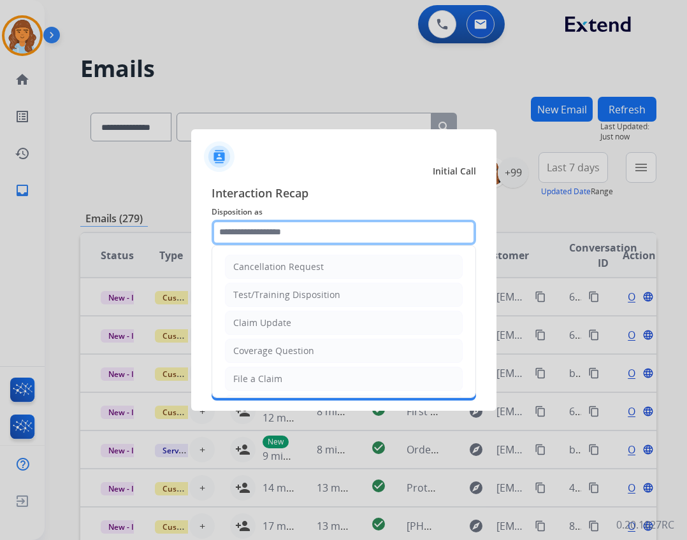
click at [275, 236] on input "text" at bounding box center [343, 232] width 264 height 25
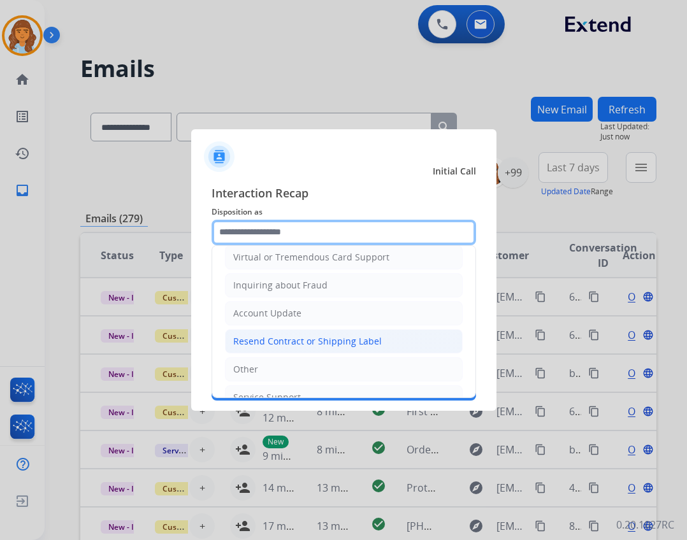
scroll to position [199, 0]
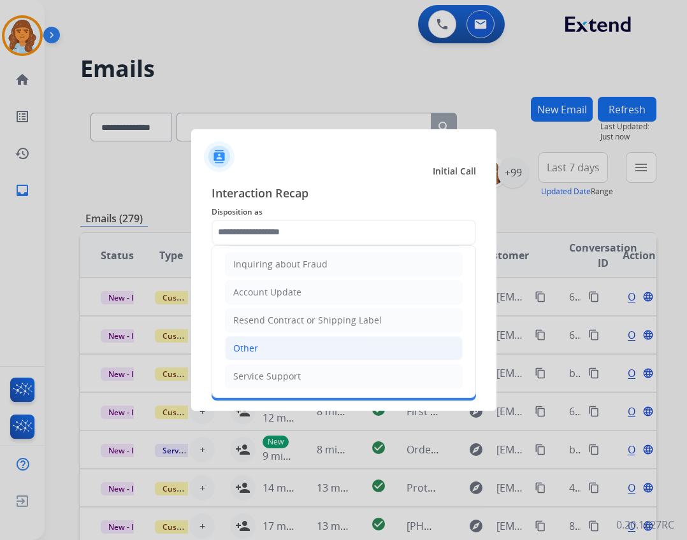
click at [301, 343] on li "Other" at bounding box center [344, 348] width 238 height 24
type input "*****"
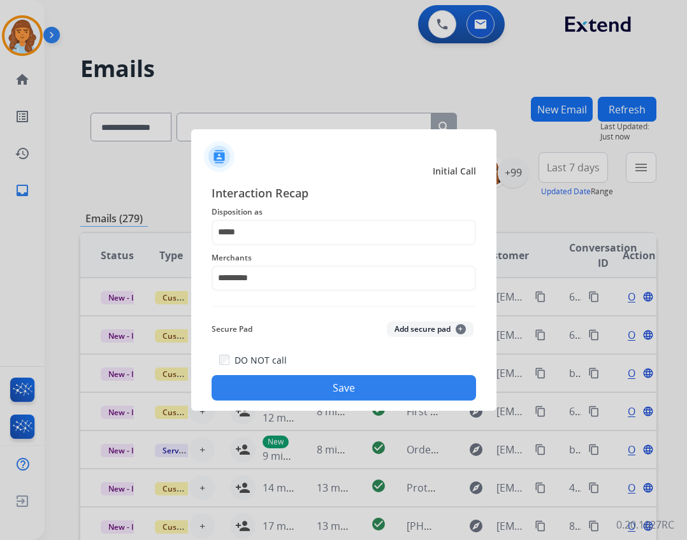
click at [310, 383] on div "DO NOT call Save" at bounding box center [343, 376] width 264 height 48
click at [310, 385] on button "Save" at bounding box center [343, 387] width 264 height 25
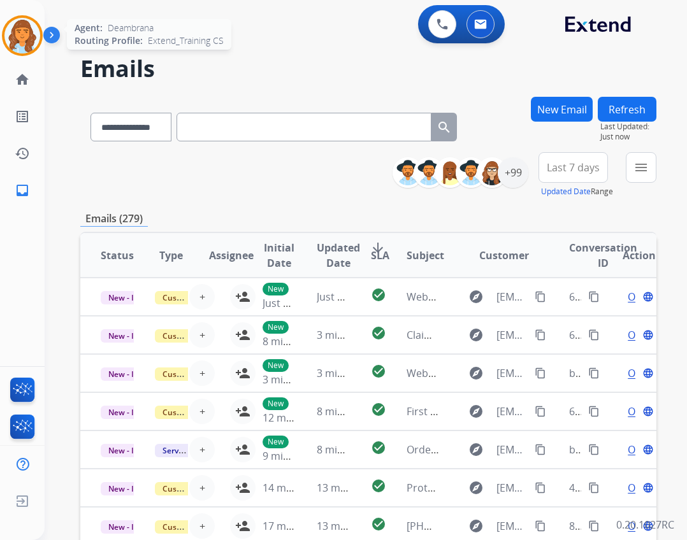
click at [24, 41] on img at bounding box center [22, 36] width 36 height 36
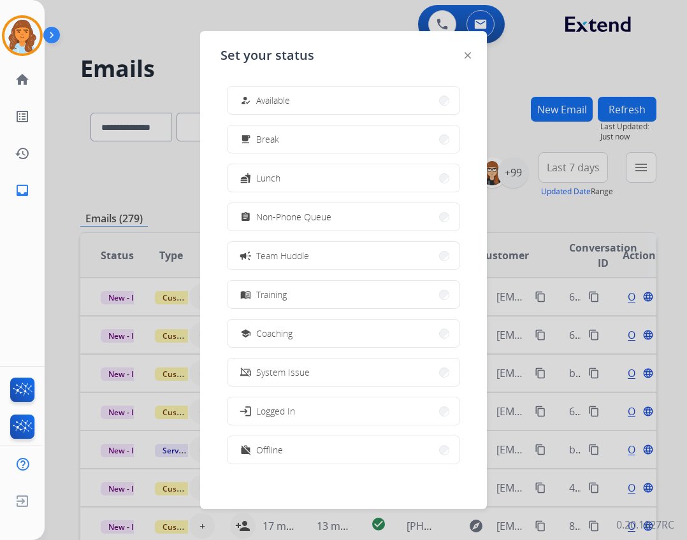
click at [262, 120] on div "how_to_reg Available free_breakfast Break fastfood Lunch assignment Non-Phone Q…" at bounding box center [343, 276] width 246 height 401
click at [264, 117] on div "how_to_reg Available free_breakfast Break fastfood Lunch assignment Non-Phone Q…" at bounding box center [343, 276] width 246 height 401
click at [264, 112] on button "how_to_reg Available" at bounding box center [343, 100] width 232 height 27
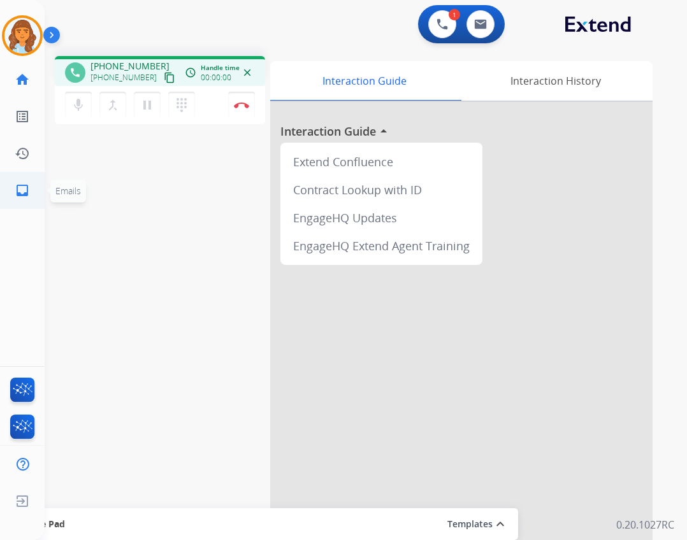
click at [33, 183] on link "inbox Emails" at bounding box center [22, 191] width 36 height 36
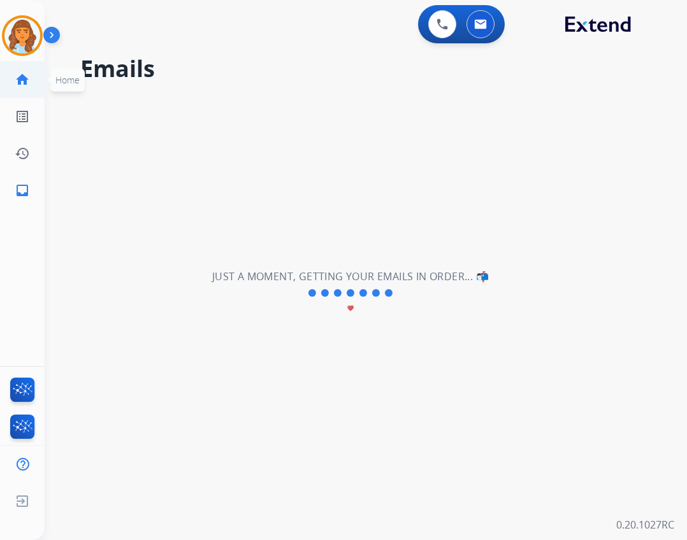
click at [37, 86] on link "home Home" at bounding box center [22, 80] width 36 height 36
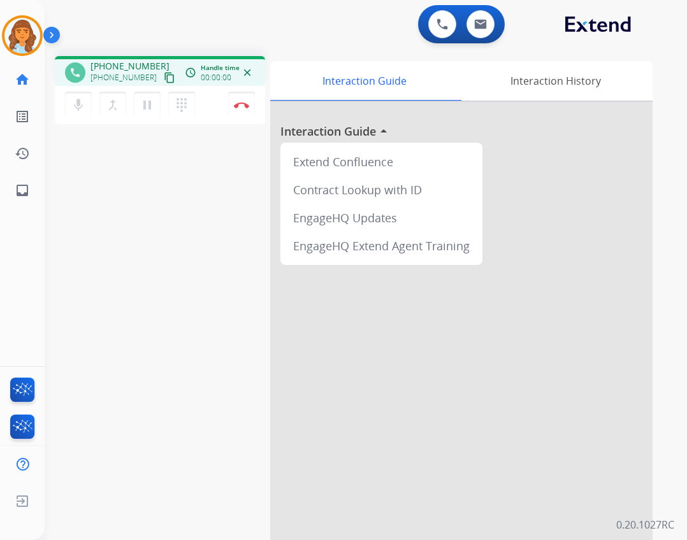
drag, startPoint x: 64, startPoint y: 100, endPoint x: 54, endPoint y: 117, distance: 19.8
click at [64, 102] on div "mic Mute merge_type Bridge pause Hold dialpad Dialpad Disconnect" at bounding box center [160, 105] width 210 height 38
drag, startPoint x: 93, startPoint y: 112, endPoint x: 78, endPoint y: 110, distance: 14.8
click at [90, 111] on div "mic Mute merge_type Bridge pause Hold dialpad Dialpad" at bounding box center [134, 105] width 138 height 27
drag, startPoint x: 78, startPoint y: 110, endPoint x: 71, endPoint y: 120, distance: 11.8
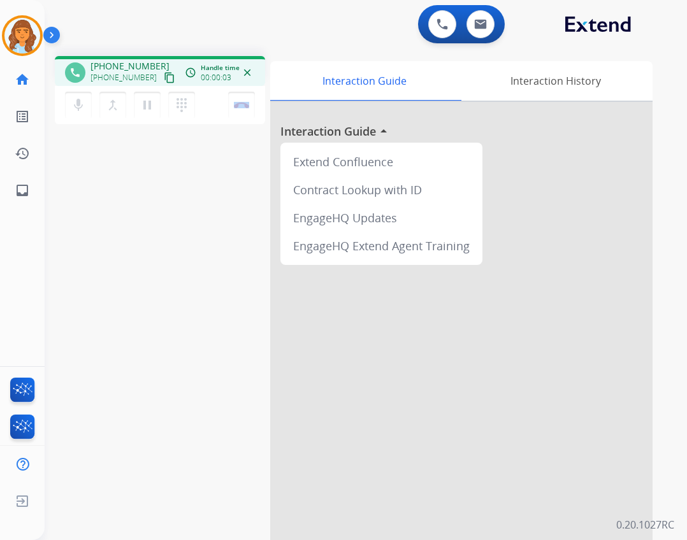
click at [76, 113] on button "mic Mute" at bounding box center [78, 105] width 27 height 27
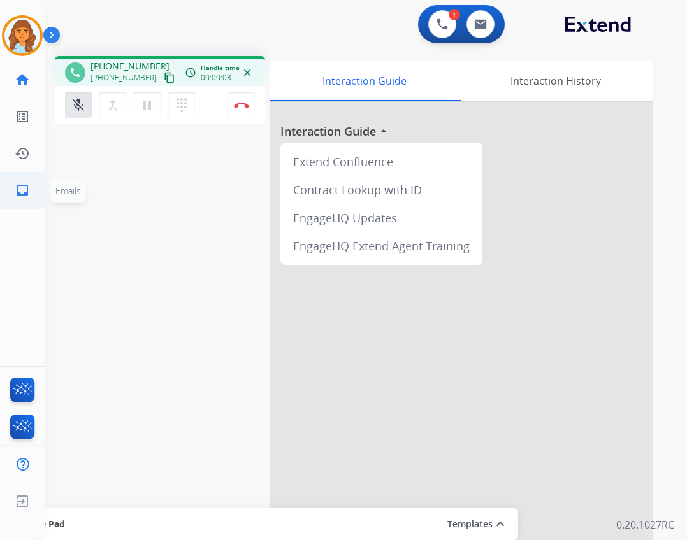
click at [36, 187] on link "inbox Emails" at bounding box center [22, 191] width 36 height 36
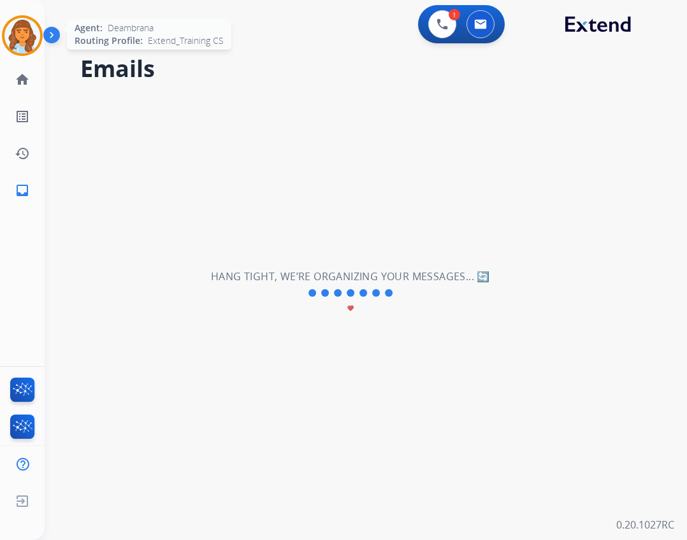
click at [21, 45] on img at bounding box center [22, 36] width 36 height 36
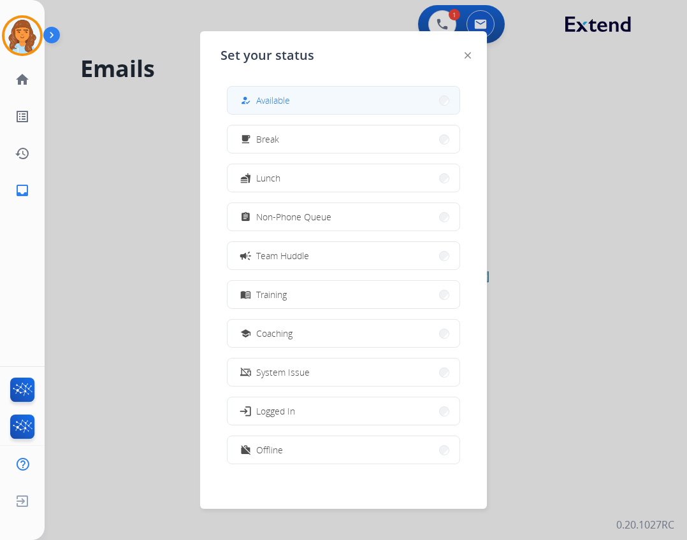
click at [236, 106] on button "how_to_reg Available" at bounding box center [343, 100] width 232 height 27
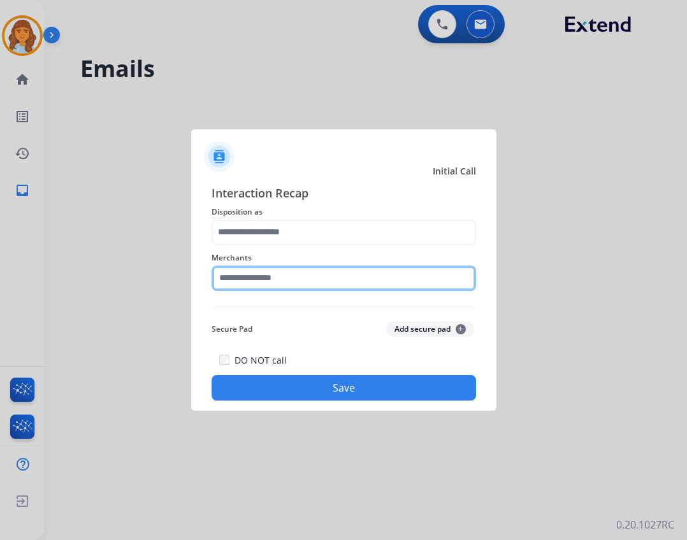
click at [264, 287] on input "text" at bounding box center [343, 278] width 264 height 25
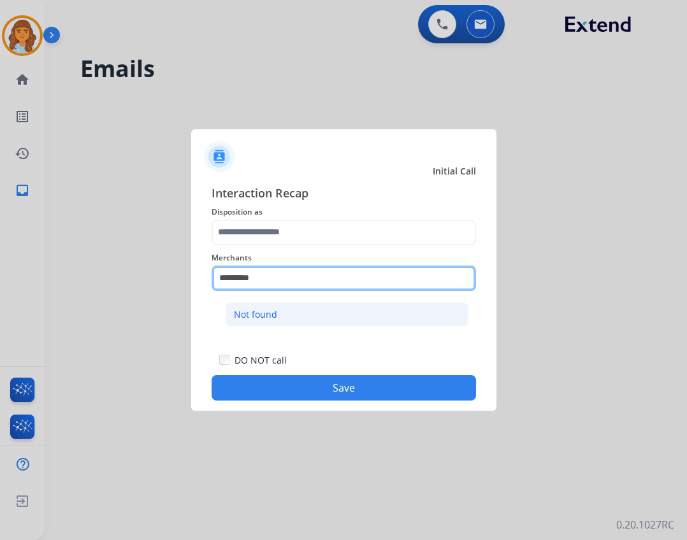
type input "*********"
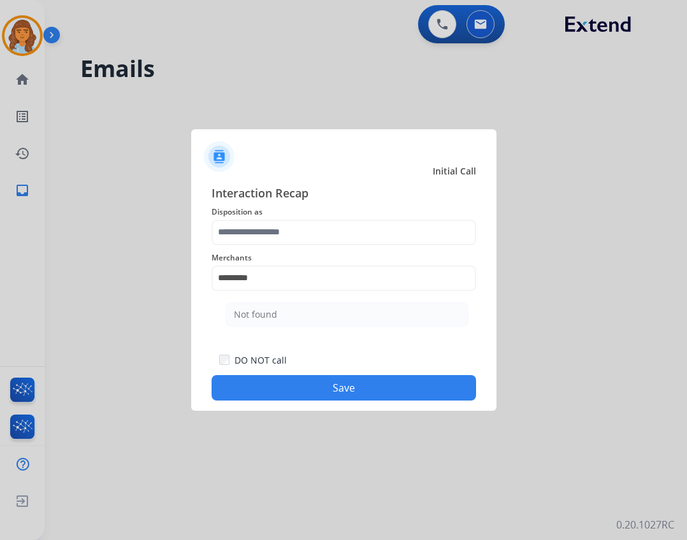
drag, startPoint x: 231, startPoint y: 301, endPoint x: 260, endPoint y: 265, distance: 46.2
click at [236, 290] on div "Merchants ********* Not found" at bounding box center [343, 270] width 264 height 51
click at [276, 303] on div "Interaction Recap Disposition as Merchants ********* Not found Secure Pad Add s…" at bounding box center [343, 292] width 264 height 217
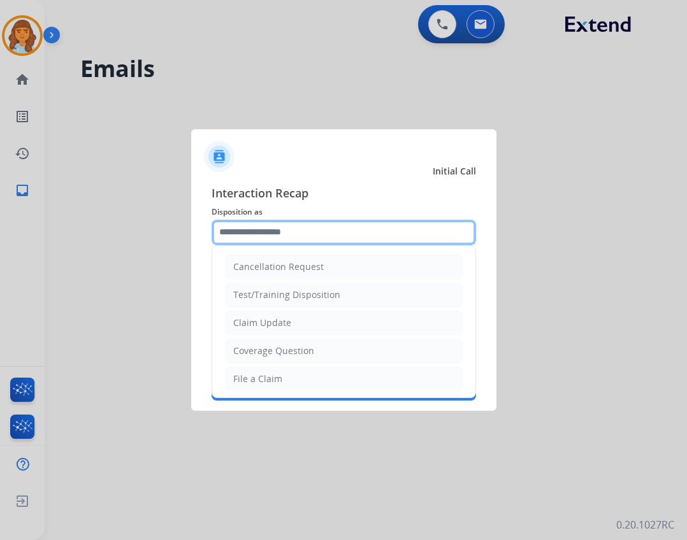
click at [292, 232] on input "text" at bounding box center [343, 232] width 264 height 25
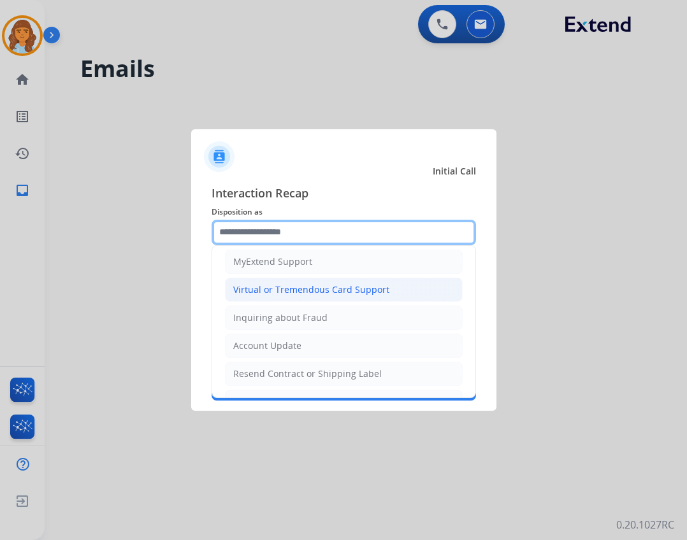
scroll to position [191, 0]
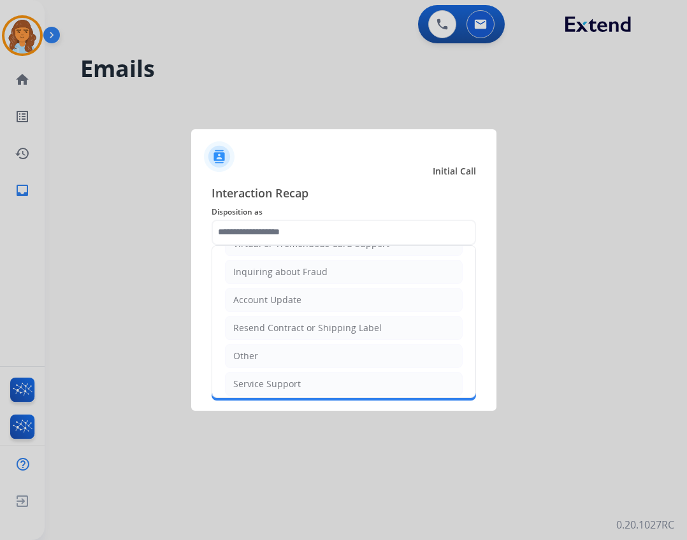
click at [288, 361] on li "Other" at bounding box center [344, 356] width 238 height 24
type input "*****"
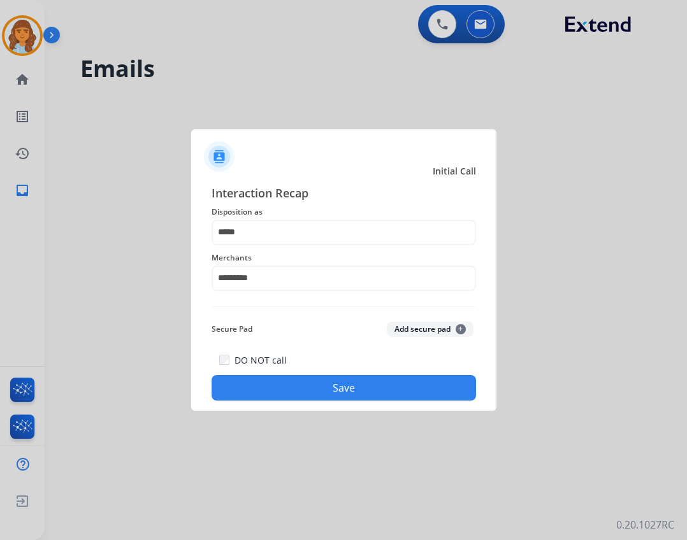
click at [301, 384] on button "Save" at bounding box center [343, 387] width 264 height 25
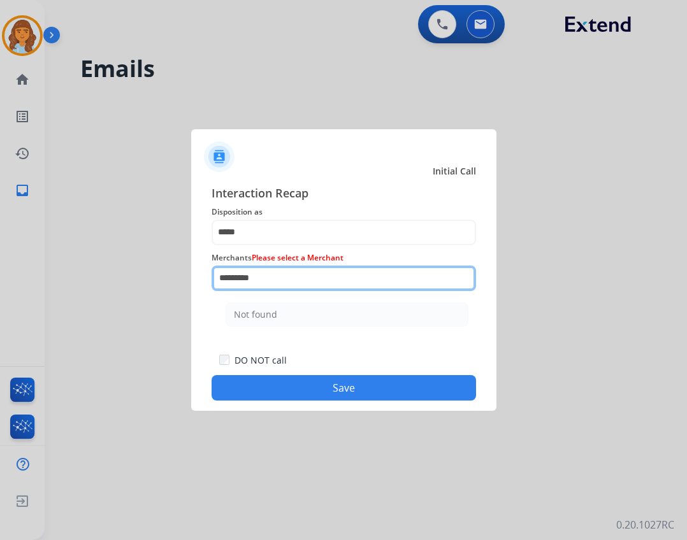
click at [297, 269] on input "*********" at bounding box center [343, 278] width 264 height 25
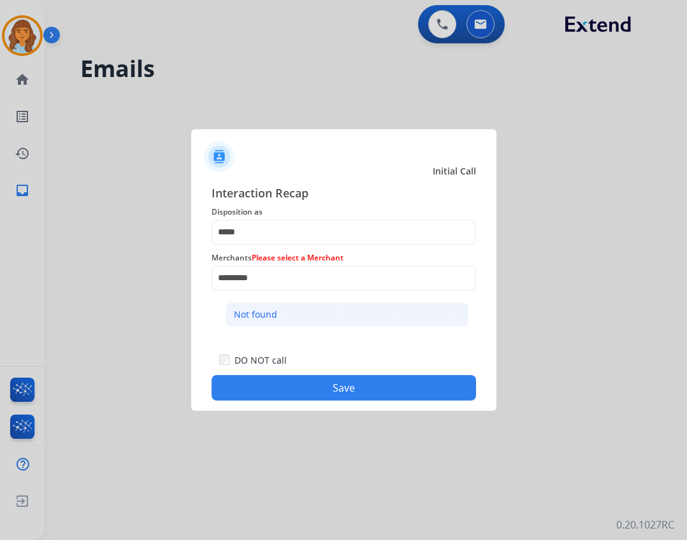
click at [310, 304] on li "Not found" at bounding box center [346, 315] width 243 height 24
type input "*********"
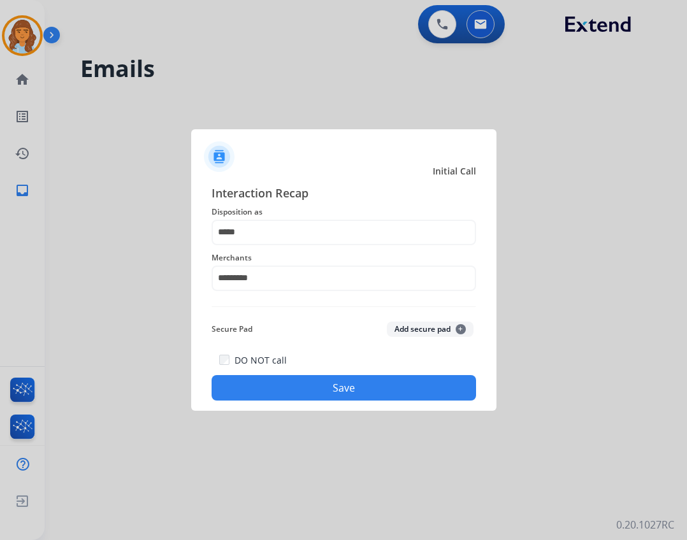
click at [329, 386] on button "Save" at bounding box center [343, 387] width 264 height 25
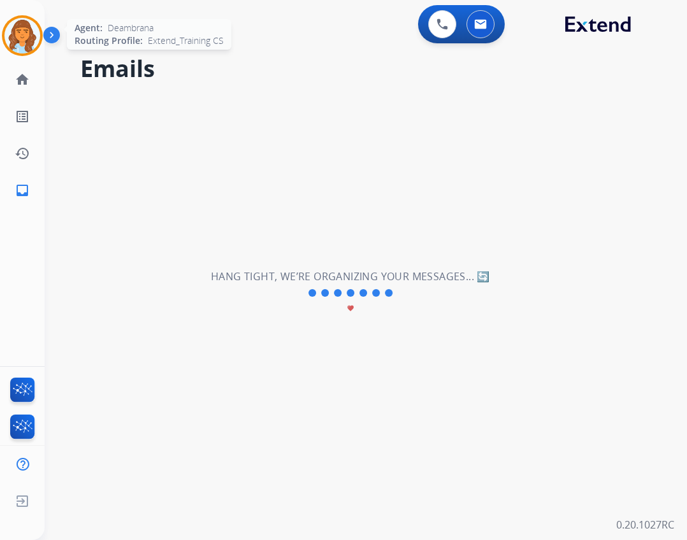
click at [11, 44] on img at bounding box center [22, 36] width 36 height 36
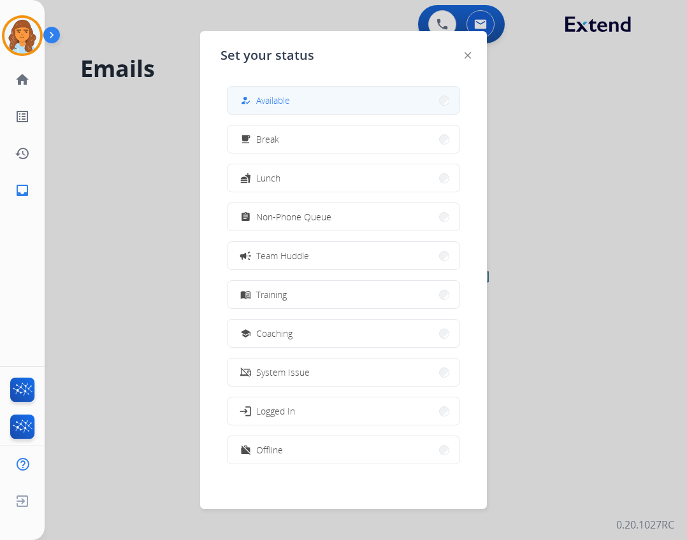
click at [276, 103] on span "Available" at bounding box center [273, 100] width 34 height 13
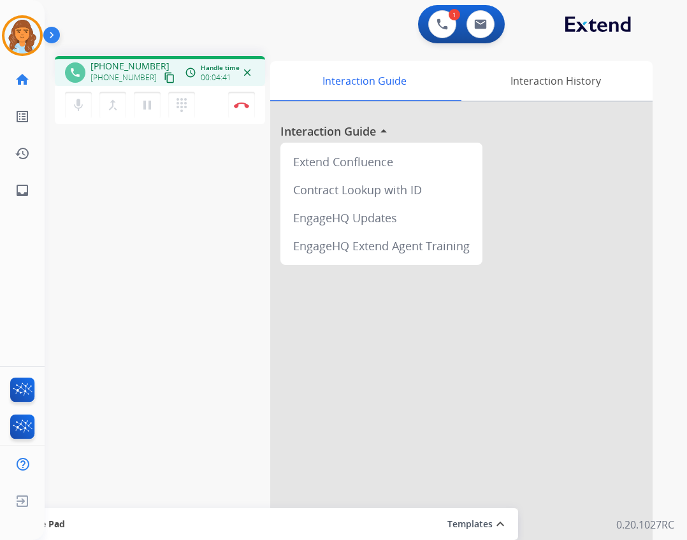
click at [164, 76] on mat-icon "content_copy" at bounding box center [169, 77] width 11 height 11
click at [162, 79] on button "content_copy" at bounding box center [169, 77] width 15 height 15
click at [241, 112] on button "Disconnect" at bounding box center [241, 105] width 27 height 27
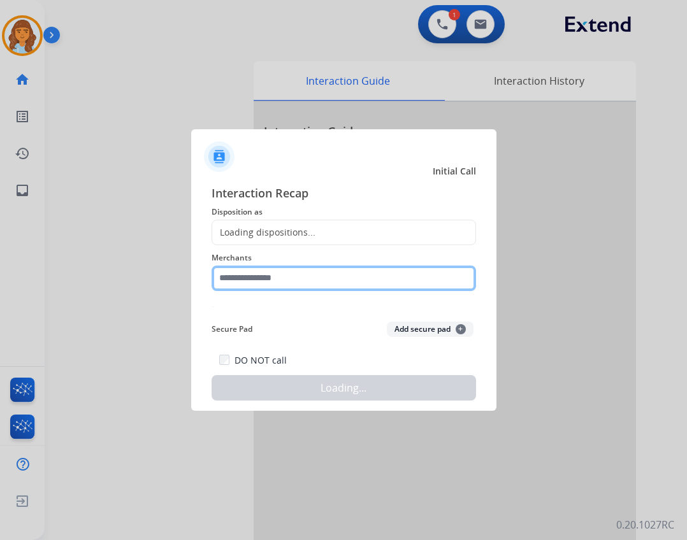
click at [300, 273] on input "text" at bounding box center [343, 278] width 264 height 25
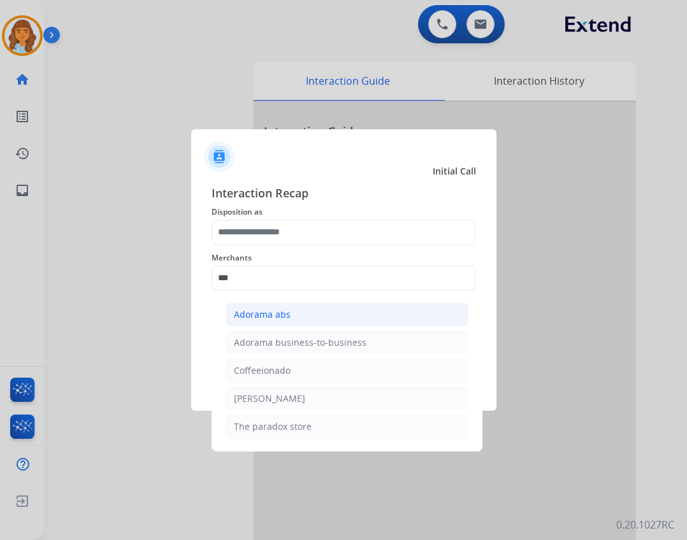
click at [334, 317] on li "Adorama abs" at bounding box center [346, 315] width 243 height 24
type input "**********"
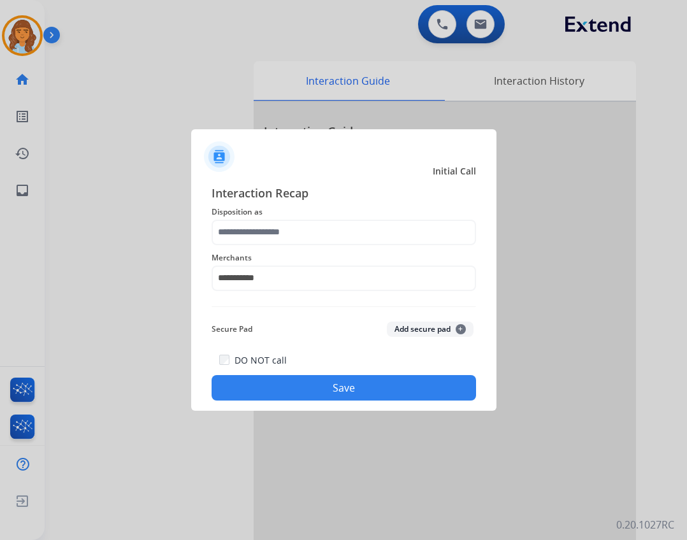
click at [327, 213] on span "Disposition as" at bounding box center [343, 211] width 264 height 15
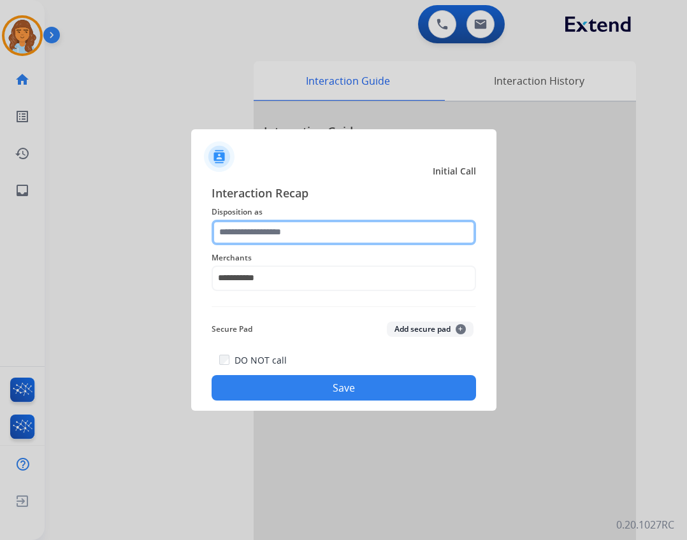
click at [323, 225] on input "text" at bounding box center [343, 232] width 264 height 25
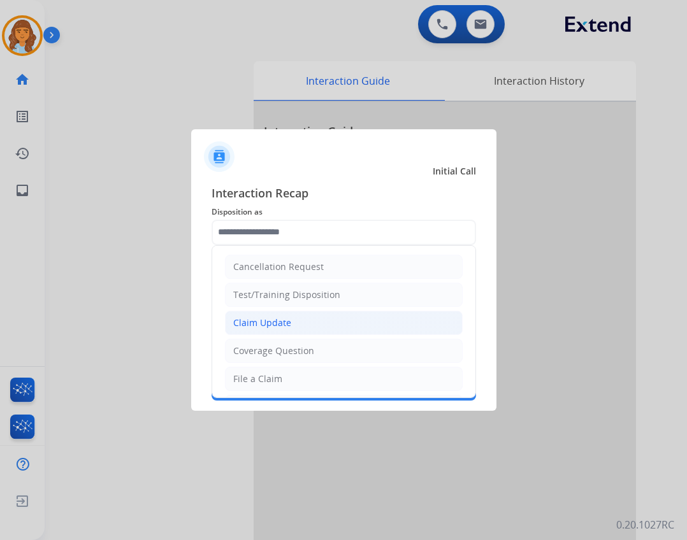
click at [317, 326] on li "Claim Update" at bounding box center [344, 323] width 238 height 24
type input "**********"
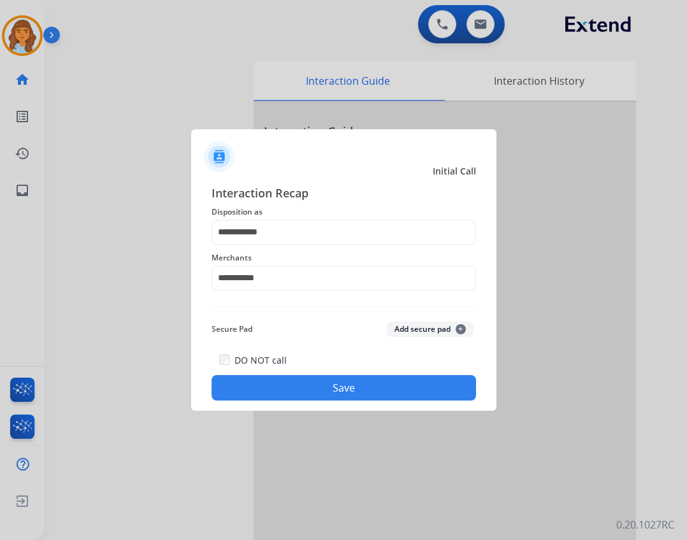
click at [346, 375] on div "DO NOT call Save" at bounding box center [343, 376] width 264 height 48
drag, startPoint x: 319, startPoint y: 372, endPoint x: 319, endPoint y: 380, distance: 7.7
click at [319, 376] on div "DO NOT call Save" at bounding box center [343, 376] width 264 height 48
click at [320, 382] on button "Save" at bounding box center [343, 387] width 264 height 25
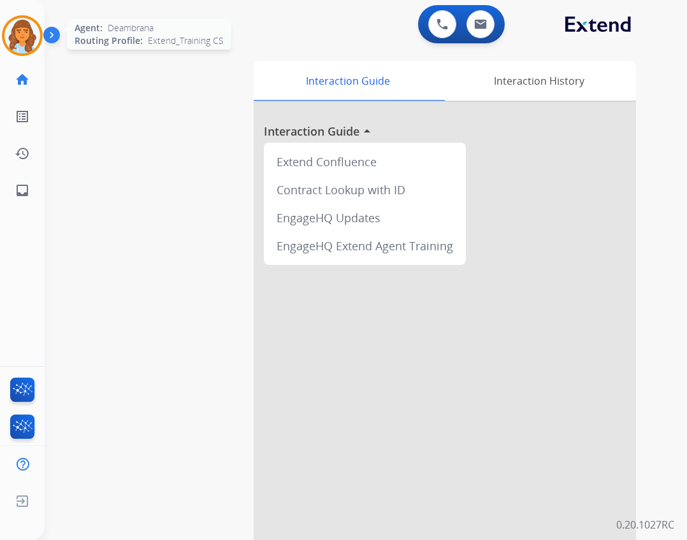
click at [32, 37] on img at bounding box center [22, 36] width 36 height 36
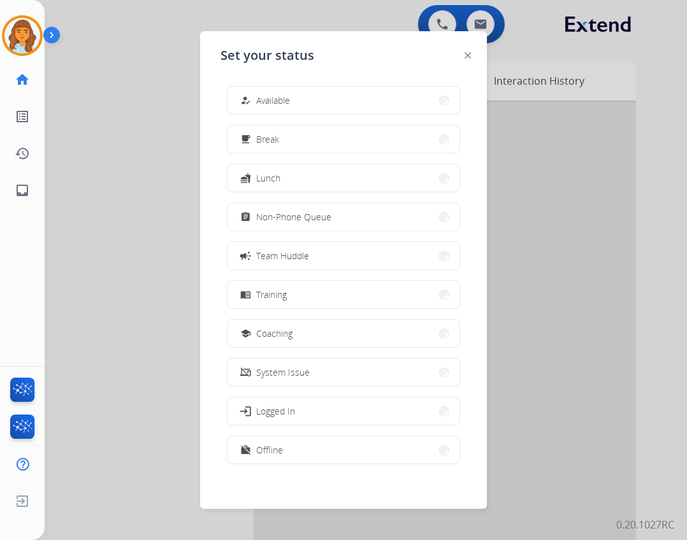
click at [275, 115] on div "how_to_reg Available free_breakfast Break fastfood Lunch assignment Non-Phone Q…" at bounding box center [343, 276] width 246 height 401
click at [275, 107] on div "how_to_reg Available" at bounding box center [264, 100] width 52 height 15
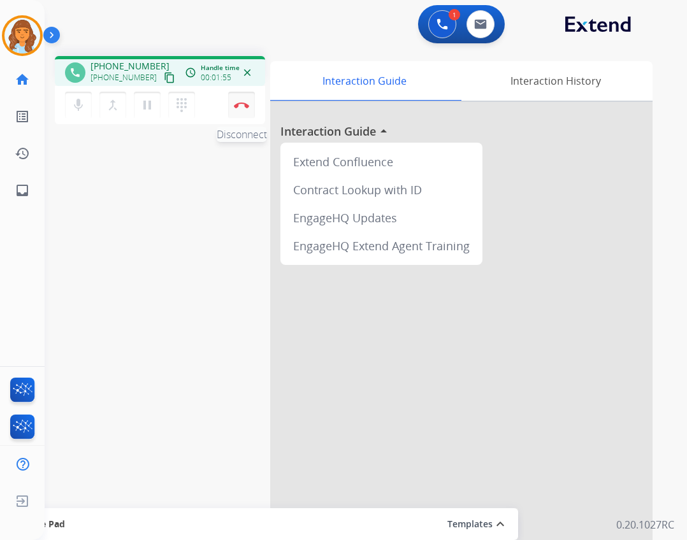
click at [233, 101] on button "Disconnect" at bounding box center [241, 105] width 27 height 27
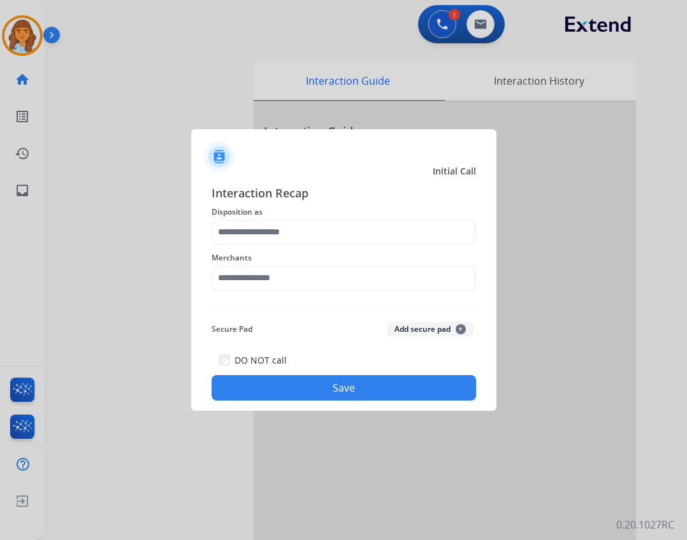
click at [288, 264] on span "Merchants" at bounding box center [343, 257] width 264 height 15
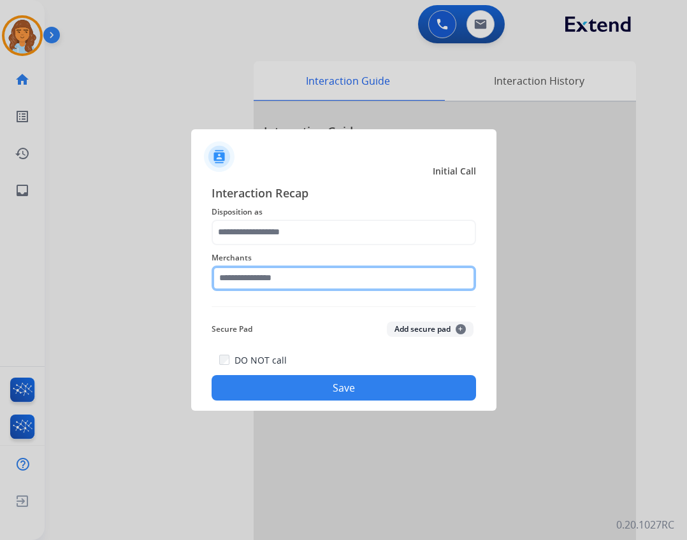
click at [287, 271] on input "text" at bounding box center [343, 278] width 264 height 25
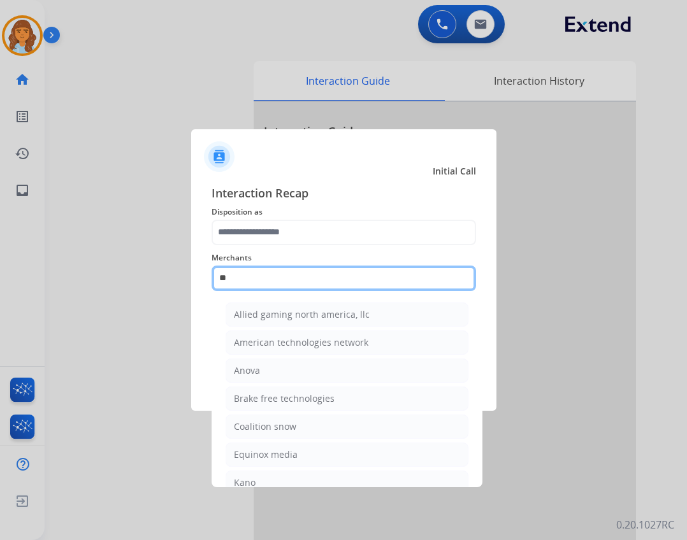
type input "*"
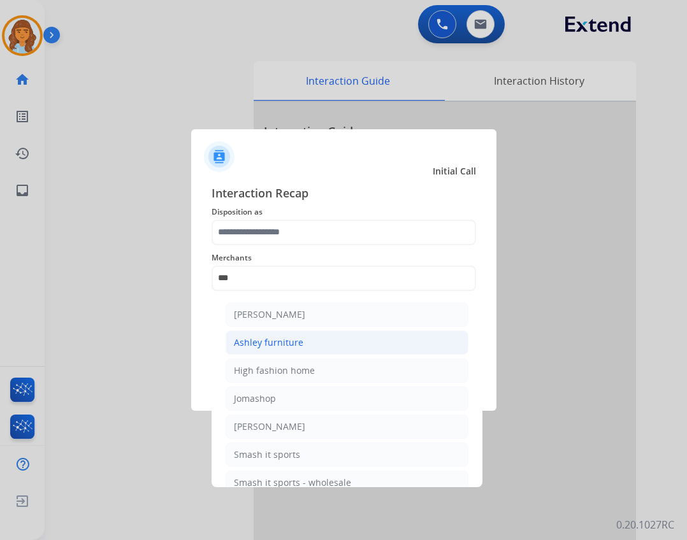
click at [326, 350] on li "Ashley furniture" at bounding box center [346, 343] width 243 height 24
type input "**********"
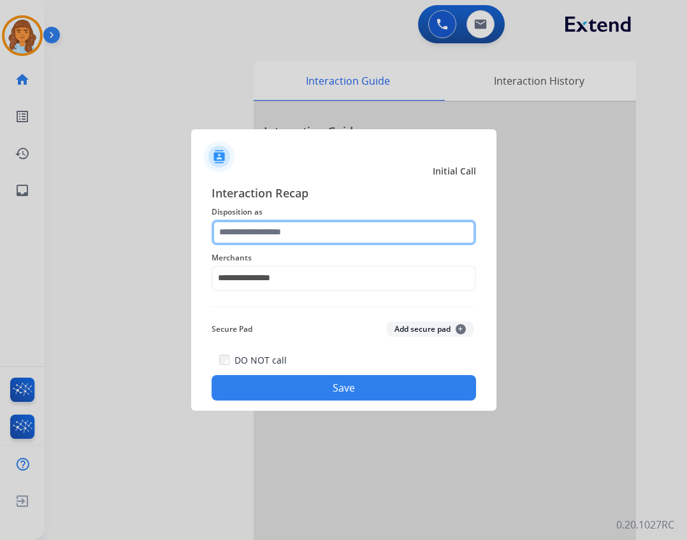
drag, startPoint x: 259, startPoint y: 225, endPoint x: 263, endPoint y: 232, distance: 7.8
click at [260, 225] on input "text" at bounding box center [343, 232] width 264 height 25
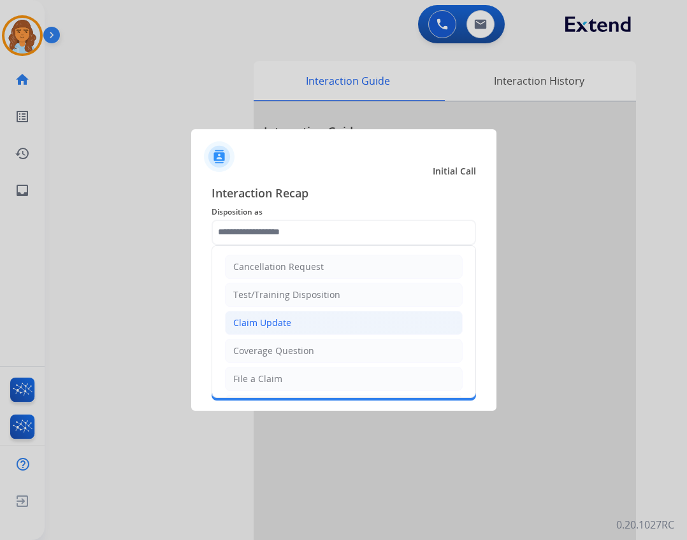
click at [317, 320] on li "Claim Update" at bounding box center [344, 323] width 238 height 24
type input "**********"
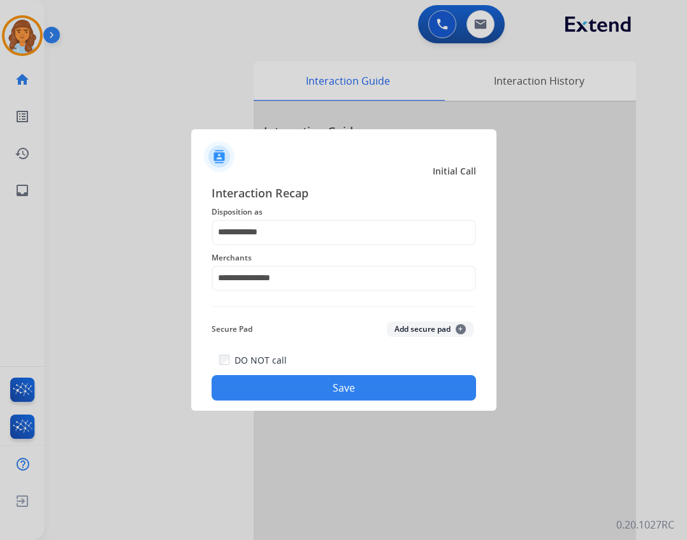
click at [355, 385] on button "Save" at bounding box center [343, 387] width 264 height 25
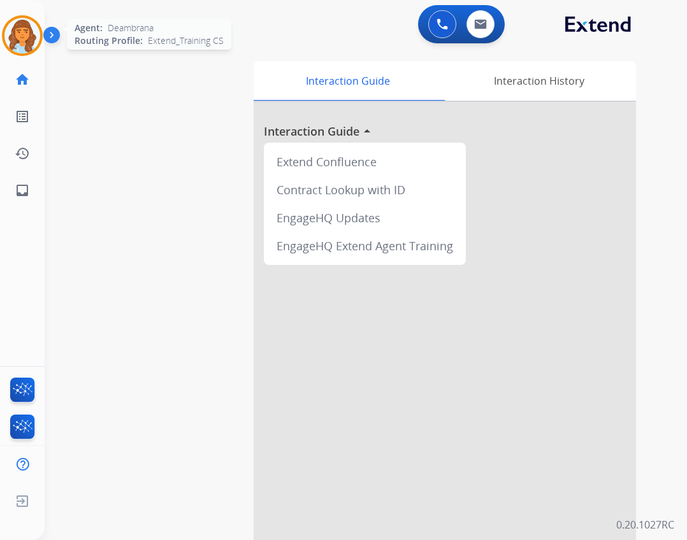
click at [24, 38] on img at bounding box center [22, 36] width 36 height 36
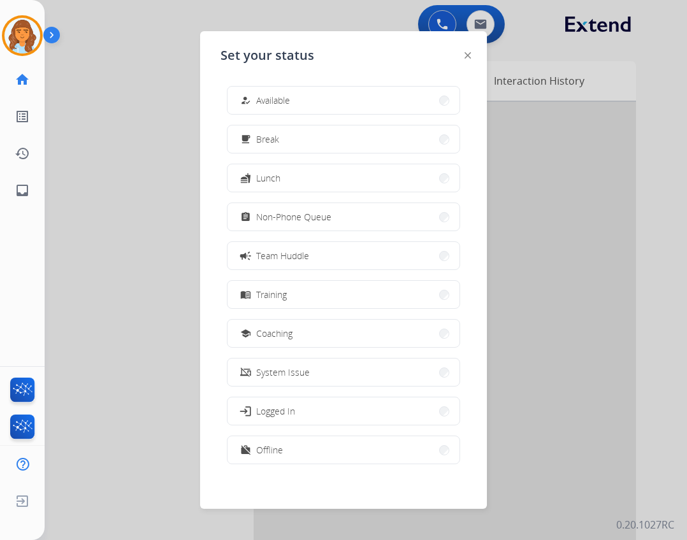
click at [269, 93] on div "how_to_reg Available" at bounding box center [264, 100] width 52 height 15
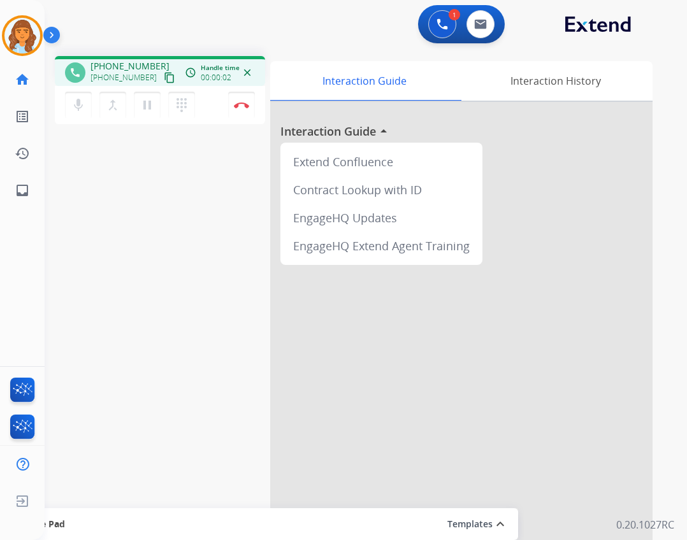
click at [22, 210] on div "Deambrana Busy Edit Avatar Agent: Deambrana Routing Profile: Extend_Training CS…" at bounding box center [22, 270] width 45 height 540
click at [22, 204] on link "inbox Emails" at bounding box center [22, 191] width 36 height 36
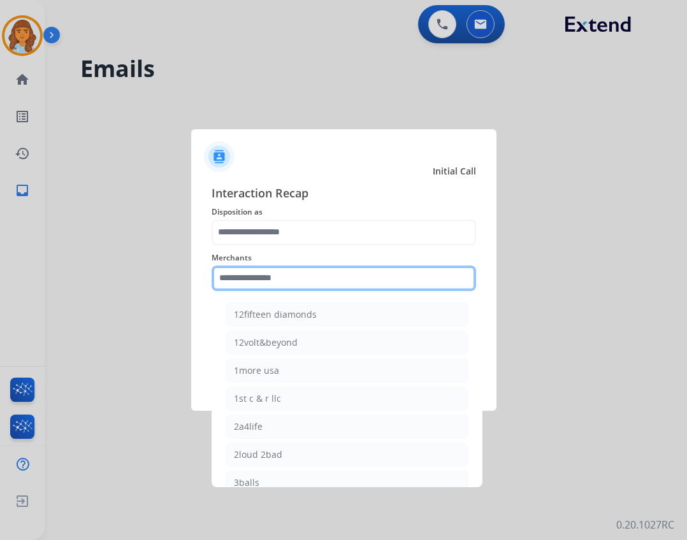
click at [324, 283] on input "text" at bounding box center [343, 278] width 264 height 25
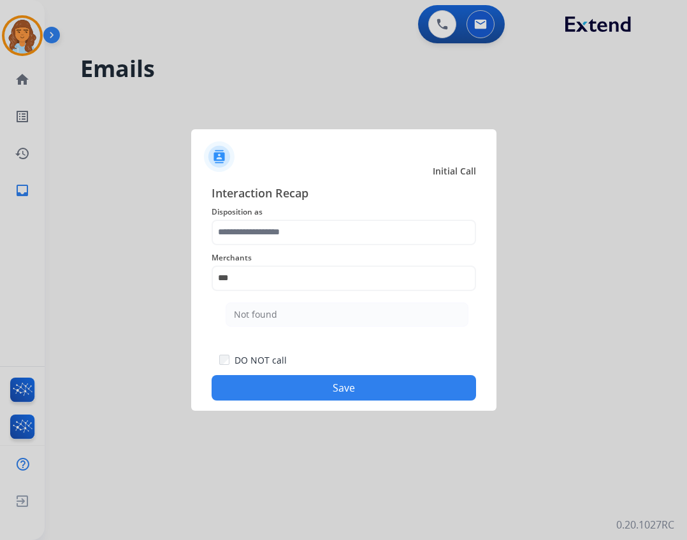
drag, startPoint x: 276, startPoint y: 319, endPoint x: 280, endPoint y: 275, distance: 43.4
click at [278, 317] on li "Not found" at bounding box center [346, 315] width 243 height 24
type input "*********"
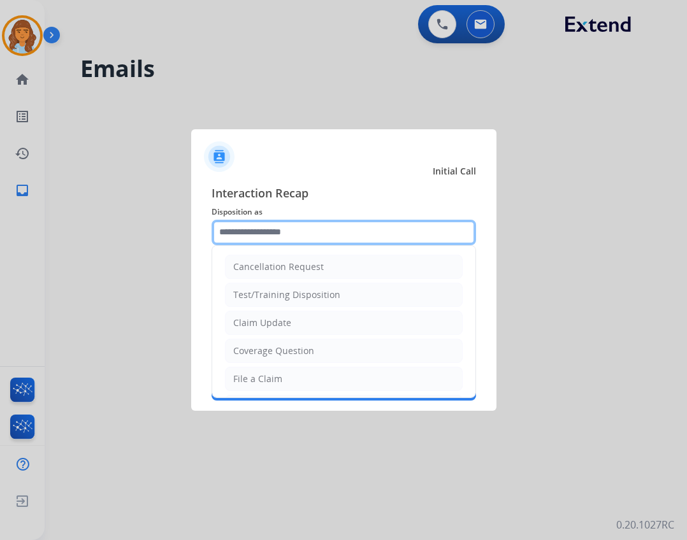
drag, startPoint x: 271, startPoint y: 229, endPoint x: 265, endPoint y: 237, distance: 9.6
click at [268, 230] on input "text" at bounding box center [343, 232] width 264 height 25
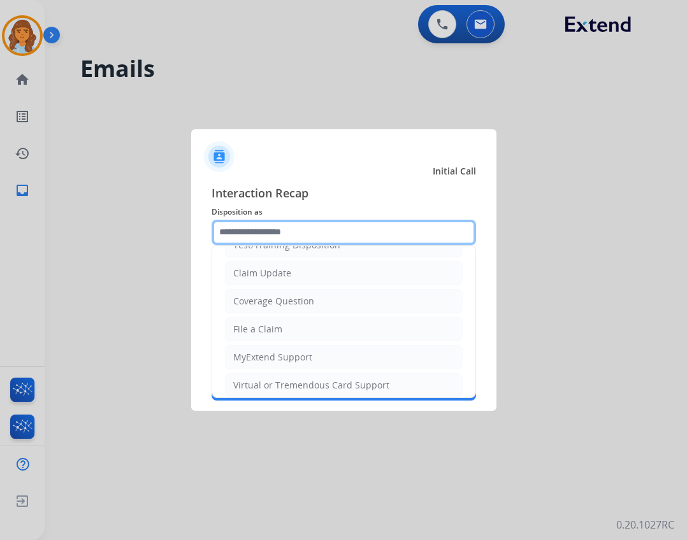
scroll to position [199, 0]
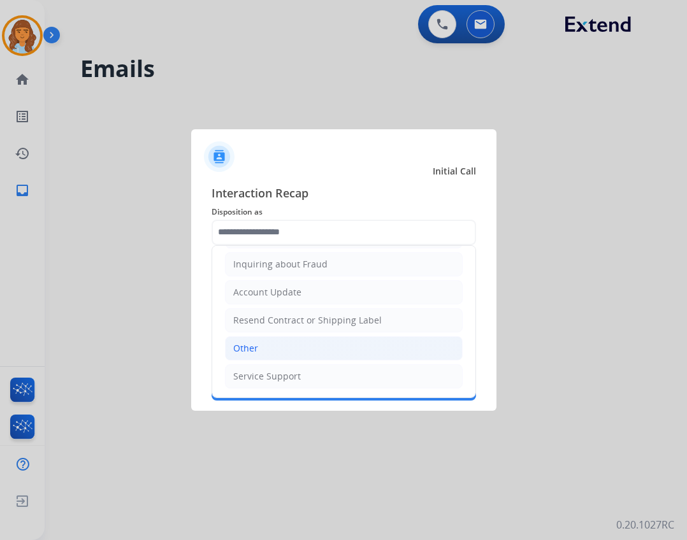
click at [283, 343] on li "Other" at bounding box center [344, 348] width 238 height 24
type input "*****"
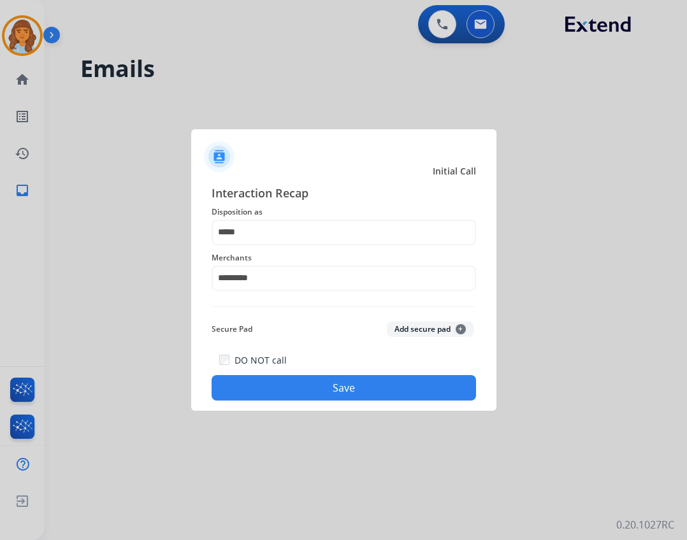
click at [334, 381] on button "Save" at bounding box center [343, 387] width 264 height 25
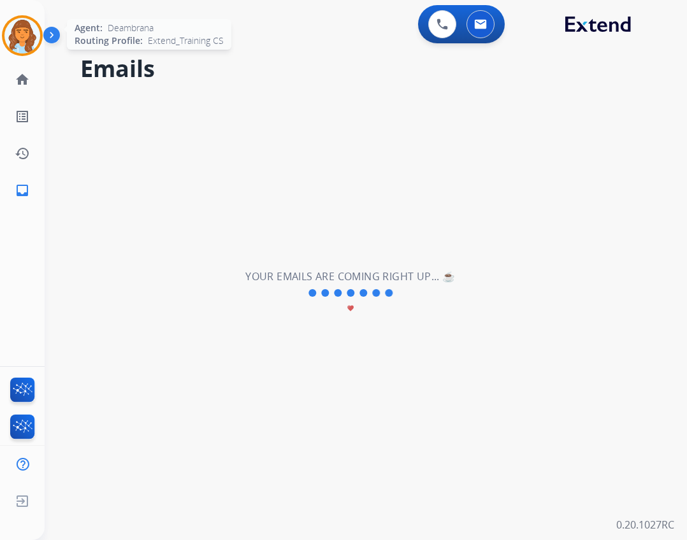
click at [21, 48] on img at bounding box center [22, 36] width 36 height 36
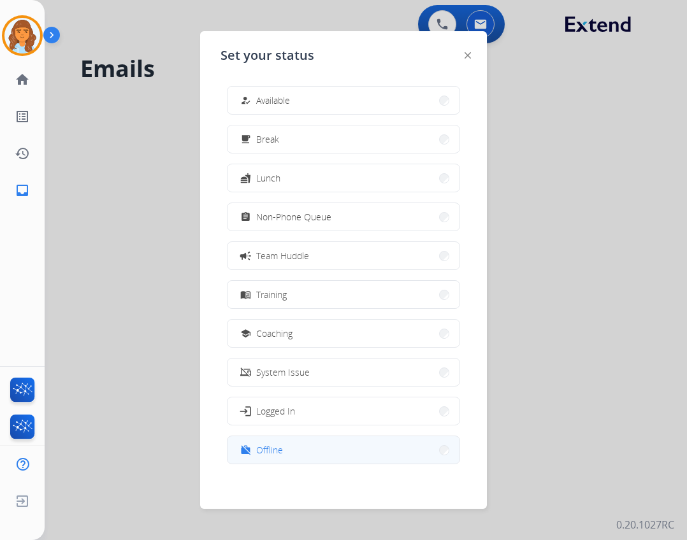
click at [329, 443] on button "work_off Offline" at bounding box center [343, 449] width 232 height 27
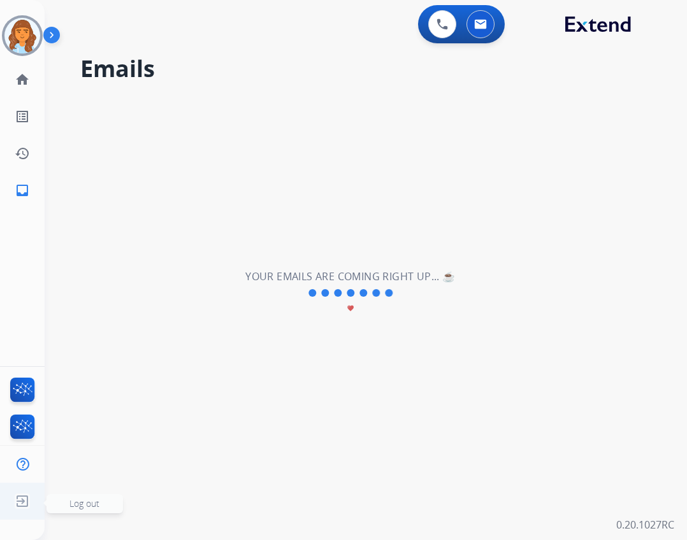
click at [21, 498] on img at bounding box center [22, 501] width 23 height 24
